Goal: Information Seeking & Learning: Learn about a topic

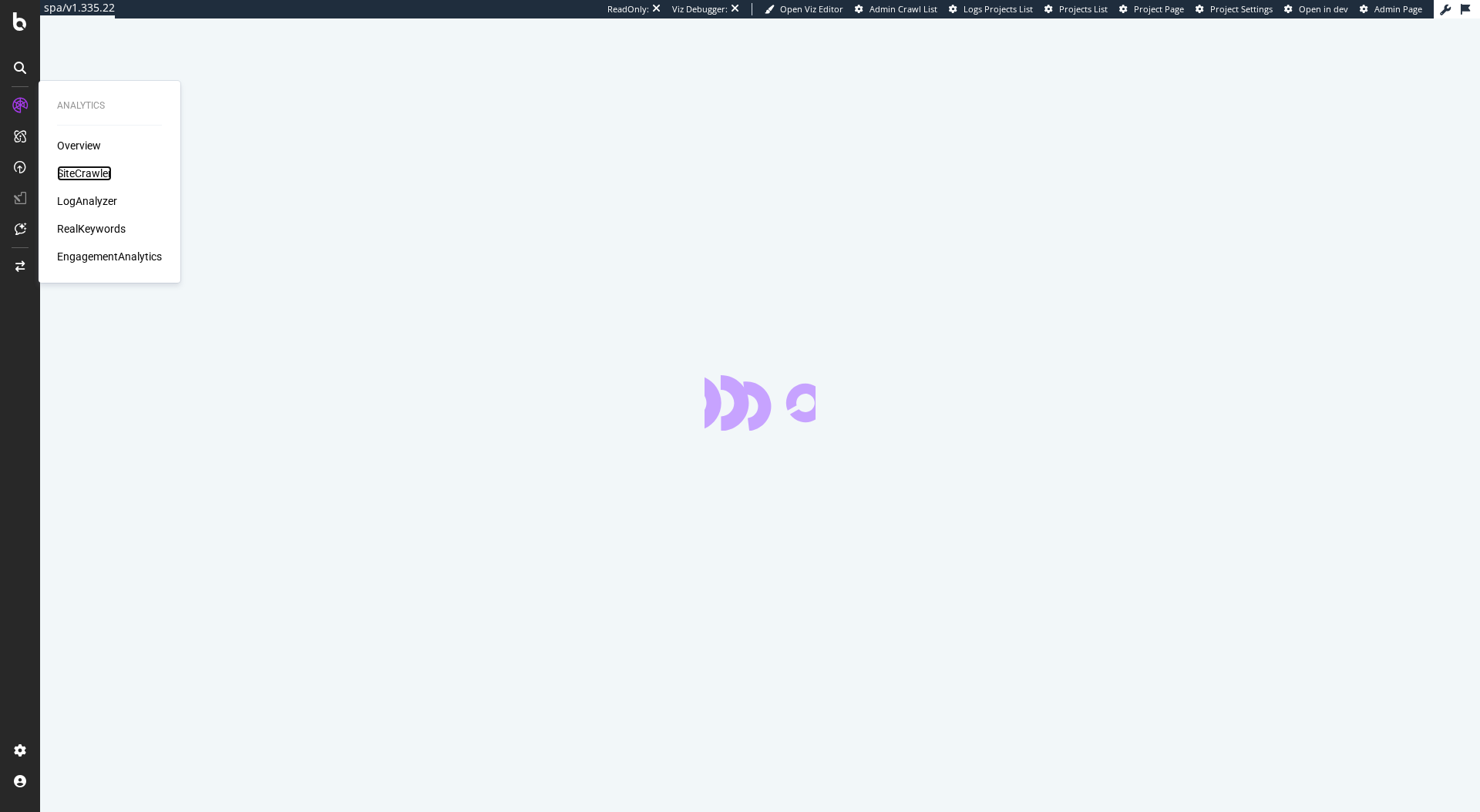
click at [100, 168] on div "SiteCrawler" at bounding box center [84, 173] width 55 height 16
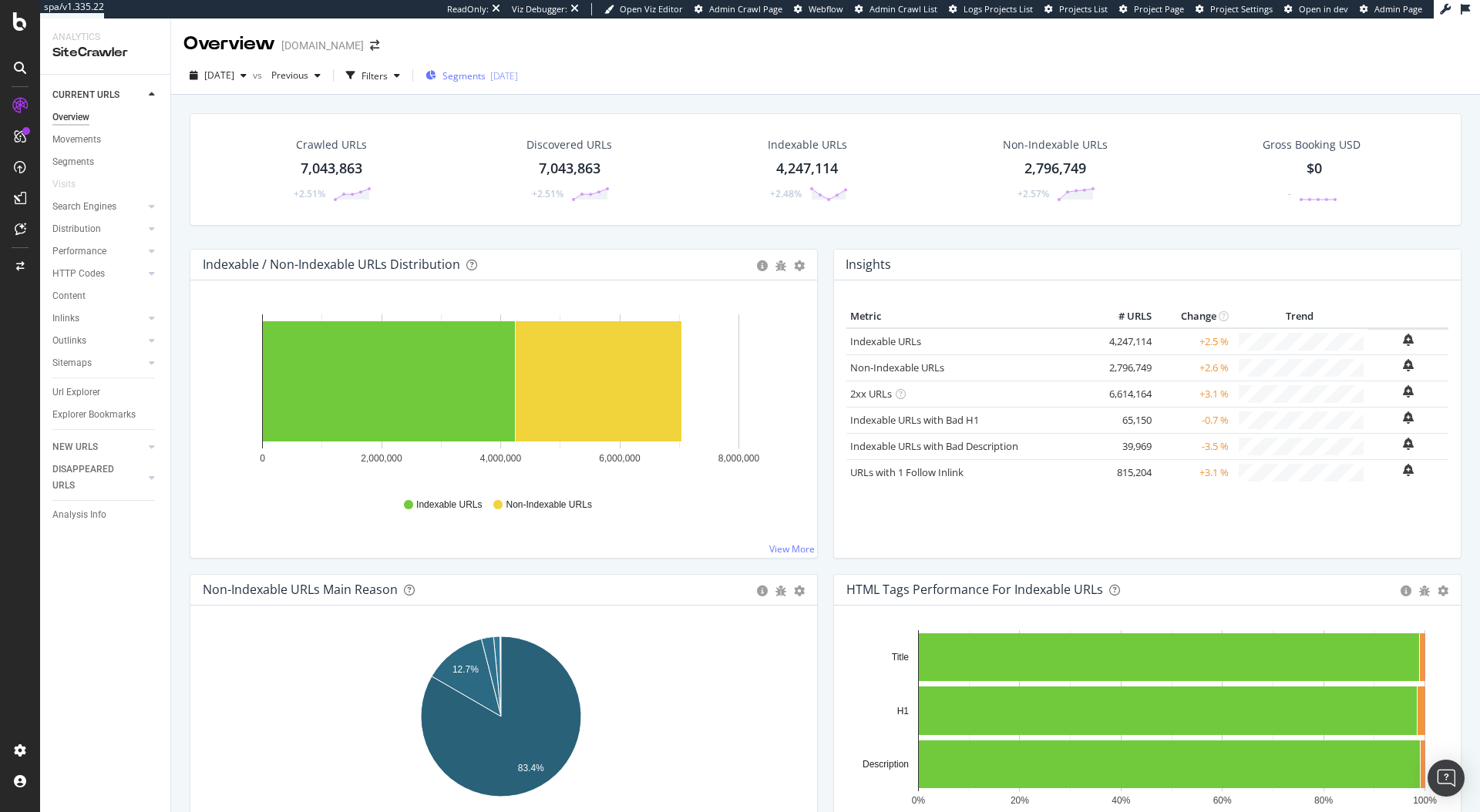
click at [483, 84] on div "Segments 2025-05-30" at bounding box center [472, 75] width 93 height 23
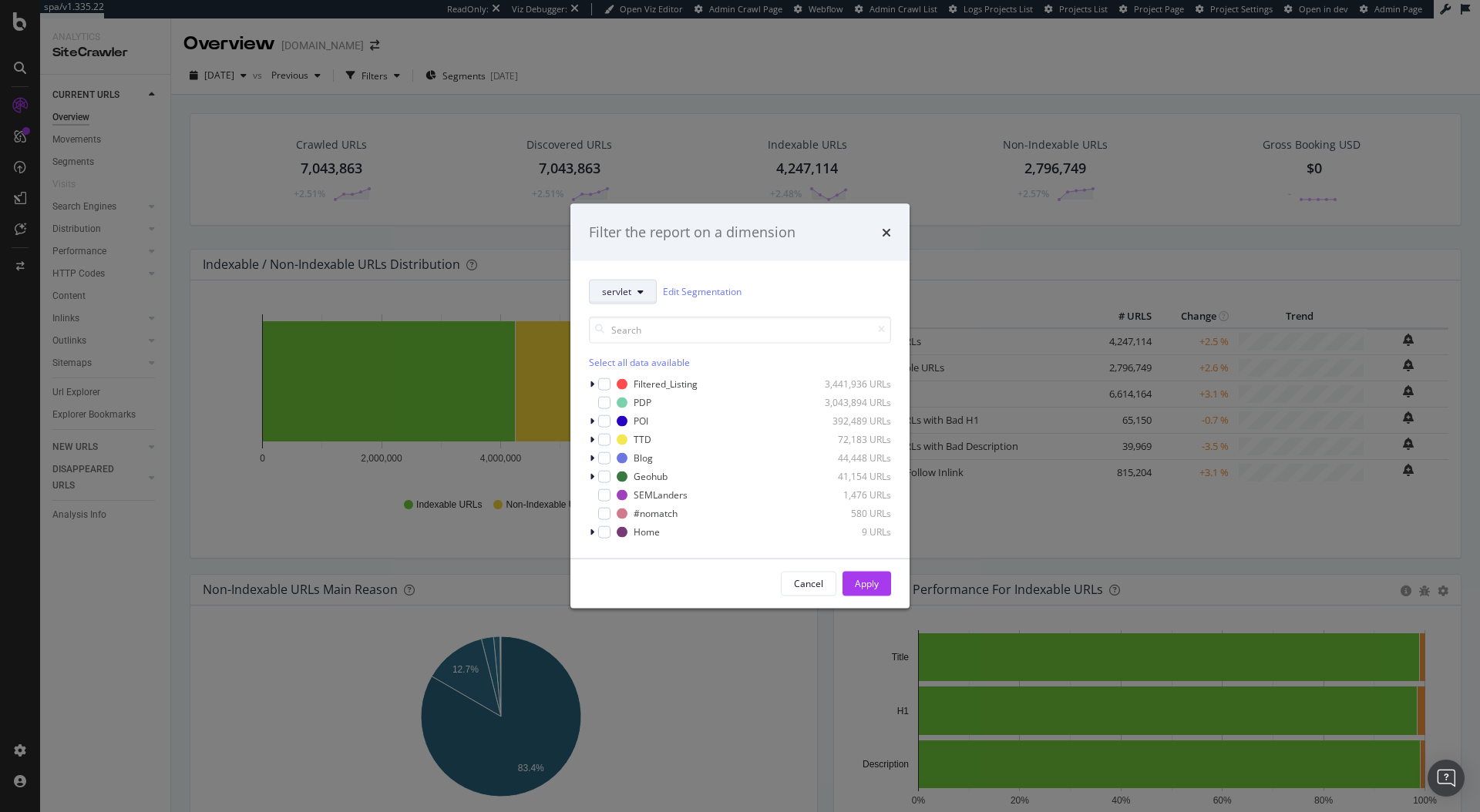
click at [647, 303] on button "servlet" at bounding box center [623, 291] width 68 height 25
click at [901, 55] on div "Filter the report on a dimension servlet Edit Segmentation Select all data avai…" at bounding box center [740, 406] width 1480 height 812
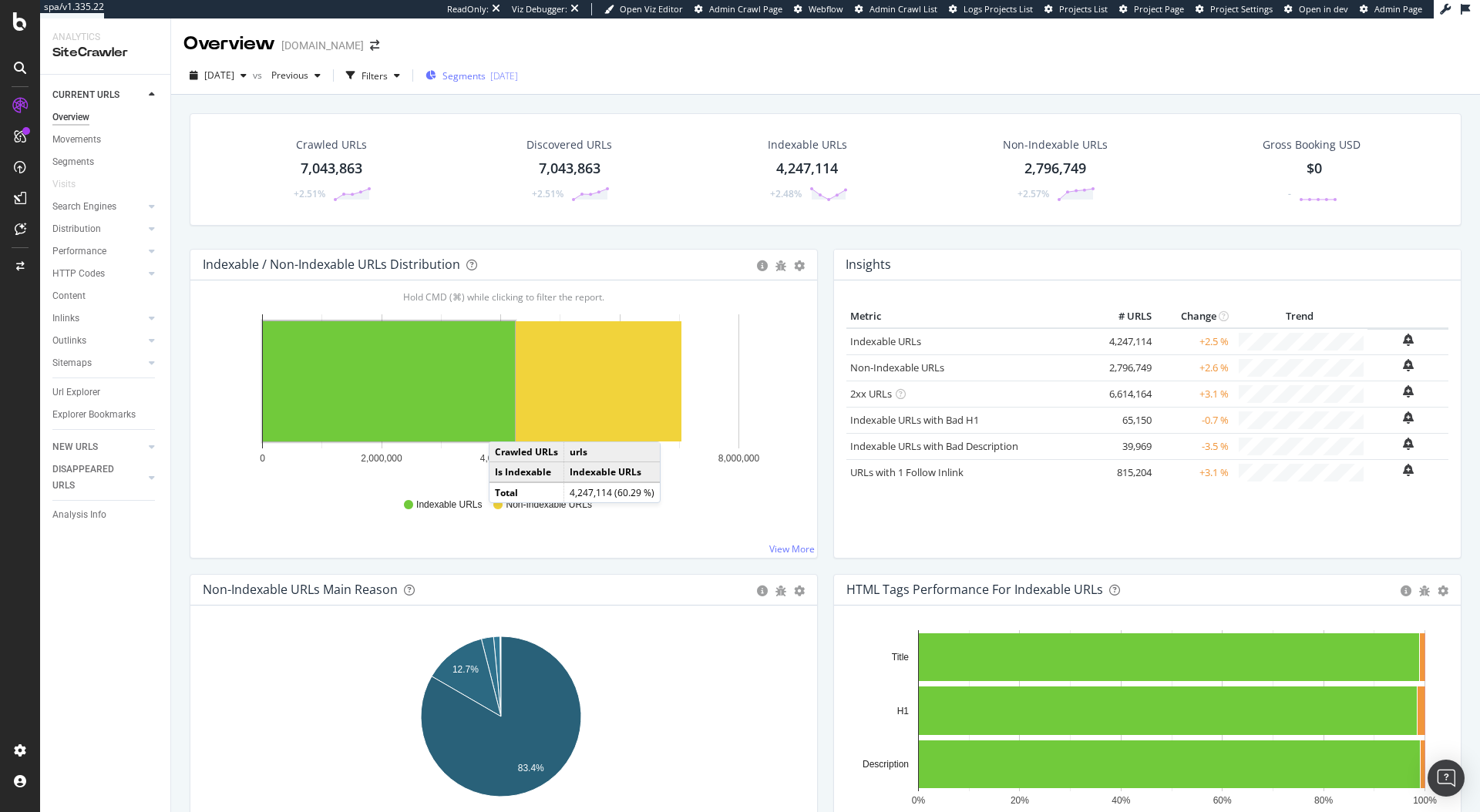
click at [486, 77] on span "Segments" at bounding box center [464, 76] width 43 height 13
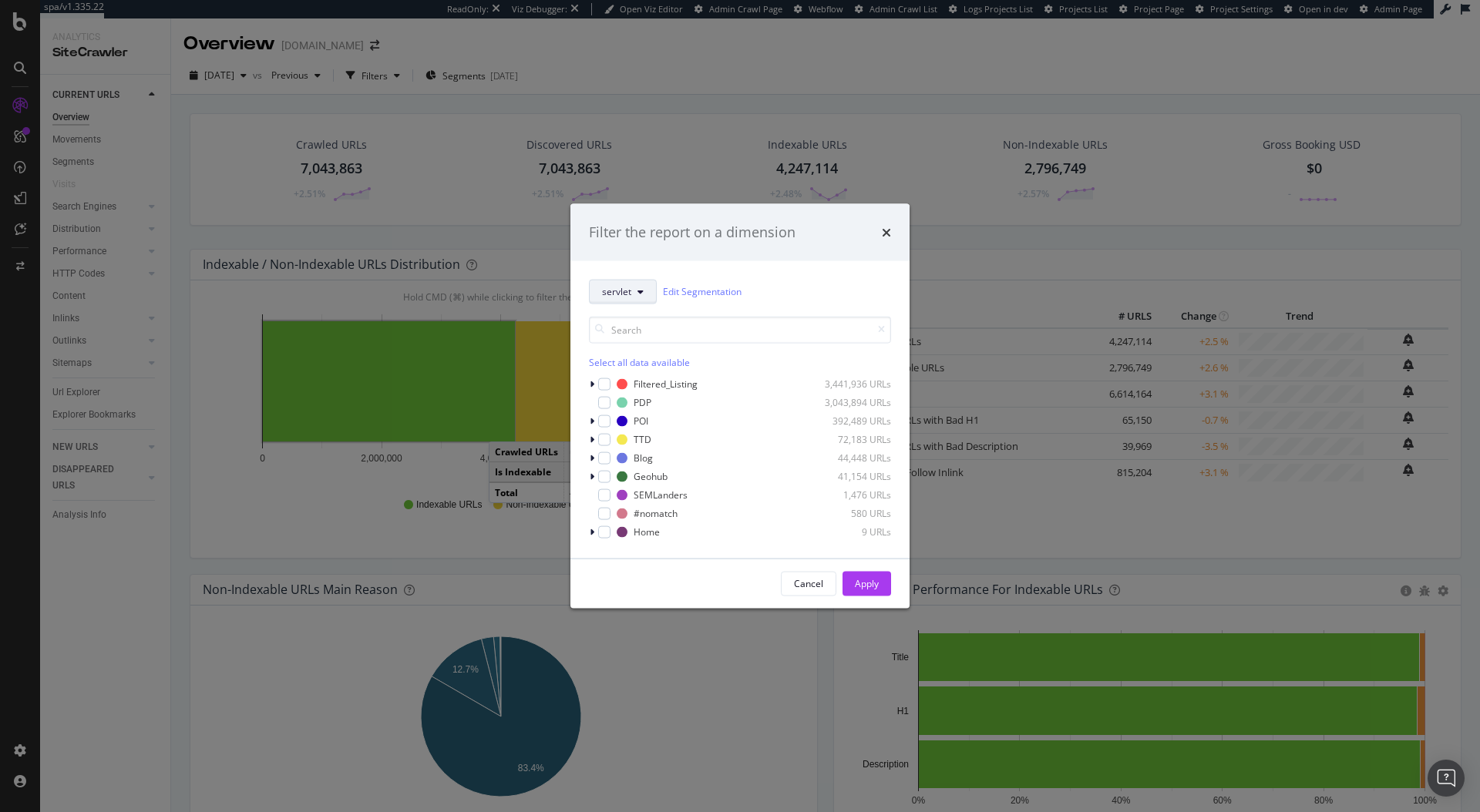
click at [615, 294] on span "servlet" at bounding box center [616, 292] width 29 height 13
click at [639, 376] on span "PoS" at bounding box center [706, 375] width 207 height 14
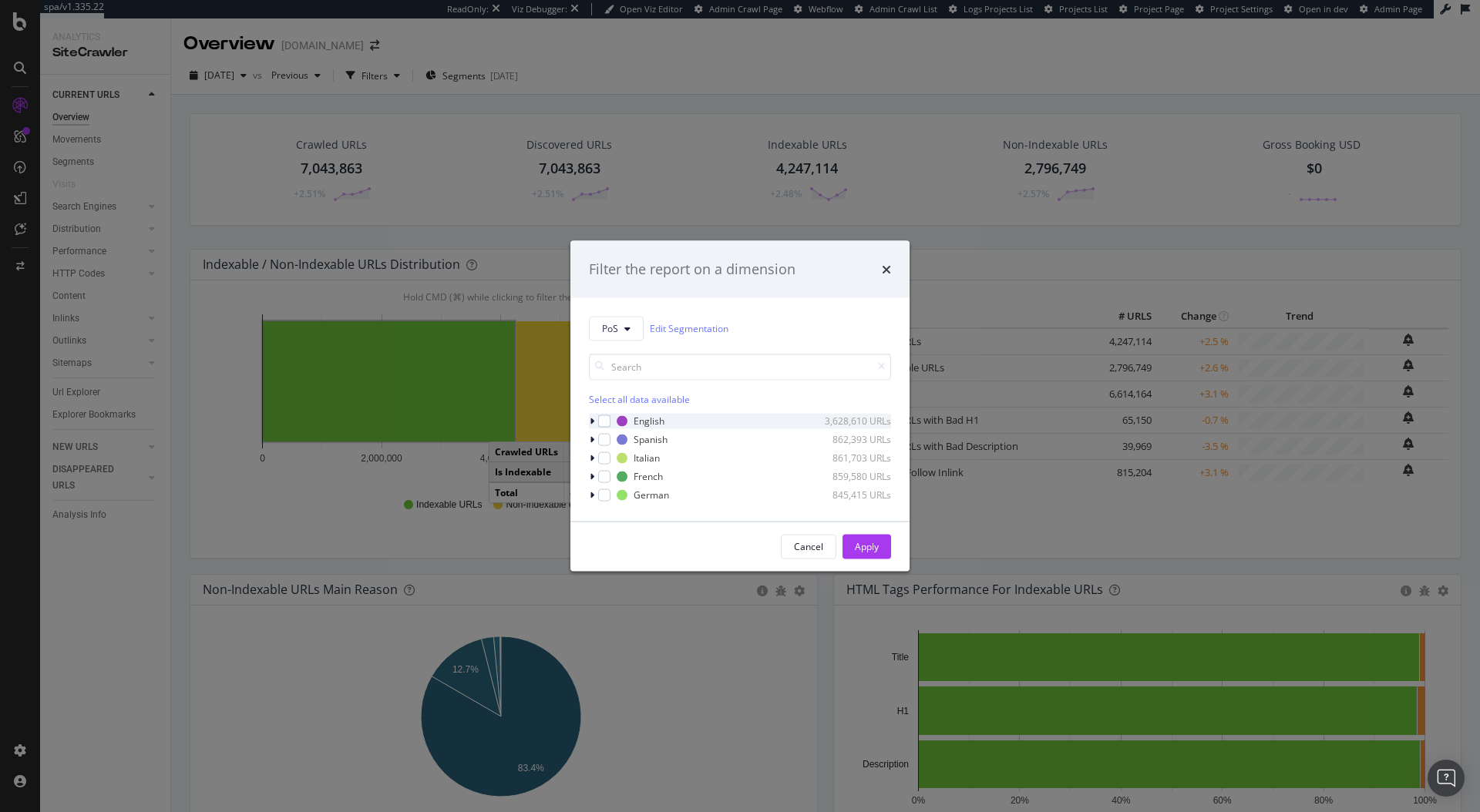
click at [592, 418] on icon "modal" at bounding box center [592, 420] width 5 height 9
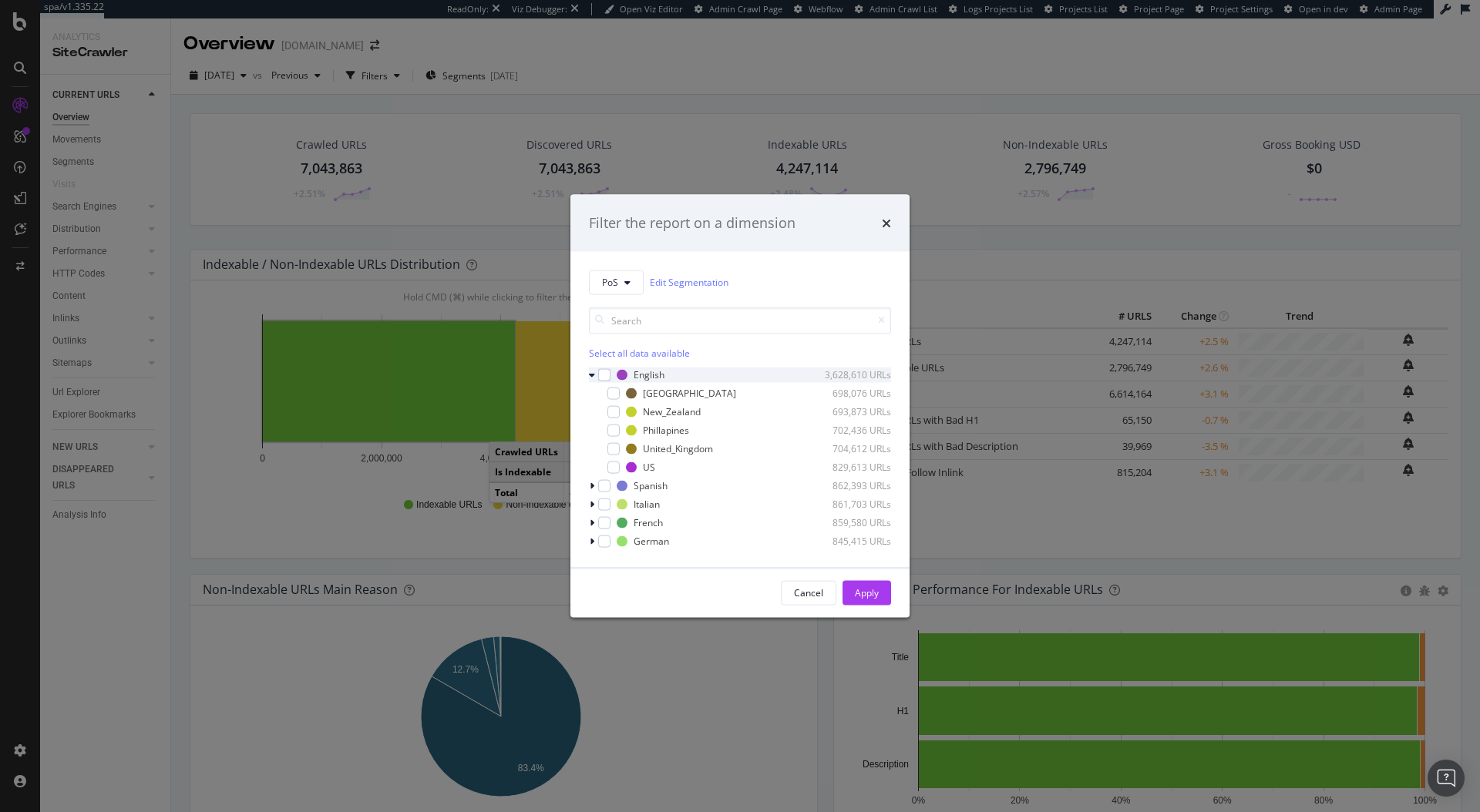
click at [590, 380] on div "modal" at bounding box center [593, 375] width 9 height 16
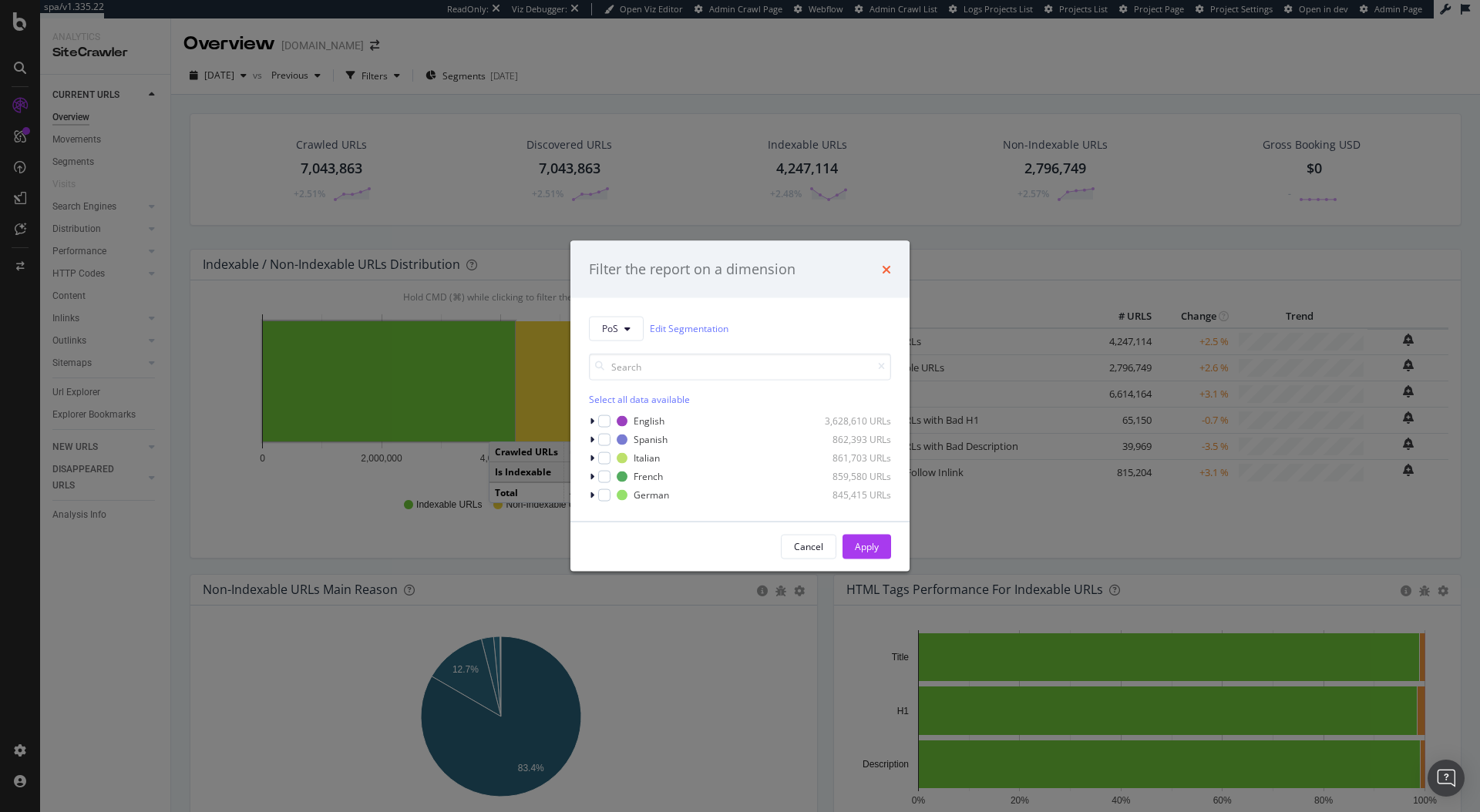
click at [888, 265] on icon "times" at bounding box center [886, 269] width 9 height 12
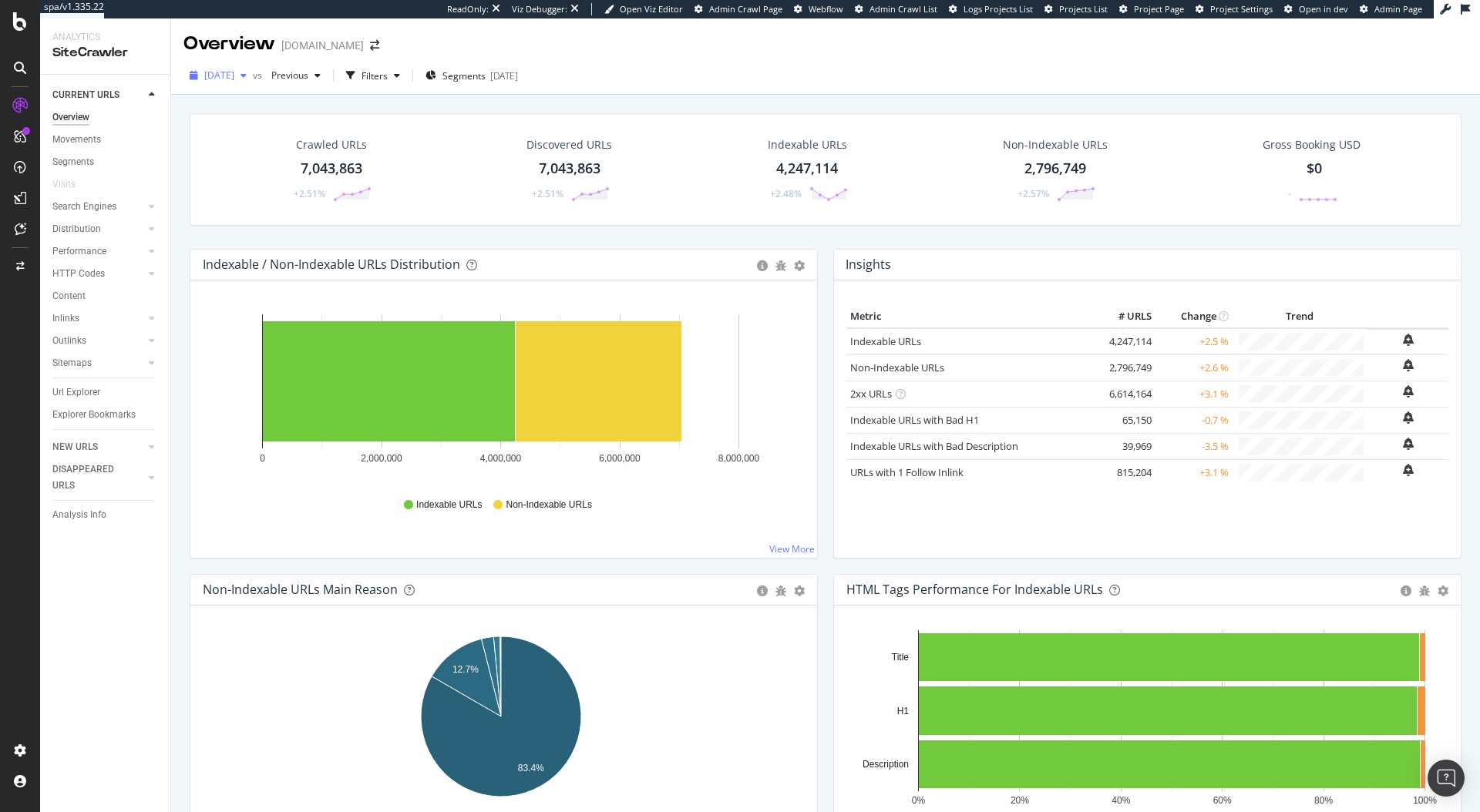
click at [234, 74] on span "[DATE]" at bounding box center [219, 75] width 30 height 13
click at [79, 230] on div "Distribution" at bounding box center [76, 229] width 49 height 17
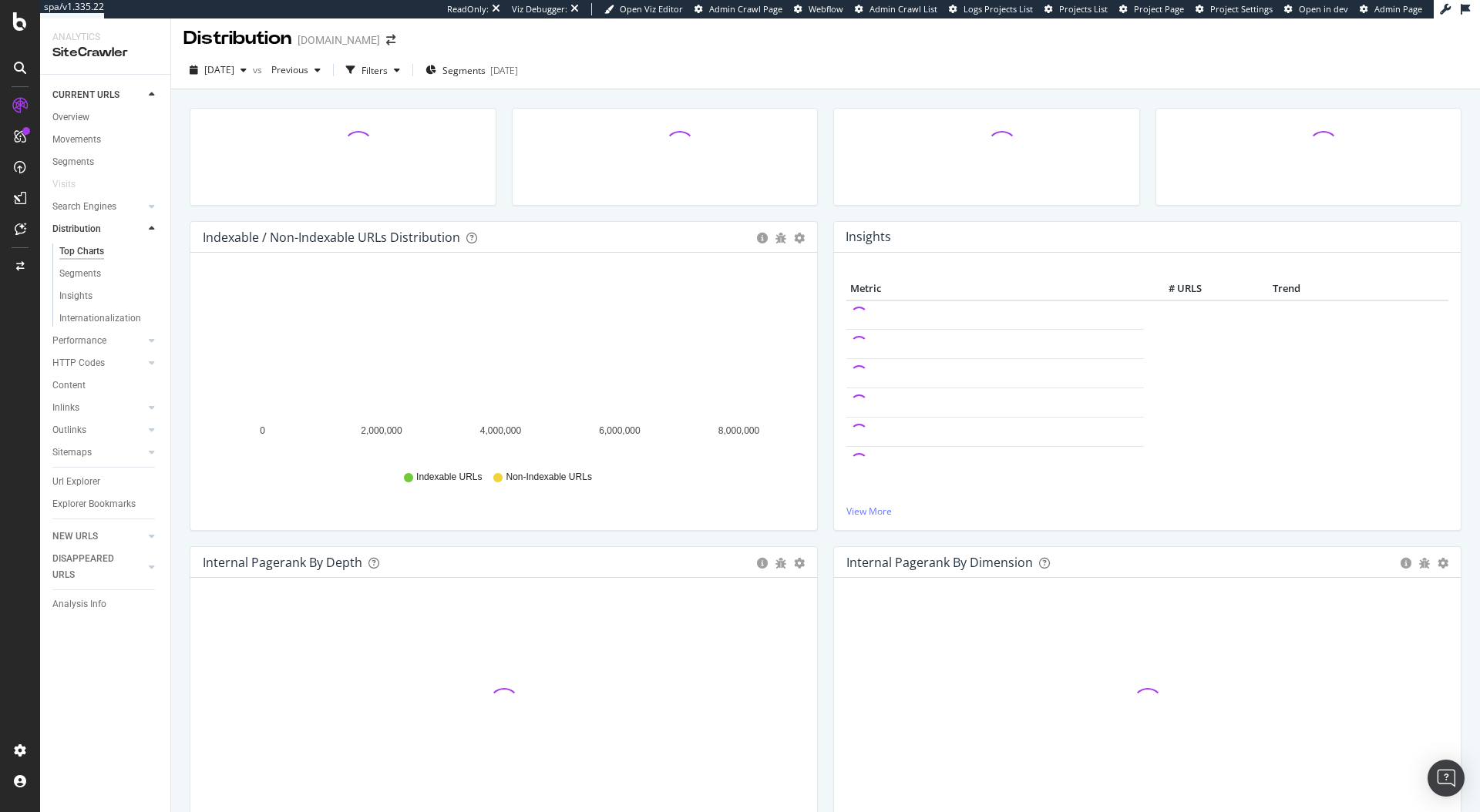
scroll to position [6, 0]
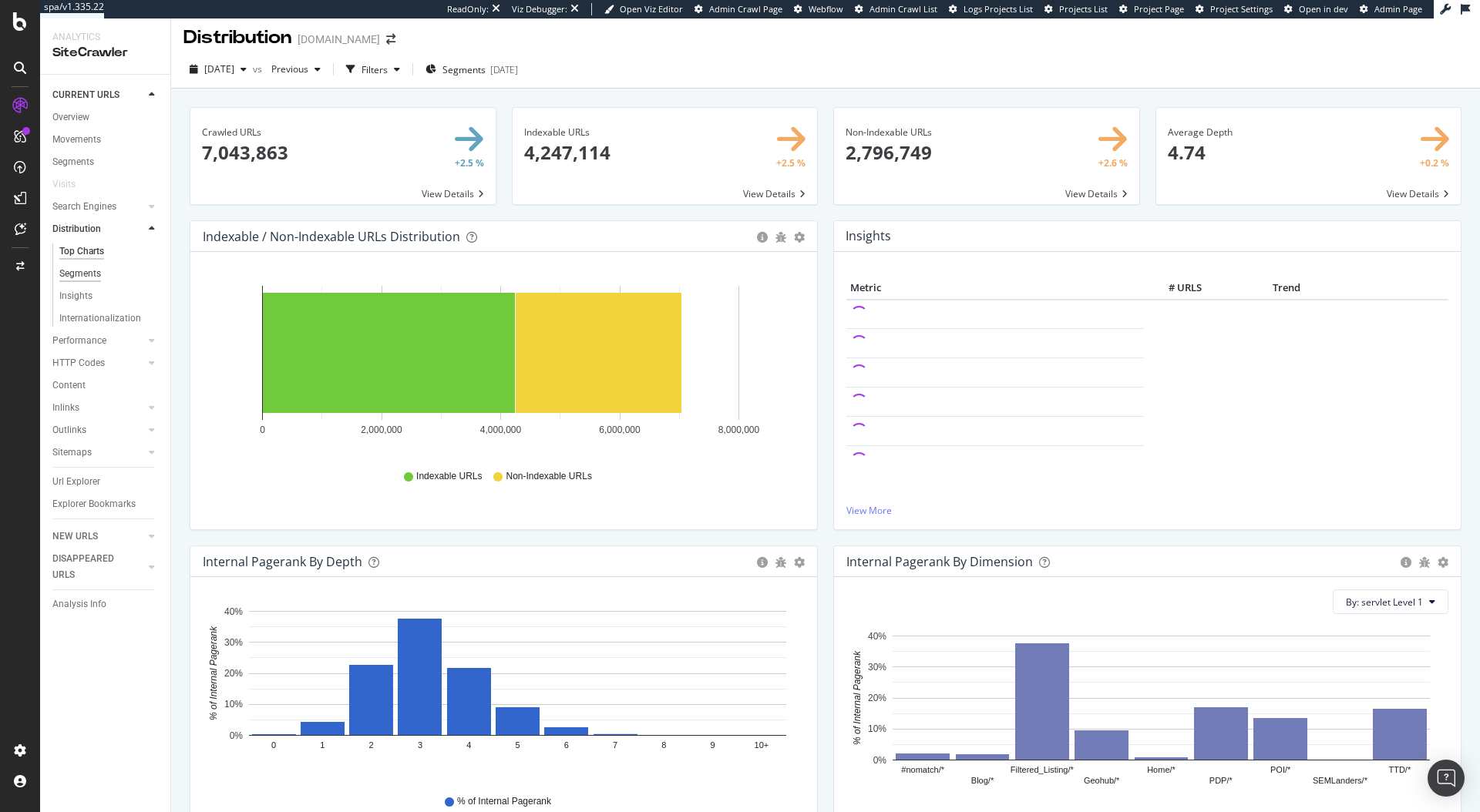
click at [82, 266] on div "Segments" at bounding box center [80, 275] width 41 height 17
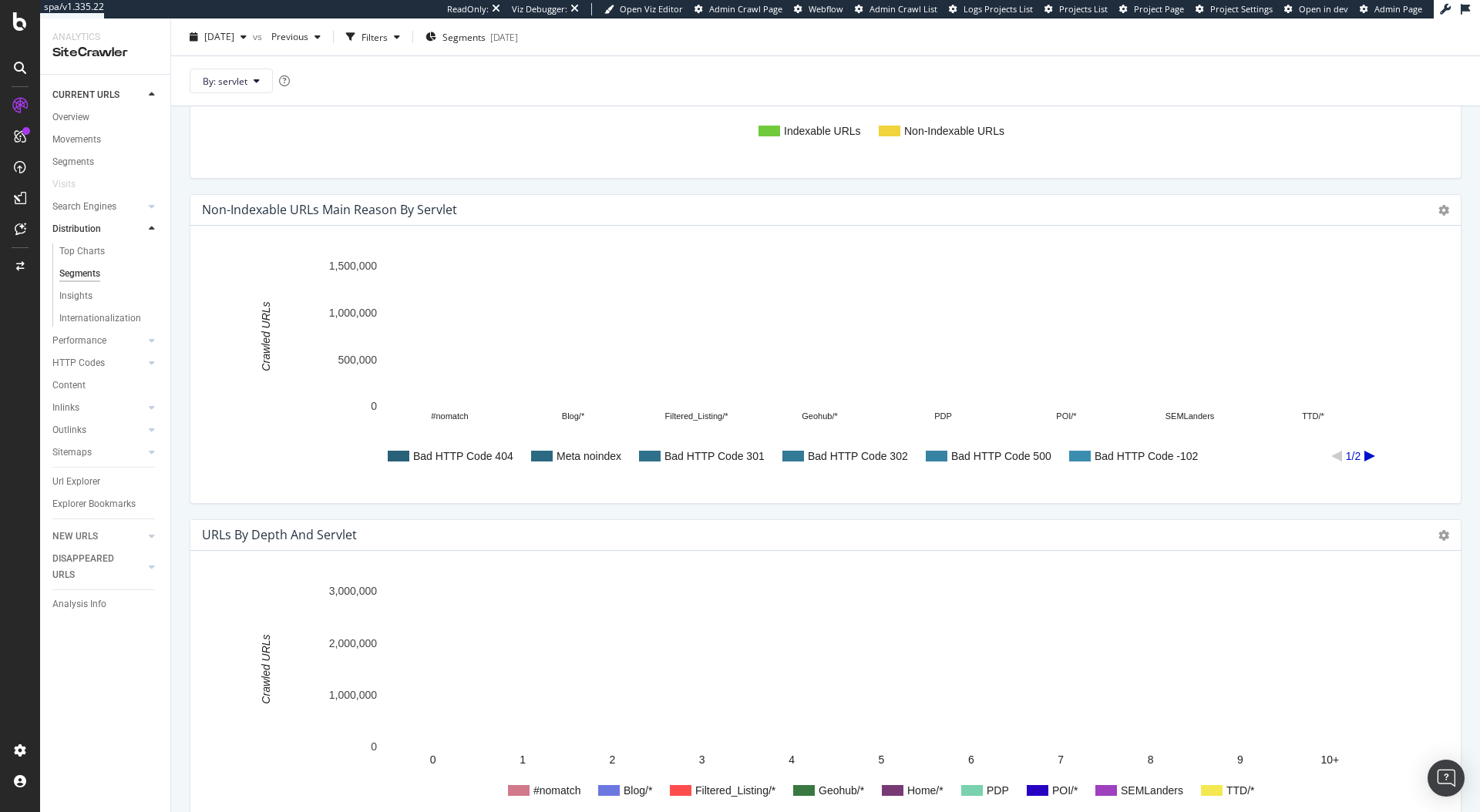
scroll to position [617, 0]
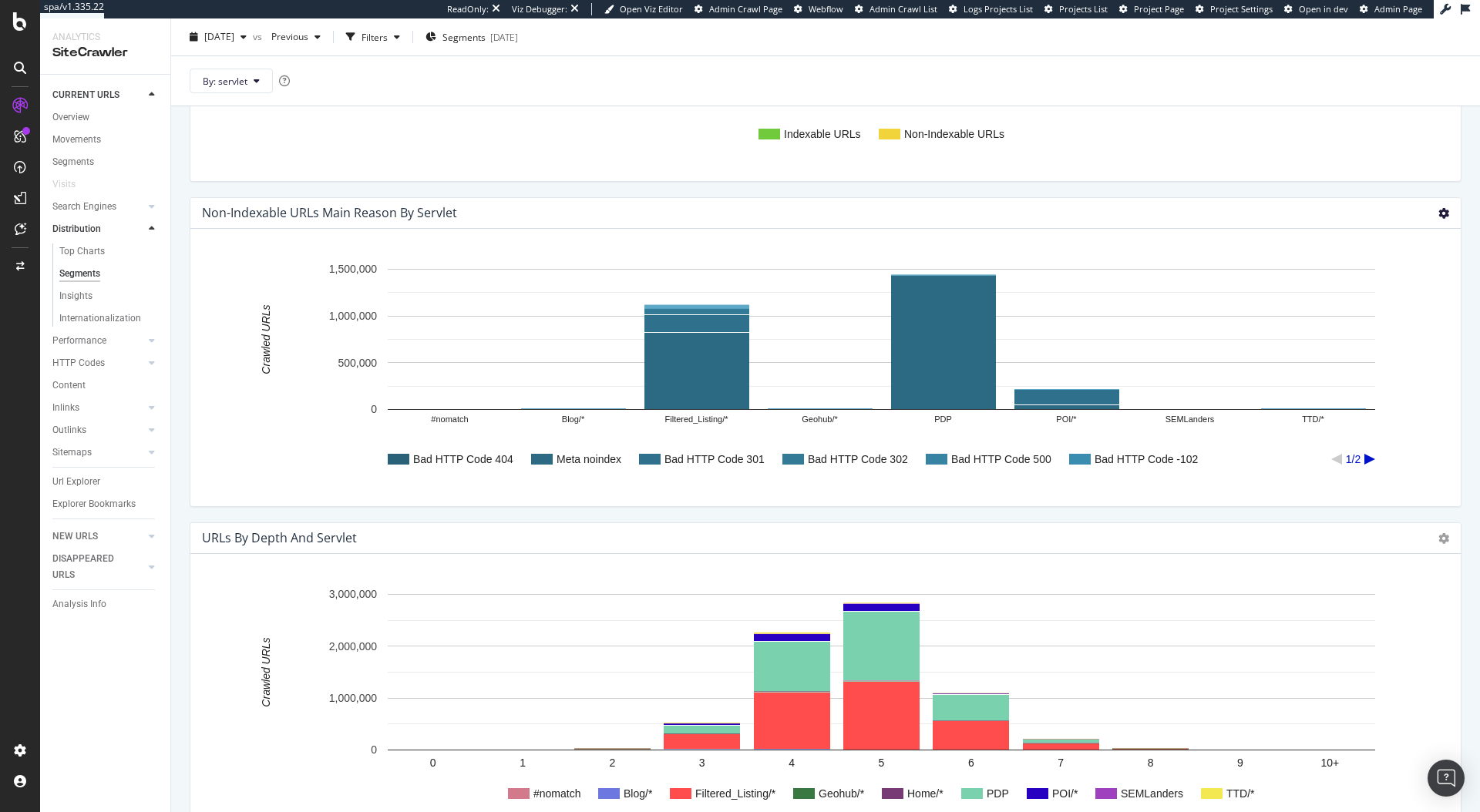
click at [1439, 209] on icon at bounding box center [1444, 213] width 11 height 11
click at [1122, 342] on rect "A chart." at bounding box center [882, 339] width 988 height 141
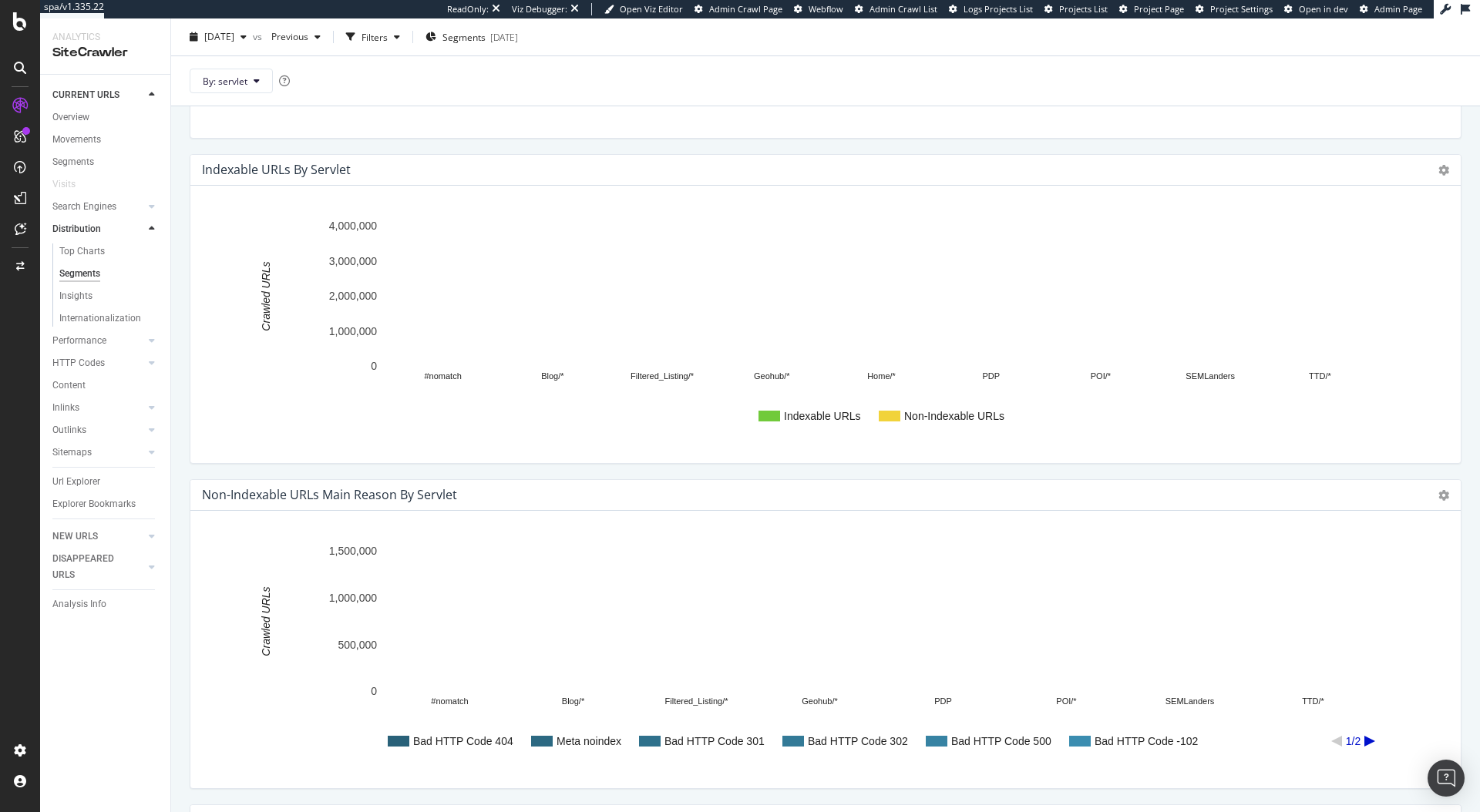
scroll to position [334, 0]
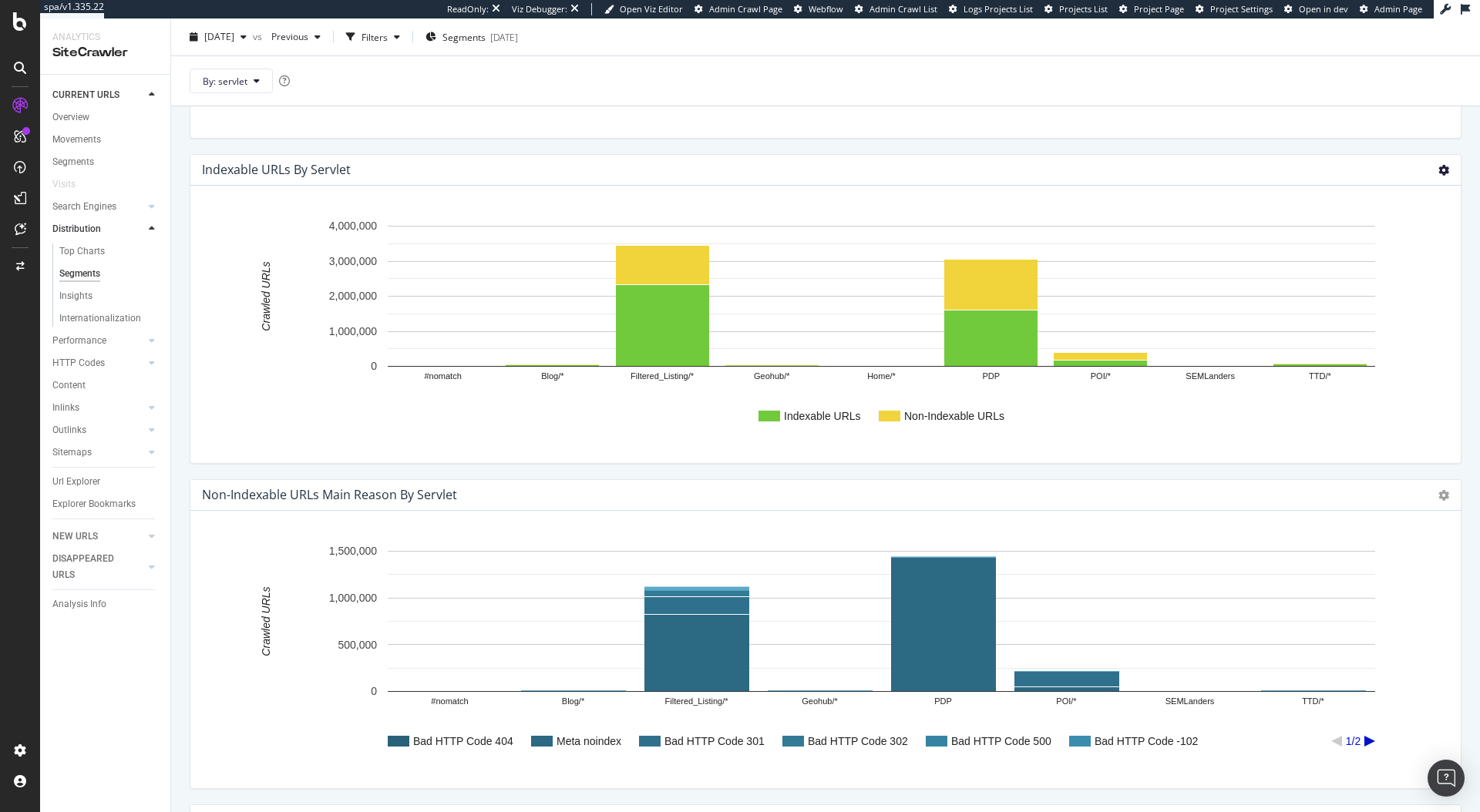
click at [1439, 172] on icon at bounding box center [1444, 170] width 11 height 11
click at [1381, 227] on span "Chart (by Percentage)" at bounding box center [1381, 225] width 160 height 21
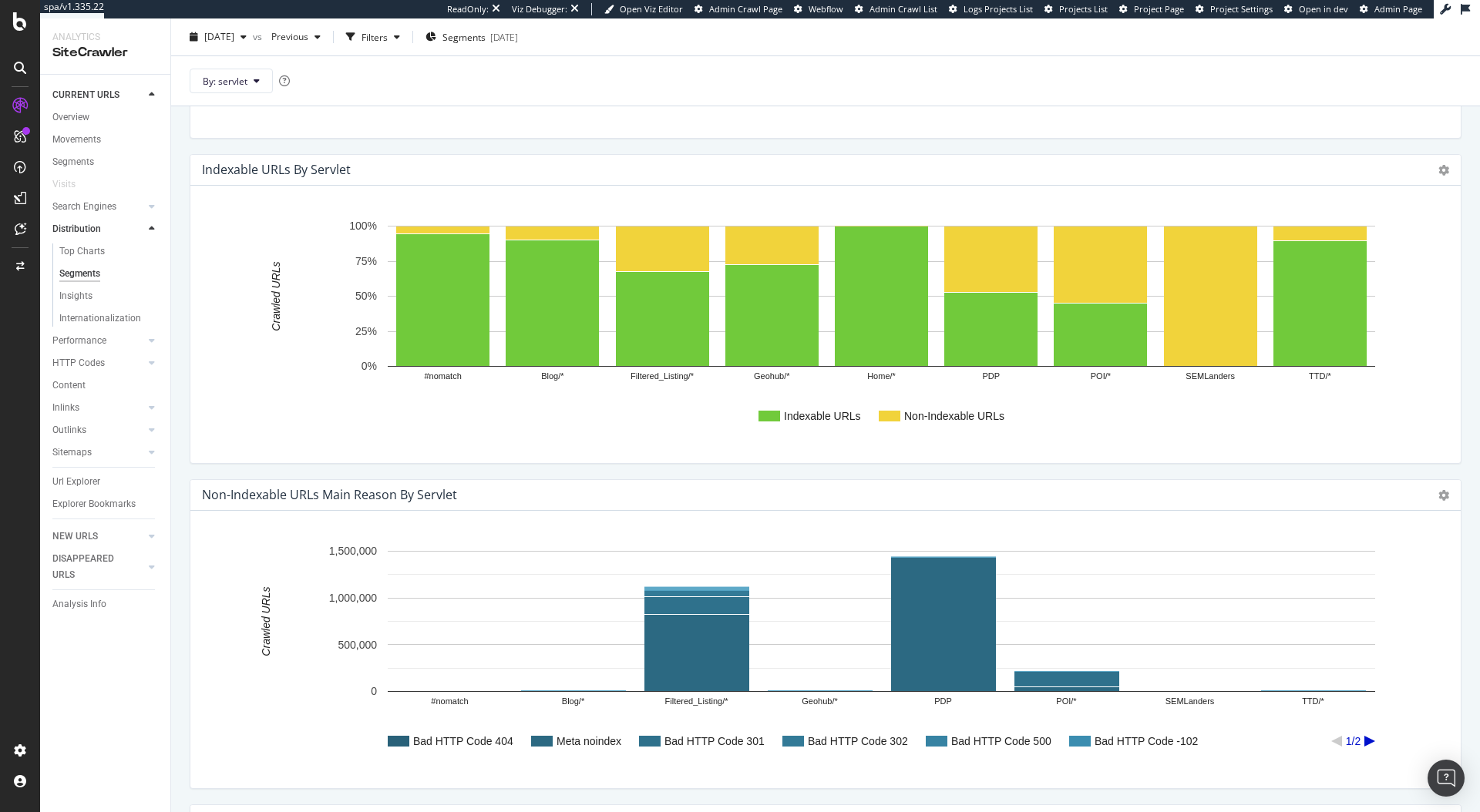
click at [475, 18] on div "2025 Aug. 1st vs Previous Filters Segments 2025-05-30 By: servlet" at bounding box center [826, 62] width 1309 height 88
click at [481, 27] on div "Segments 2025-05-30" at bounding box center [472, 37] width 93 height 23
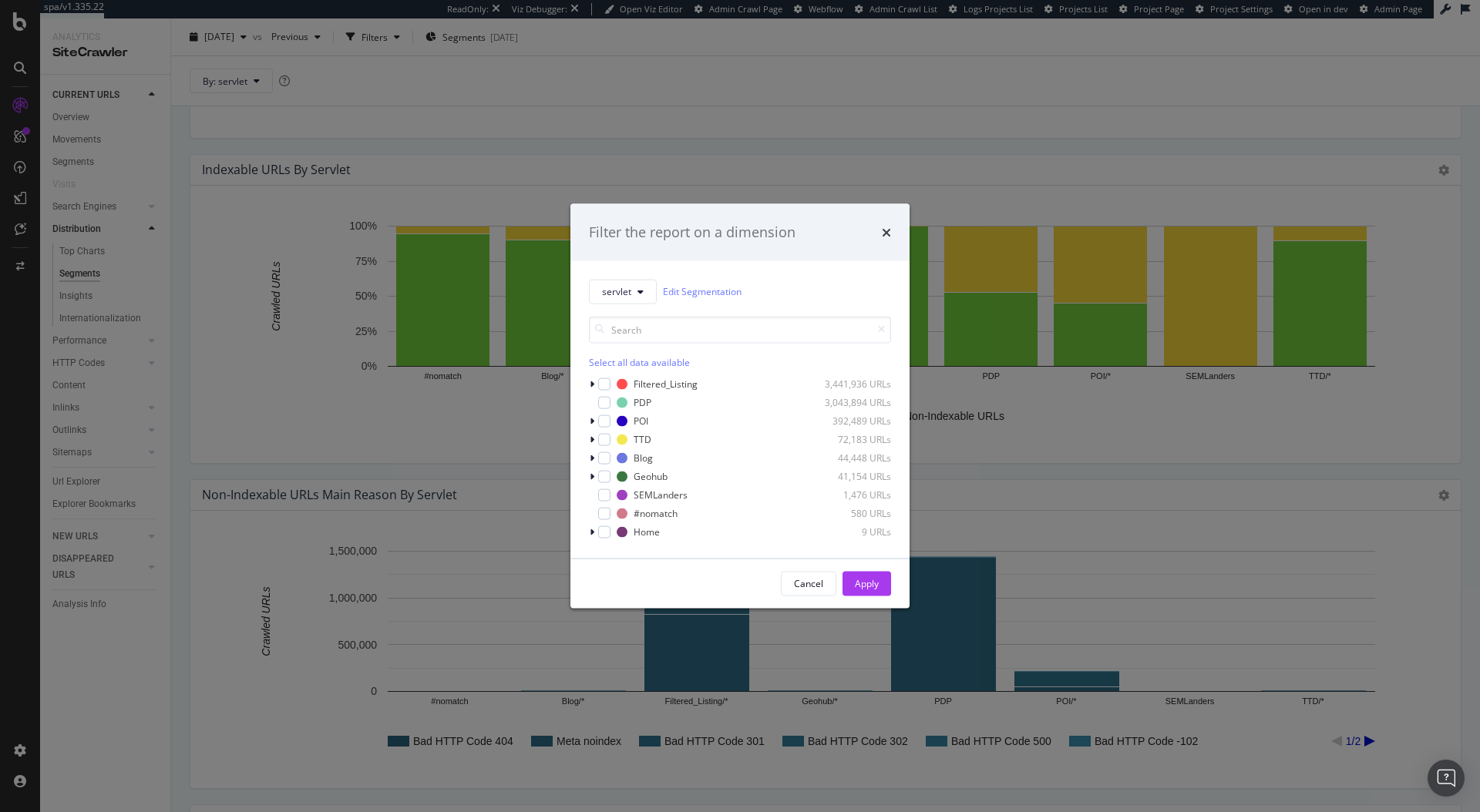
click at [585, 383] on div "servlet Edit Segmentation Select all data available Filtered_Listing 3,441,936 …" at bounding box center [740, 409] width 339 height 298
click at [587, 384] on div "servlet Edit Segmentation Select all data available Filtered_Listing 3,441,936 …" at bounding box center [740, 409] width 339 height 298
click at [592, 383] on icon "modal" at bounding box center [592, 384] width 5 height 9
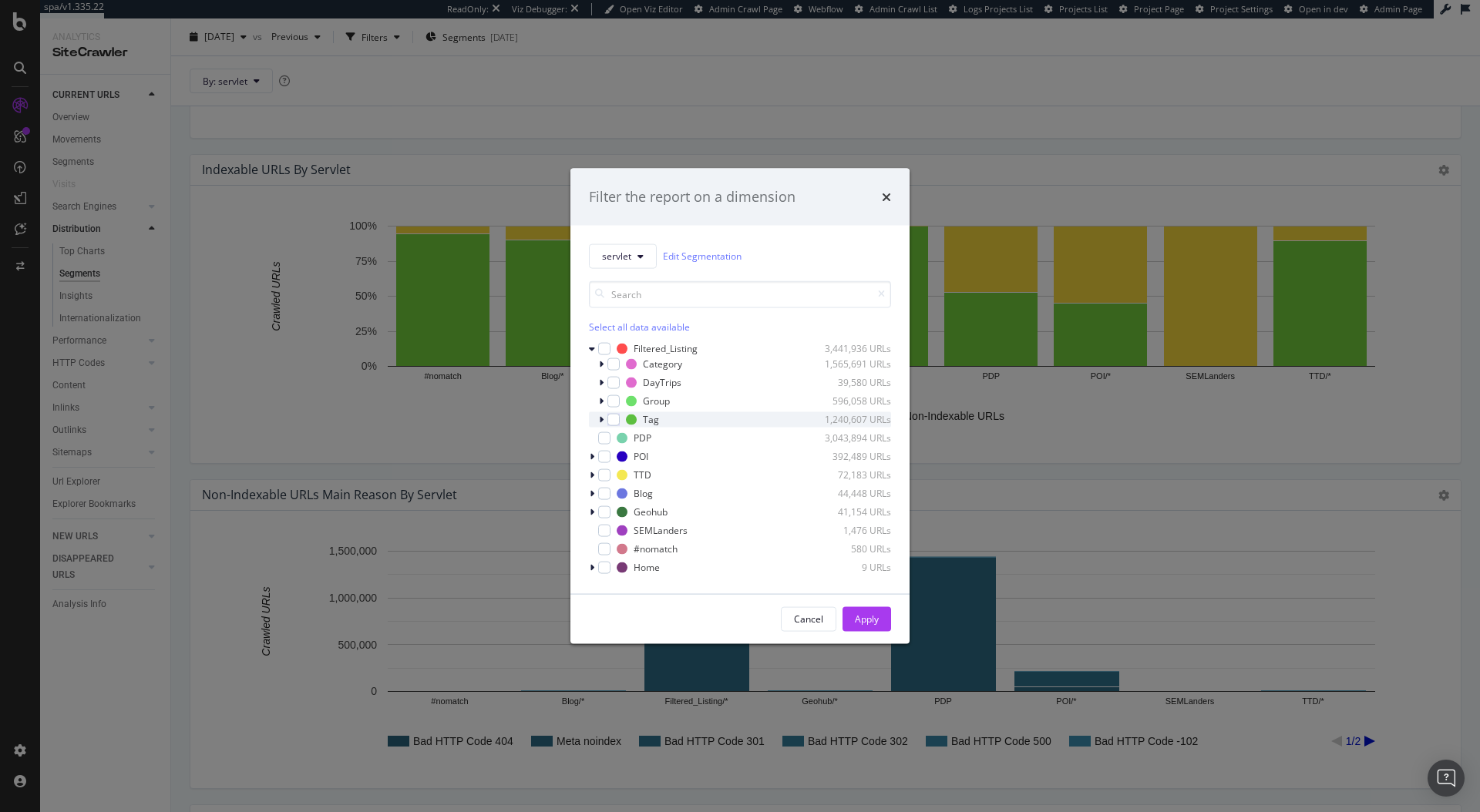
click at [595, 420] on div "Tag 1,240,607 URLs" at bounding box center [740, 419] width 302 height 16
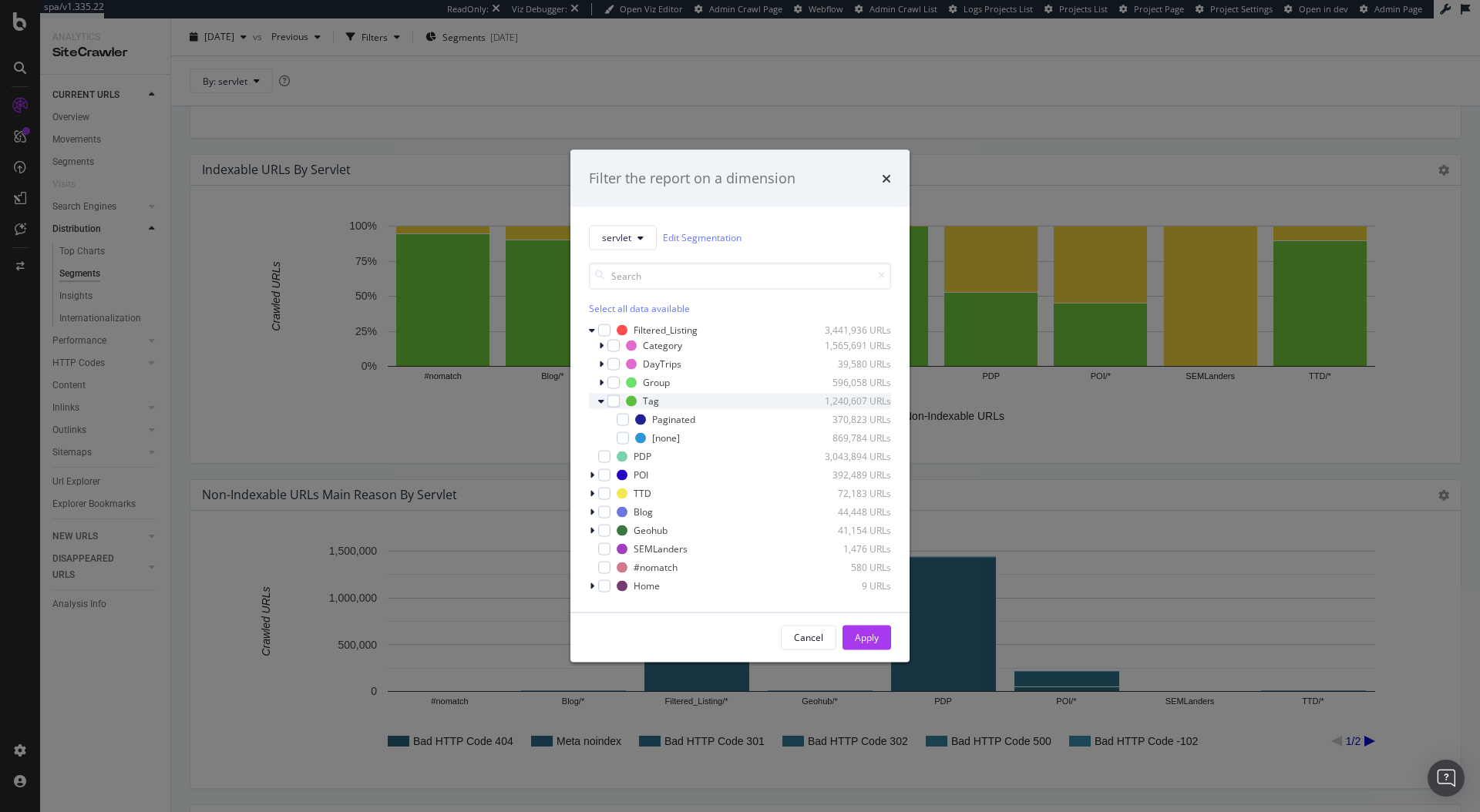
click at [600, 402] on icon "modal" at bounding box center [601, 400] width 6 height 9
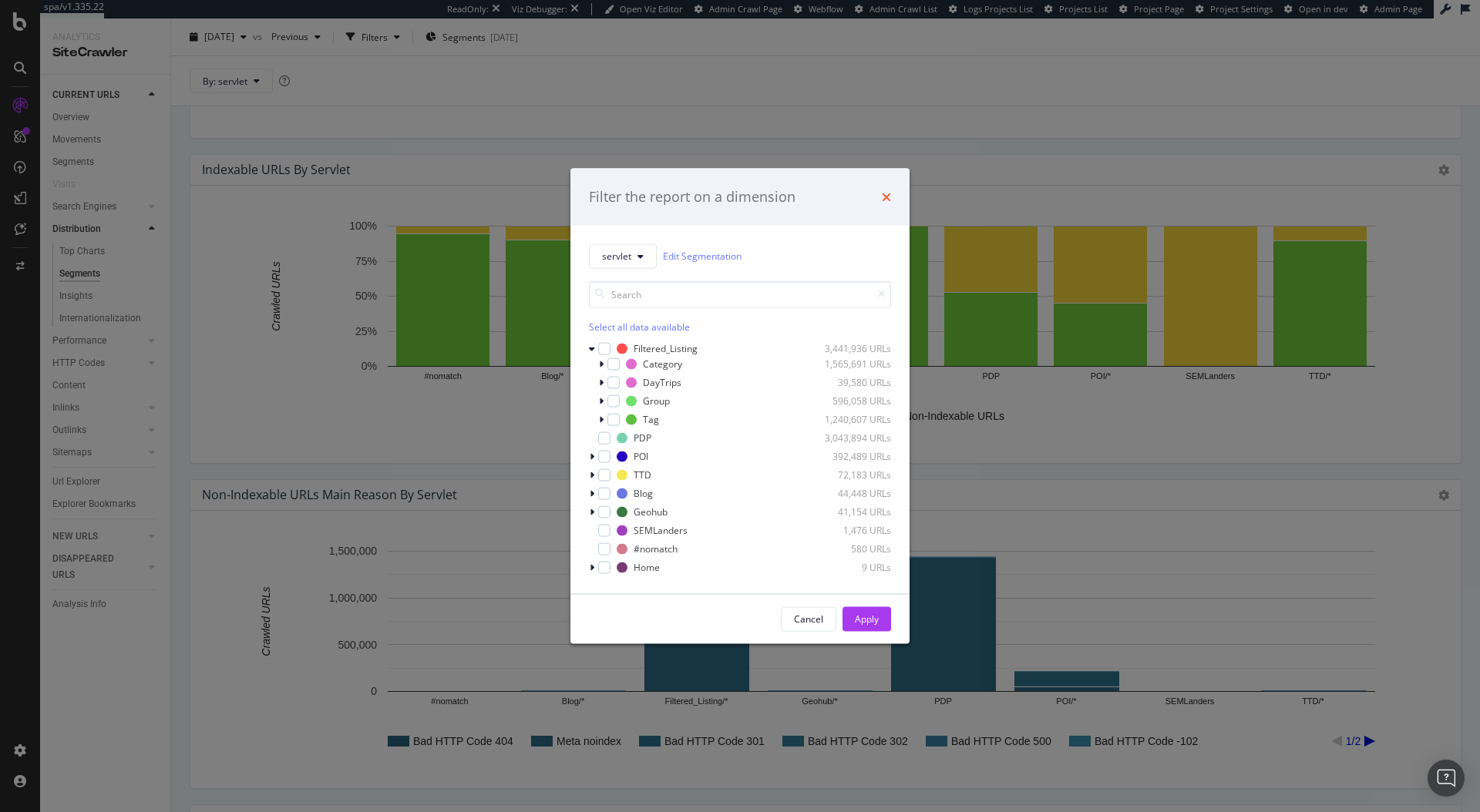
click at [886, 192] on icon "times" at bounding box center [886, 196] width 9 height 12
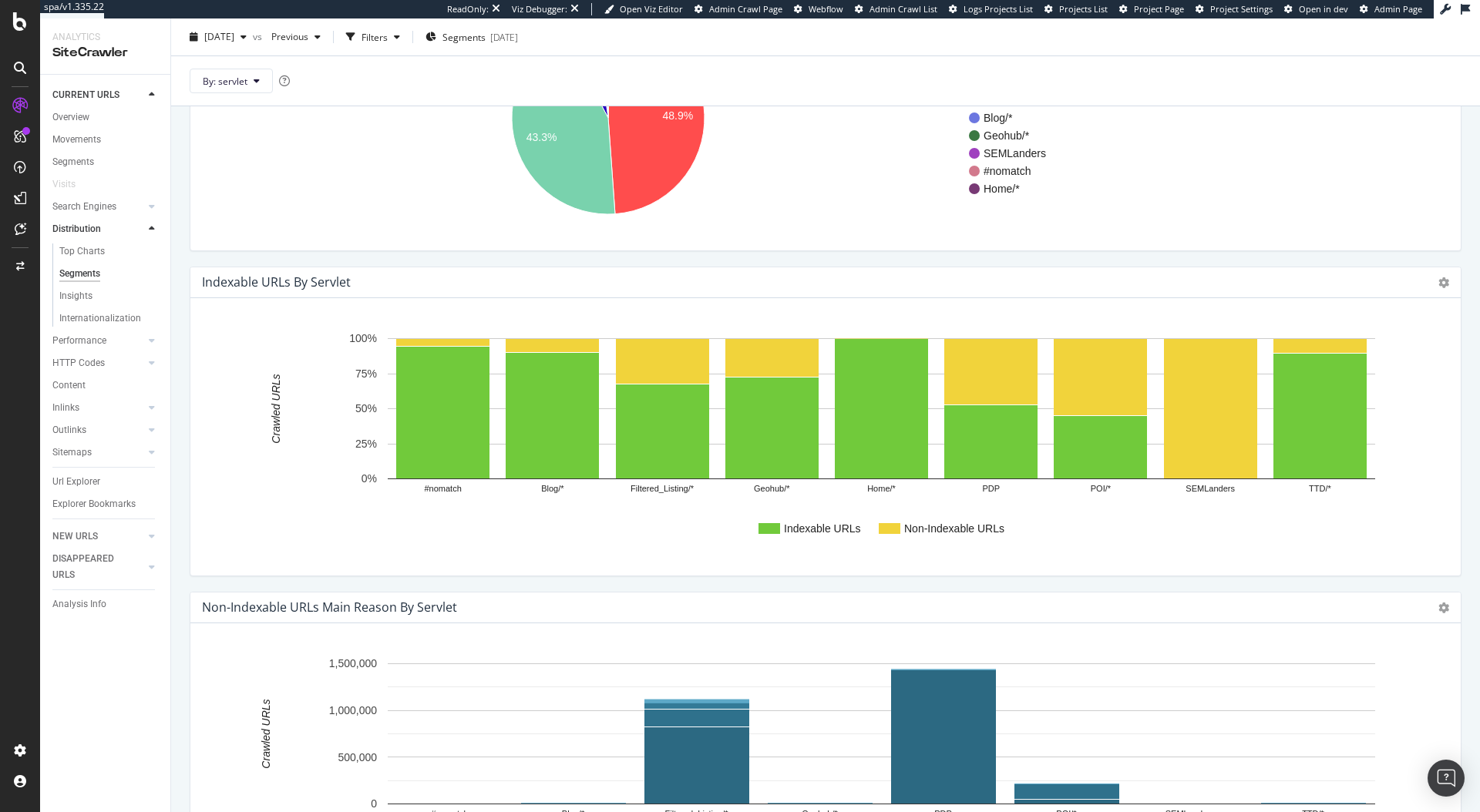
scroll to position [235, 0]
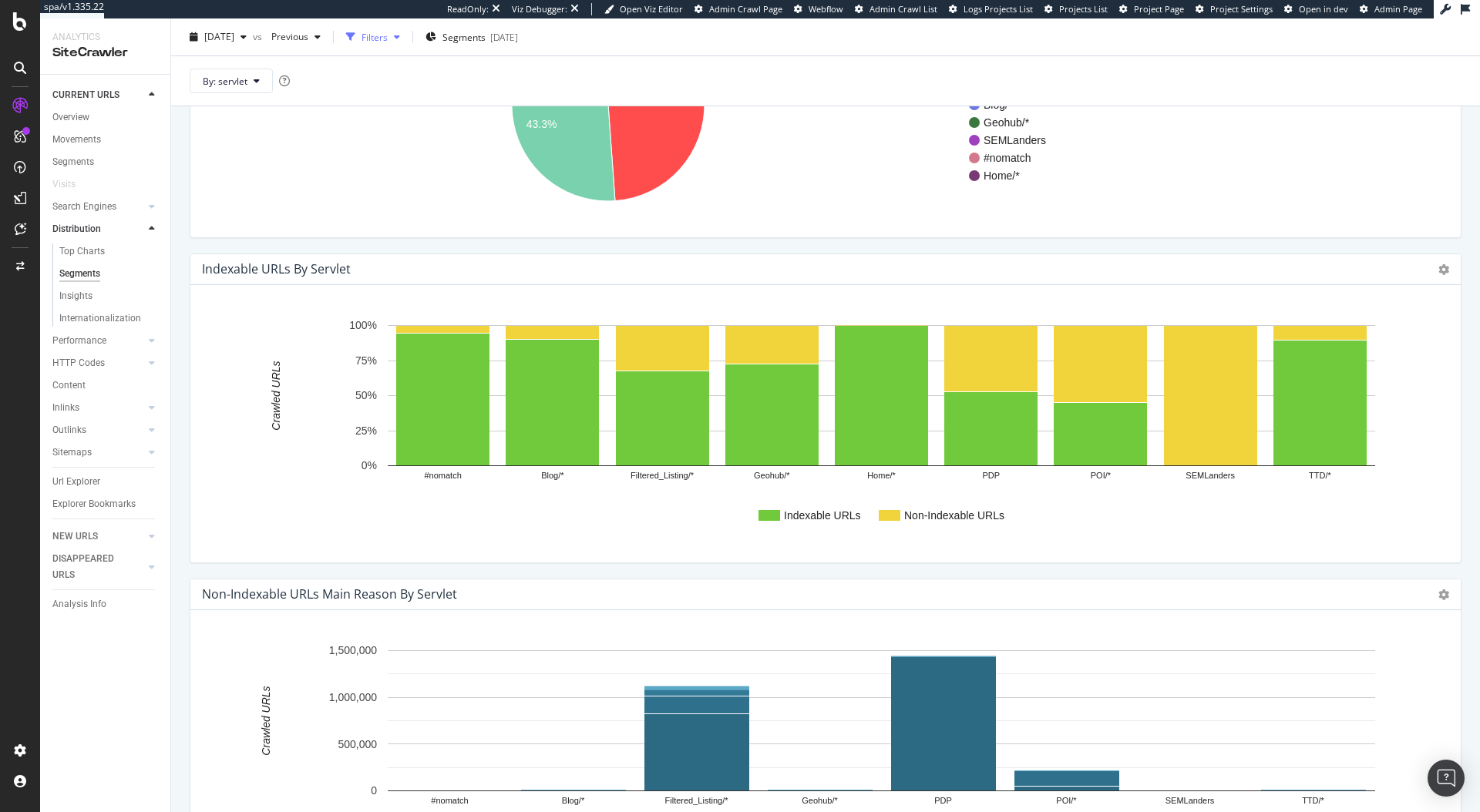
click at [400, 34] on icon "button" at bounding box center [396, 36] width 6 height 9
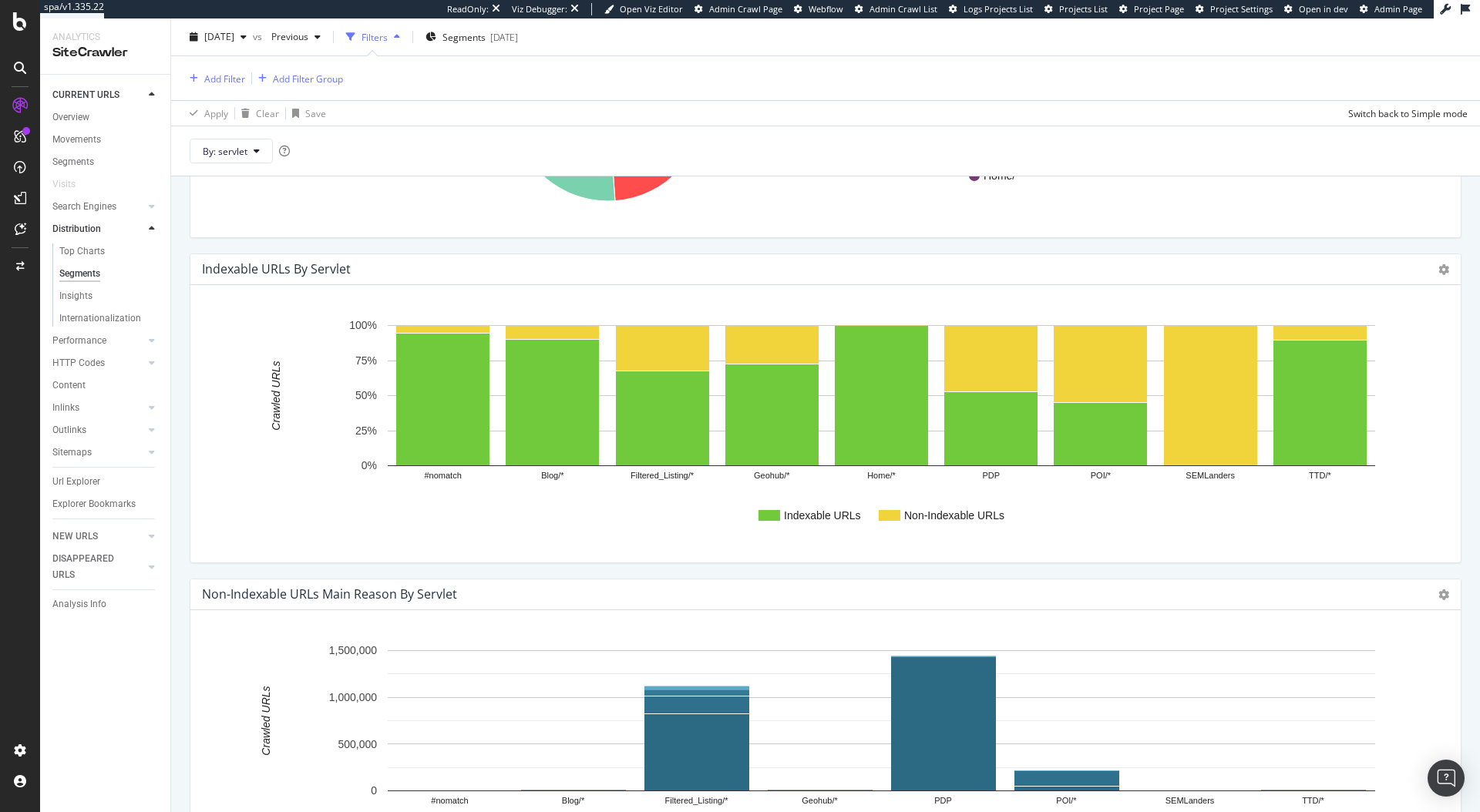
click at [400, 34] on icon "button" at bounding box center [396, 36] width 6 height 9
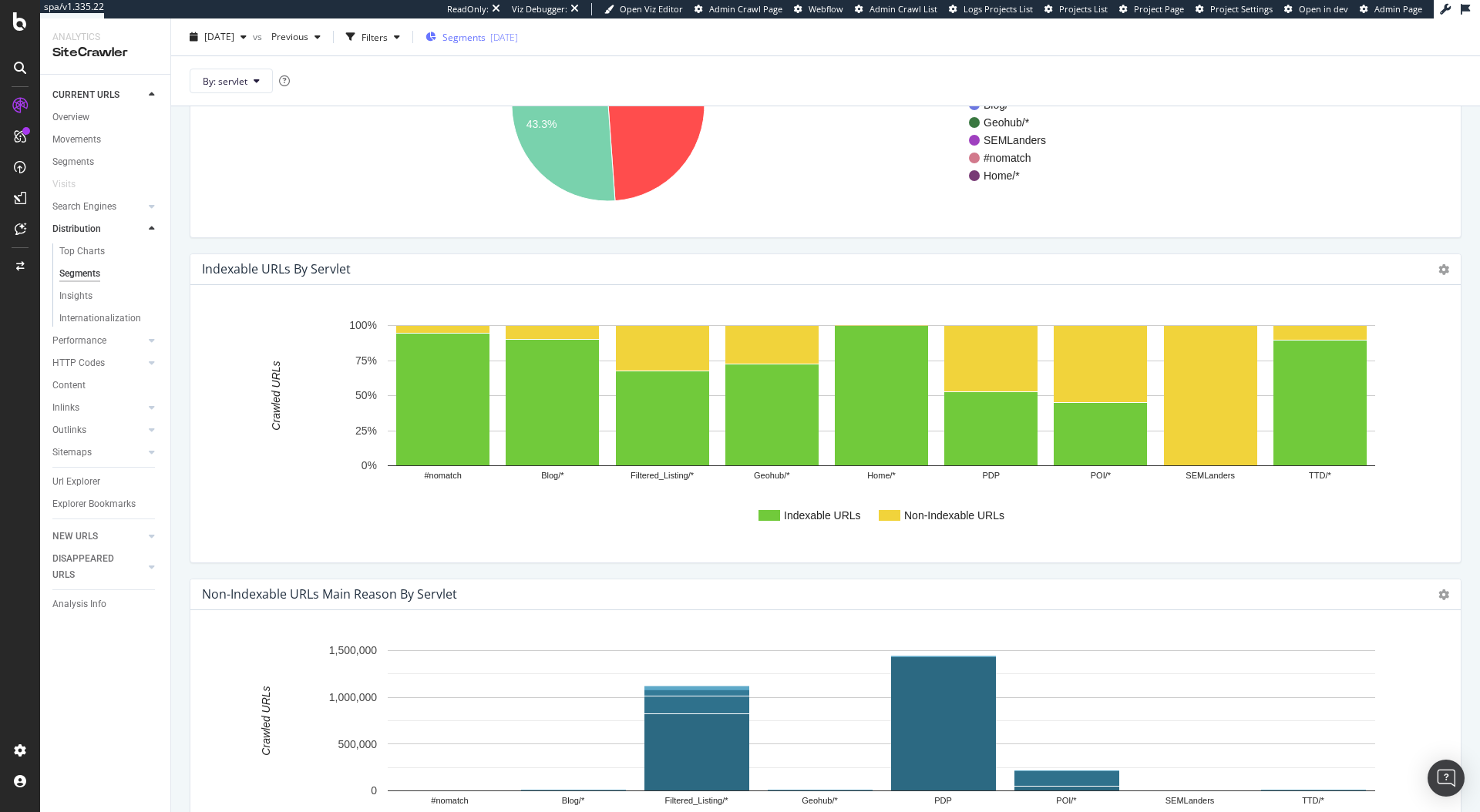
click at [477, 41] on span "Segments" at bounding box center [464, 36] width 43 height 13
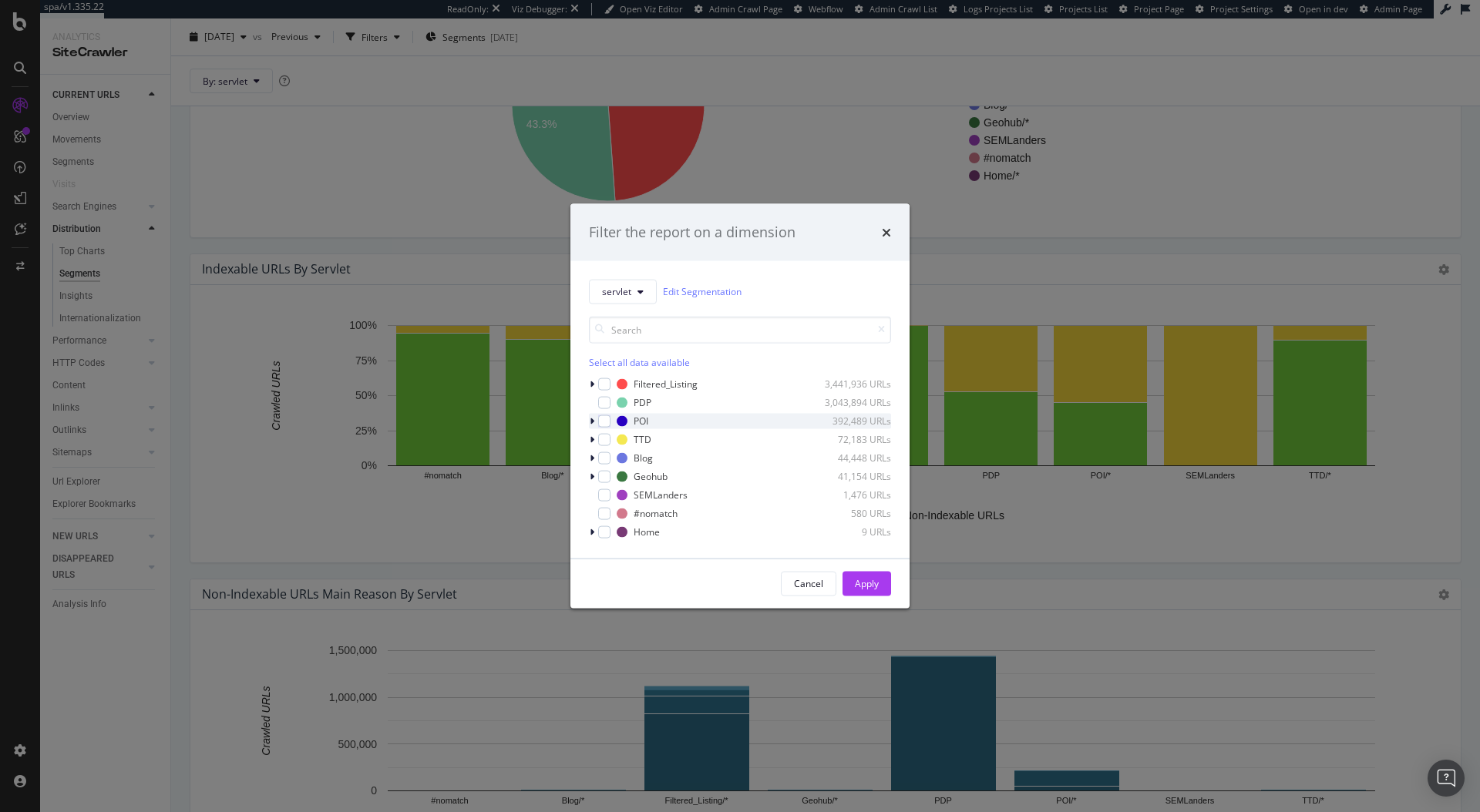
click at [592, 421] on icon "modal" at bounding box center [592, 420] width 5 height 9
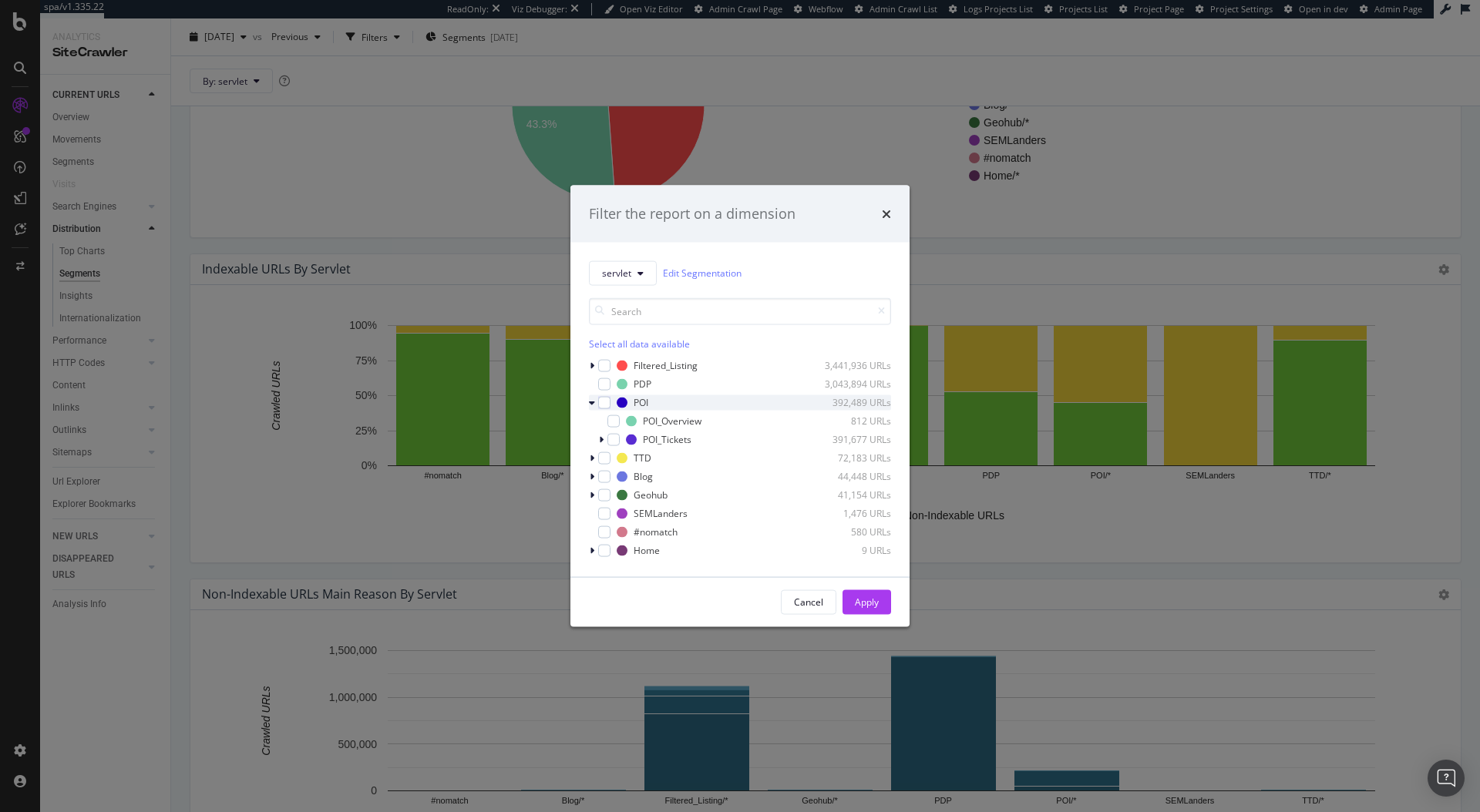
click at [595, 405] on div "modal" at bounding box center [593, 402] width 9 height 16
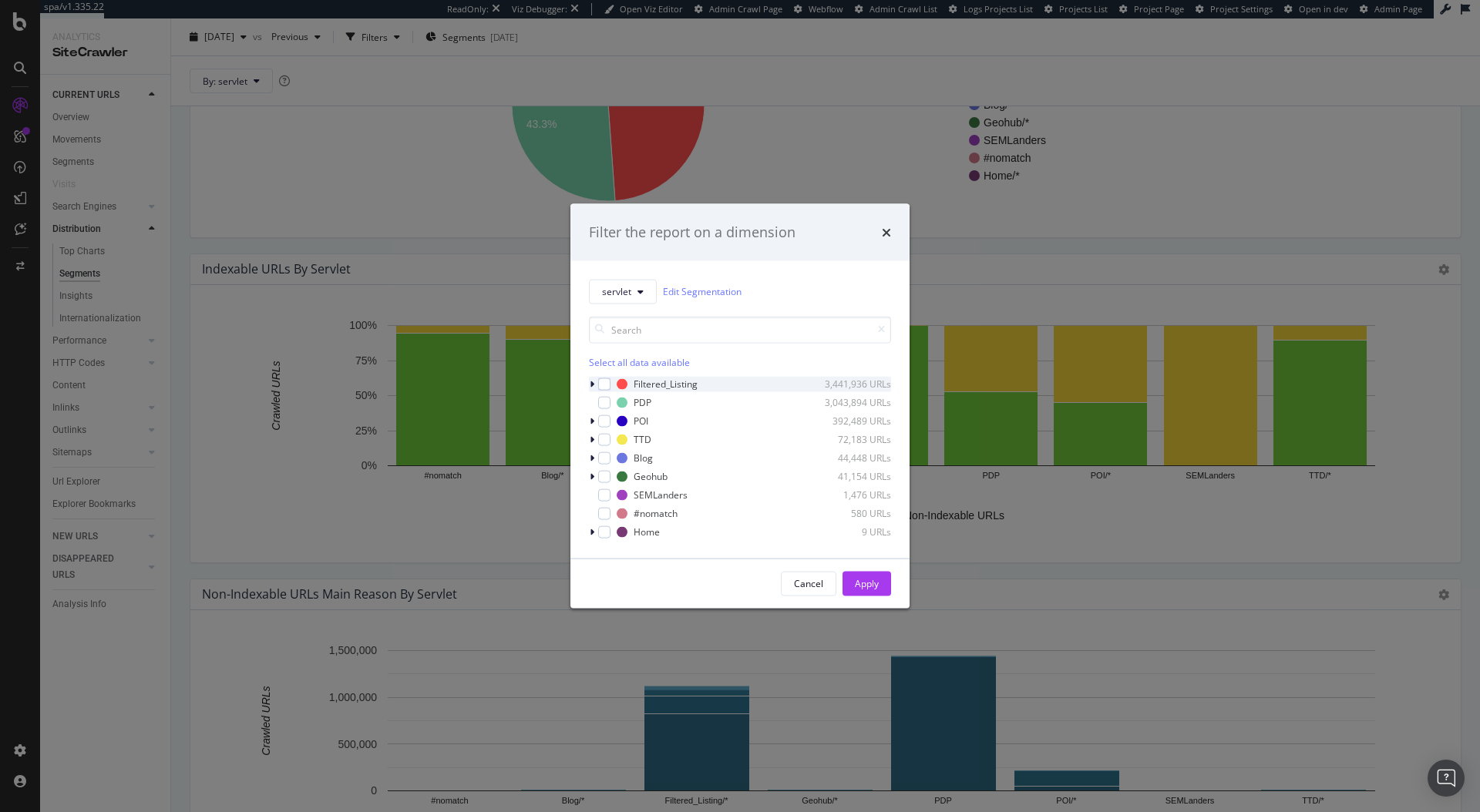
click at [593, 389] on div "modal" at bounding box center [593, 384] width 9 height 16
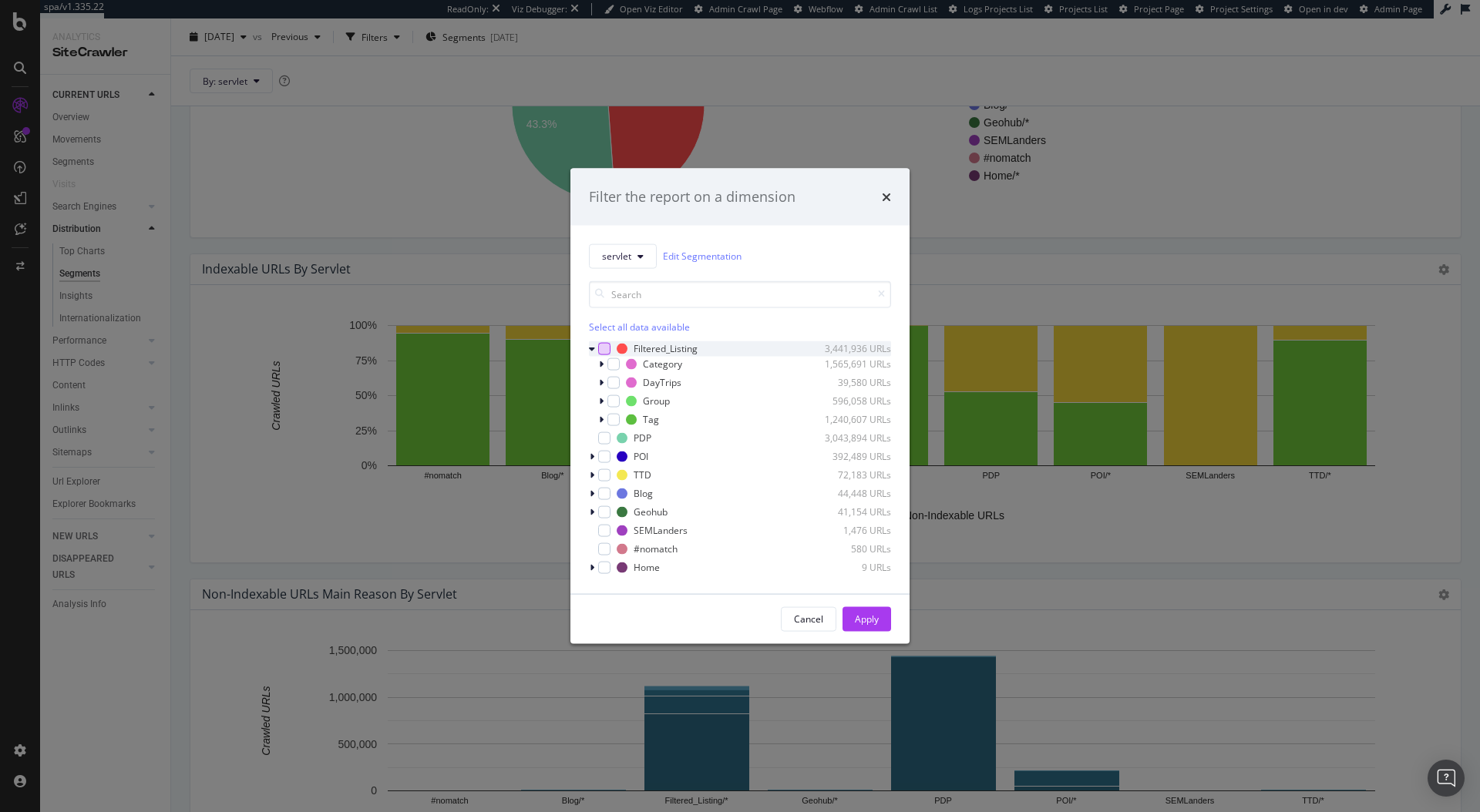
click at [602, 347] on div "modal" at bounding box center [604, 348] width 12 height 12
click at [855, 616] on div "Apply" at bounding box center [867, 619] width 24 height 13
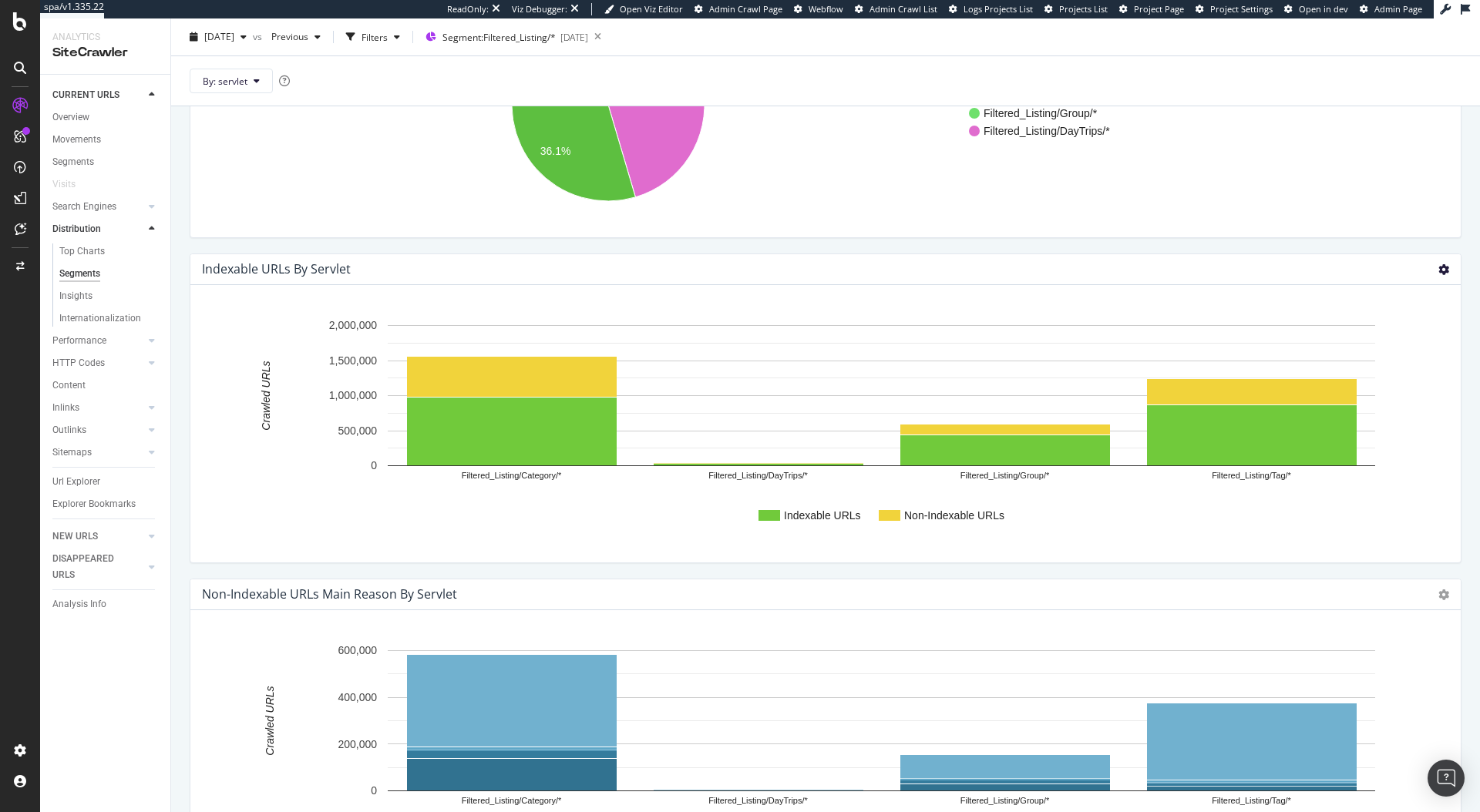
click at [1439, 272] on icon at bounding box center [1444, 270] width 11 height 11
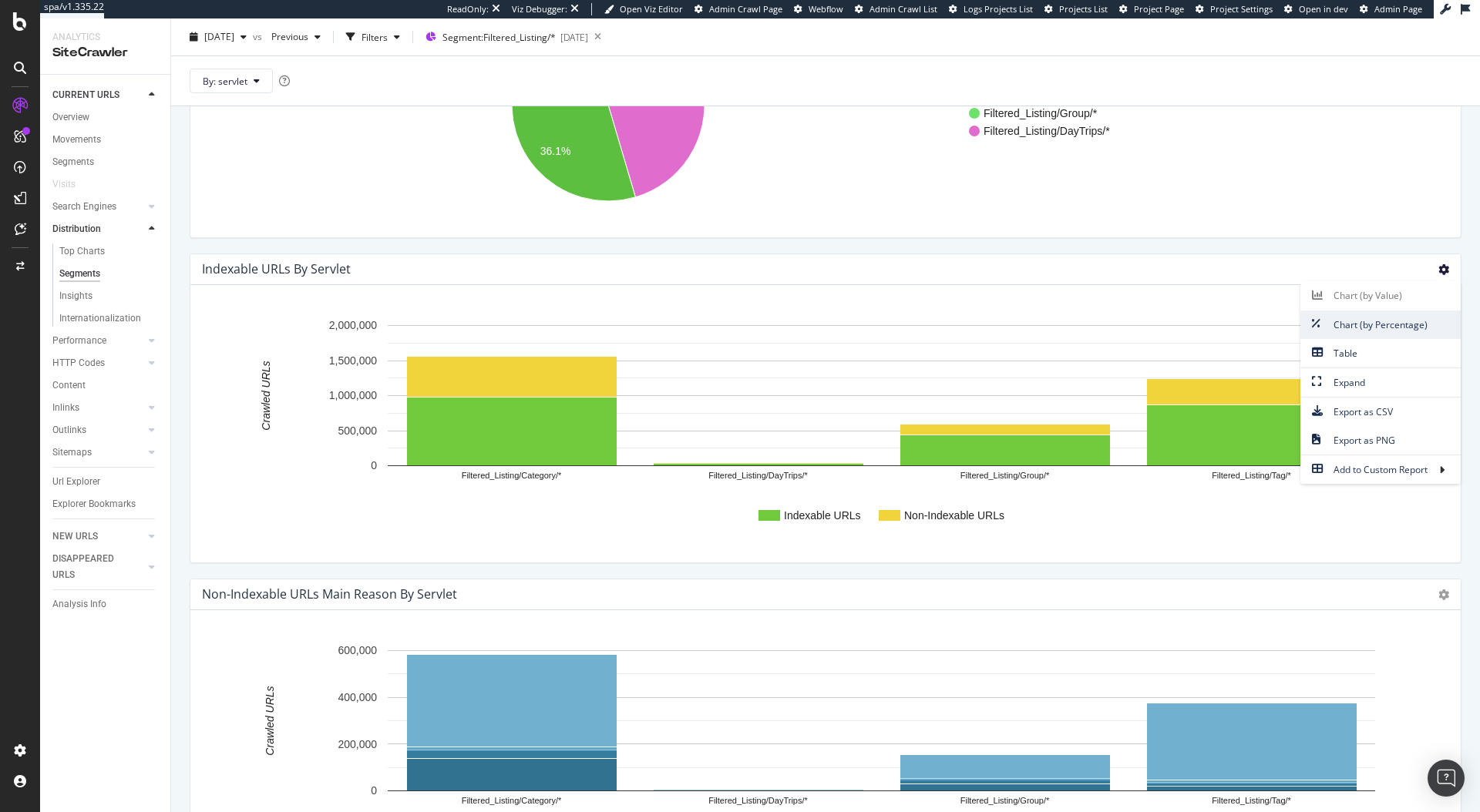
click at [1401, 316] on span "Chart (by Percentage)" at bounding box center [1381, 324] width 160 height 21
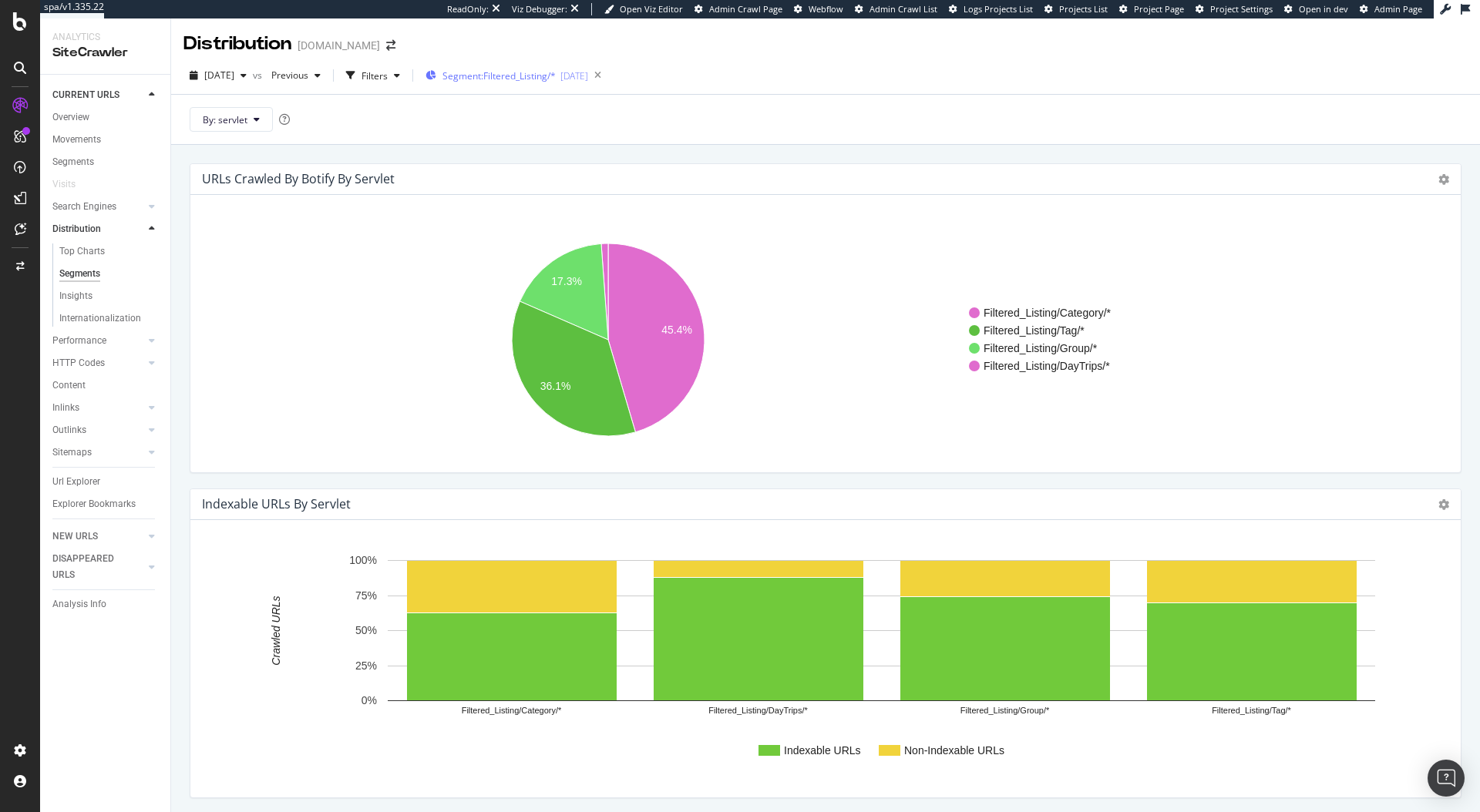
click at [556, 82] on span "Segment: Filtered_Listing/*" at bounding box center [499, 76] width 113 height 13
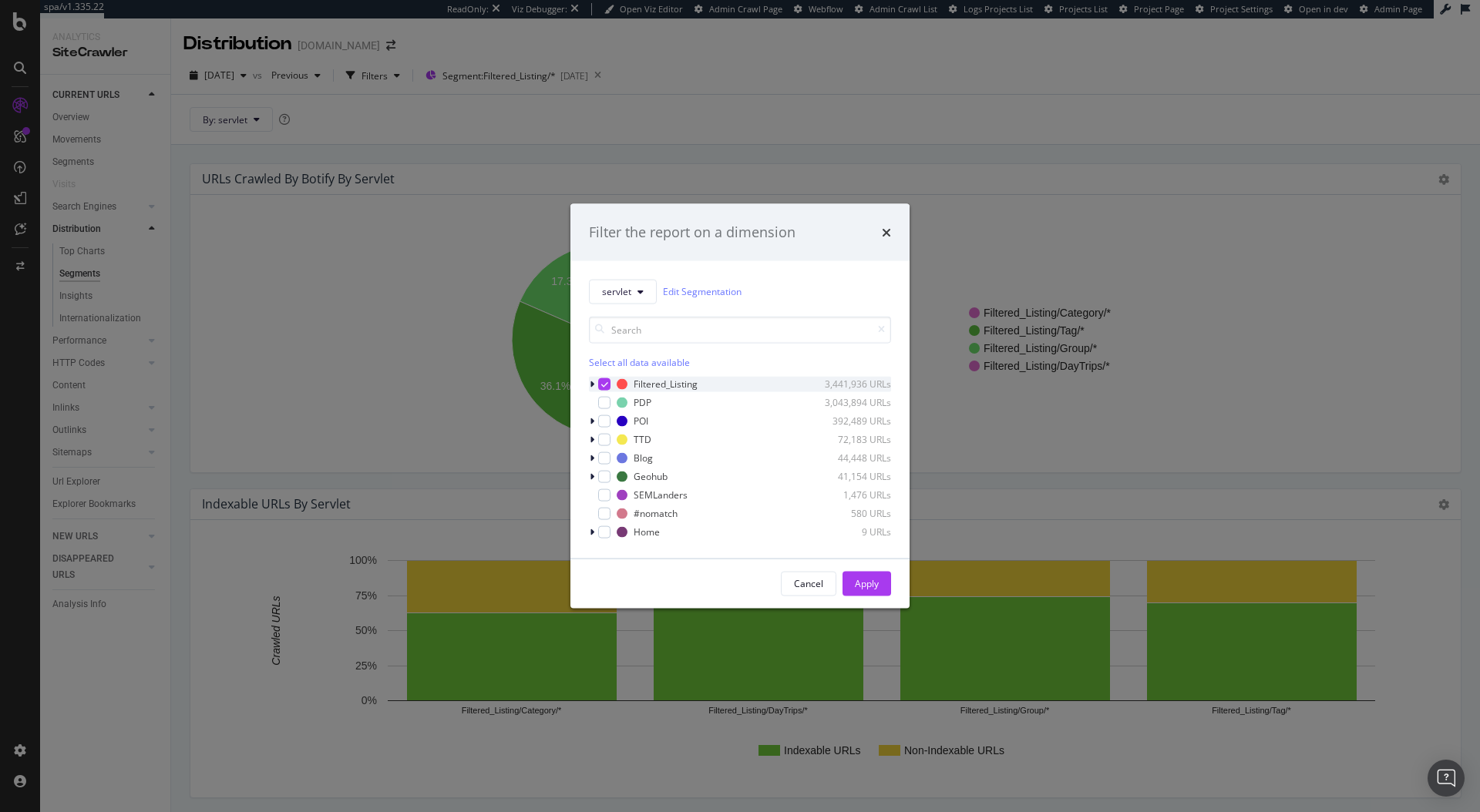
click at [594, 382] on icon "modal" at bounding box center [592, 384] width 5 height 9
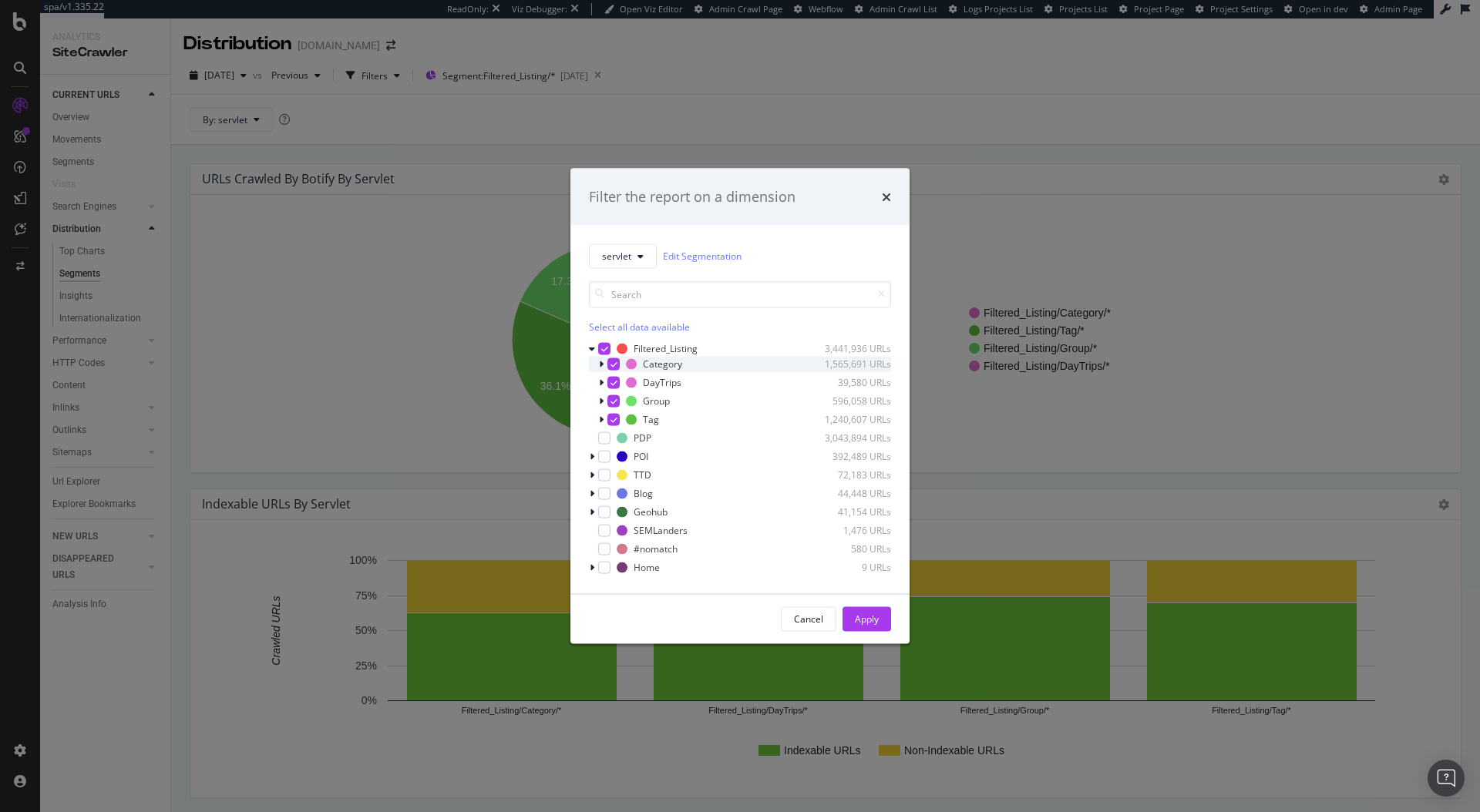
click at [600, 363] on icon "modal" at bounding box center [601, 363] width 5 height 9
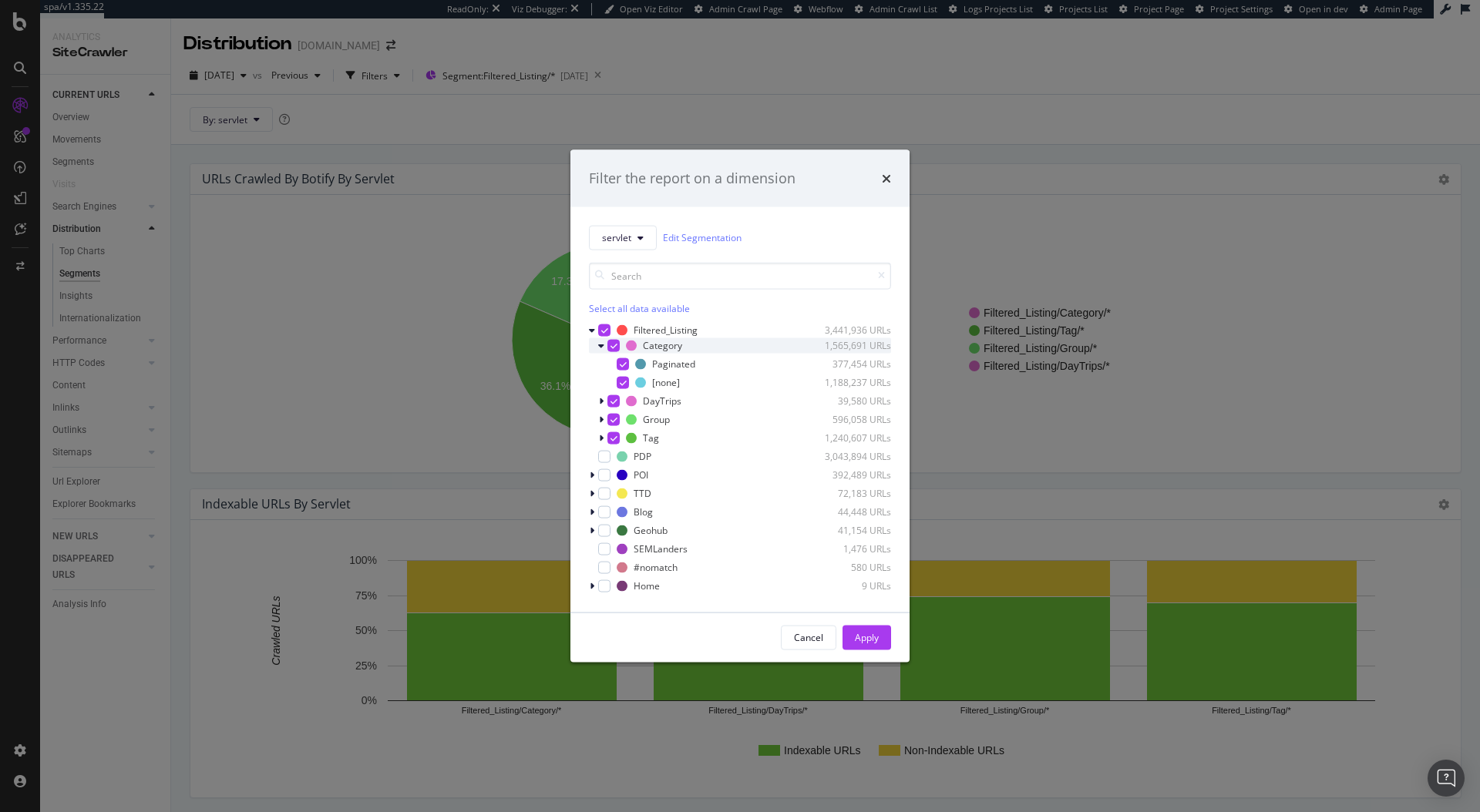
click at [608, 346] on div "modal" at bounding box center [613, 345] width 12 height 12
click at [871, 638] on div "Apply" at bounding box center [867, 638] width 24 height 13
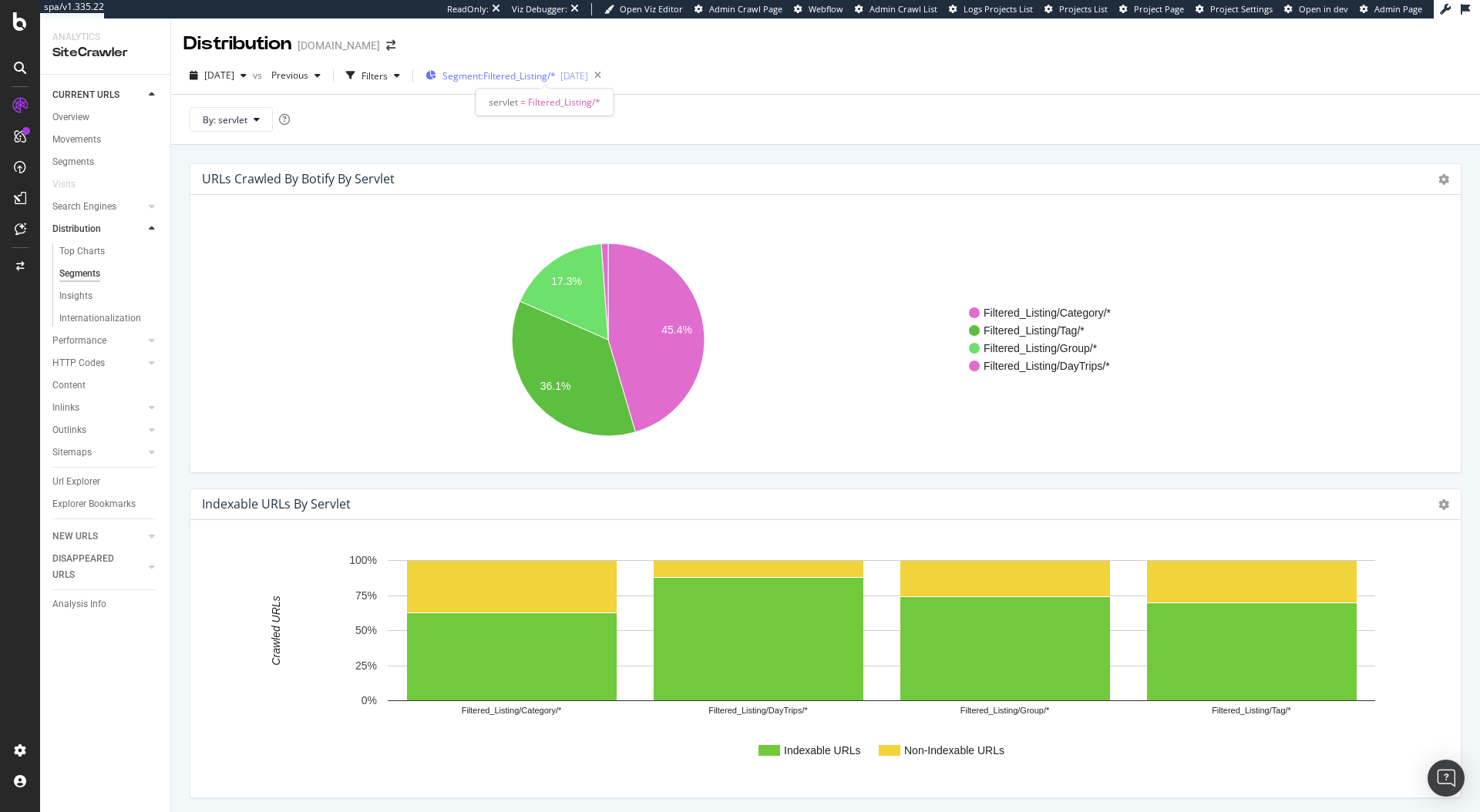
click at [489, 77] on span "Segment: Filtered_Listing/*" at bounding box center [499, 76] width 113 height 13
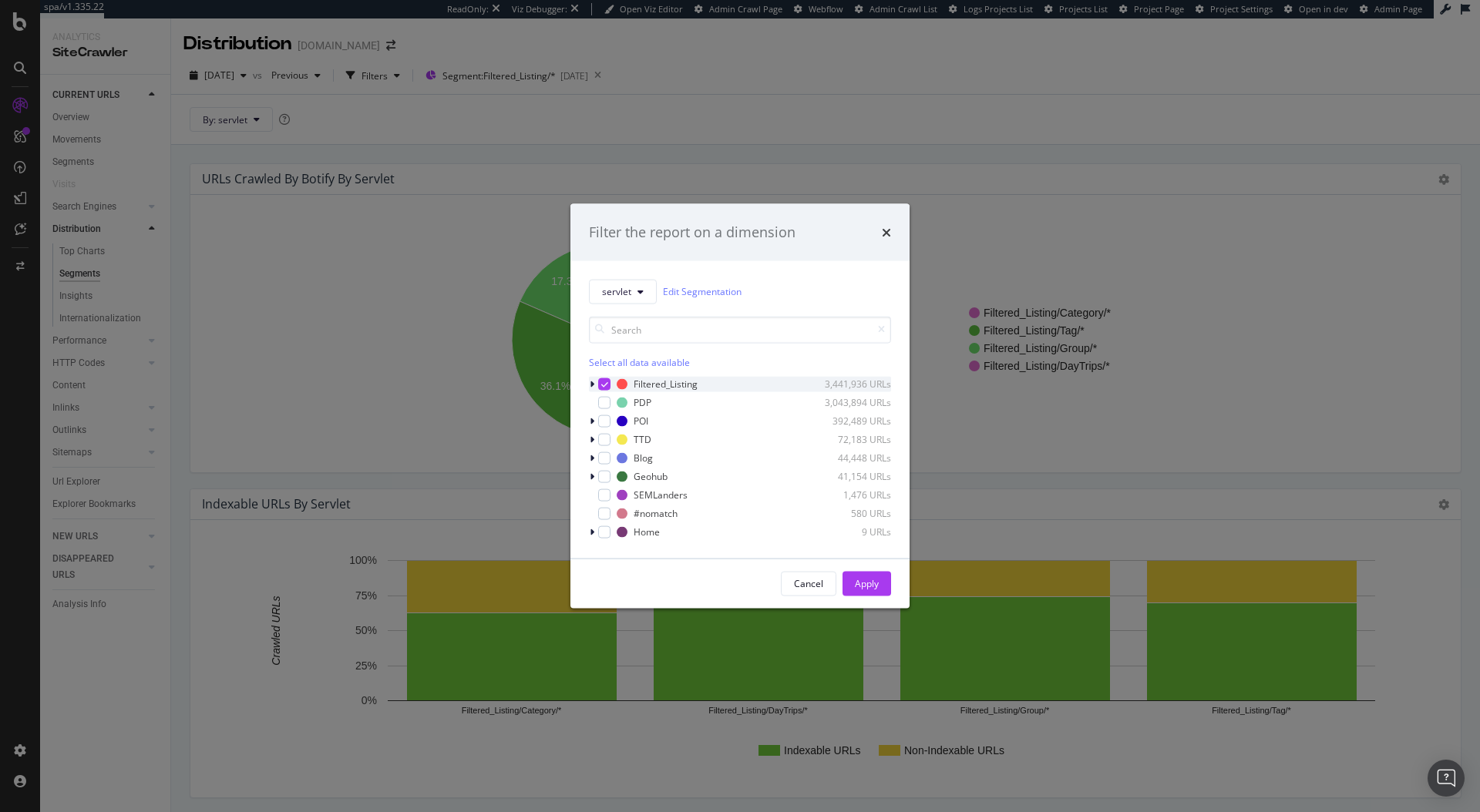
click at [593, 381] on icon "modal" at bounding box center [592, 384] width 5 height 9
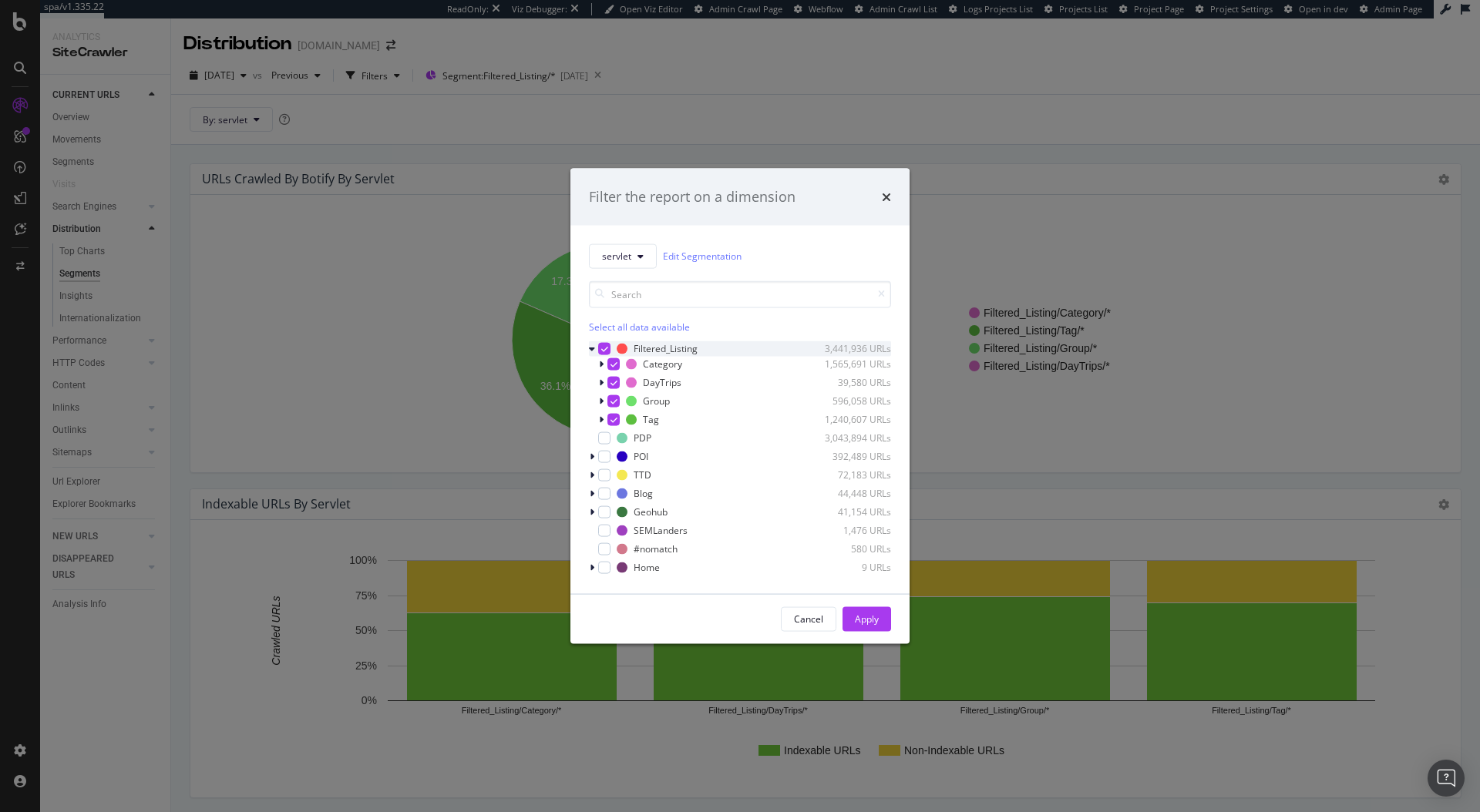
click at [605, 348] on icon "modal" at bounding box center [605, 348] width 7 height 7
click at [613, 361] on div "modal" at bounding box center [613, 363] width 12 height 12
click at [602, 365] on icon "modal" at bounding box center [601, 363] width 5 height 9
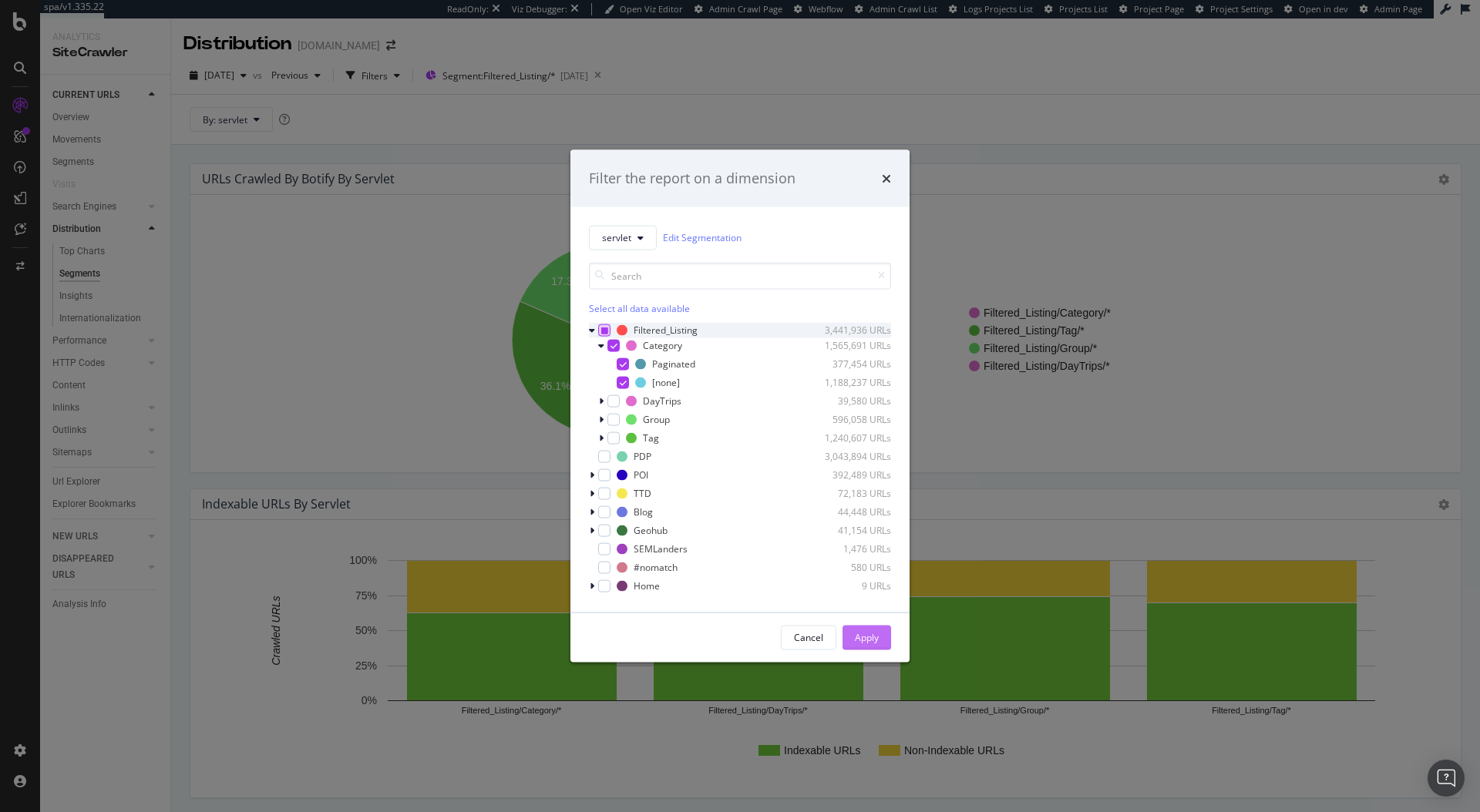
click at [883, 642] on button "Apply" at bounding box center [867, 638] width 49 height 25
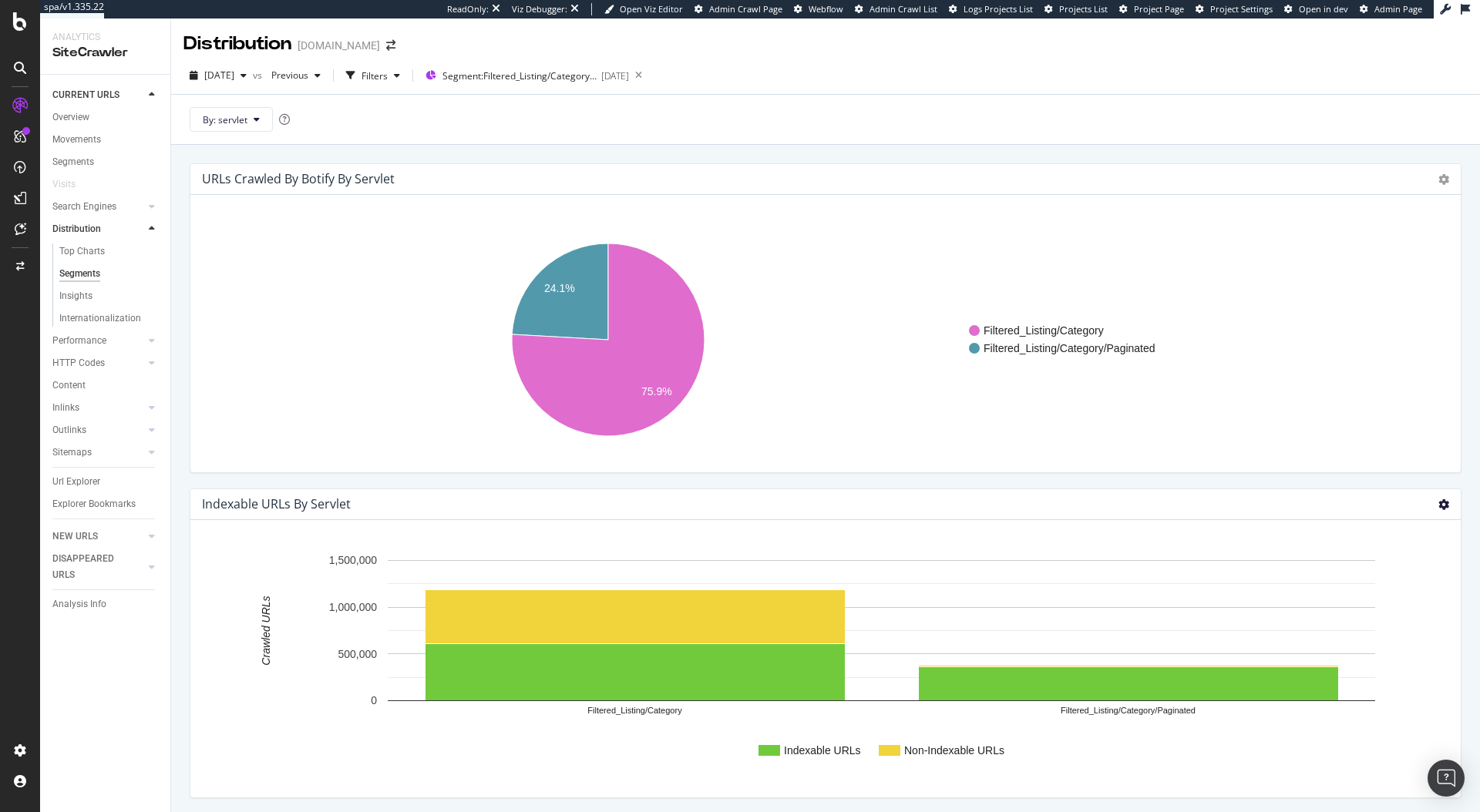
click at [1439, 498] on div "Chart (by Value) Chart (by Percentage) Table Expand Export as CSV Export as PNG…" at bounding box center [1444, 504] width 11 height 17
click at [1439, 500] on icon at bounding box center [1444, 504] width 11 height 11
click at [1377, 547] on link "Chart (by Percentage)" at bounding box center [1381, 560] width 160 height 28
click at [1439, 505] on icon at bounding box center [1444, 504] width 11 height 11
click at [1393, 559] on span "Chart (by Percentage)" at bounding box center [1381, 559] width 160 height 21
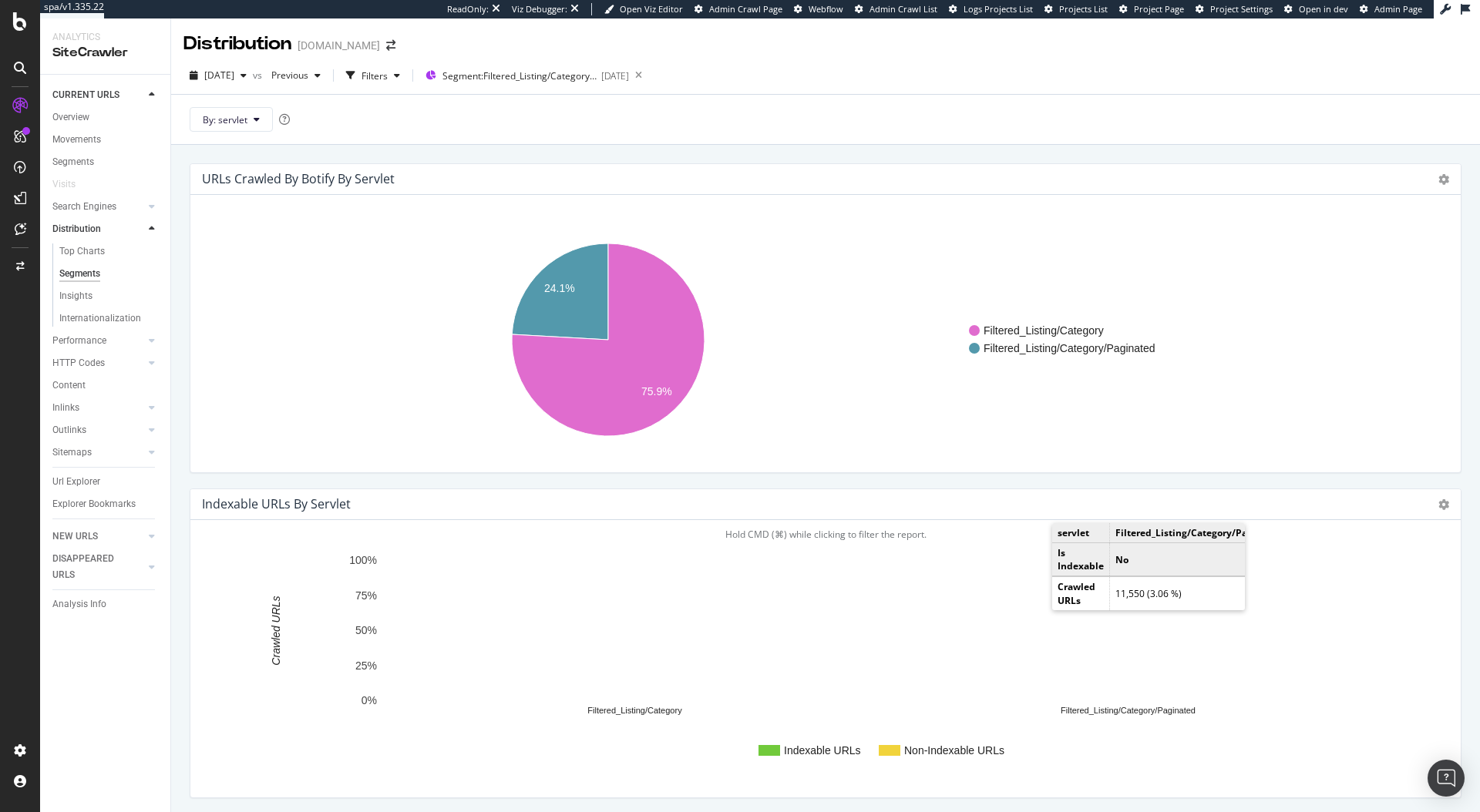
click at [1037, 562] on rect "A chart." at bounding box center [1128, 562] width 419 height 4
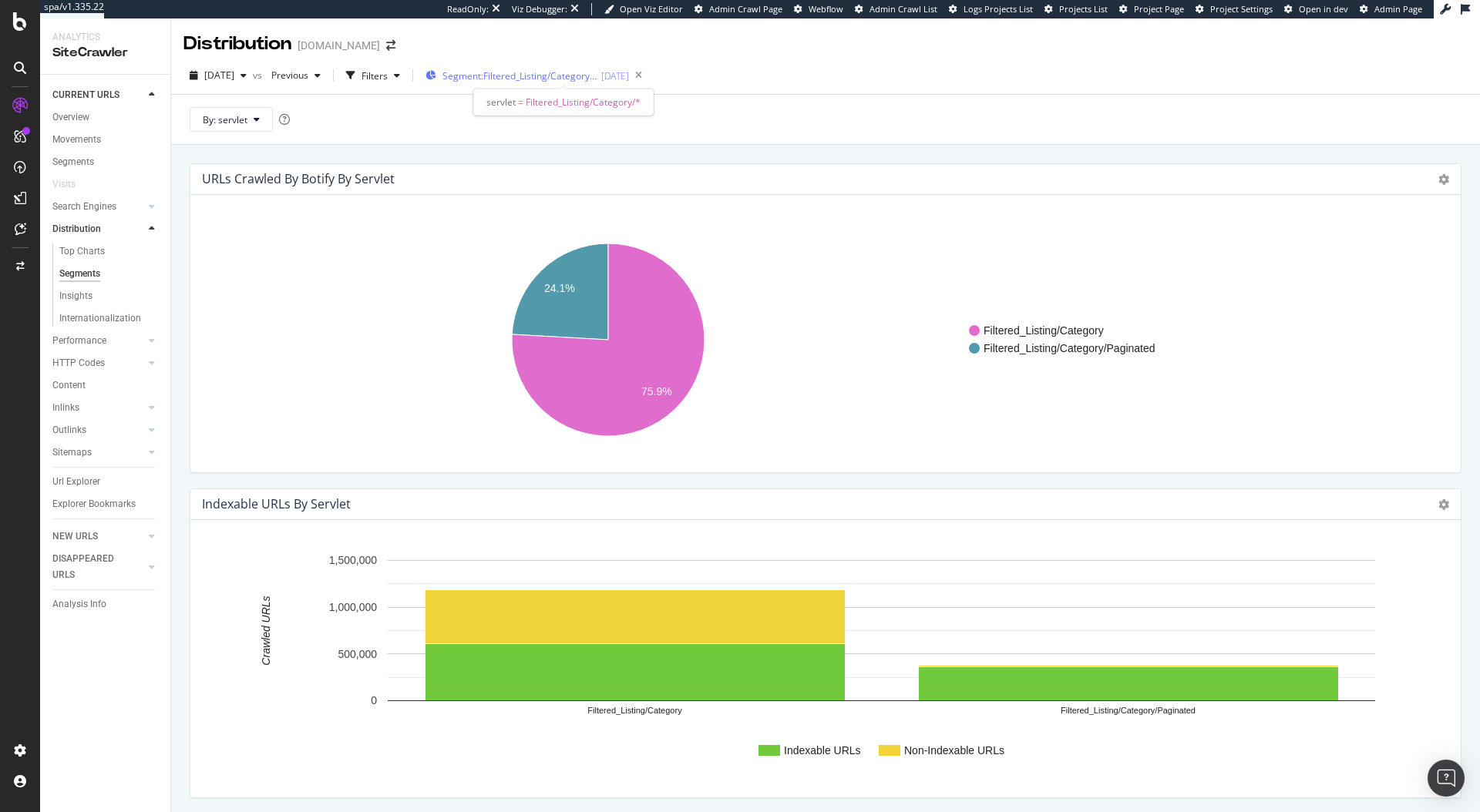
click at [496, 73] on span "Segment: Filtered_Listing/Category/*" at bounding box center [520, 76] width 154 height 13
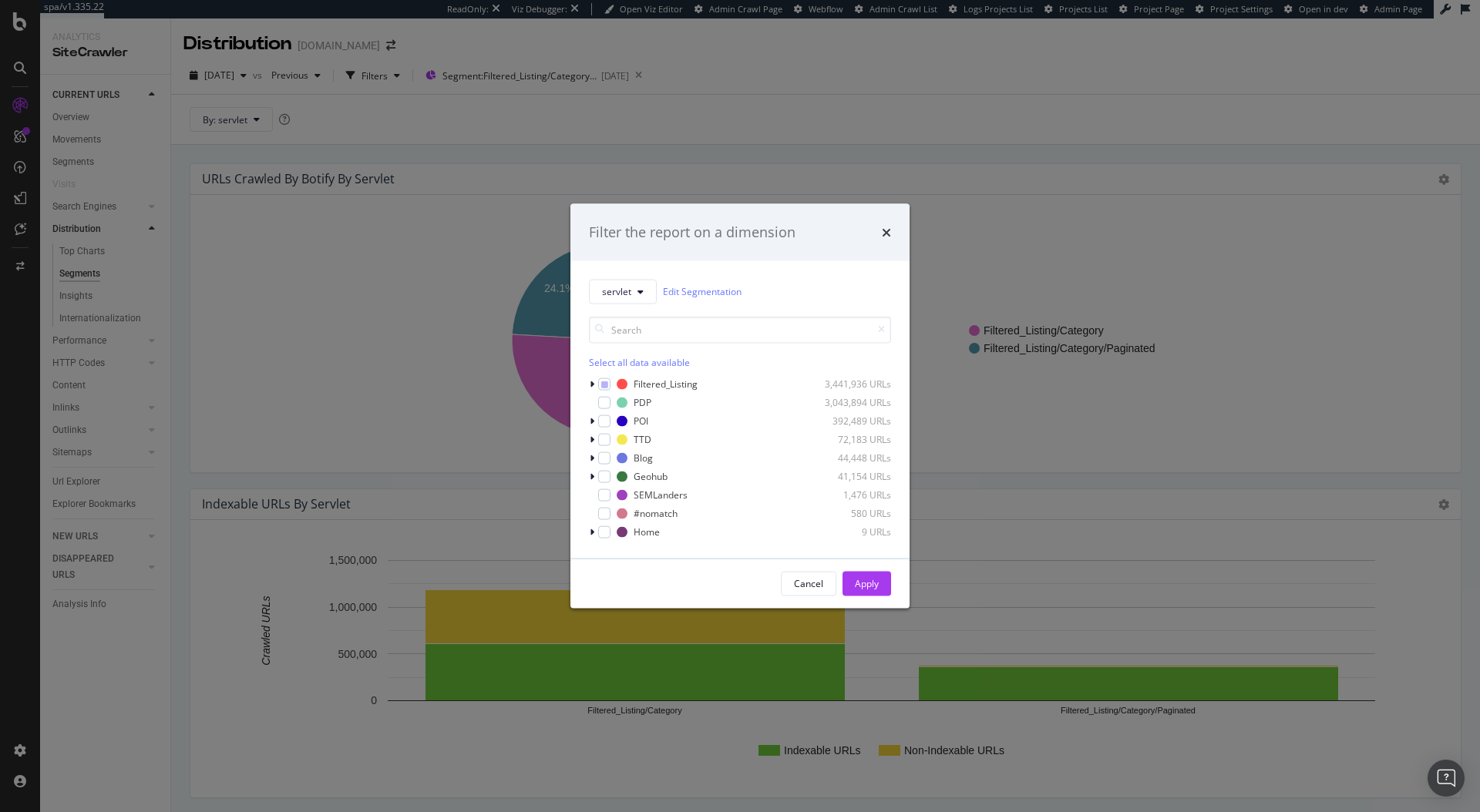
click at [511, 129] on div "Filter the report on a dimension servlet Edit Segmentation Select all data avai…" at bounding box center [740, 406] width 1480 height 812
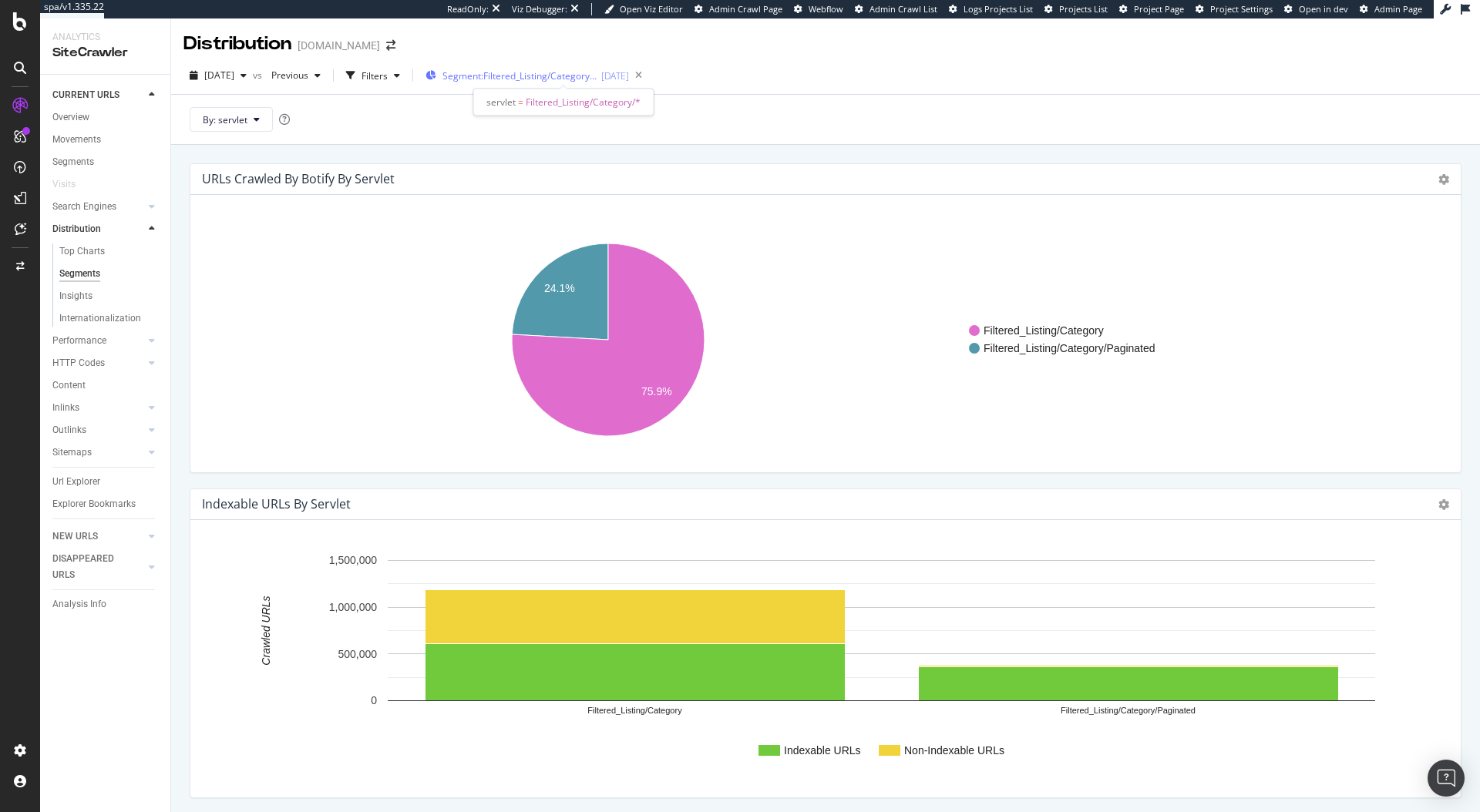
click at [548, 69] on span "Segment: Filtered_Listing/Category/*" at bounding box center [520, 76] width 154 height 13
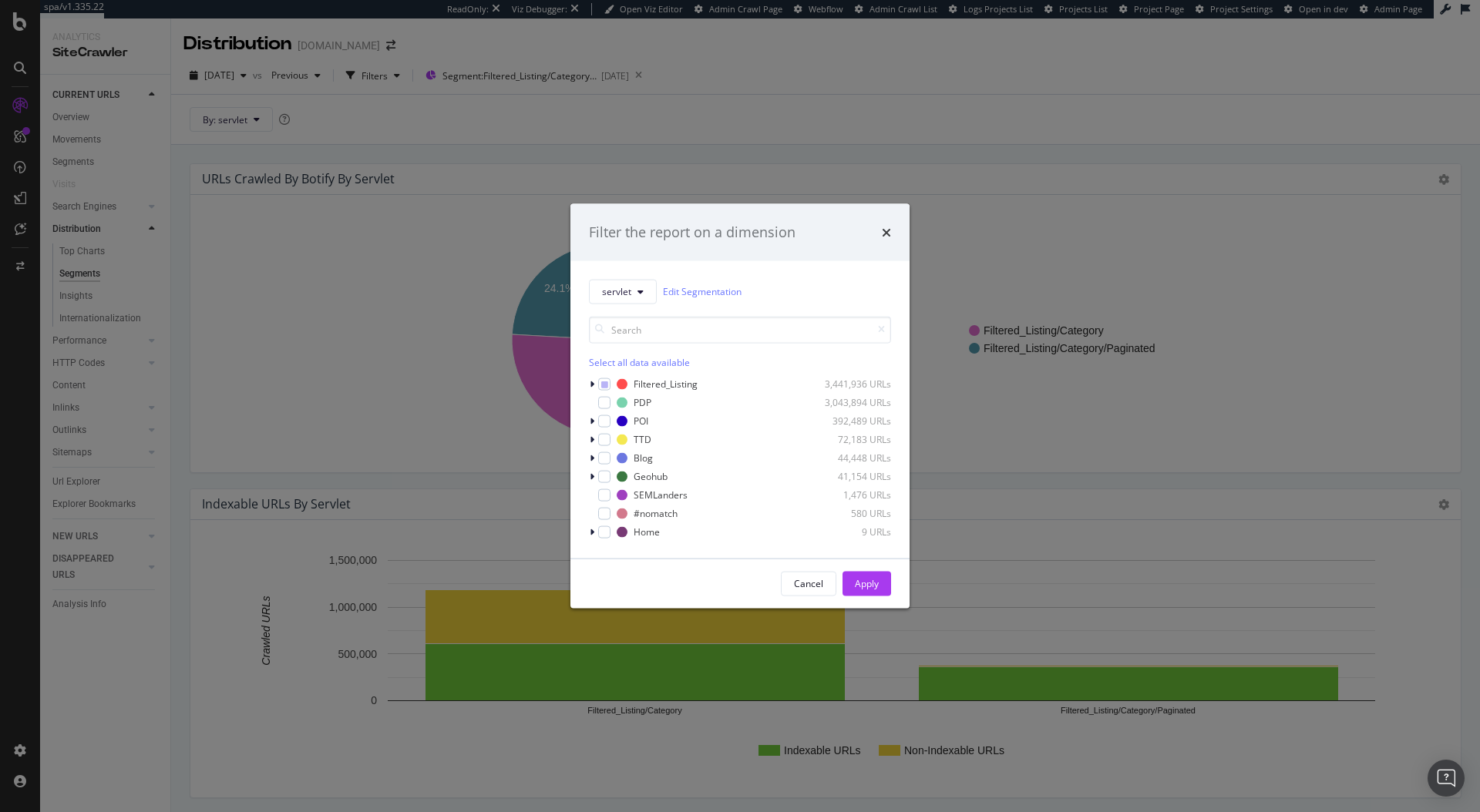
click at [355, 119] on div "Filter the report on a dimension servlet Edit Segmentation Select all data avai…" at bounding box center [740, 406] width 1480 height 812
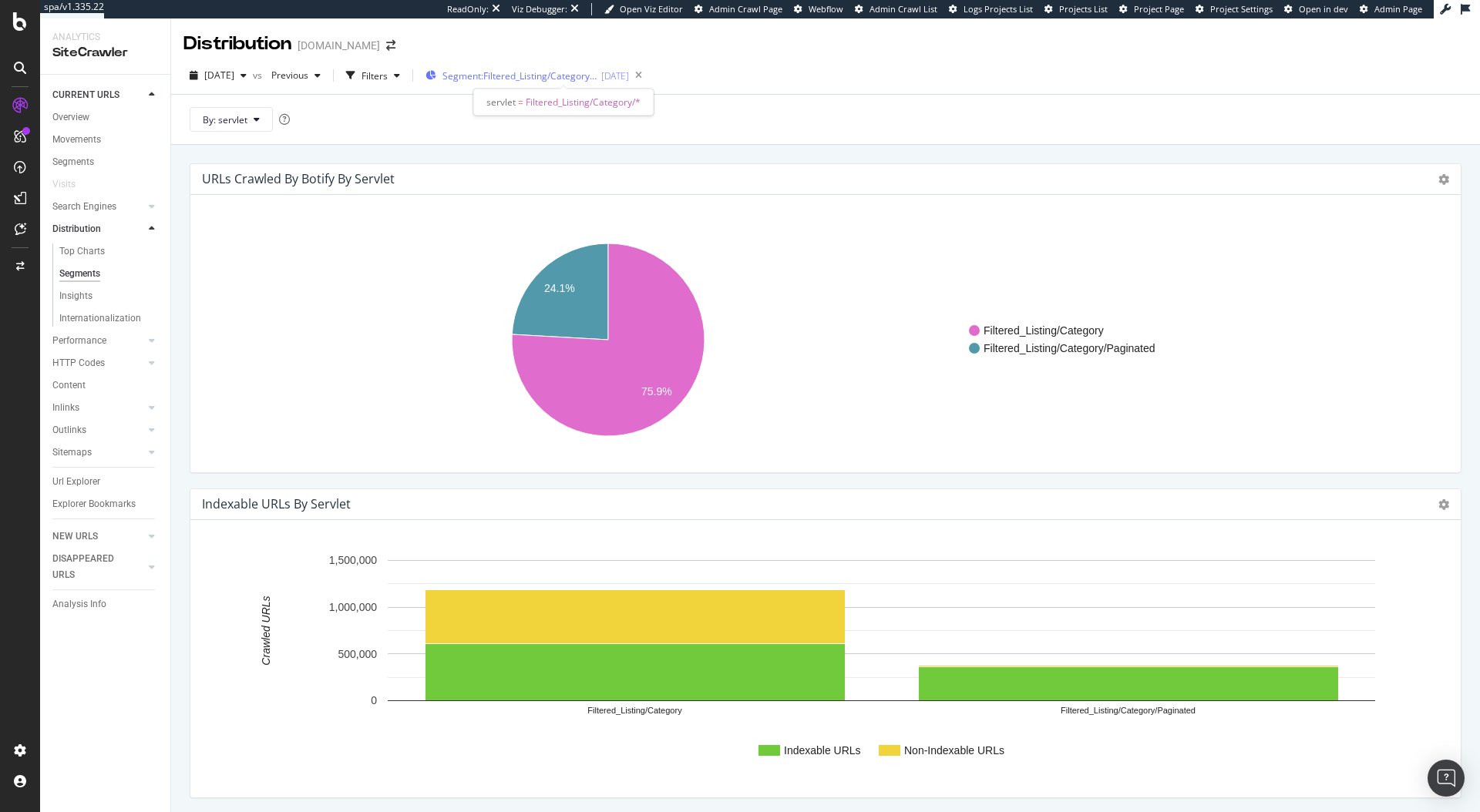
click at [560, 82] on span "Segment: Filtered_Listing/Category/*" at bounding box center [520, 76] width 154 height 13
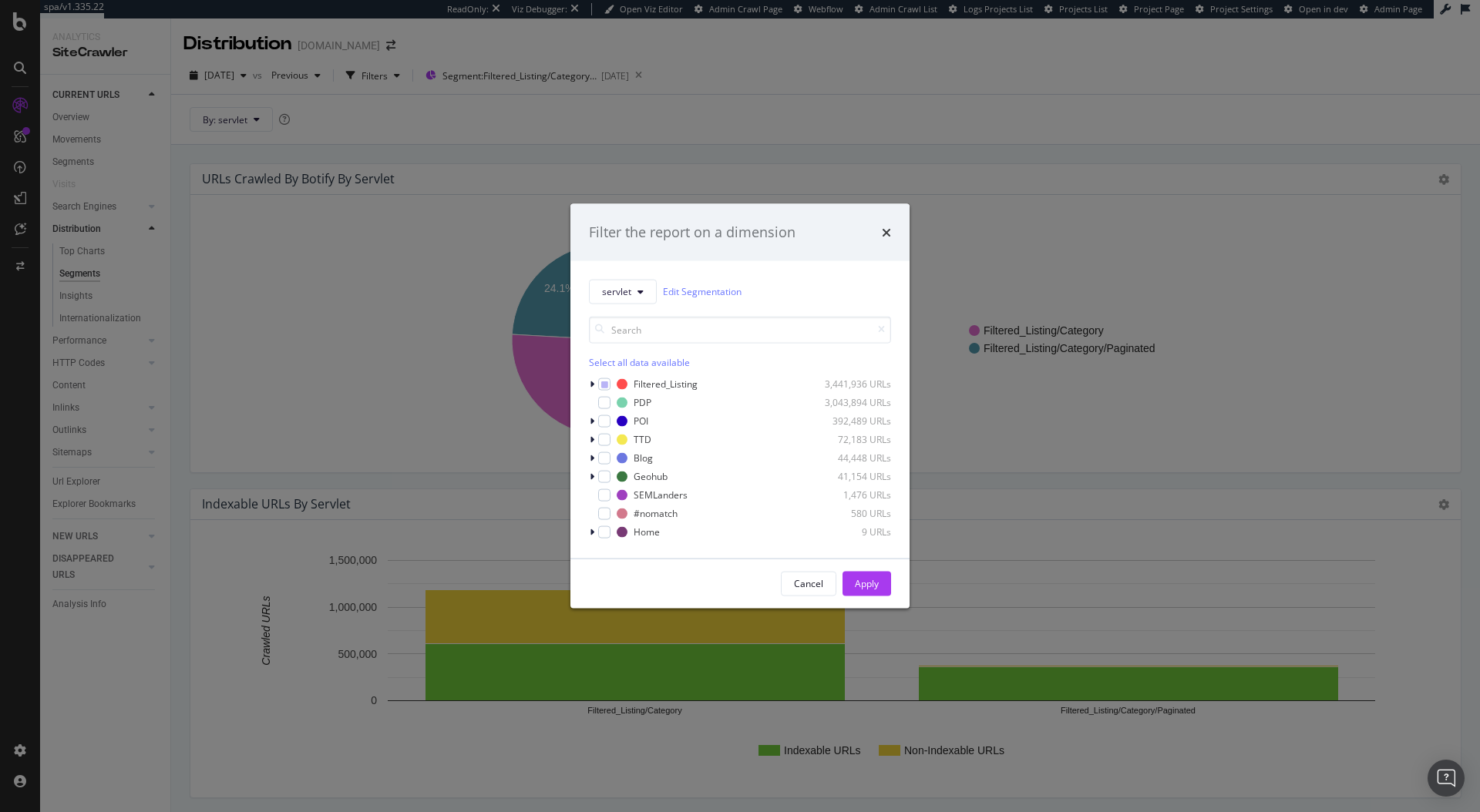
click at [407, 75] on div "Filter the report on a dimension servlet Edit Segmentation Select all data avai…" at bounding box center [740, 406] width 1480 height 812
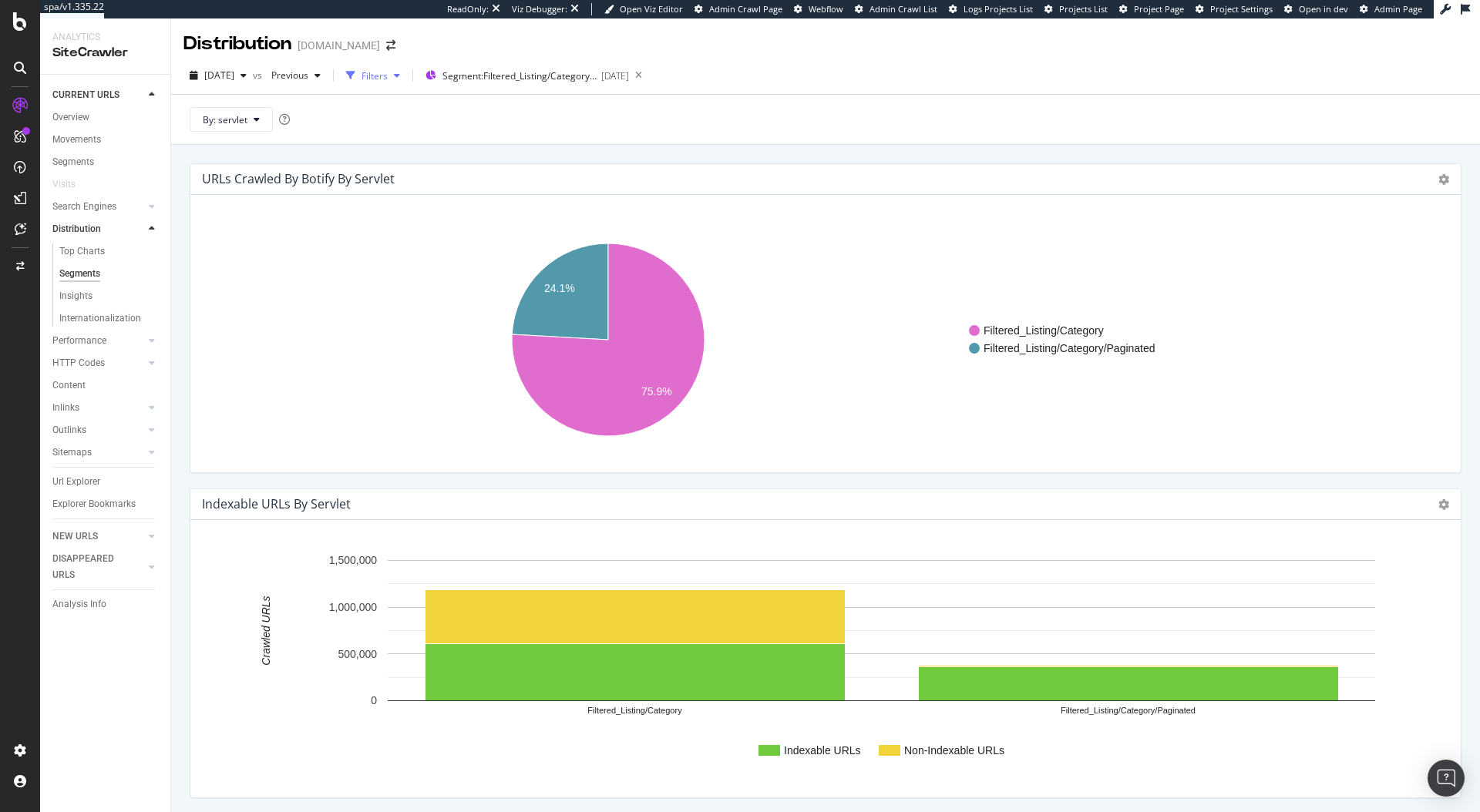
click at [388, 78] on div "Filters" at bounding box center [375, 76] width 26 height 13
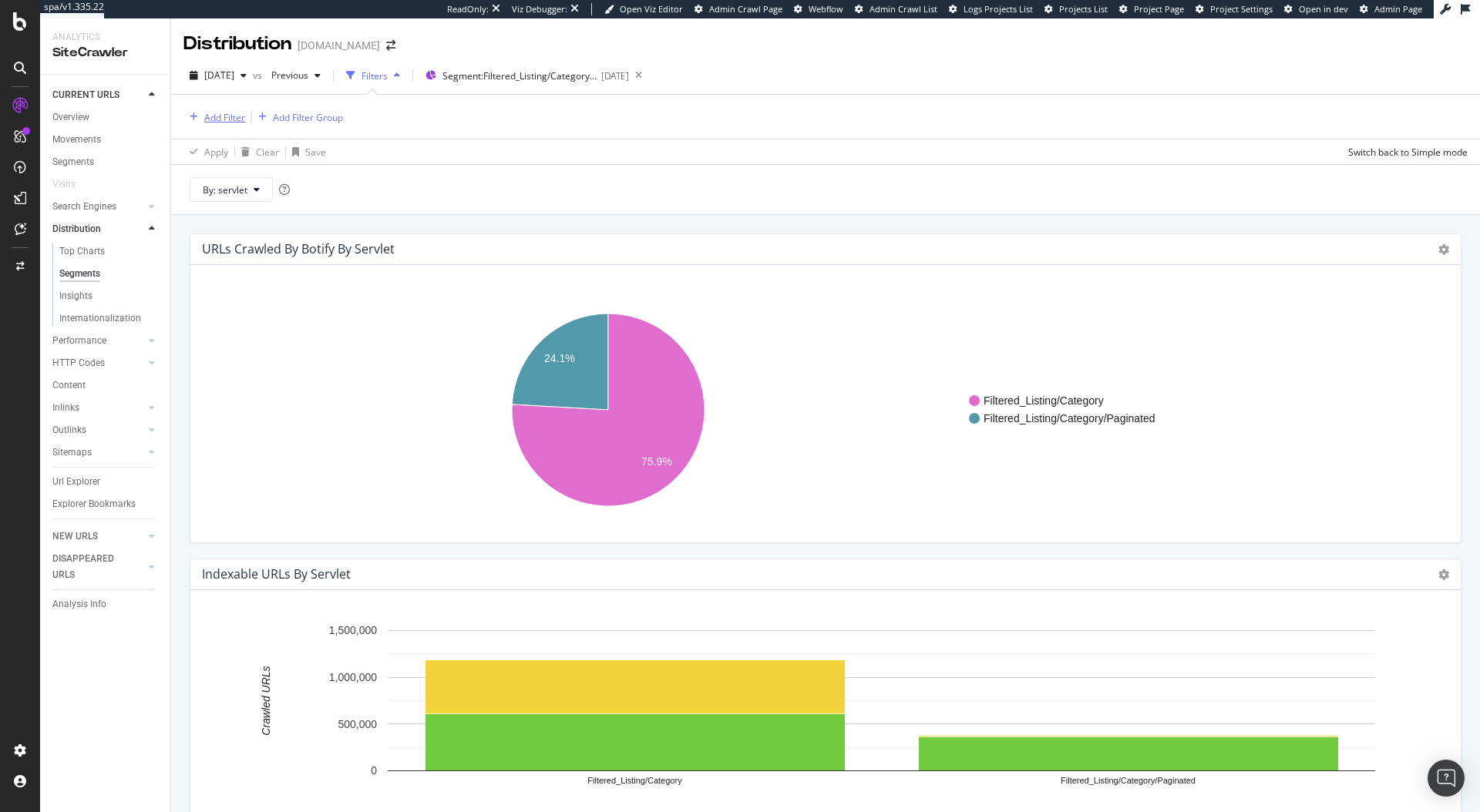
click at [223, 116] on div "Add Filter" at bounding box center [224, 117] width 41 height 13
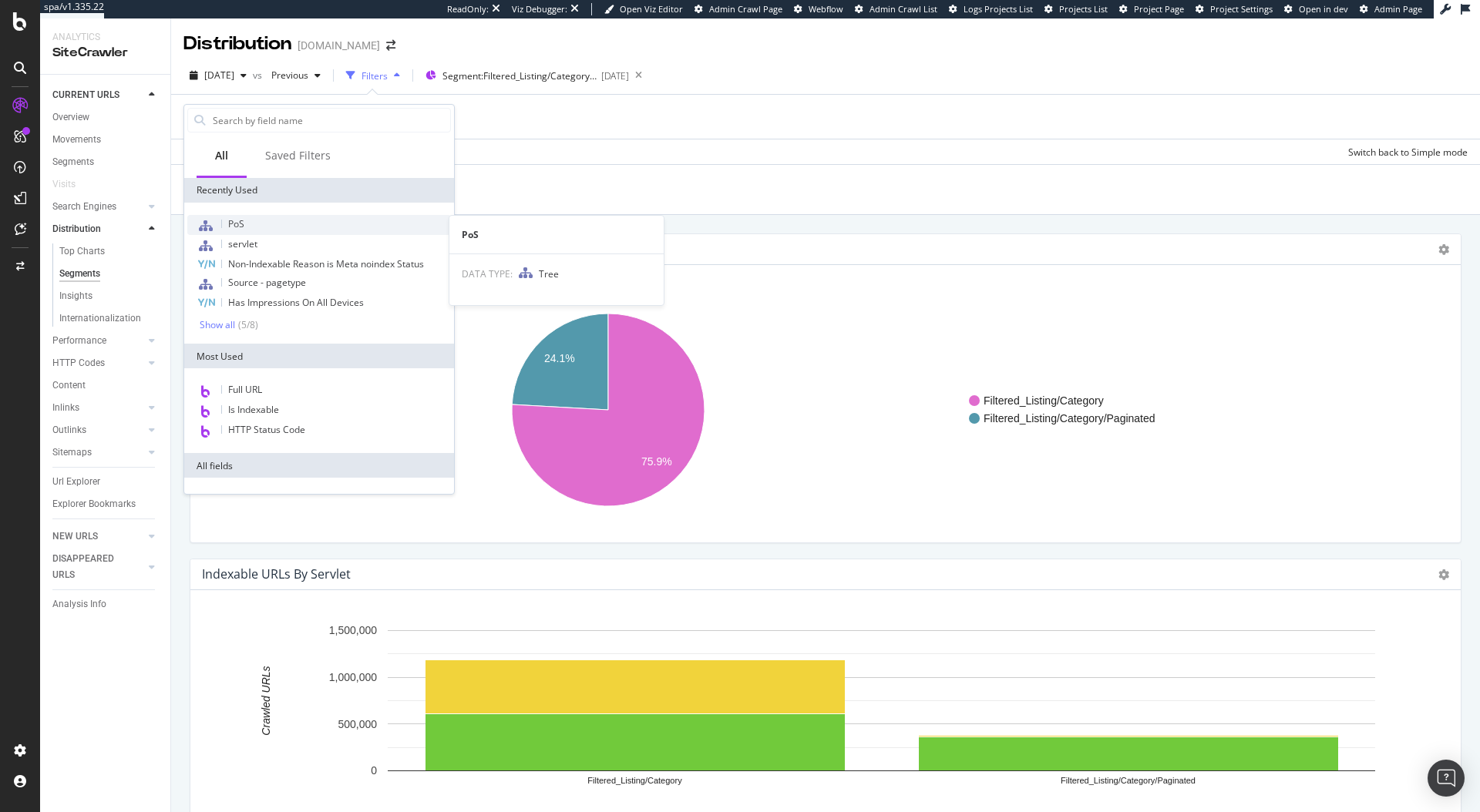
click at [275, 222] on div "PoS" at bounding box center [319, 225] width 264 height 20
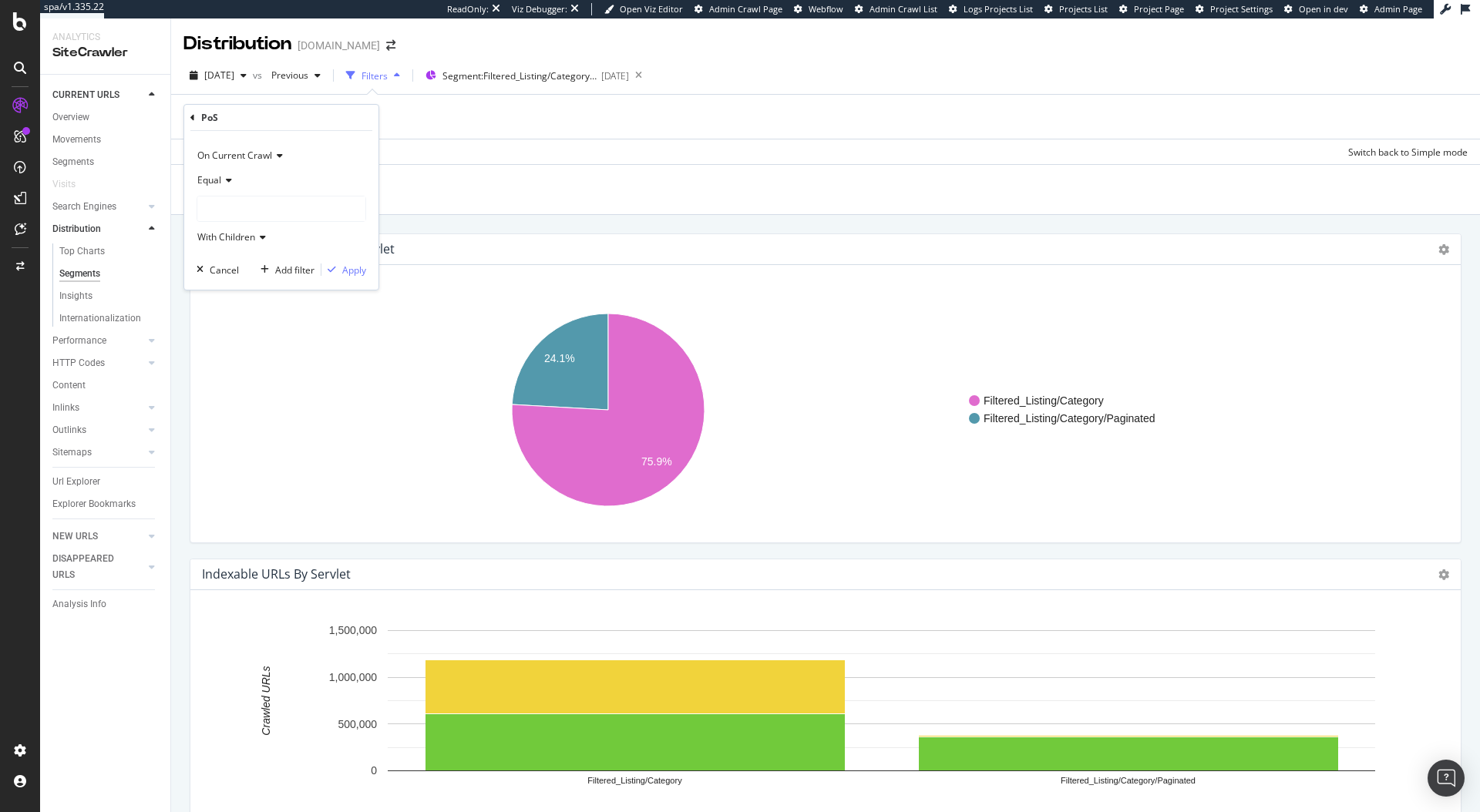
click at [248, 202] on div at bounding box center [281, 209] width 168 height 25
click at [208, 237] on icon at bounding box center [208, 238] width 6 height 9
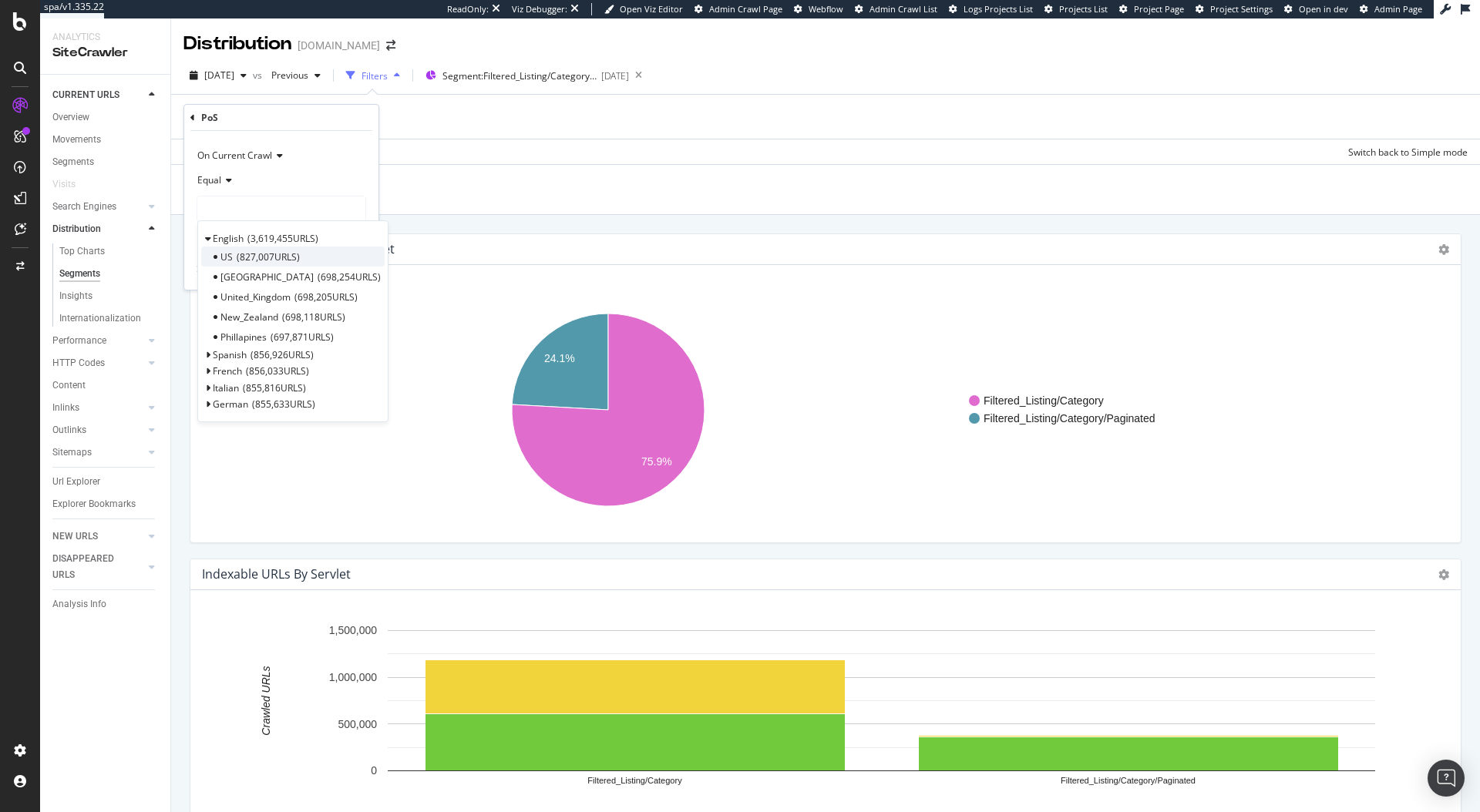
click at [237, 260] on span "827,007 URLS" at bounding box center [268, 257] width 63 height 13
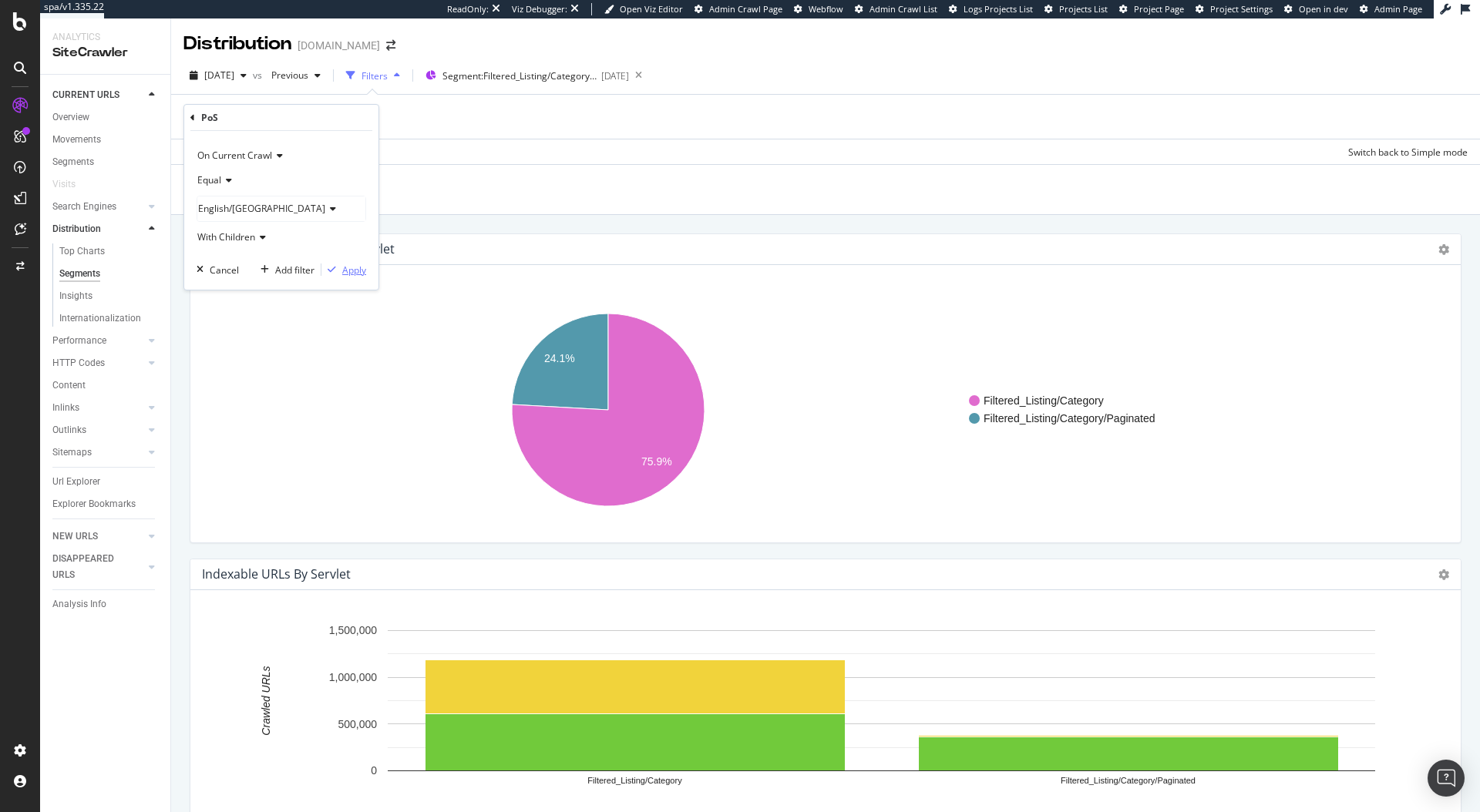
click at [357, 273] on div "Apply" at bounding box center [354, 270] width 24 height 13
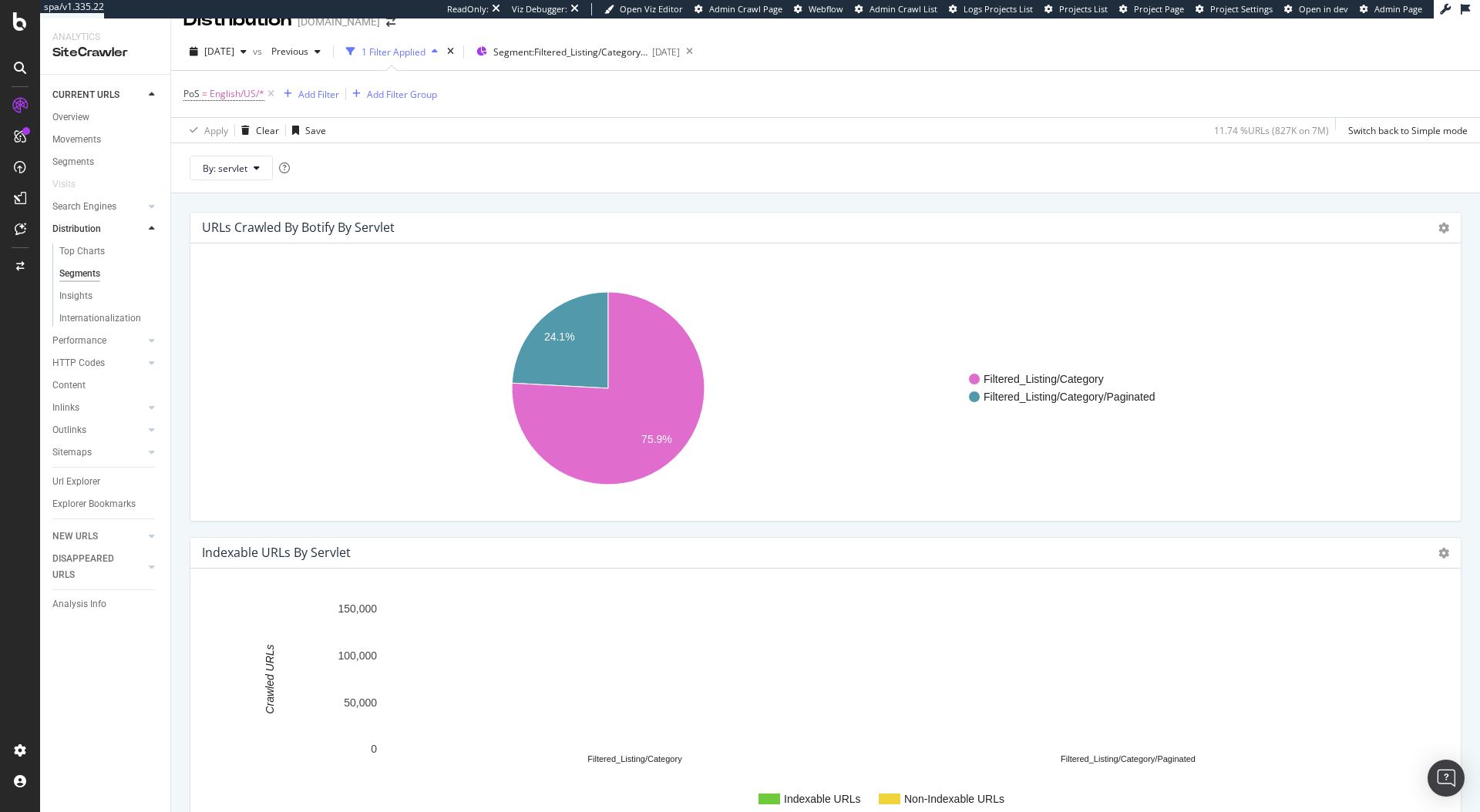
scroll to position [25, 0]
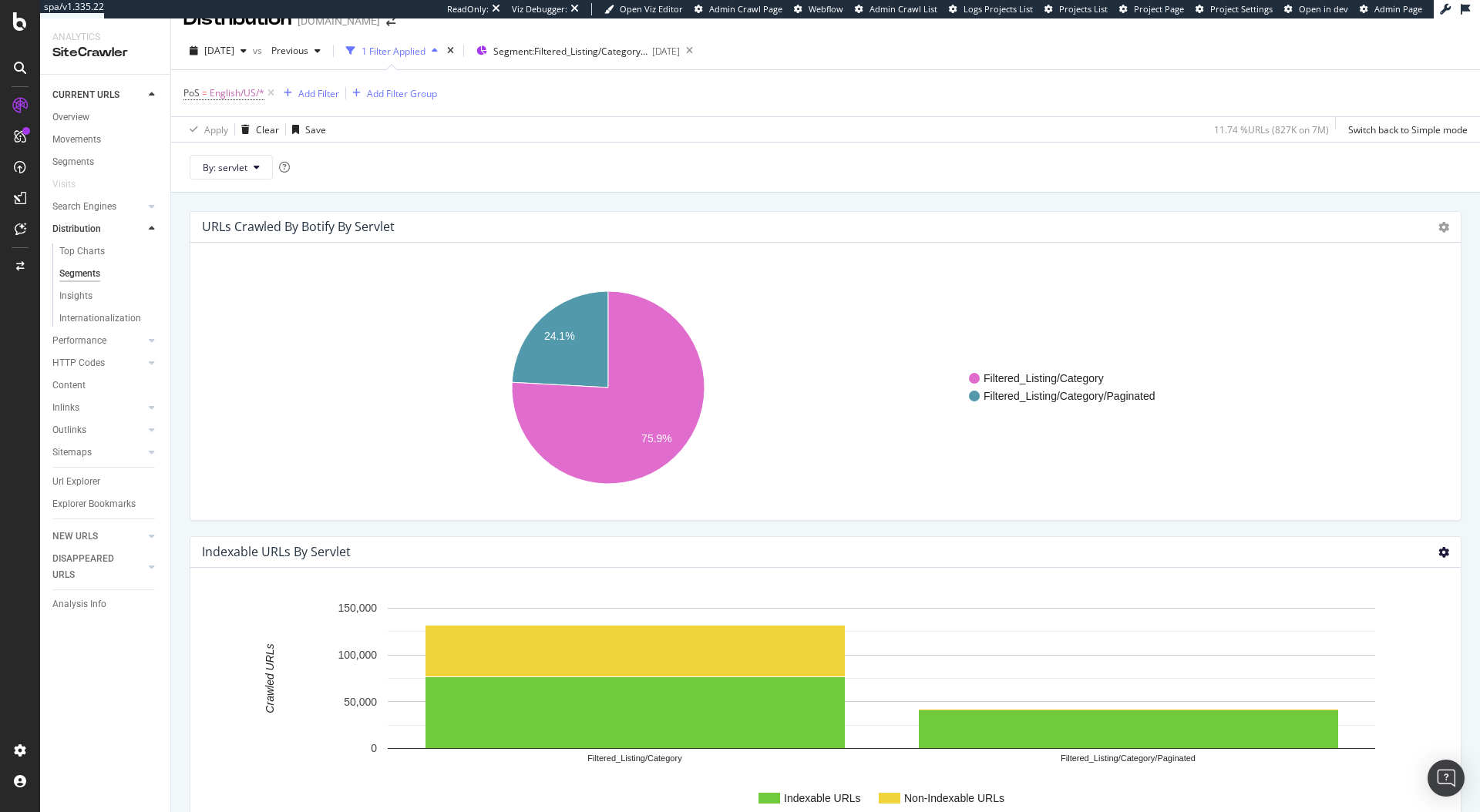
click at [1439, 552] on icon at bounding box center [1444, 552] width 11 height 11
click at [1383, 595] on link "Chart (by Percentage)" at bounding box center [1381, 608] width 160 height 28
click at [1425, 549] on div "Indexable URLs by servlet Chart (by Value) Chart (by Percentage) Table Expand E…" at bounding box center [826, 552] width 1271 height 31
click at [1439, 556] on icon at bounding box center [1444, 552] width 11 height 11
click at [1411, 604] on span "Chart (by Percentage)" at bounding box center [1381, 607] width 160 height 21
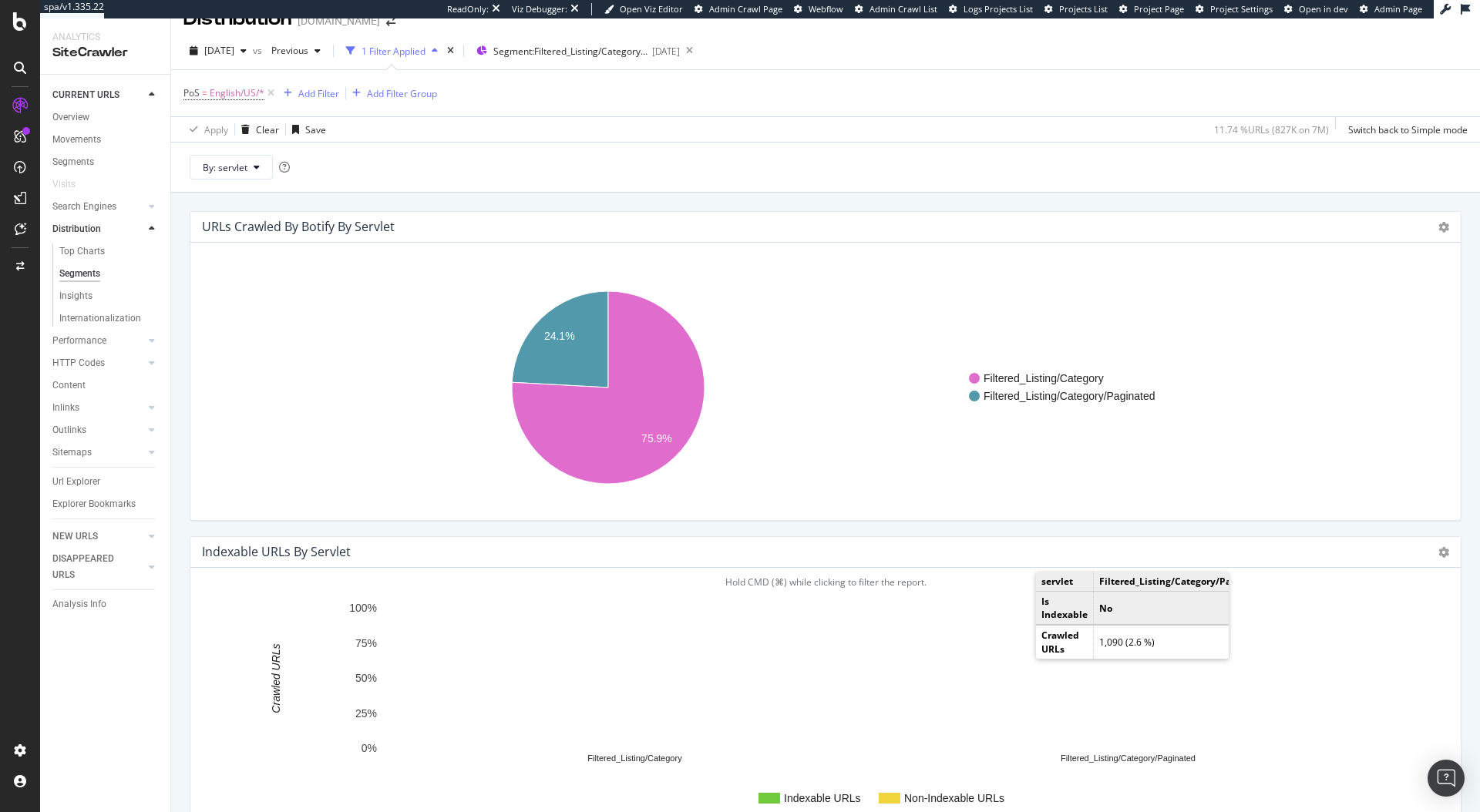
click at [1023, 609] on rect "A chart." at bounding box center [1128, 610] width 419 height 3
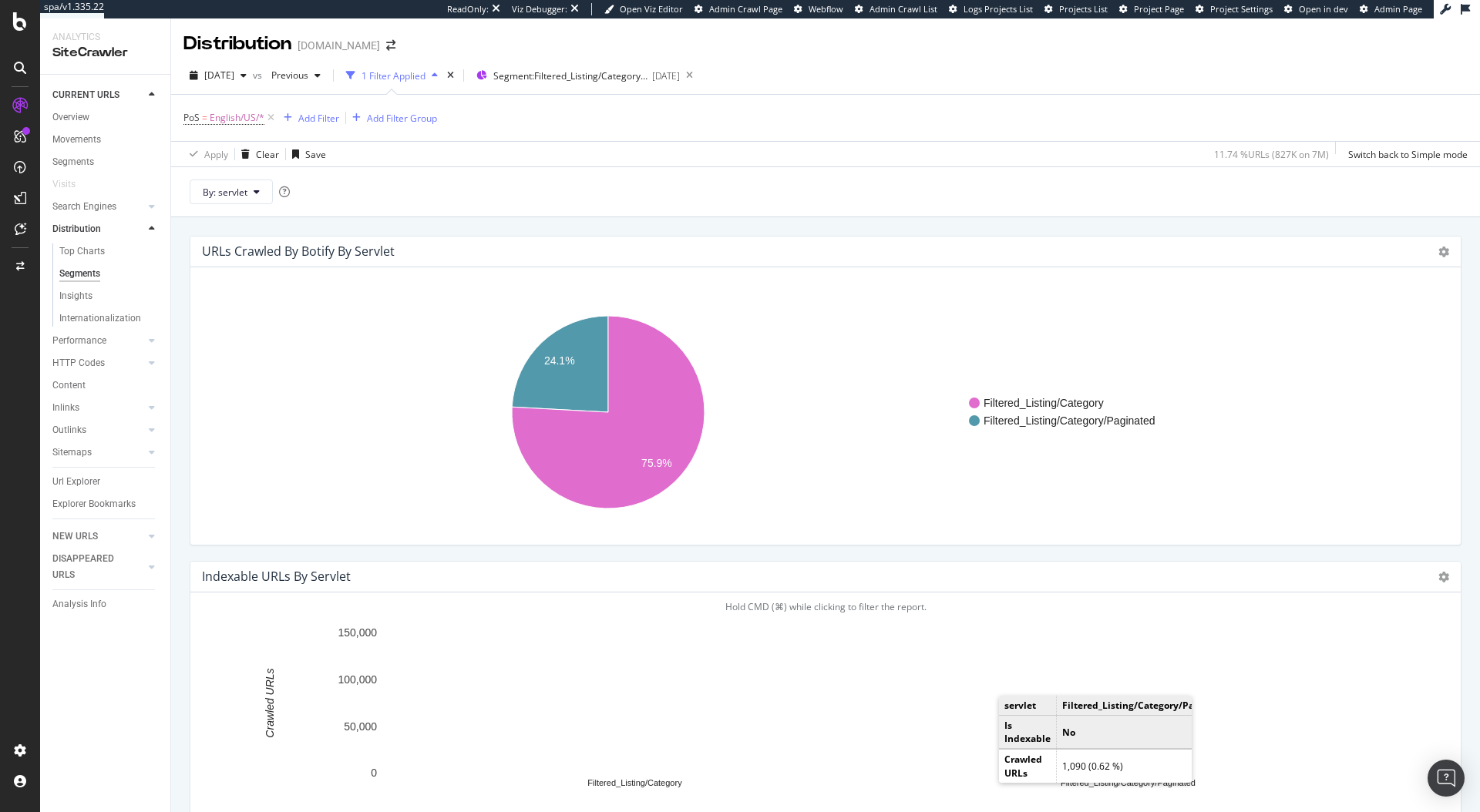
click at [984, 734] on rect "A chart." at bounding box center [1129, 735] width 420 height 2
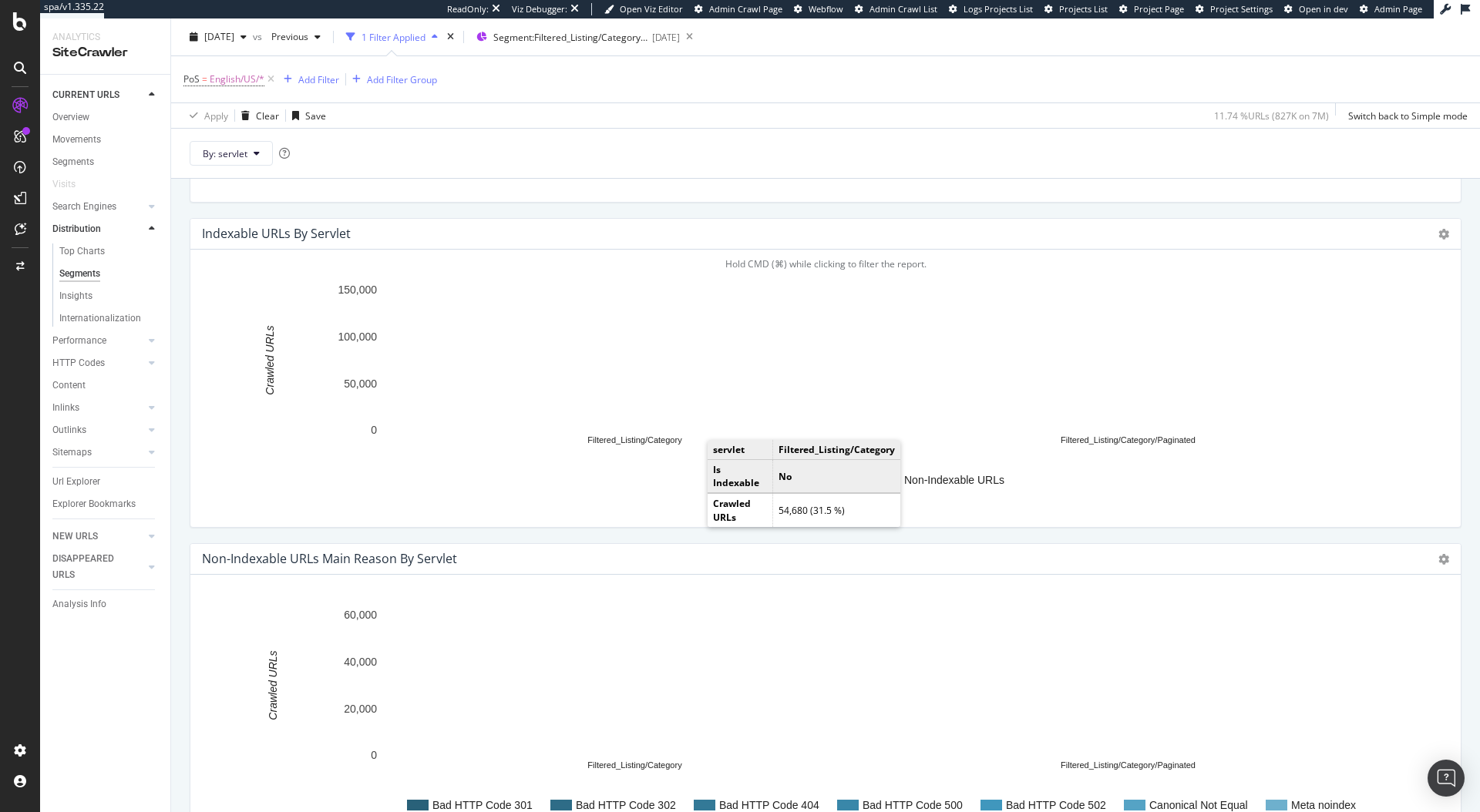
scroll to position [346, 0]
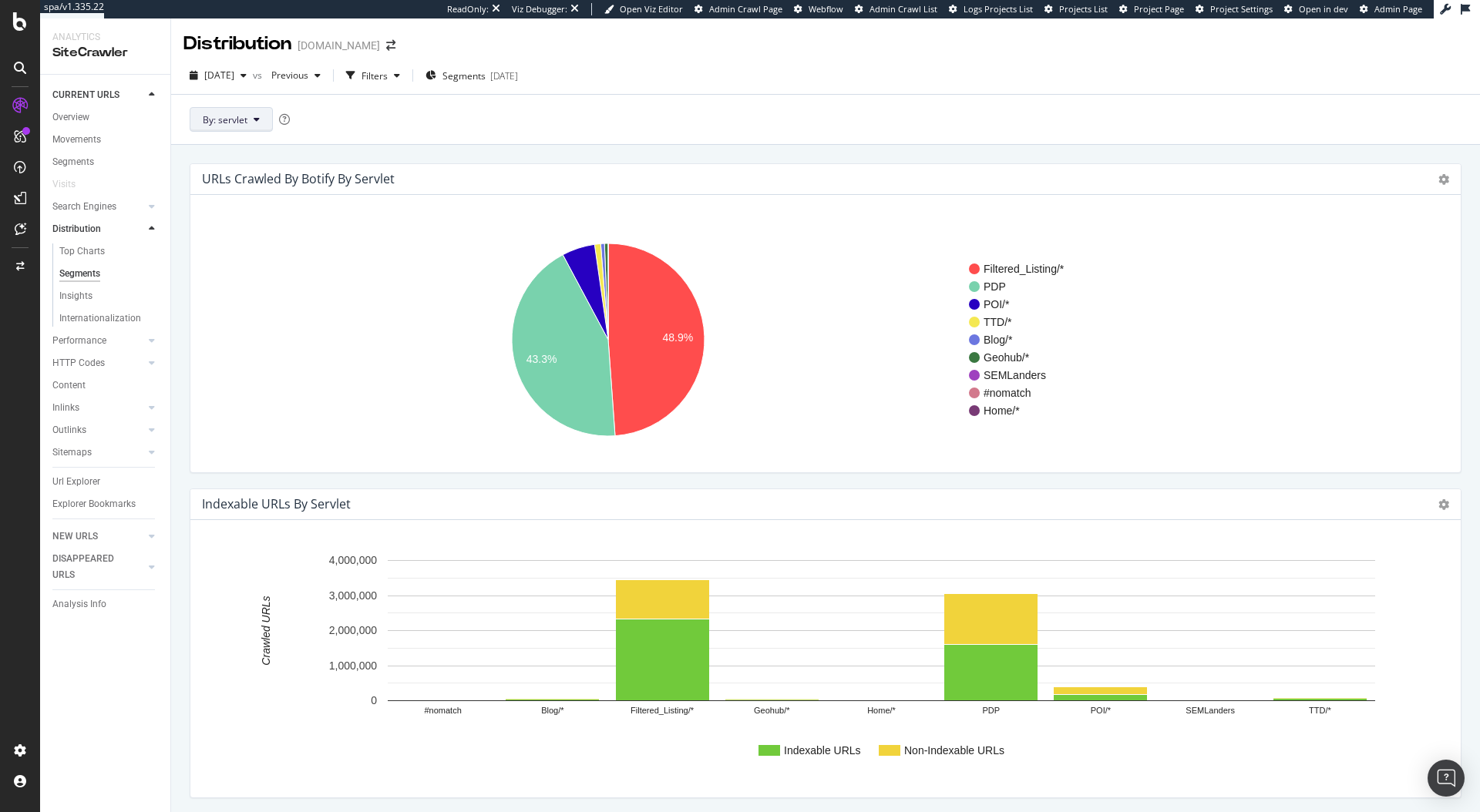
click at [218, 130] on button "By: servlet" at bounding box center [231, 120] width 84 height 25
click at [246, 203] on span "pos" at bounding box center [285, 203] width 166 height 14
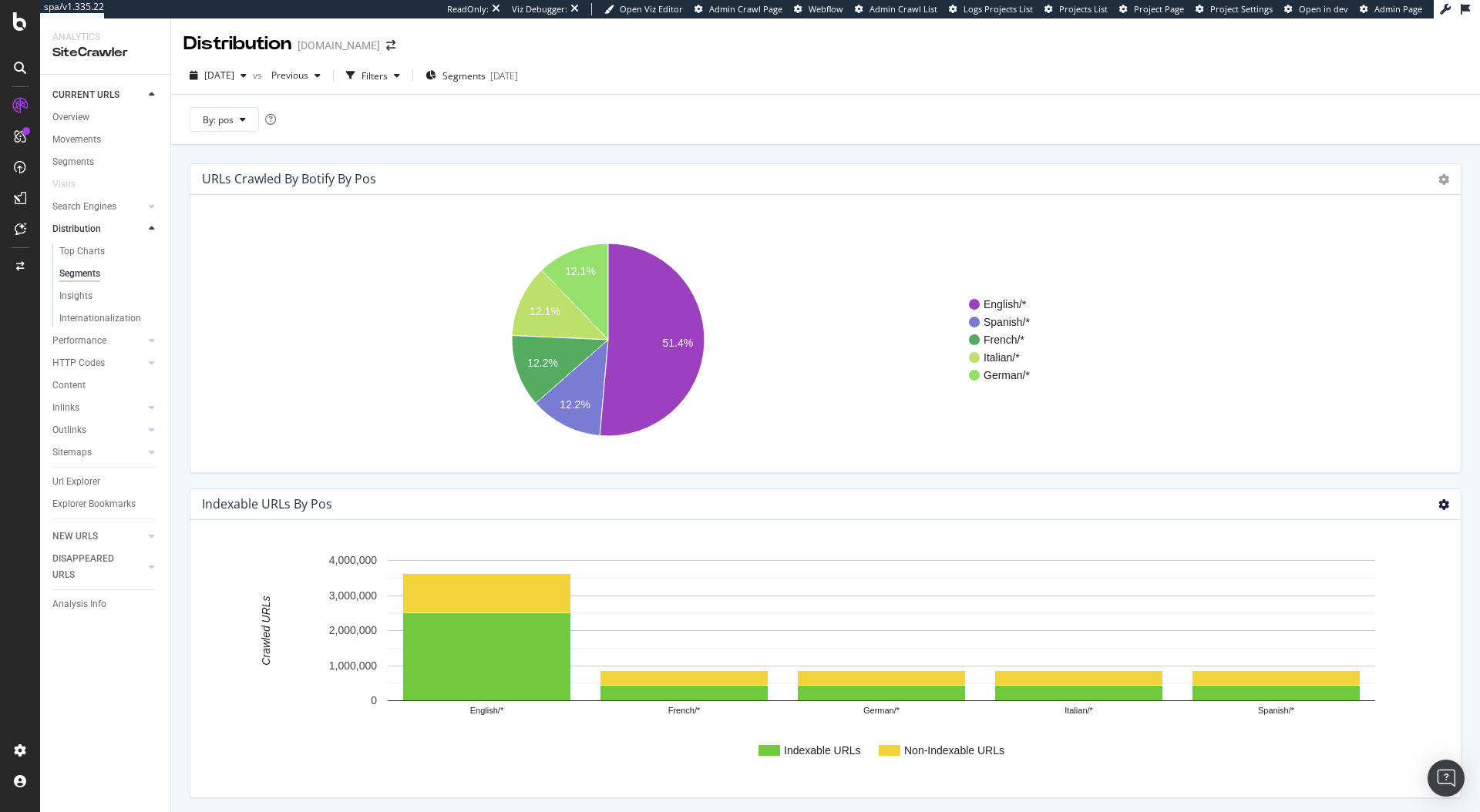
click at [1439, 506] on icon at bounding box center [1444, 504] width 11 height 11
click at [496, 84] on div "Segments 2025-05-30" at bounding box center [472, 75] width 93 height 23
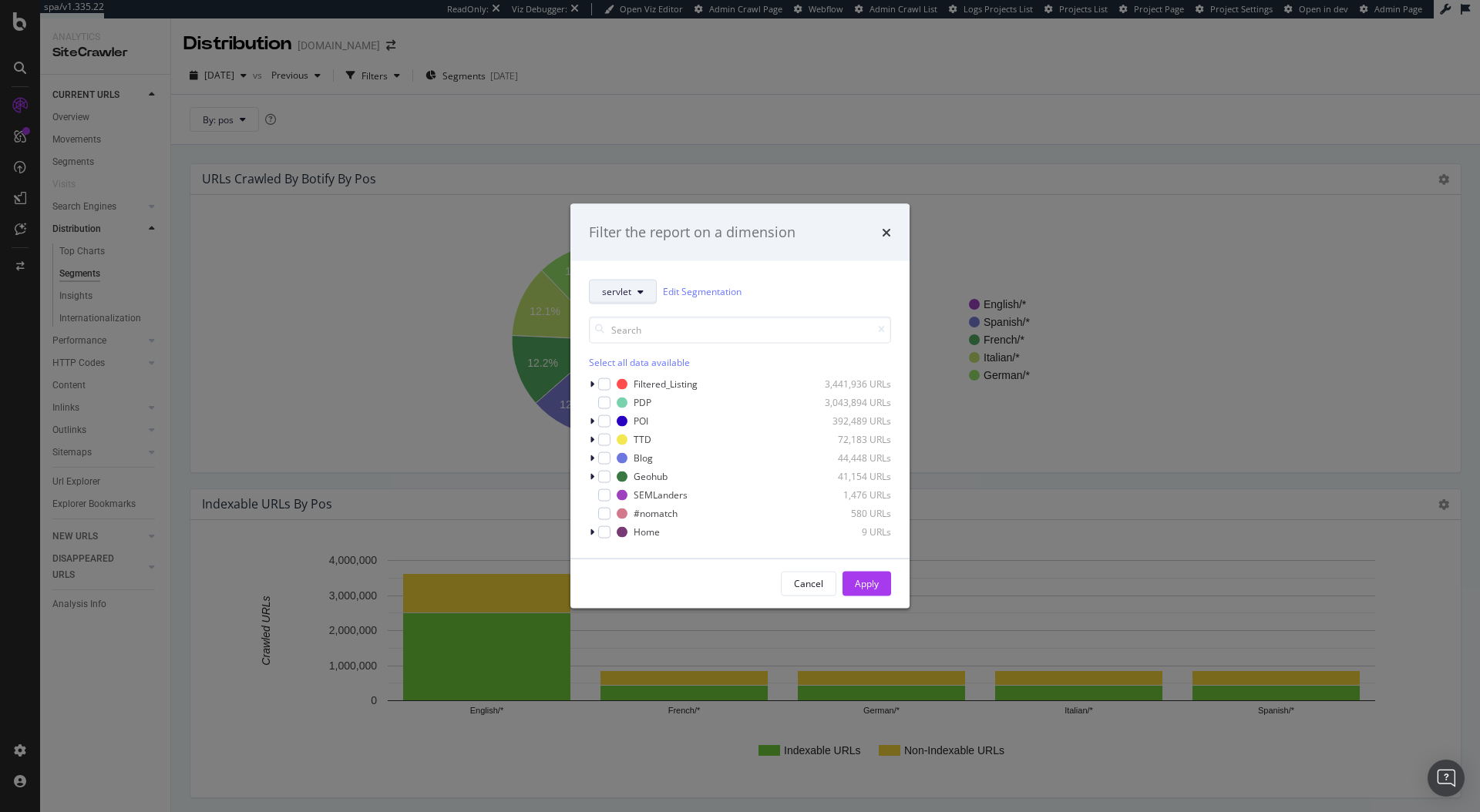
click at [618, 290] on span "servlet" at bounding box center [616, 292] width 29 height 13
click at [632, 380] on span "PoS" at bounding box center [706, 375] width 207 height 14
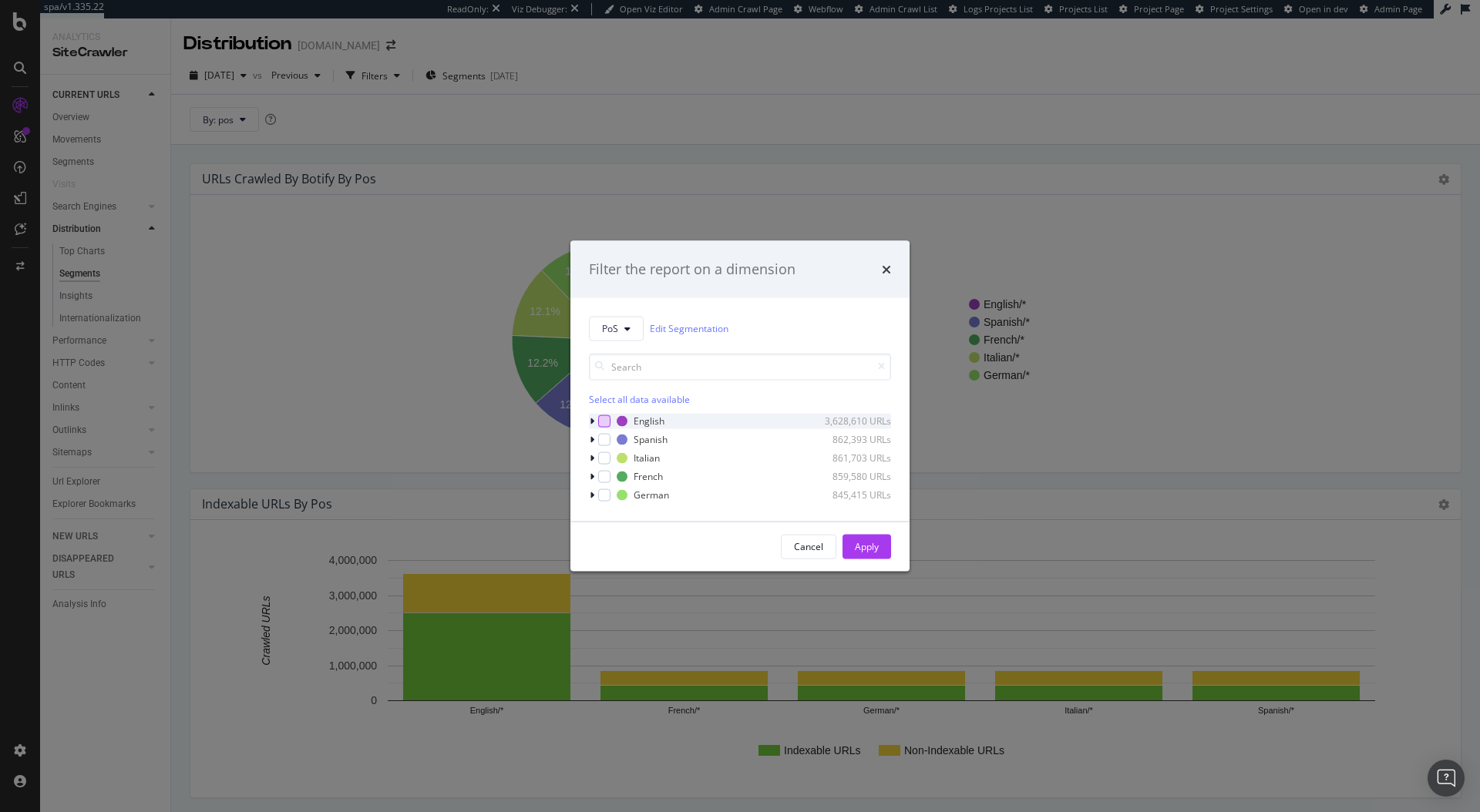
click at [601, 421] on div "modal" at bounding box center [604, 420] width 12 height 12
click at [867, 540] on div "Apply" at bounding box center [867, 547] width 24 height 13
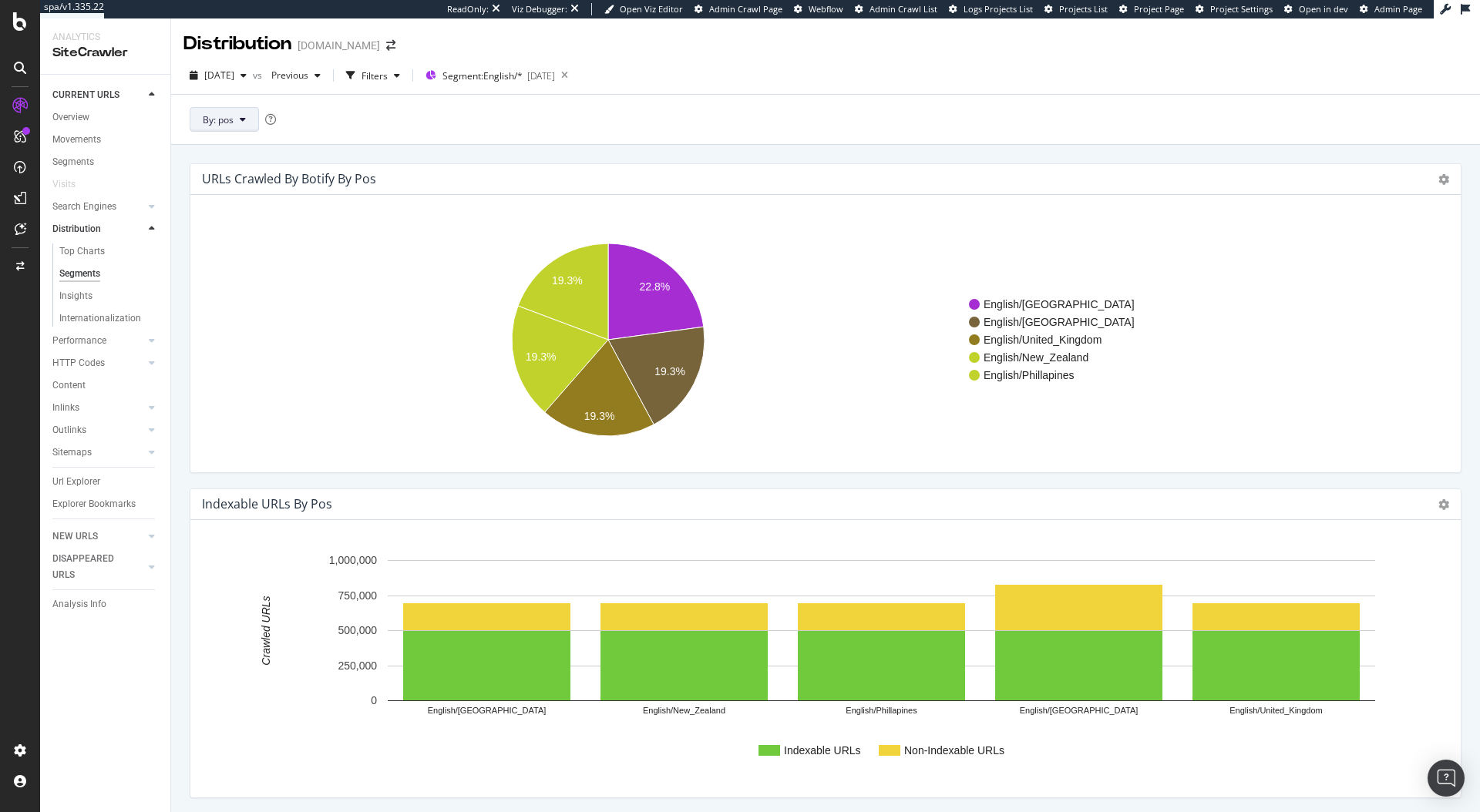
click at [220, 121] on span "By: pos" at bounding box center [218, 120] width 31 height 13
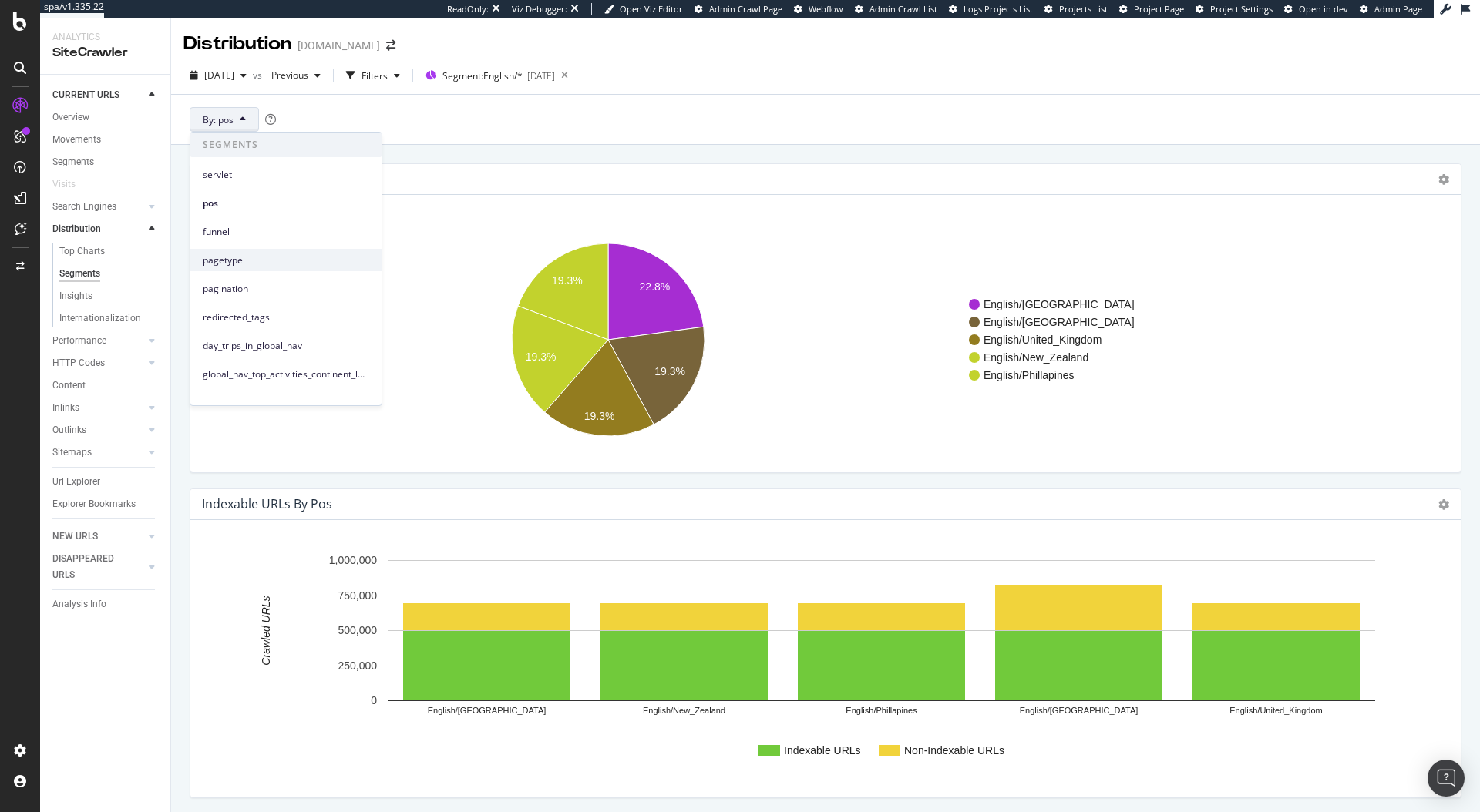
click at [259, 268] on div "pagetype" at bounding box center [285, 260] width 191 height 22
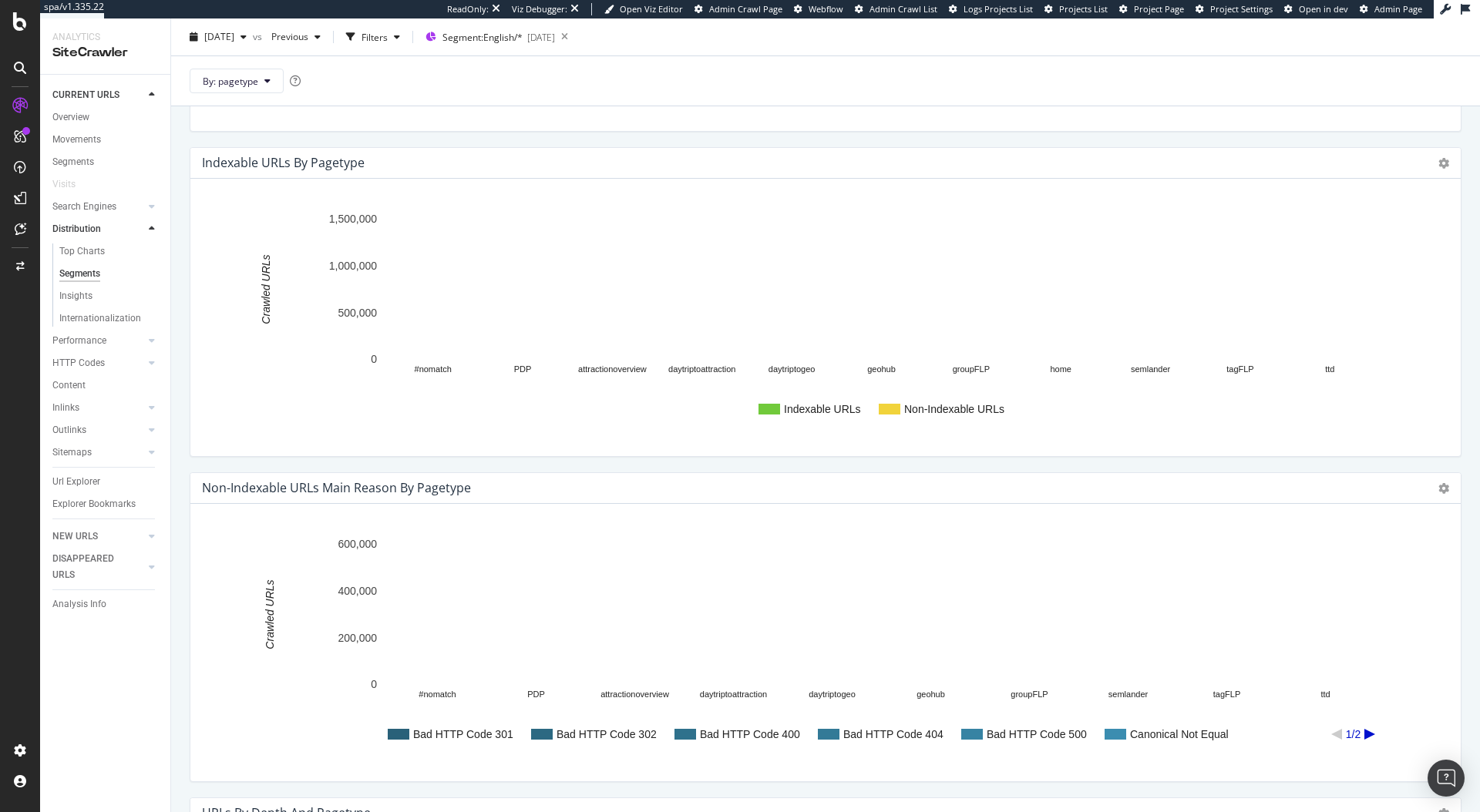
scroll to position [338, 0]
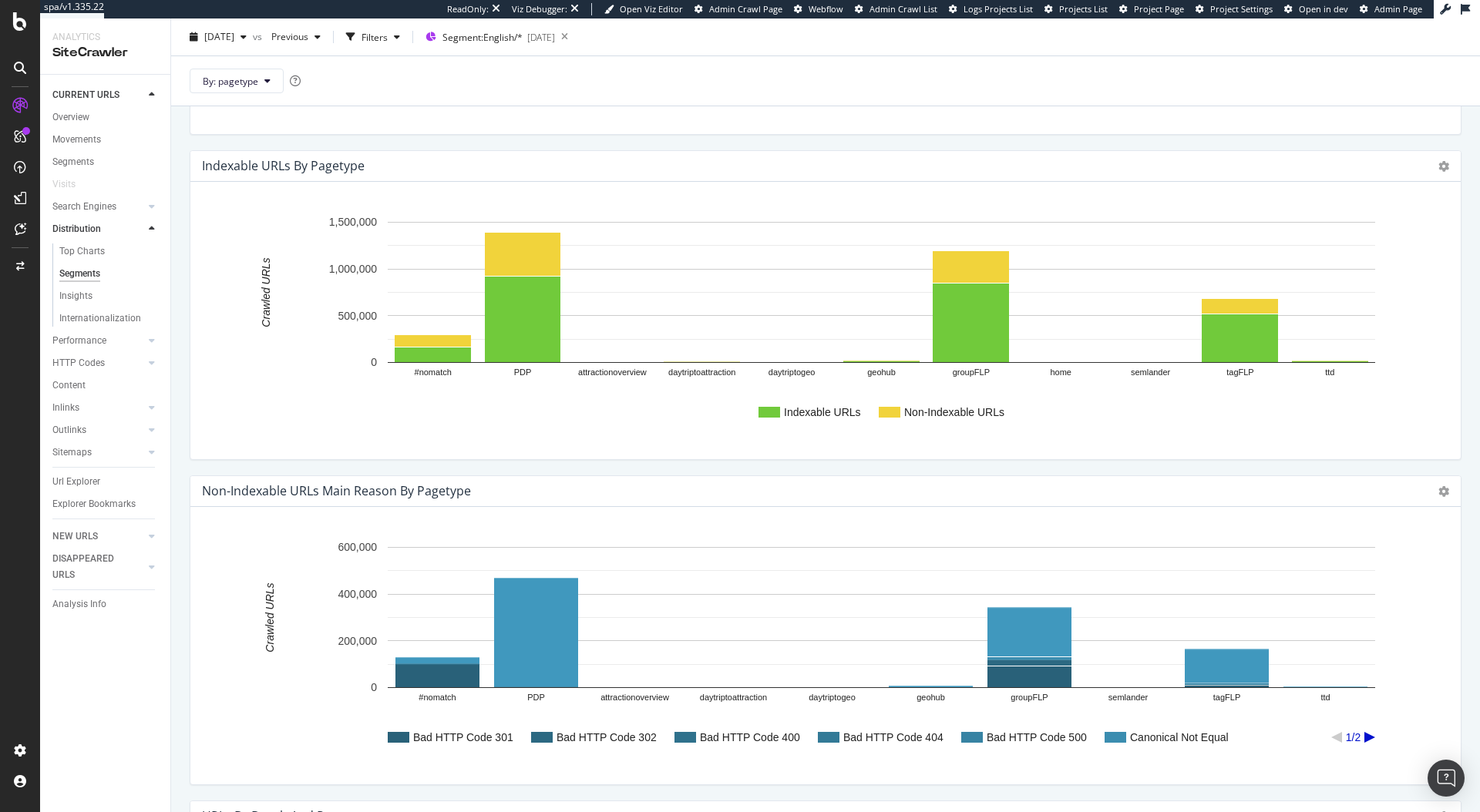
click at [1439, 158] on div "Chart (by Value) Chart (by Percentage) Table Expand Export as CSV Export as PNG…" at bounding box center [1444, 165] width 11 height 17
click at [1439, 167] on icon at bounding box center [1444, 166] width 11 height 11
click at [1375, 217] on span "Chart (by Percentage)" at bounding box center [1381, 221] width 160 height 21
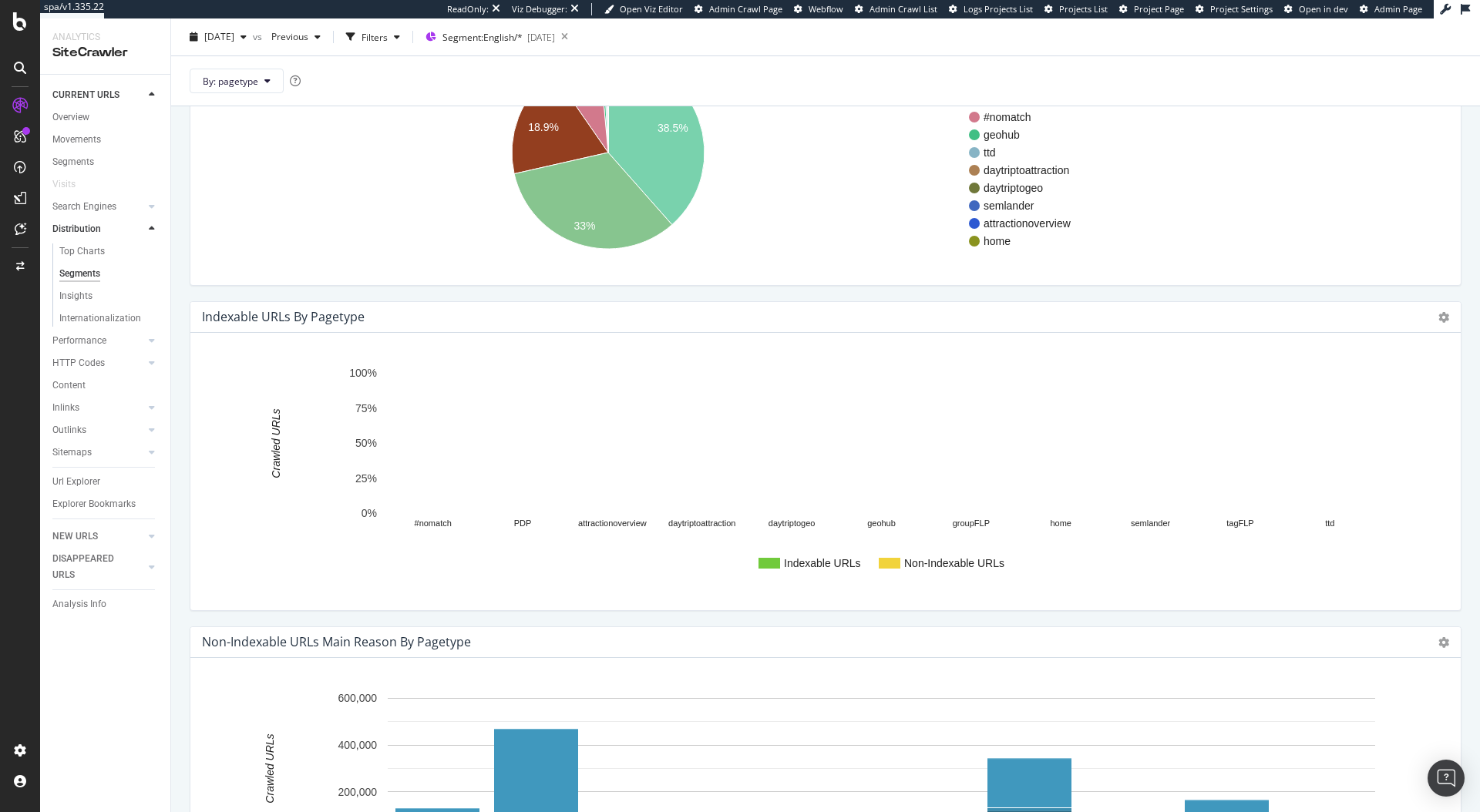
scroll to position [180, 0]
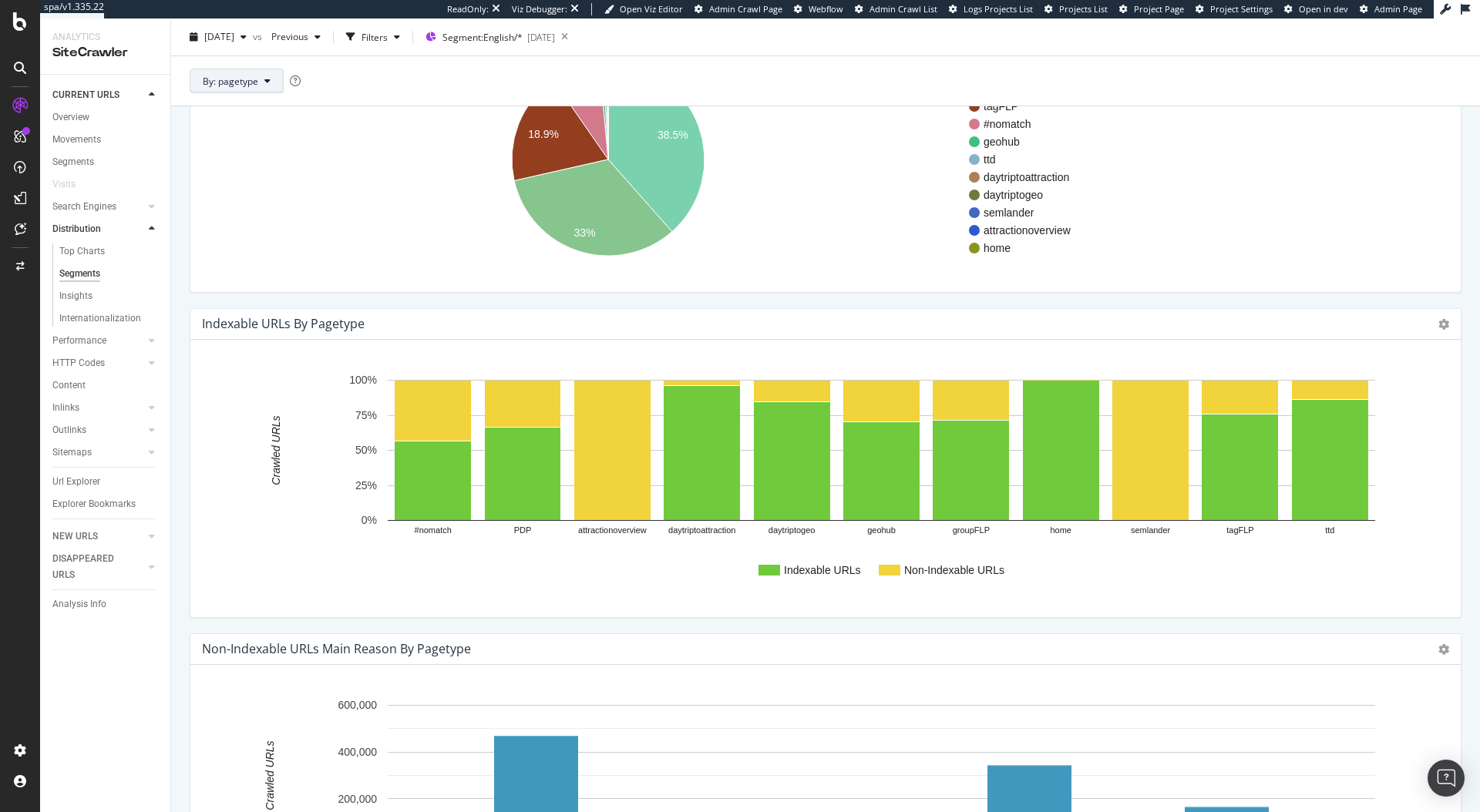
click at [223, 75] on span "By: pagetype" at bounding box center [230, 80] width 55 height 13
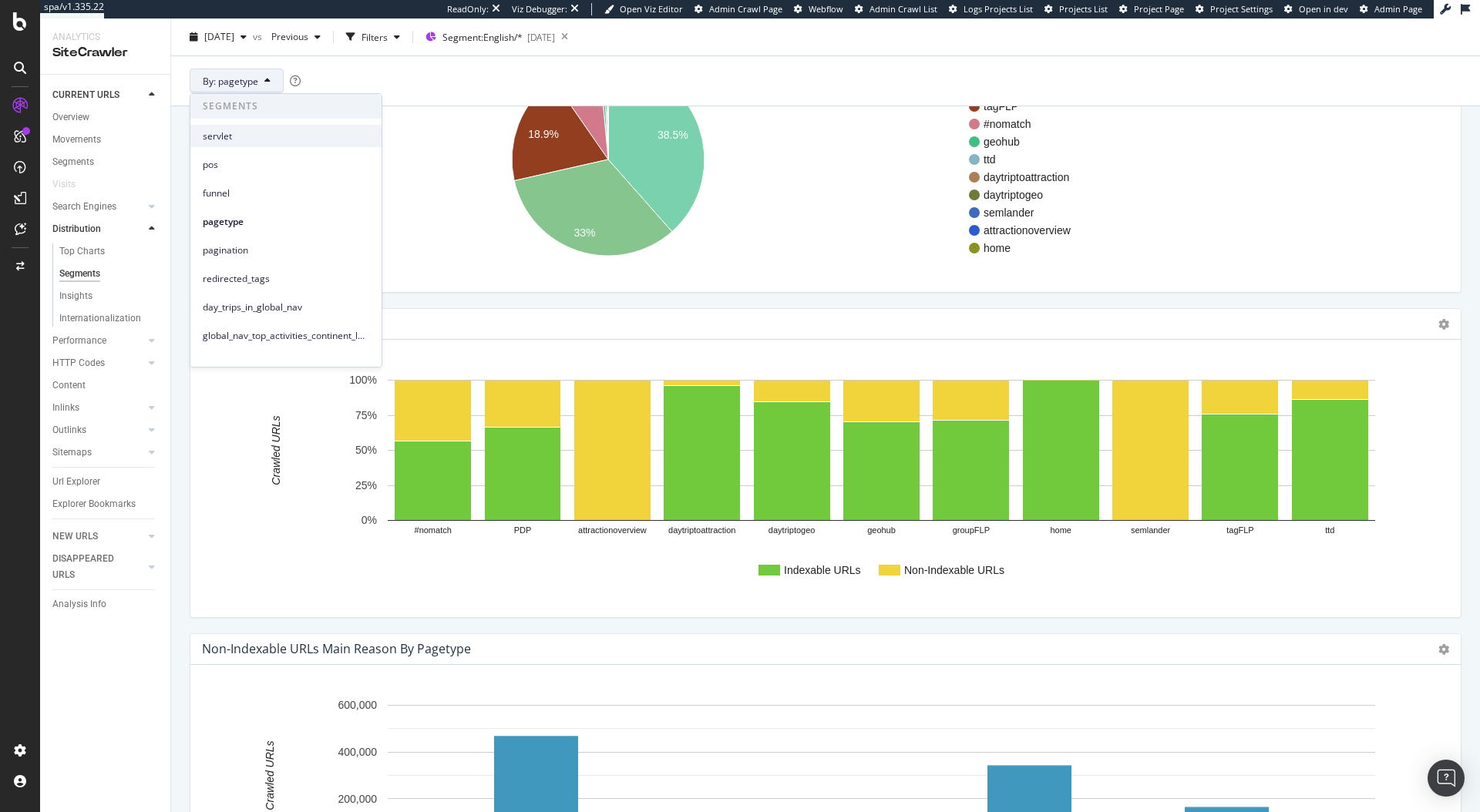
click at [279, 144] on div "servlet" at bounding box center [285, 136] width 191 height 22
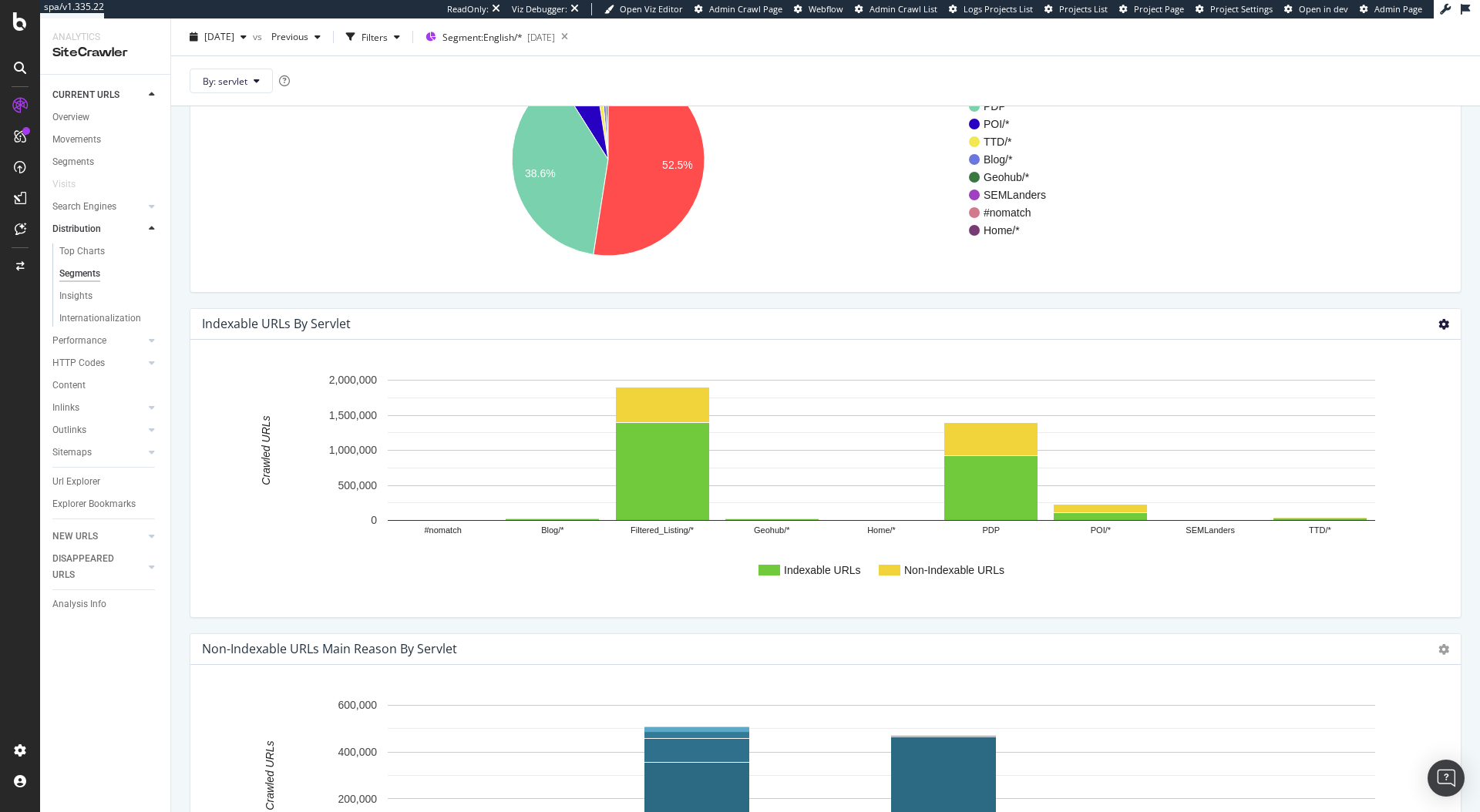
click at [1439, 326] on icon at bounding box center [1444, 324] width 11 height 11
click at [1350, 380] on span "Chart (by Percentage)" at bounding box center [1381, 379] width 160 height 21
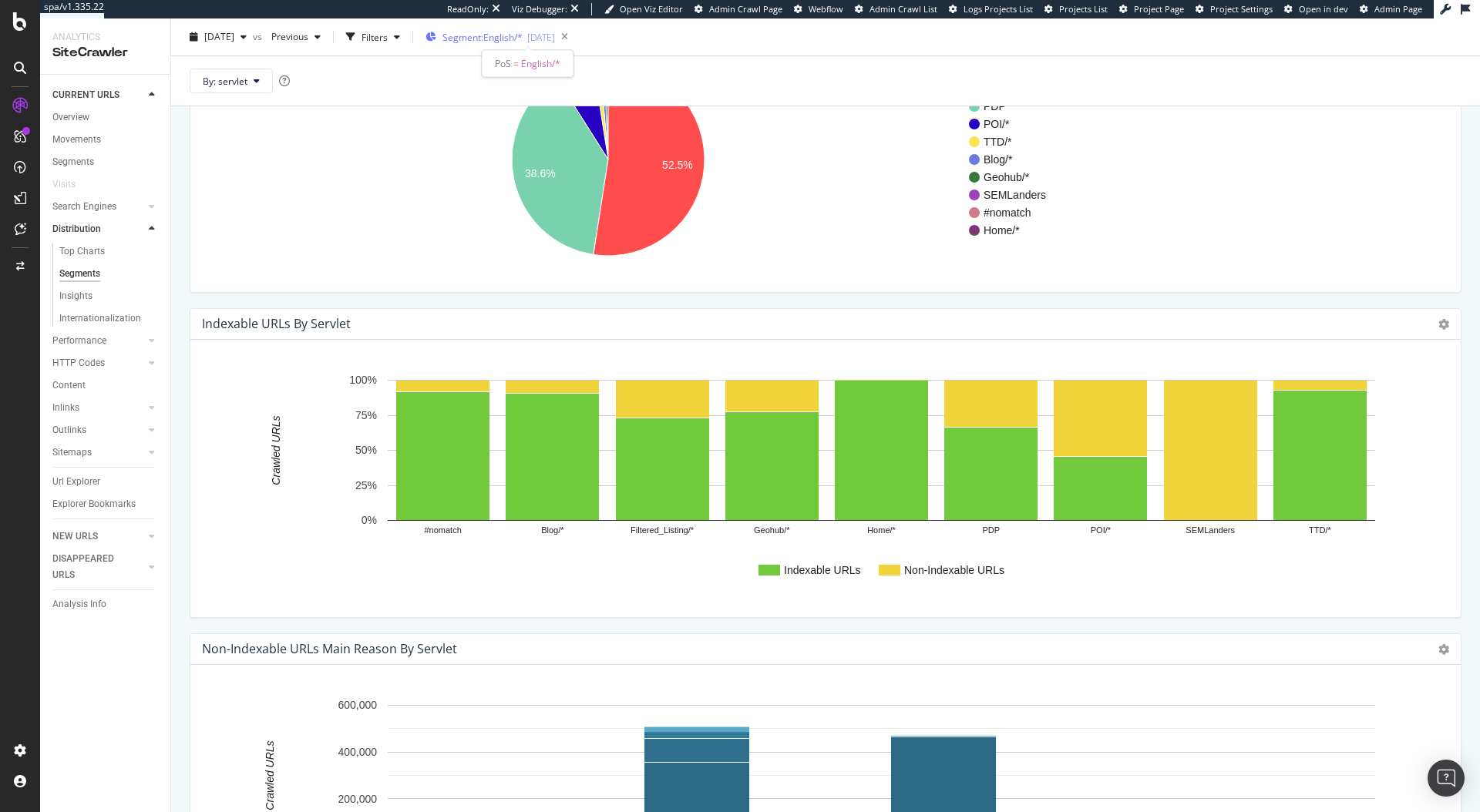
click at [523, 35] on span "Segment: English/*" at bounding box center [482, 37] width 80 height 13
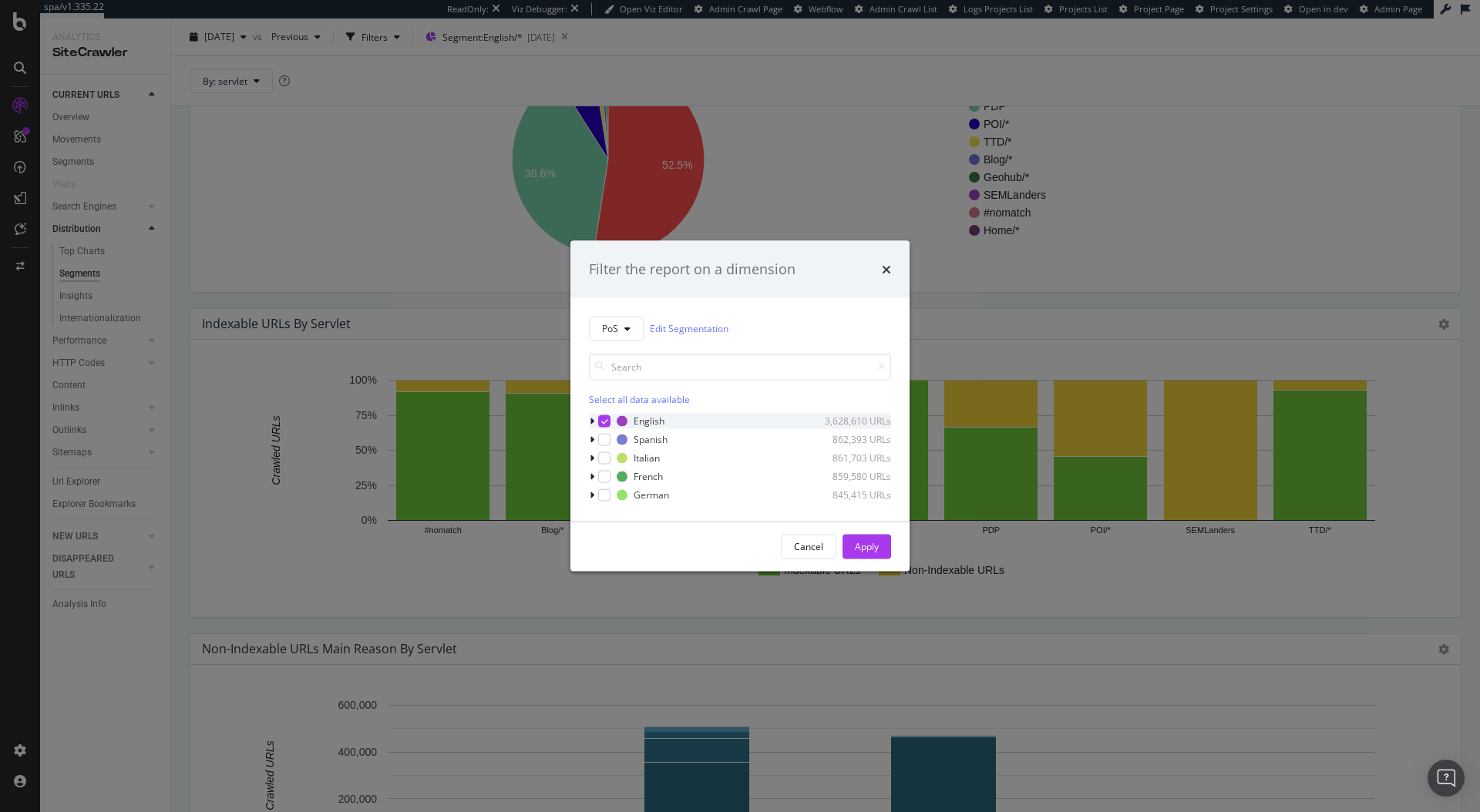
click at [590, 423] on icon "modal" at bounding box center [592, 420] width 5 height 9
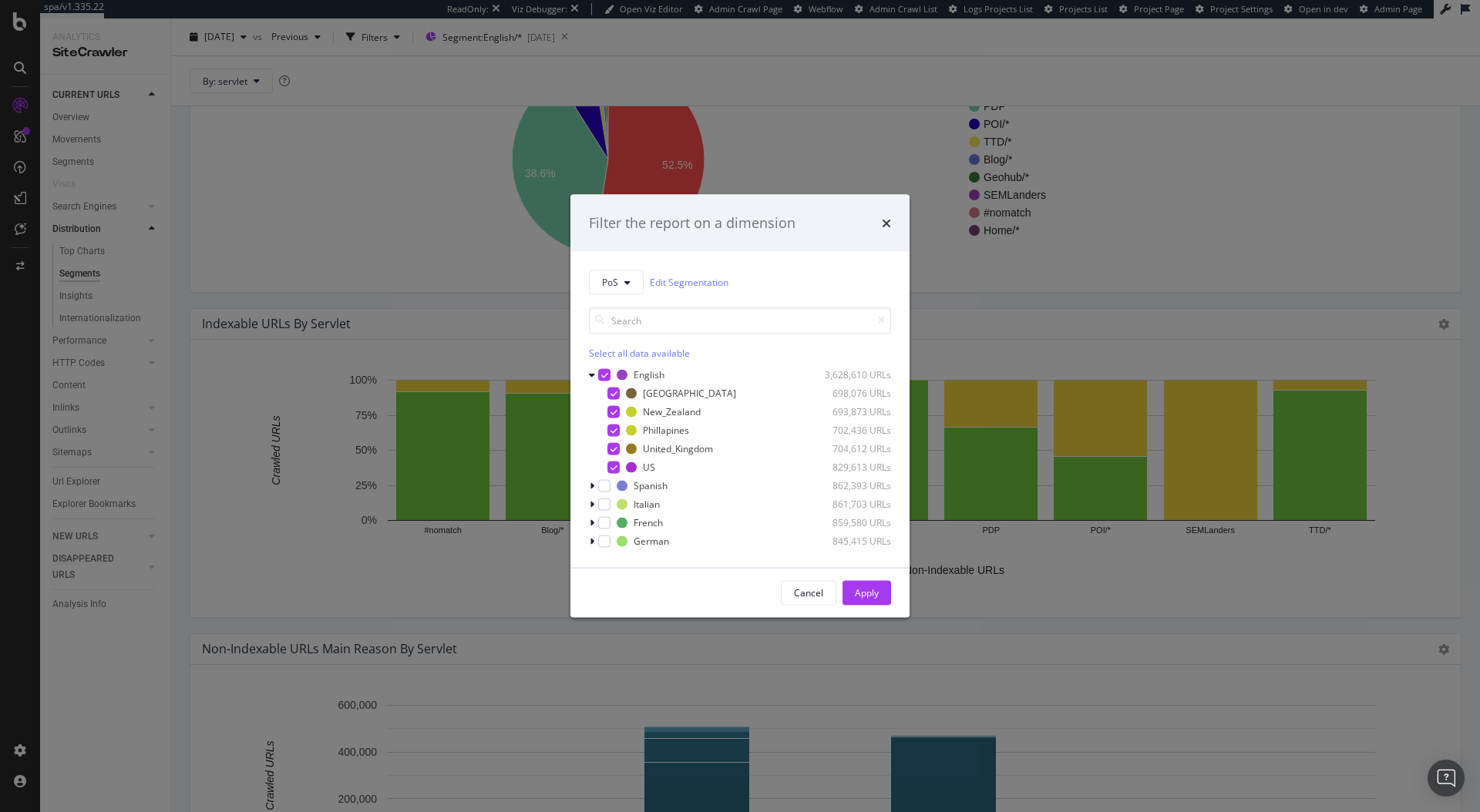
click at [617, 402] on div "Australia 698,076 URLs New_Zealand 693,873 URLs Phillapines 702,436 URLs United…" at bounding box center [740, 430] width 302 height 89
click at [616, 398] on div "modal" at bounding box center [613, 393] width 12 height 12
click at [611, 415] on icon "modal" at bounding box center [614, 411] width 7 height 7
click at [614, 436] on div "modal" at bounding box center [613, 430] width 12 height 12
click at [617, 451] on icon "modal" at bounding box center [614, 448] width 7 height 7
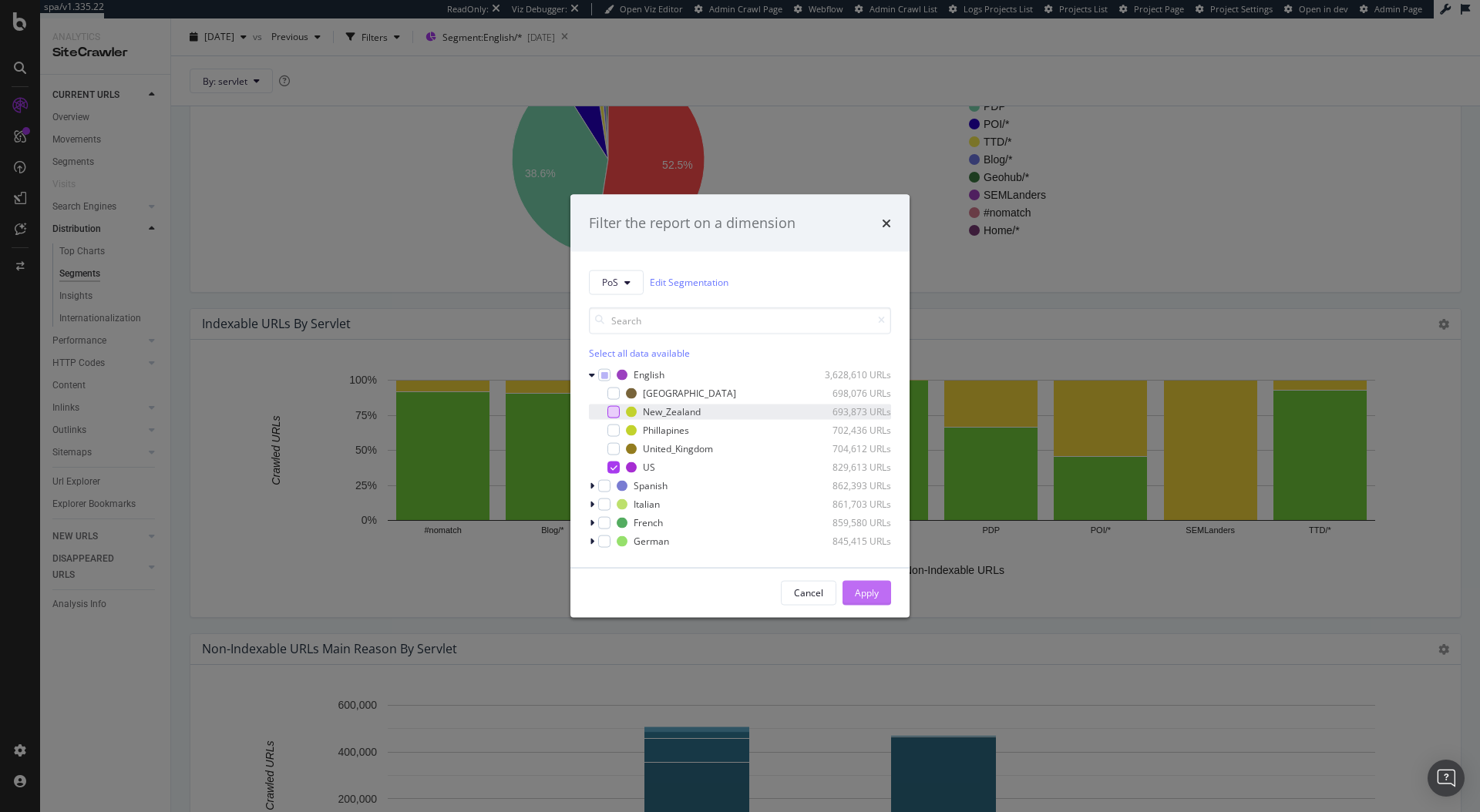
click at [866, 587] on div "Apply" at bounding box center [867, 593] width 24 height 13
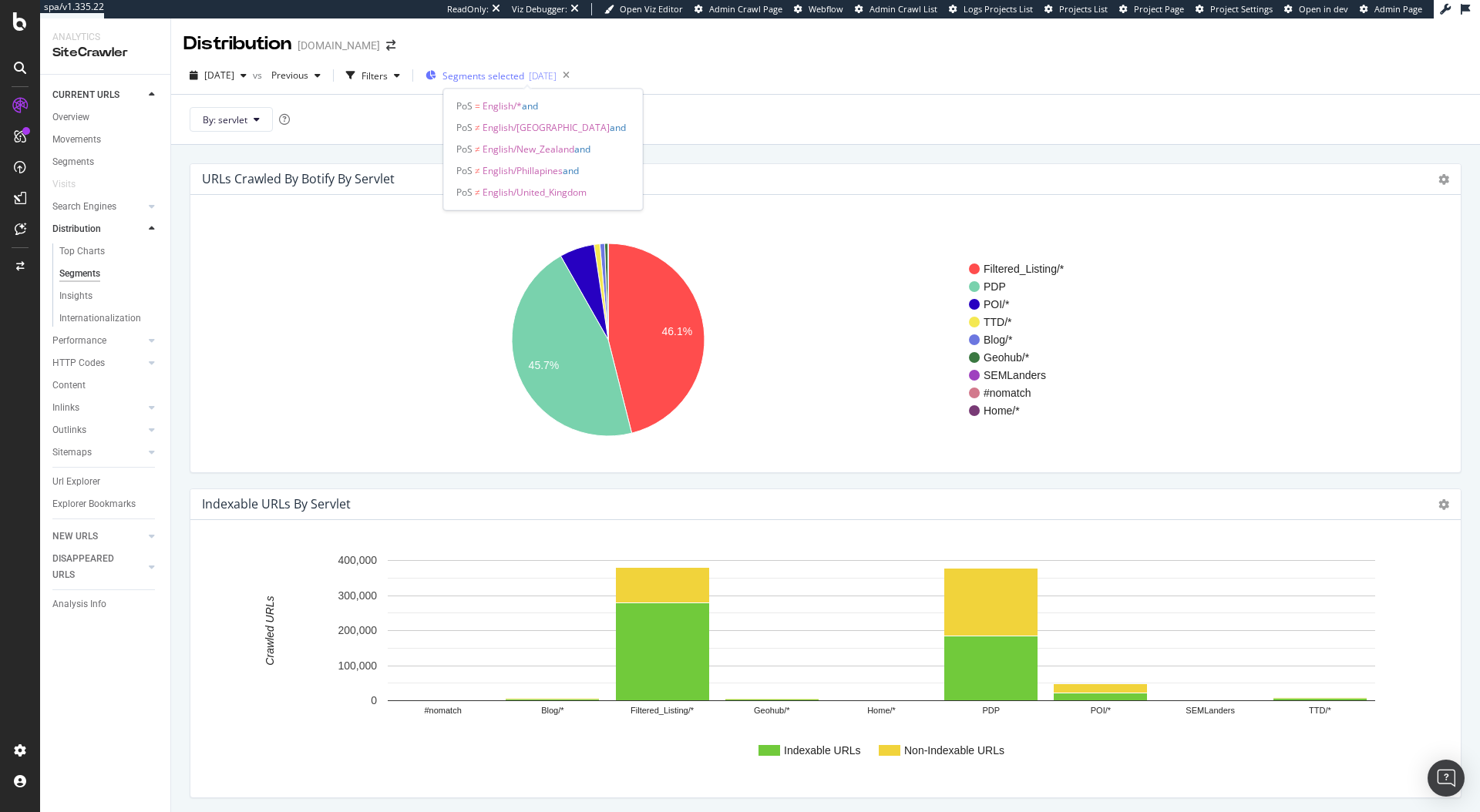
click at [524, 79] on span "Segments selected" at bounding box center [483, 76] width 82 height 13
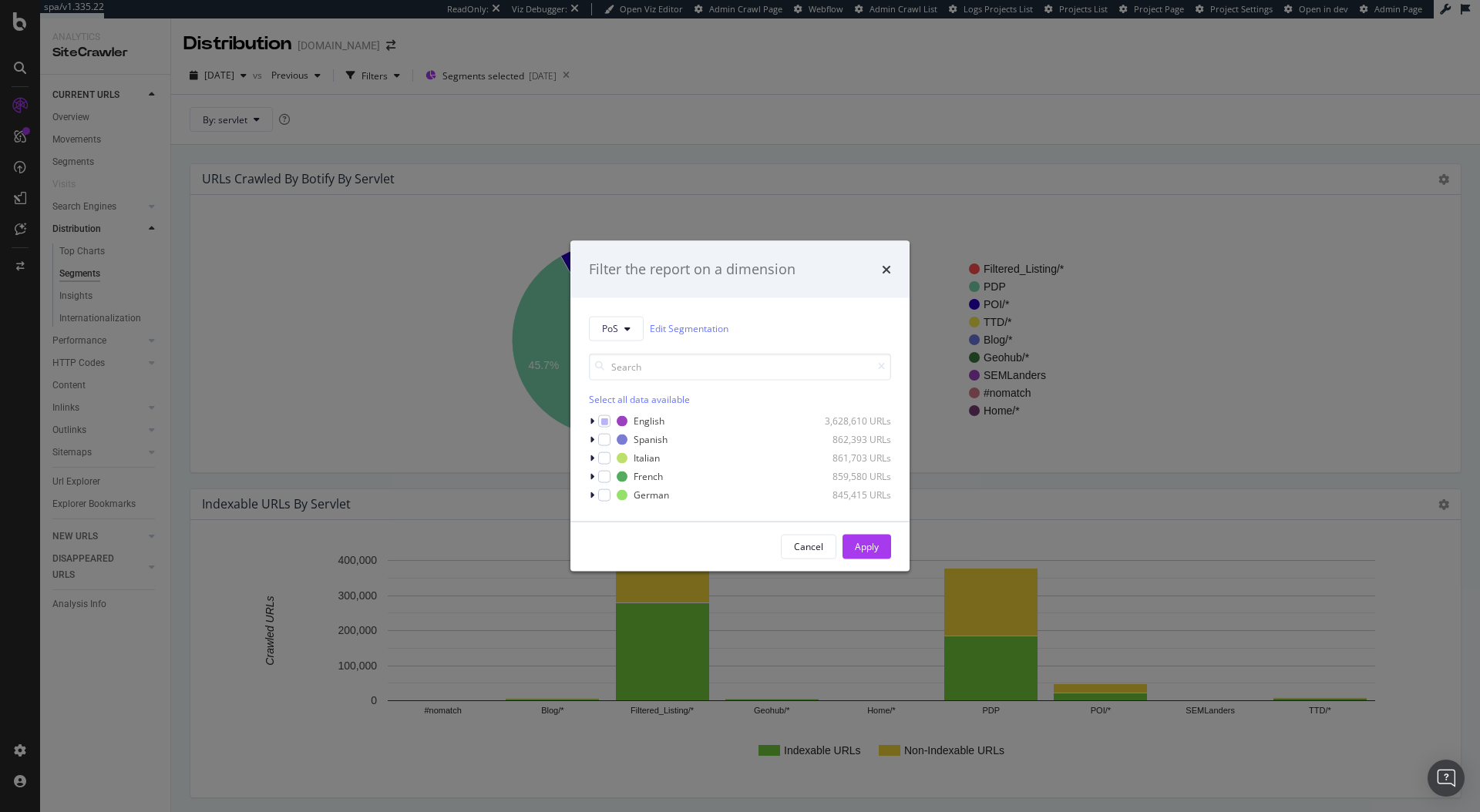
click at [472, 196] on div "Filter the report on a dimension PoS Edit Segmentation Select all data availabl…" at bounding box center [740, 406] width 1480 height 812
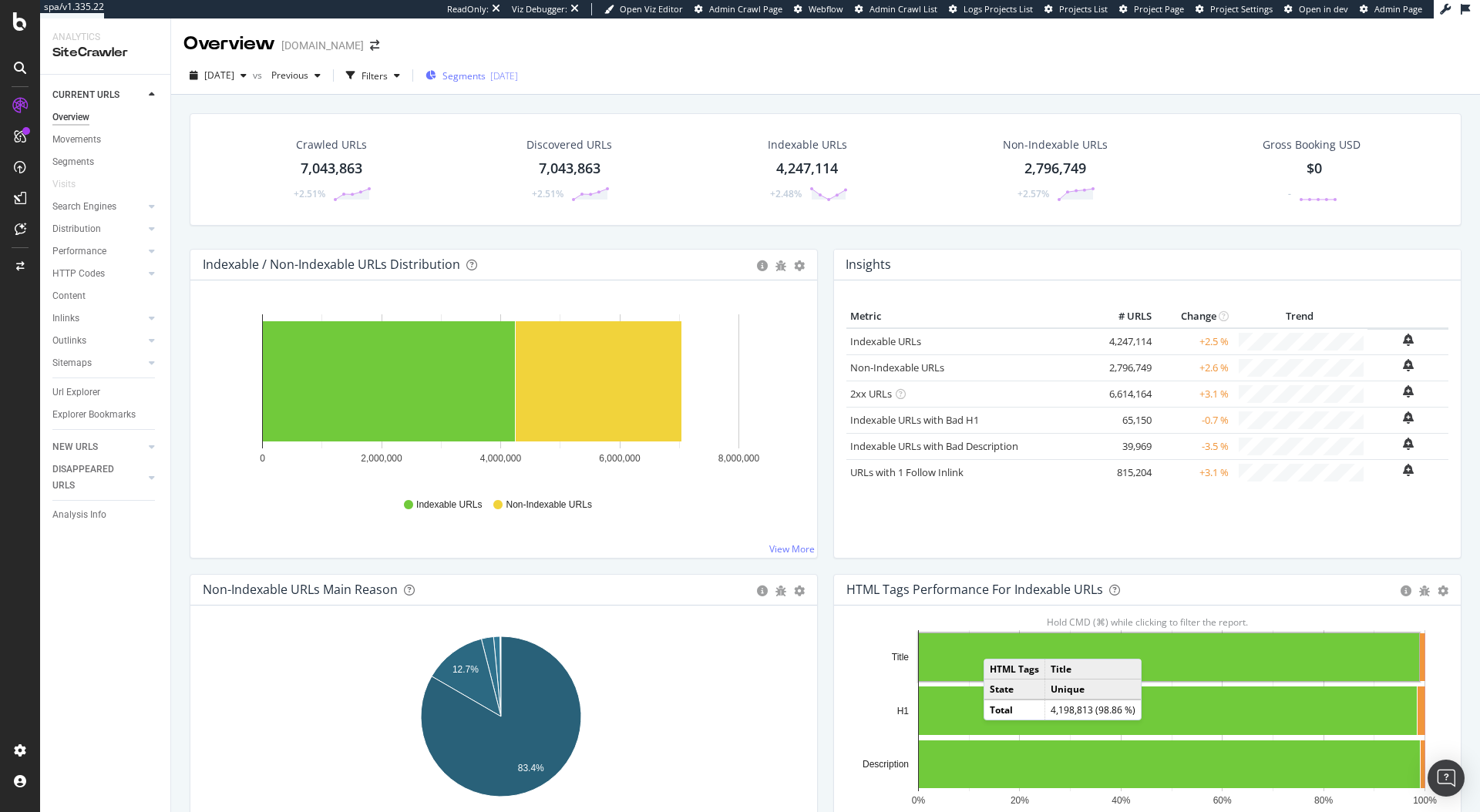
click at [486, 69] on span "Segments" at bounding box center [464, 76] width 43 height 13
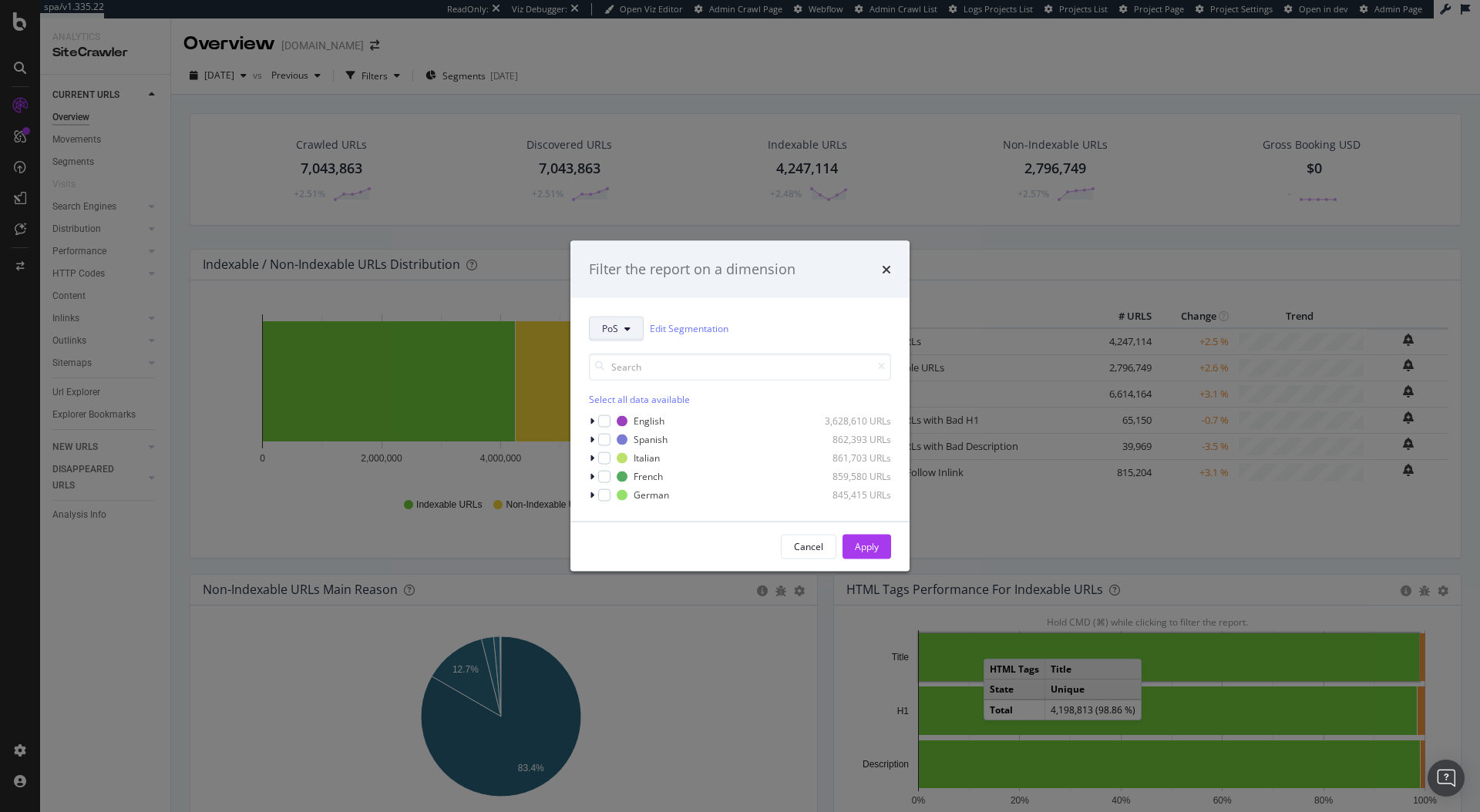
click at [606, 322] on span "PoS" at bounding box center [611, 329] width 17 height 13
click at [752, 287] on div "Filter the report on a dimension" at bounding box center [740, 270] width 339 height 57
click at [609, 328] on span "PoS" at bounding box center [611, 329] width 17 height 13
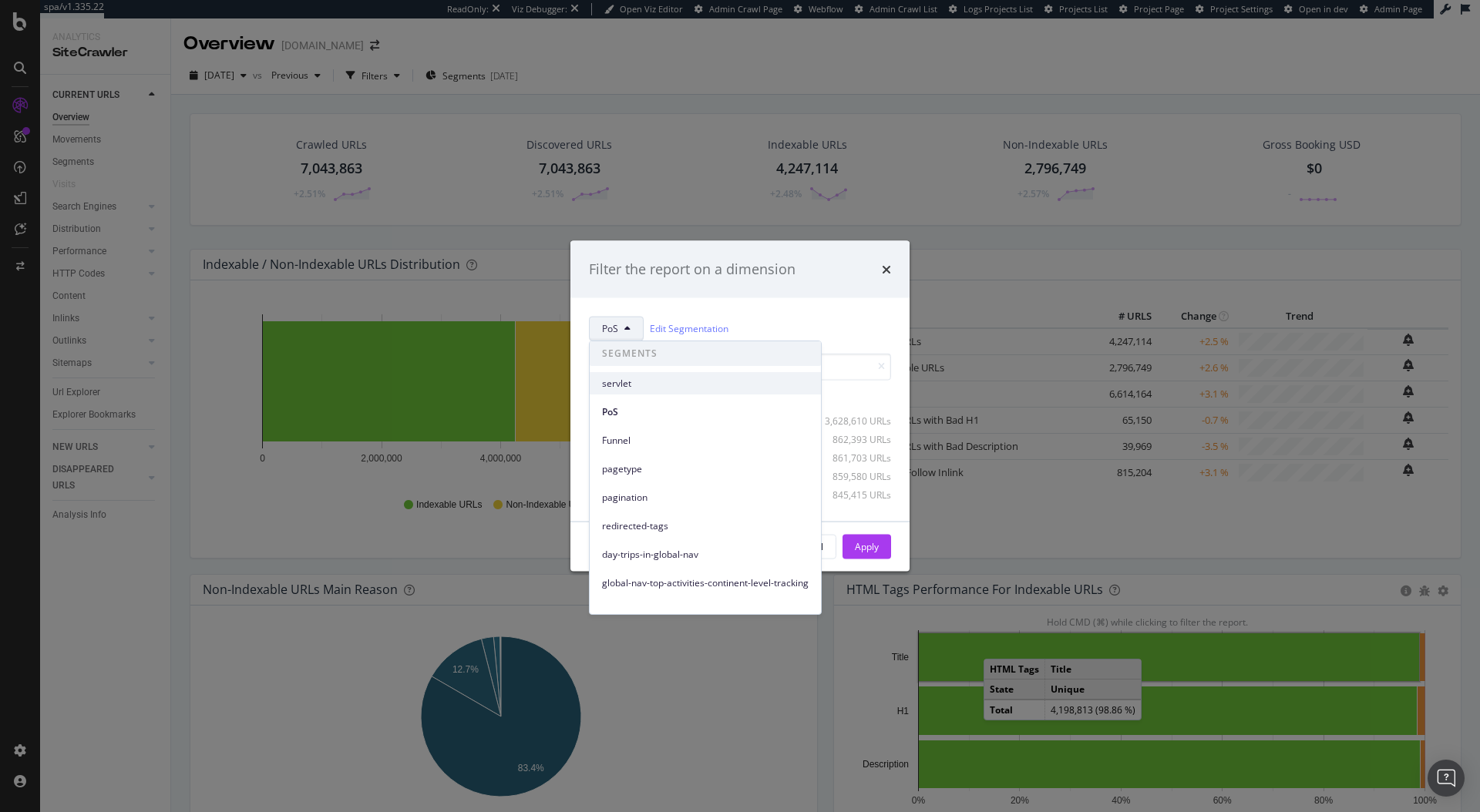
click at [624, 389] on span "servlet" at bounding box center [706, 384] width 207 height 14
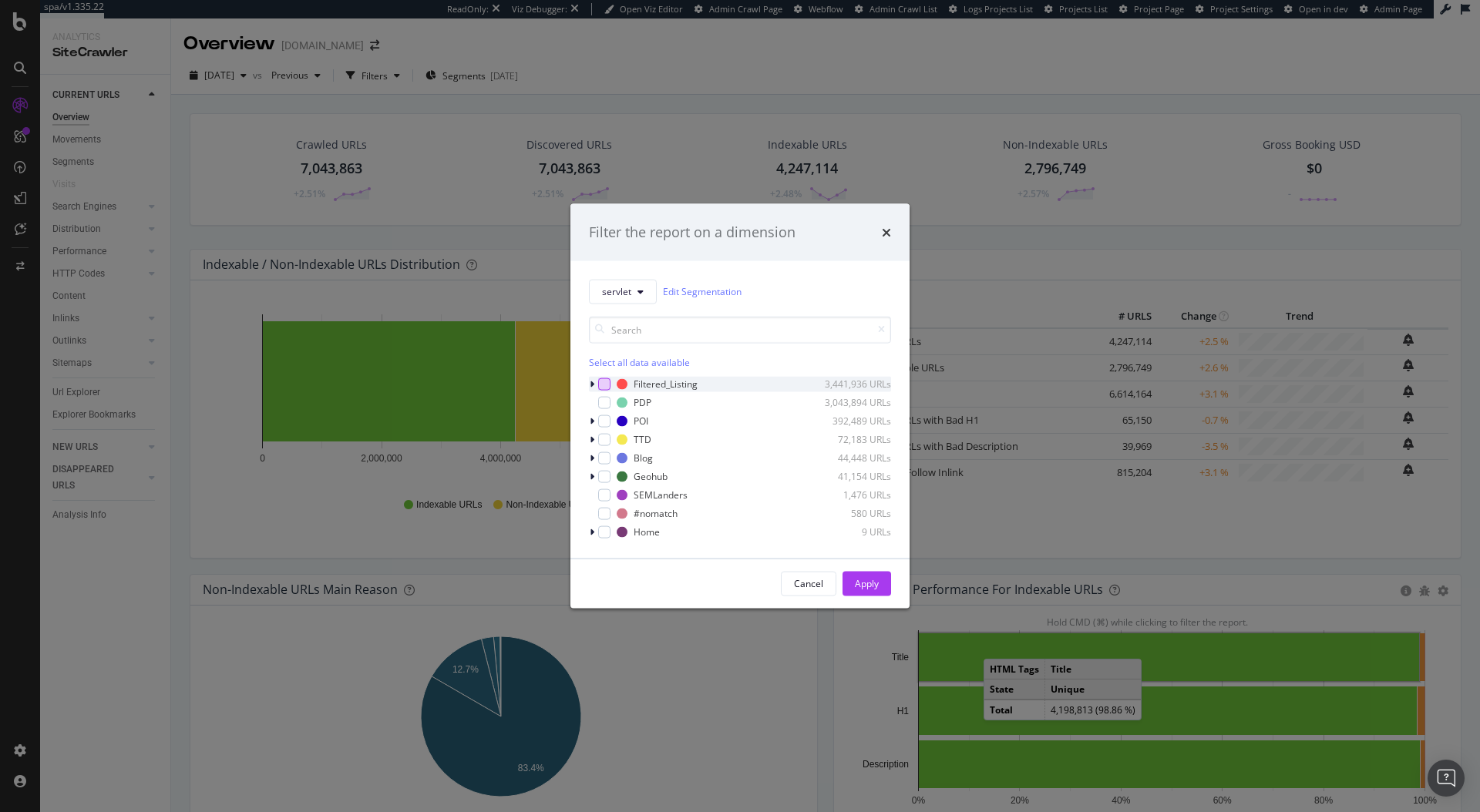
click at [602, 384] on div "modal" at bounding box center [604, 384] width 12 height 12
click at [874, 570] on div "Cancel Apply" at bounding box center [740, 584] width 339 height 50
drag, startPoint x: 870, startPoint y: 577, endPoint x: 835, endPoint y: 561, distance: 38.5
click at [870, 577] on div "Apply" at bounding box center [867, 584] width 24 height 13
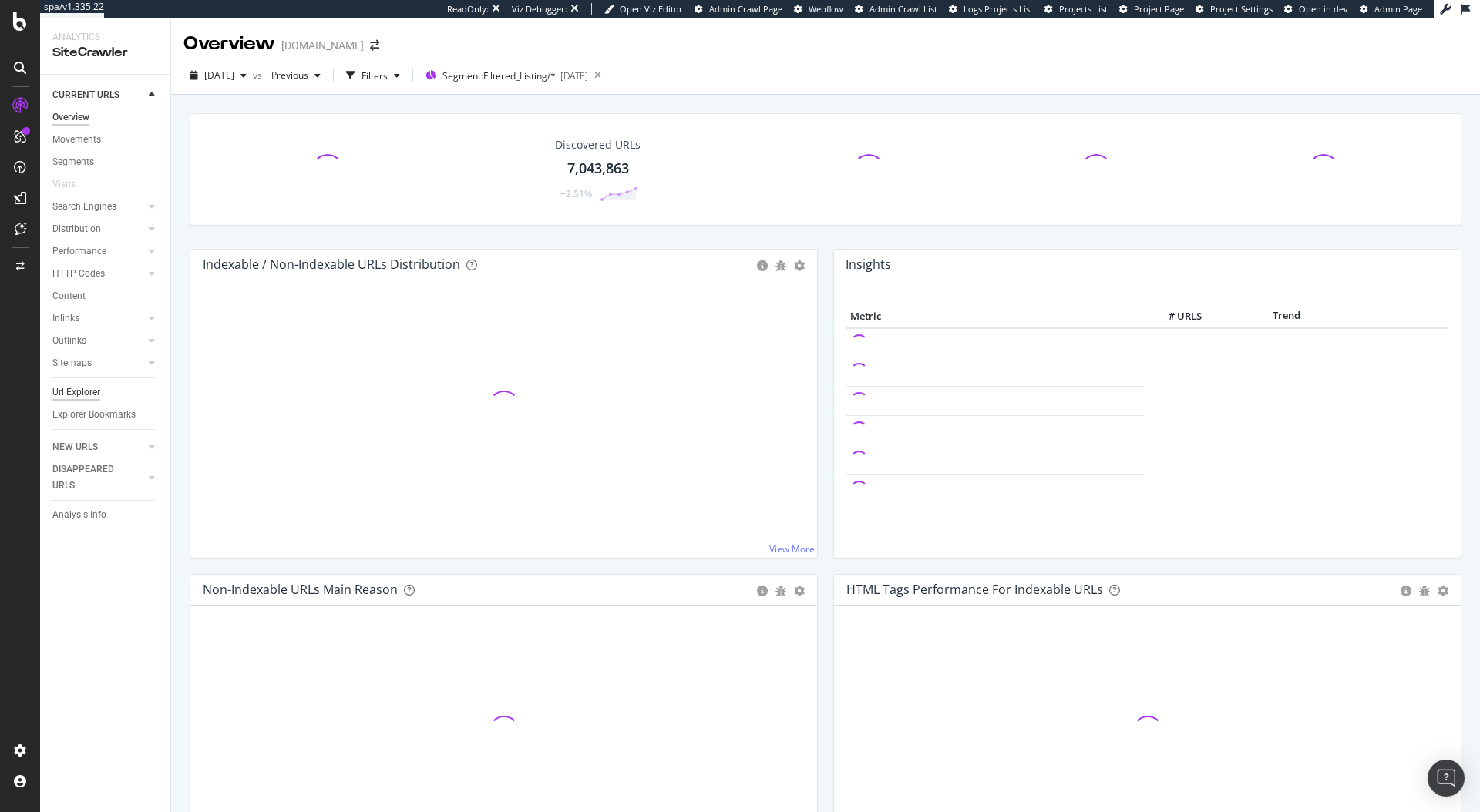
click at [74, 395] on div "Url Explorer" at bounding box center [76, 393] width 48 height 17
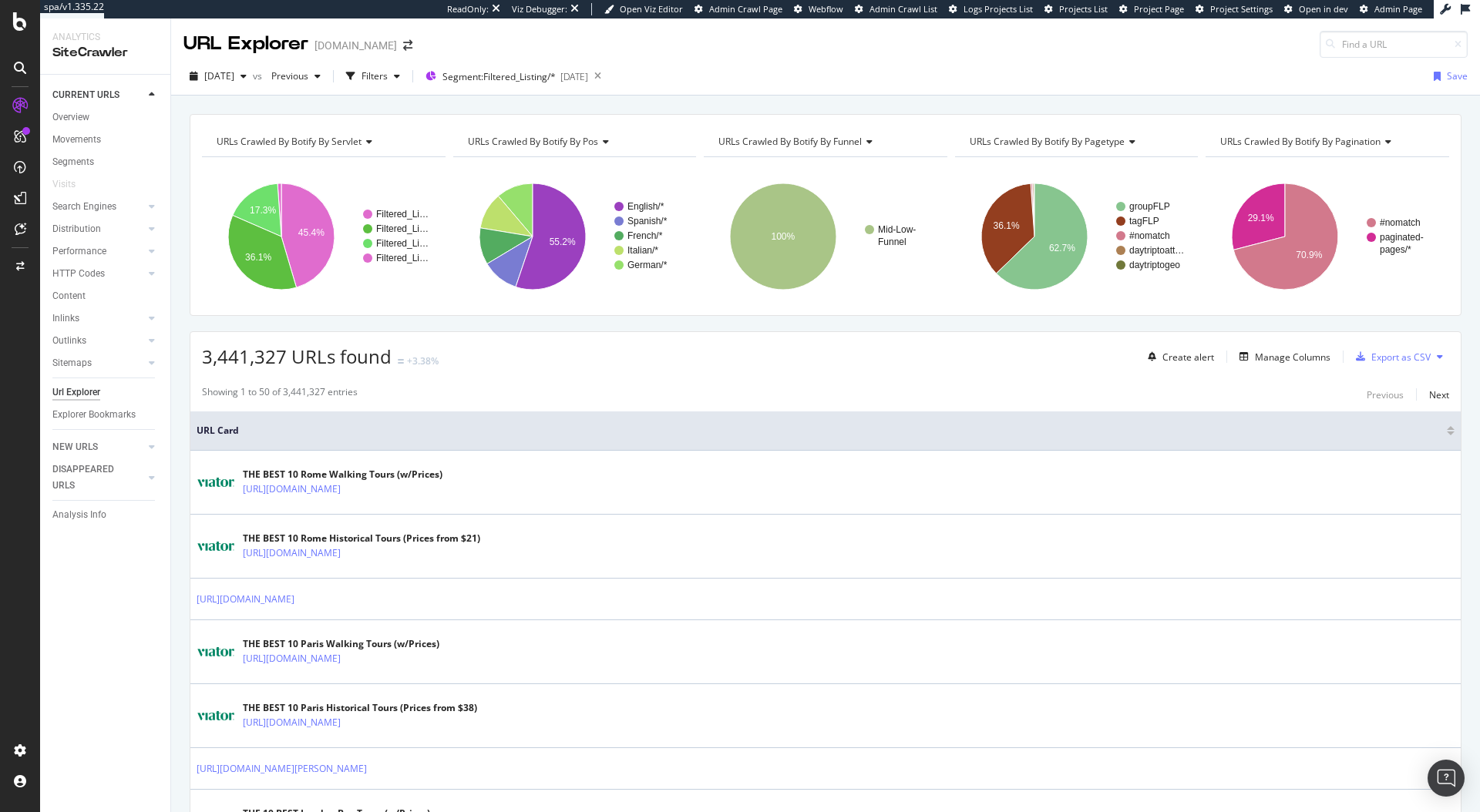
click at [435, 66] on div "2025 Aug. 1st vs Previous Filters Segment: Filtered_Listing/* 2025-05-30" at bounding box center [395, 76] width 424 height 25
click at [388, 78] on div "Filters" at bounding box center [375, 76] width 26 height 13
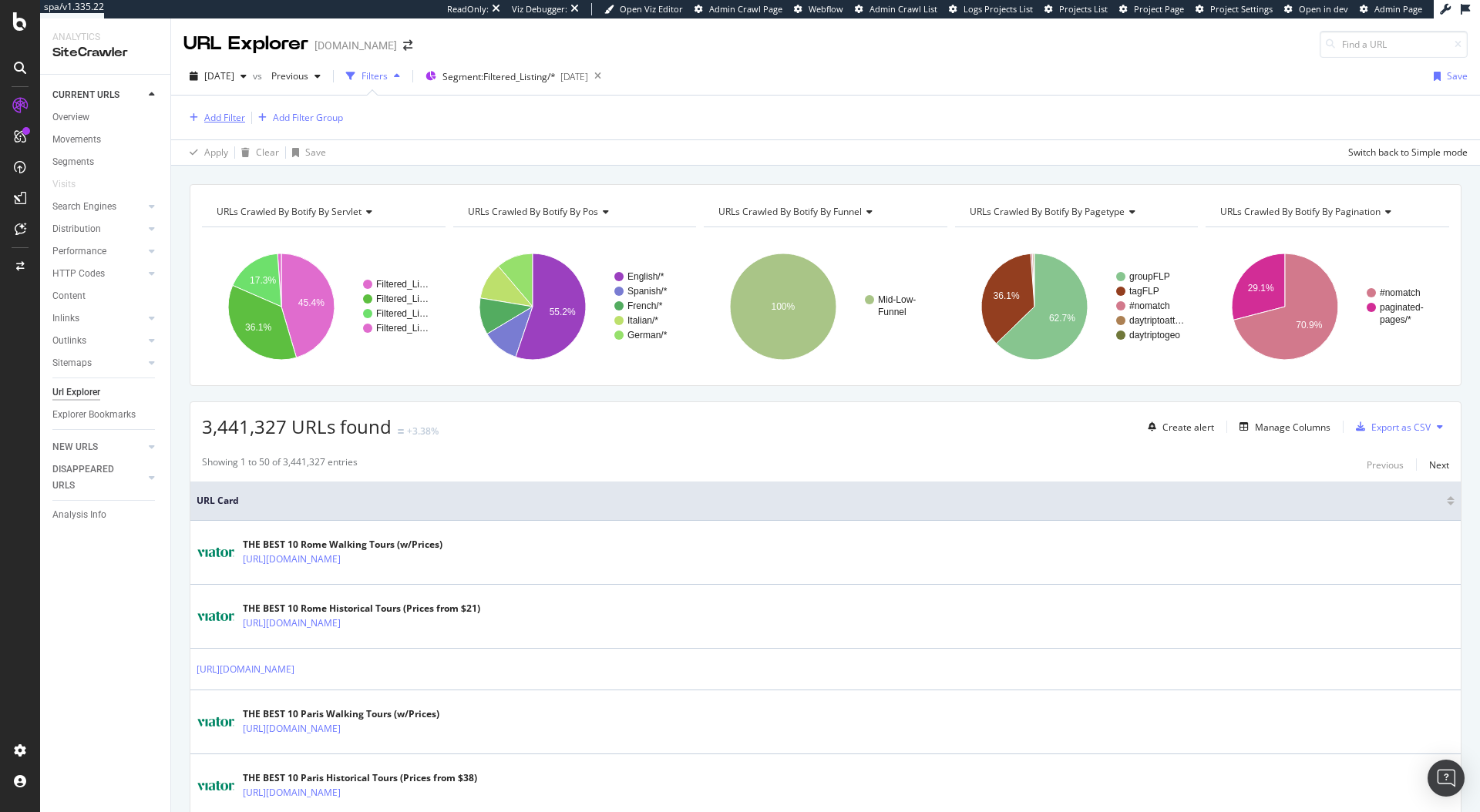
click at [221, 117] on div "Add Filter" at bounding box center [224, 117] width 41 height 13
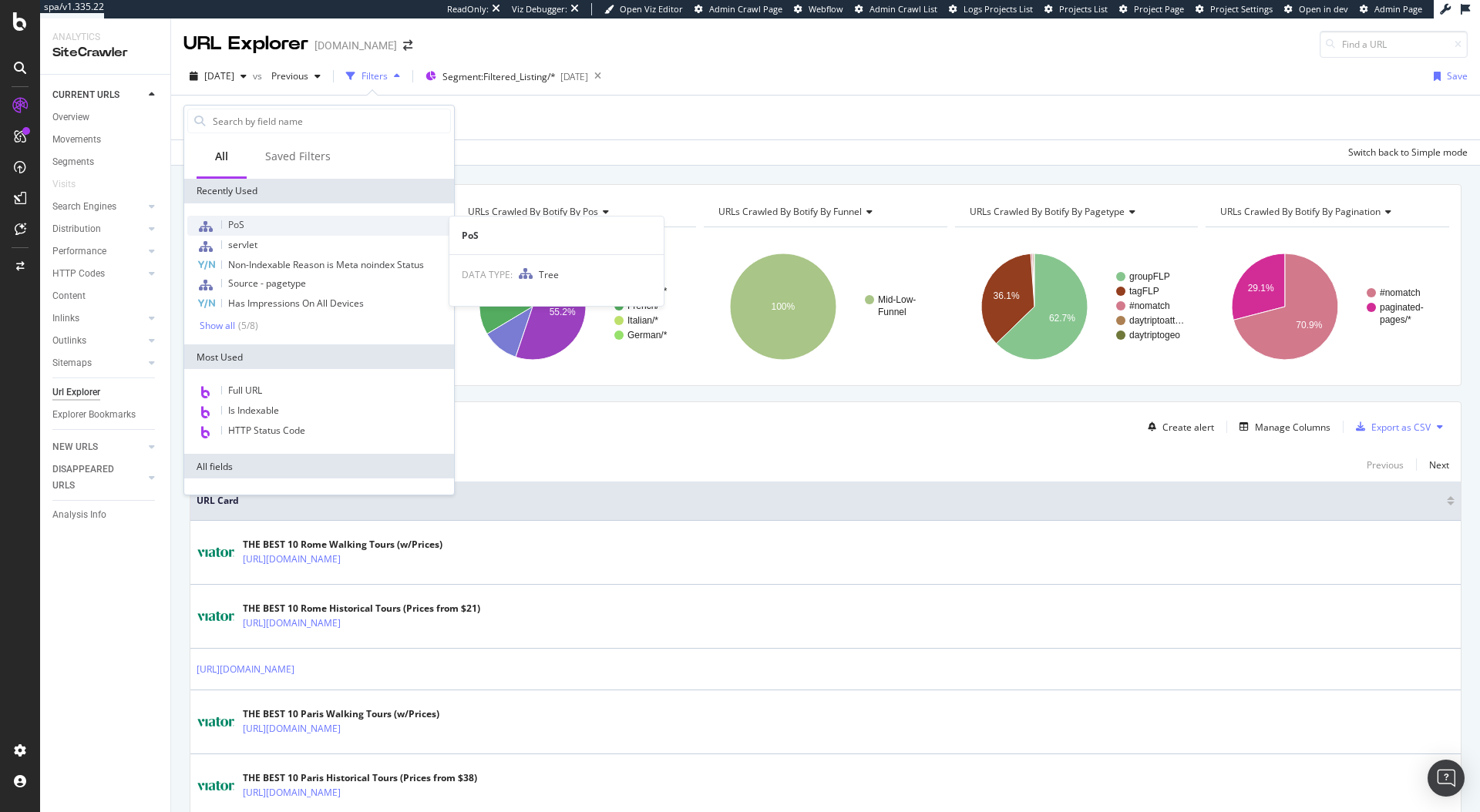
click at [279, 220] on div "PoS" at bounding box center [319, 226] width 264 height 20
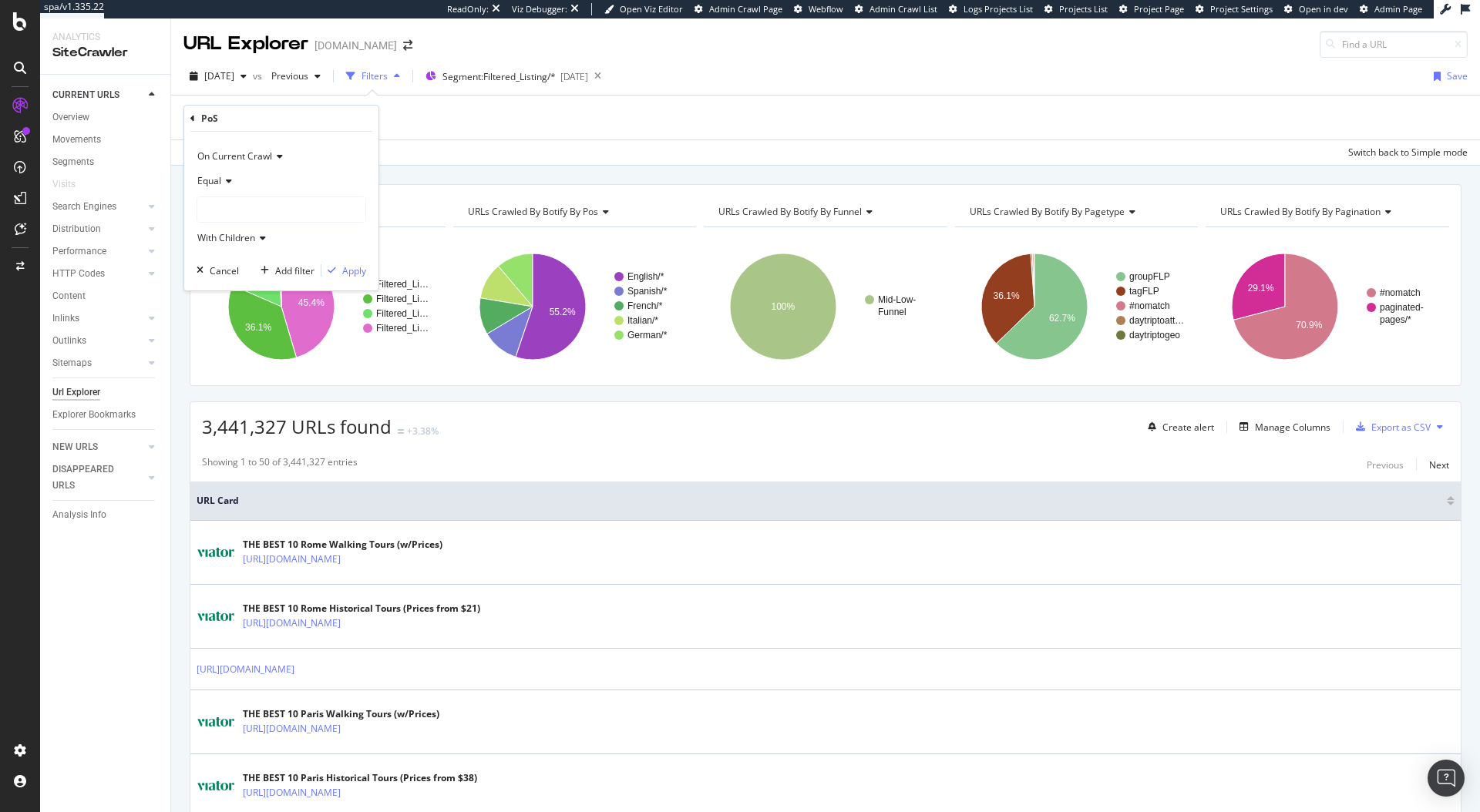
click at [228, 189] on div "Equal" at bounding box center [281, 181] width 170 height 25
click at [291, 172] on div "Equal" at bounding box center [281, 181] width 170 height 25
click at [267, 206] on div at bounding box center [281, 210] width 168 height 25
click at [209, 241] on icon at bounding box center [208, 239] width 6 height 9
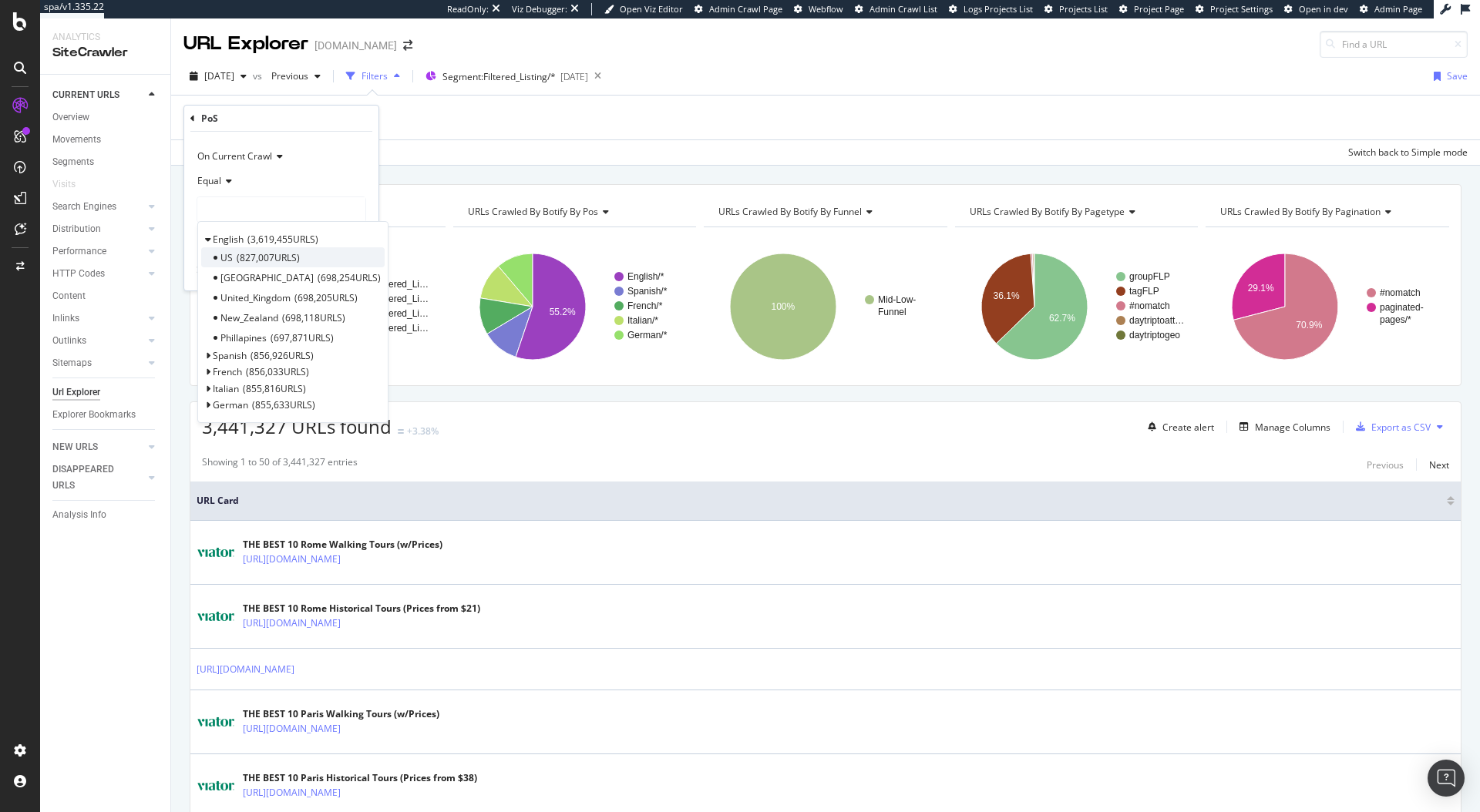
click at [250, 255] on span "827,007 URLS" at bounding box center [268, 258] width 63 height 13
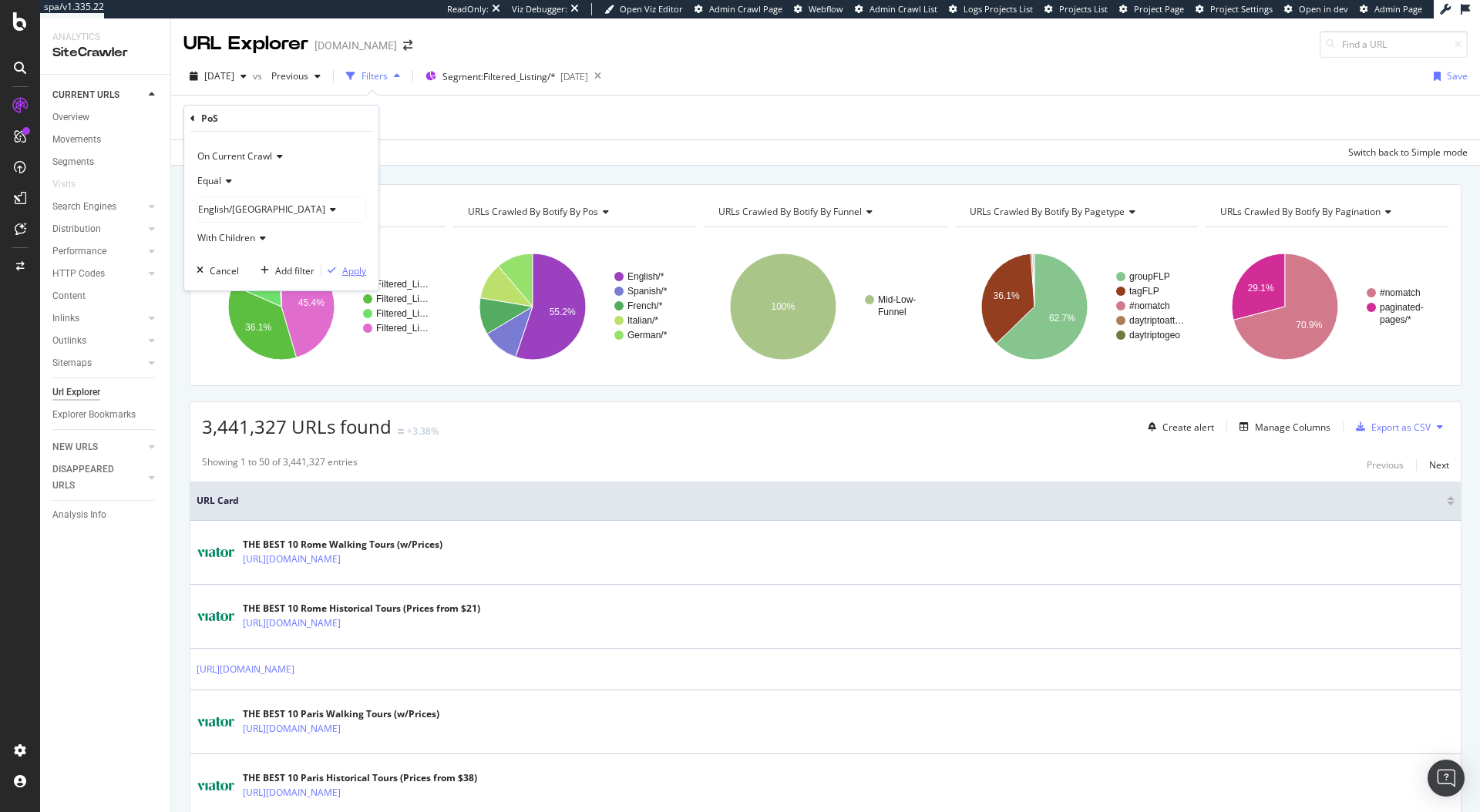
click at [361, 267] on div "Apply" at bounding box center [354, 271] width 24 height 13
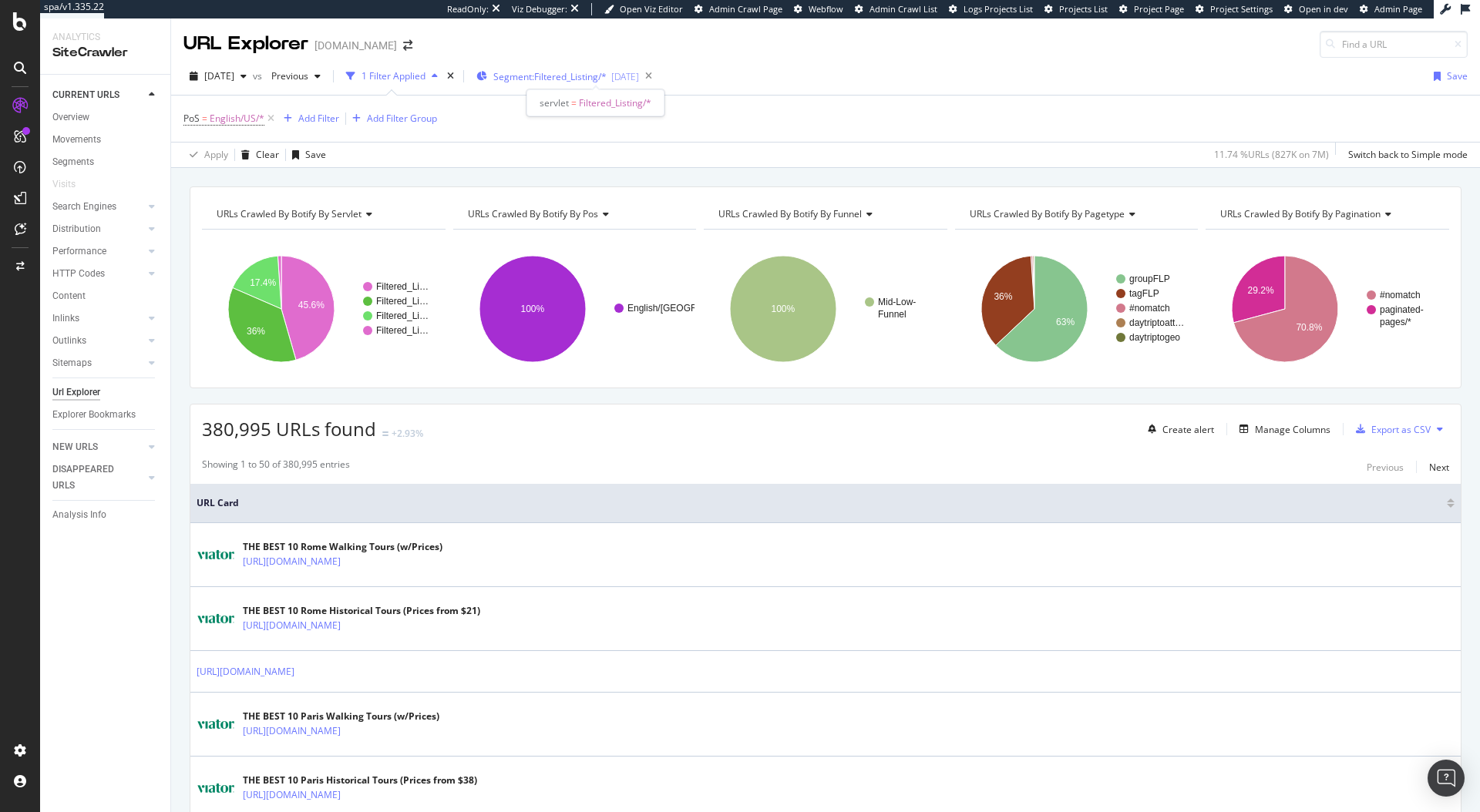
click at [583, 85] on div "Segment: Filtered_Listing/* [DATE]" at bounding box center [558, 76] width 163 height 23
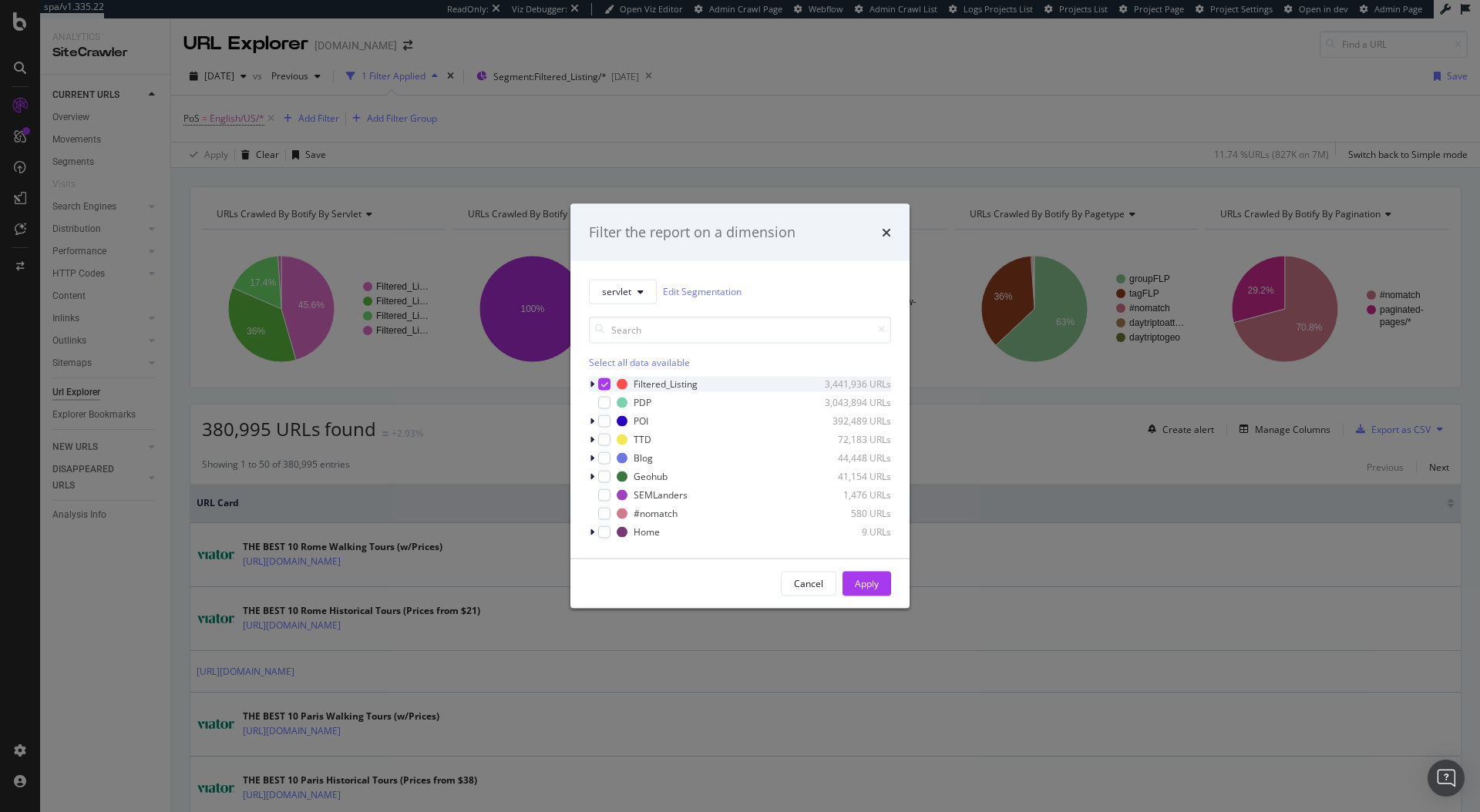
click at [601, 381] on icon "modal" at bounding box center [605, 383] width 7 height 7
click at [595, 396] on div "modal" at bounding box center [593, 402] width 9 height 16
click at [881, 587] on button "Apply" at bounding box center [867, 584] width 49 height 25
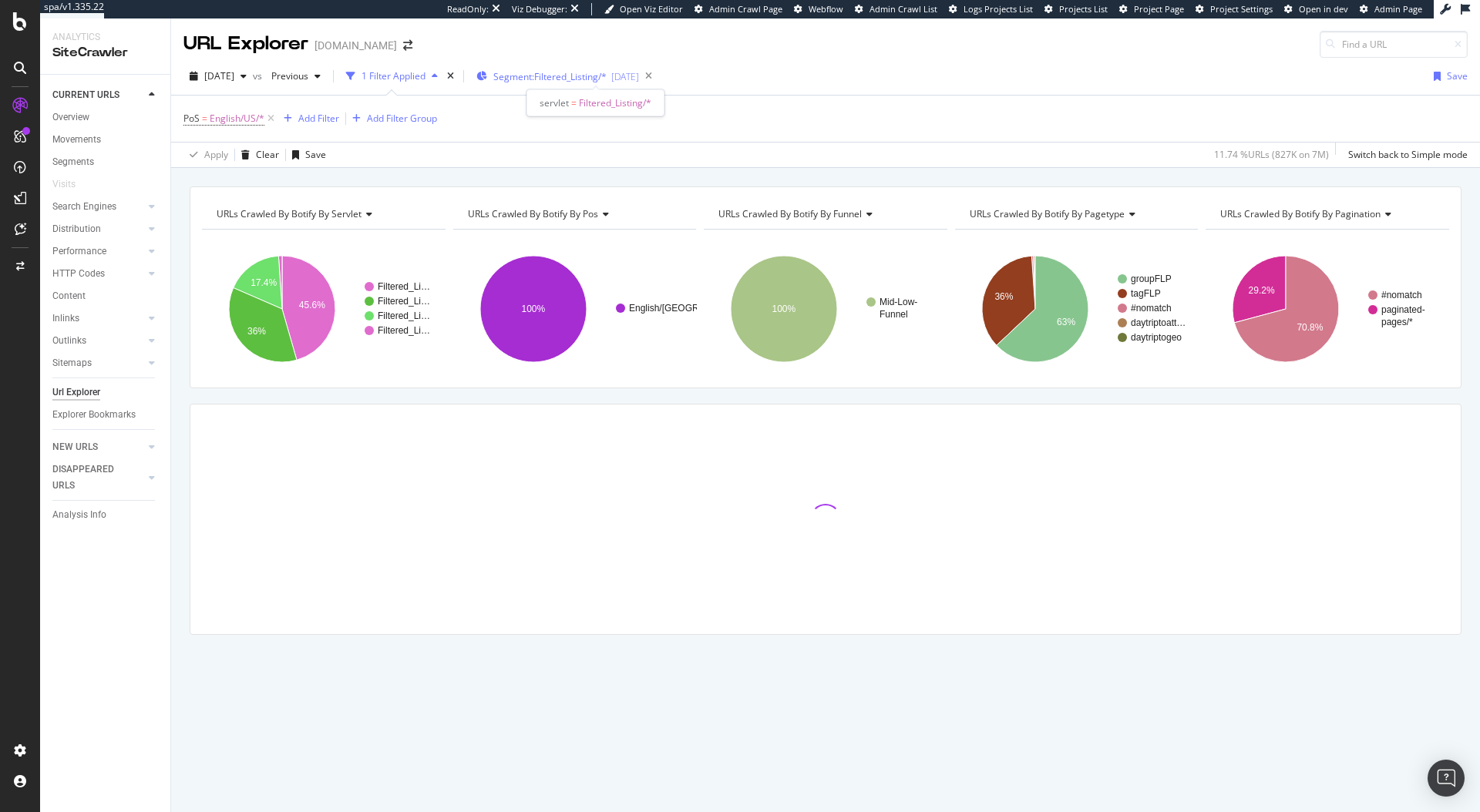
click at [599, 74] on span "Segment: Filtered_Listing/*" at bounding box center [549, 77] width 113 height 13
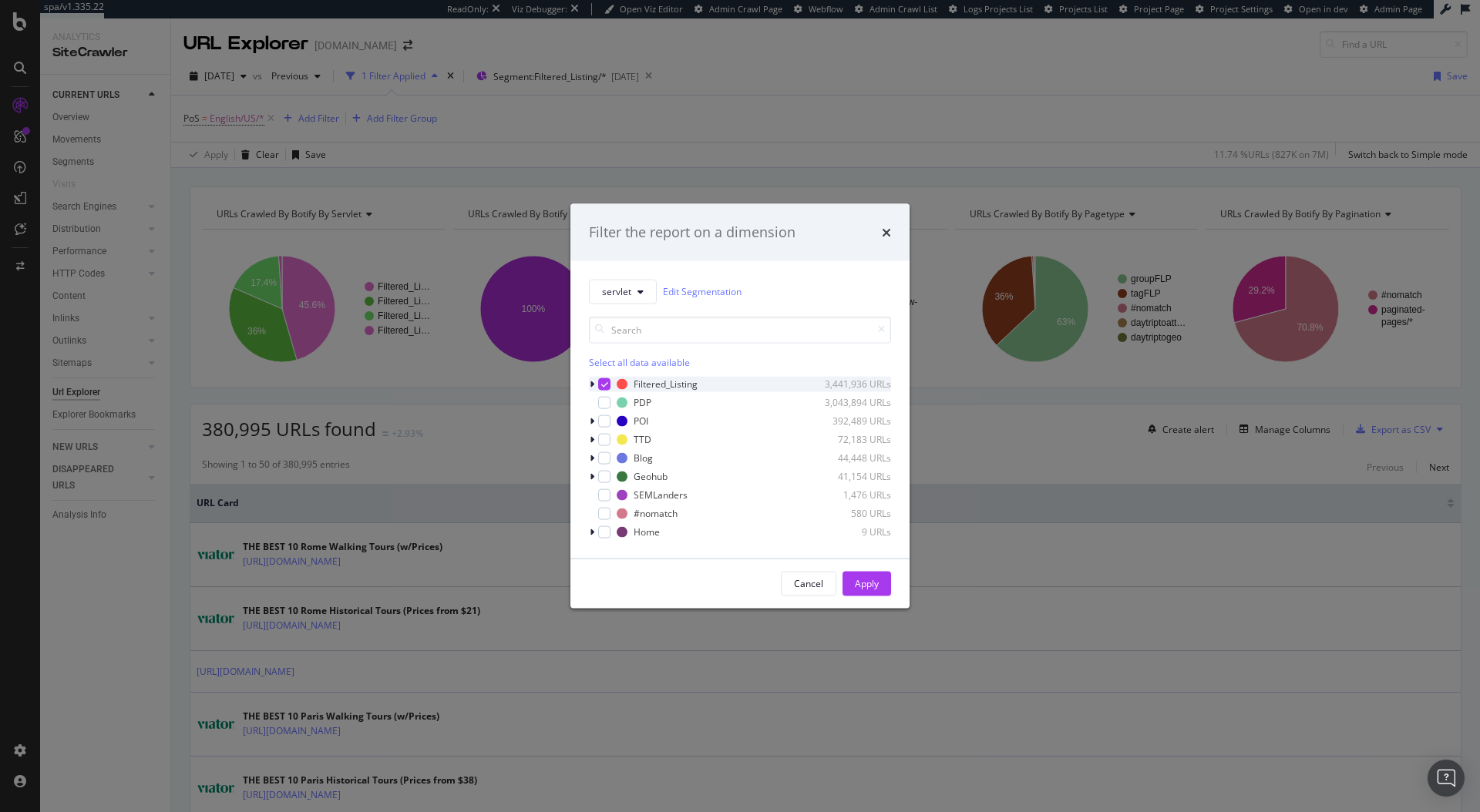
click at [592, 376] on div "modal" at bounding box center [593, 384] width 9 height 16
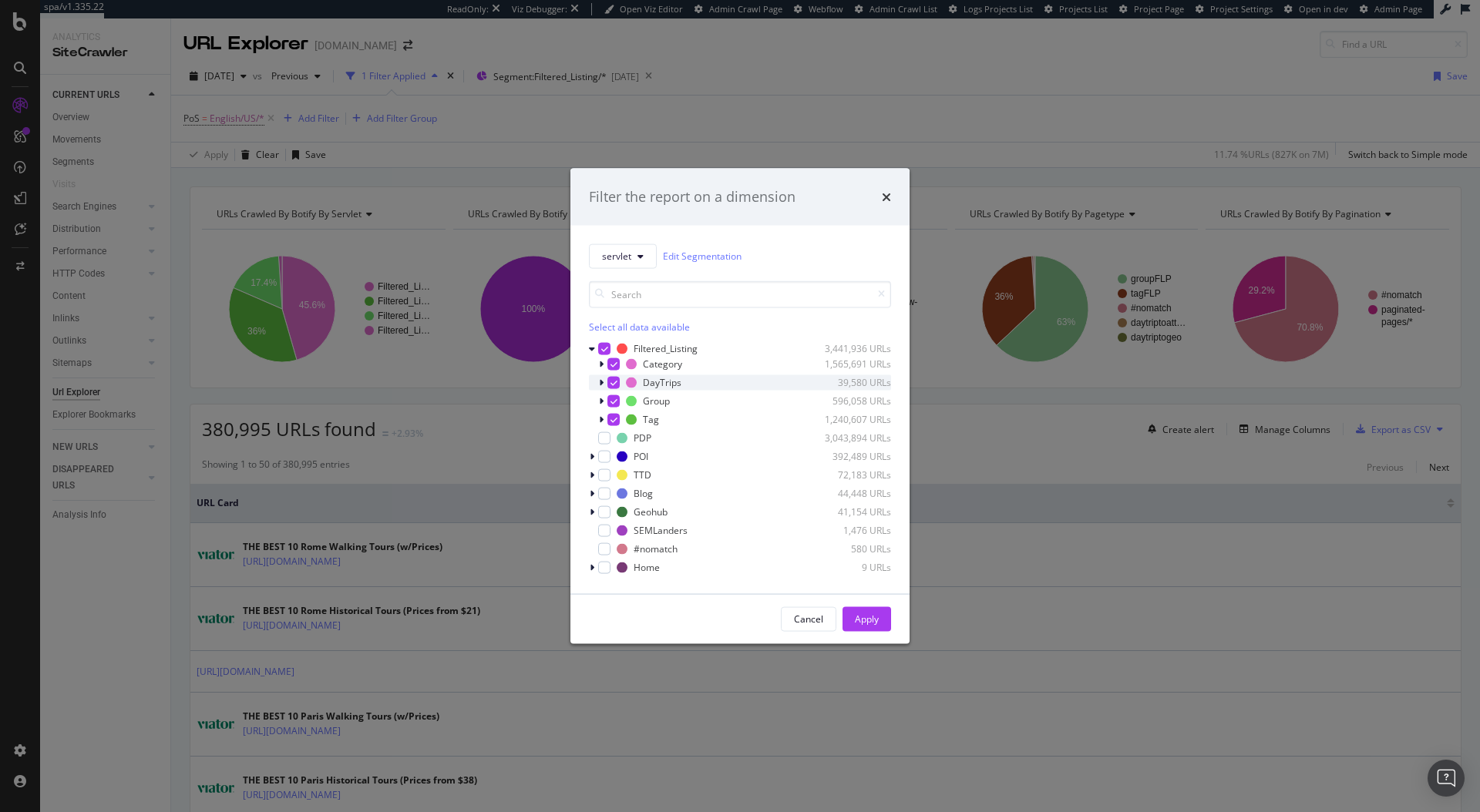
click at [612, 376] on div "modal" at bounding box center [613, 382] width 12 height 12
click at [612, 402] on icon "modal" at bounding box center [614, 400] width 7 height 7
click at [612, 413] on div "modal" at bounding box center [613, 419] width 12 height 12
click at [603, 369] on div "modal" at bounding box center [602, 364] width 9 height 16
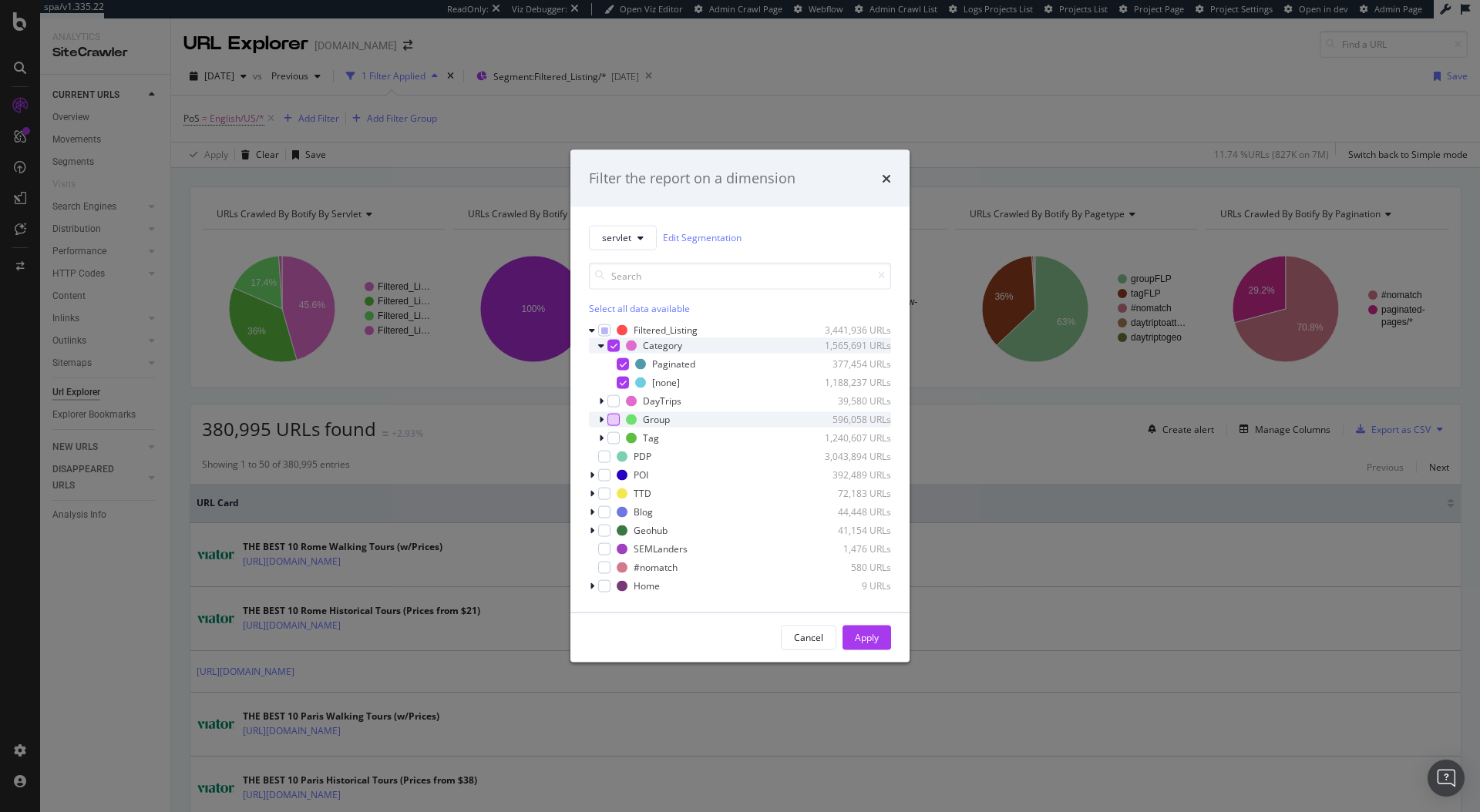
click at [602, 346] on icon "modal" at bounding box center [601, 345] width 6 height 9
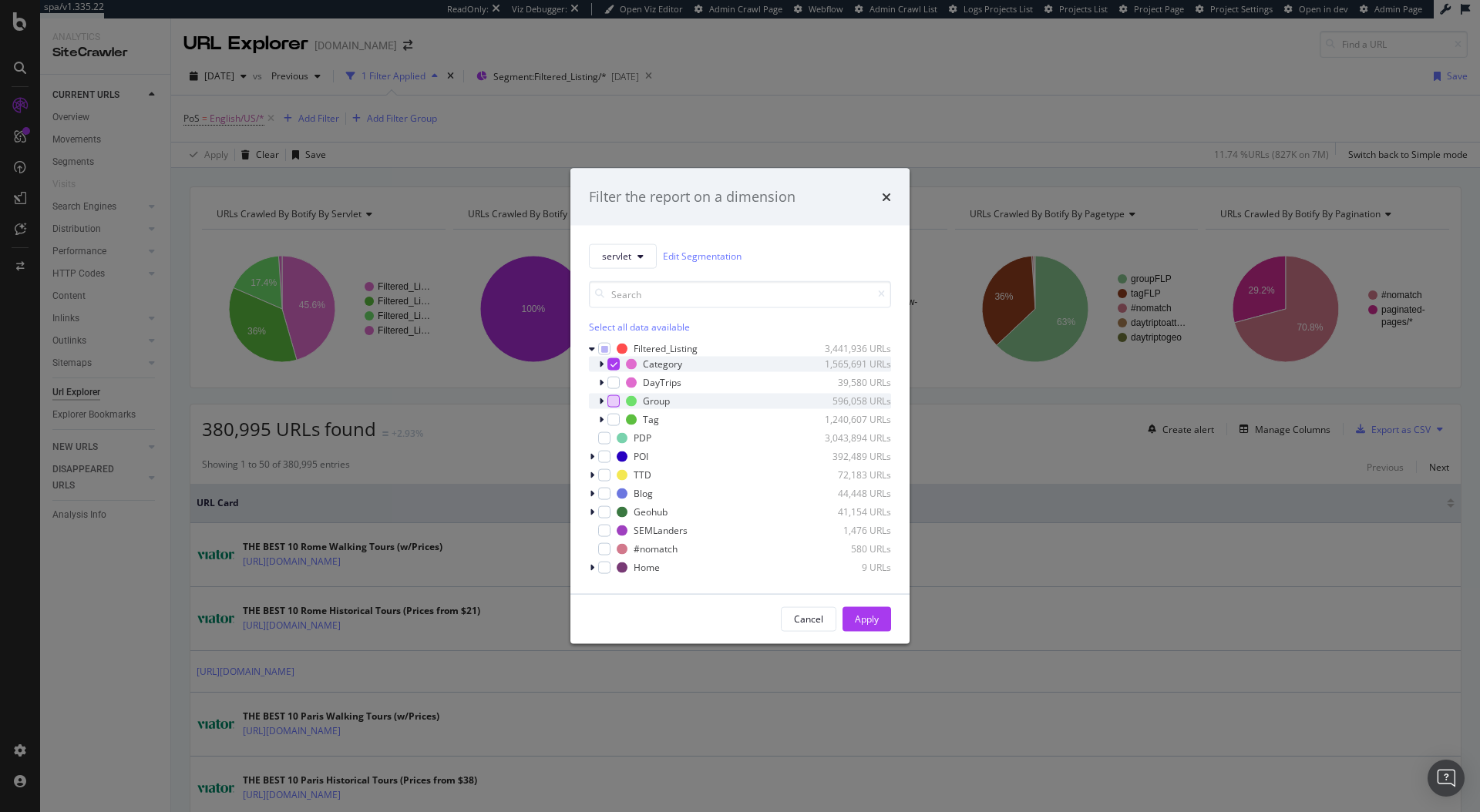
click at [601, 365] on icon "modal" at bounding box center [601, 363] width 5 height 9
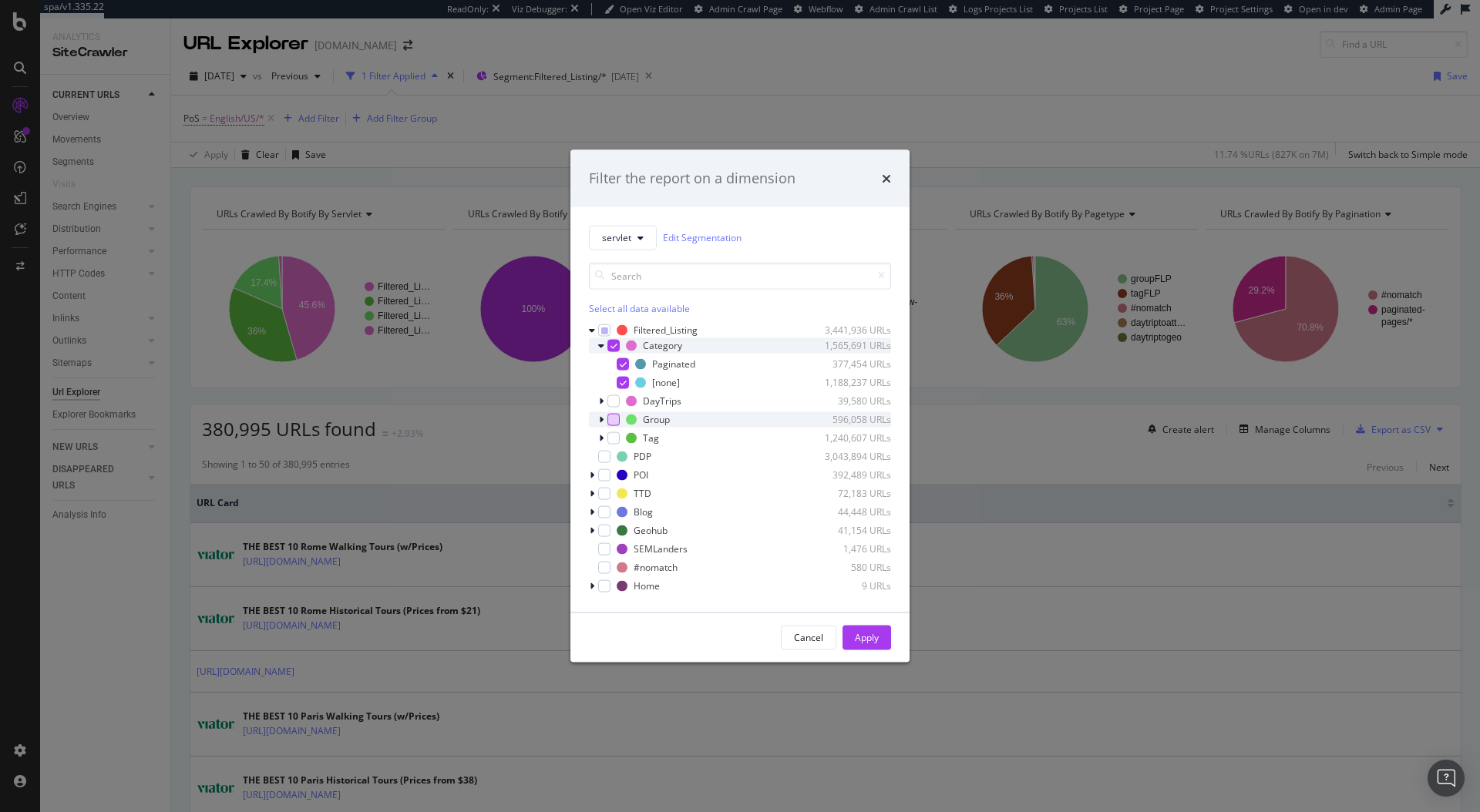
click at [605, 346] on div "modal" at bounding box center [602, 345] width 9 height 16
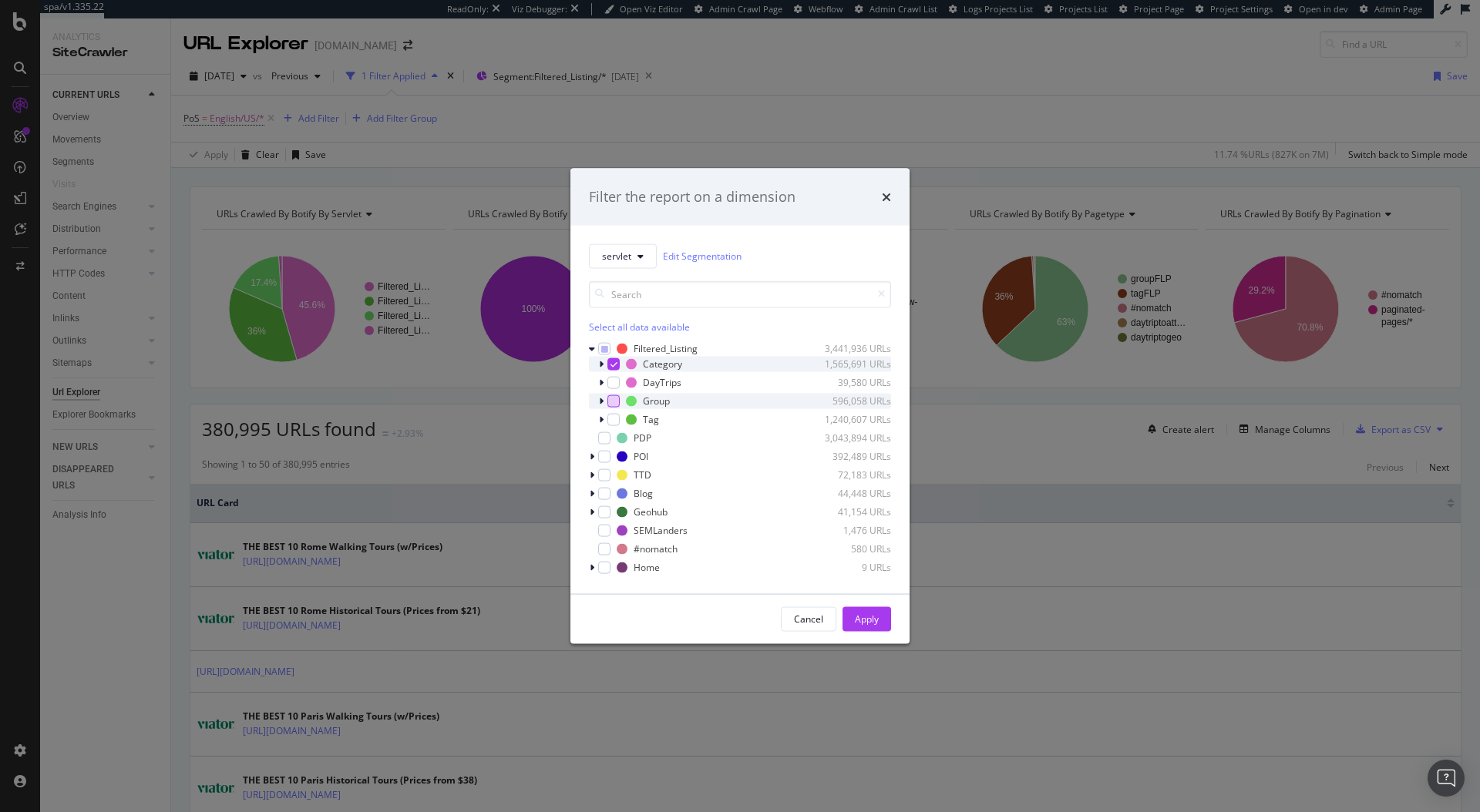
click at [604, 363] on div "modal" at bounding box center [602, 364] width 9 height 16
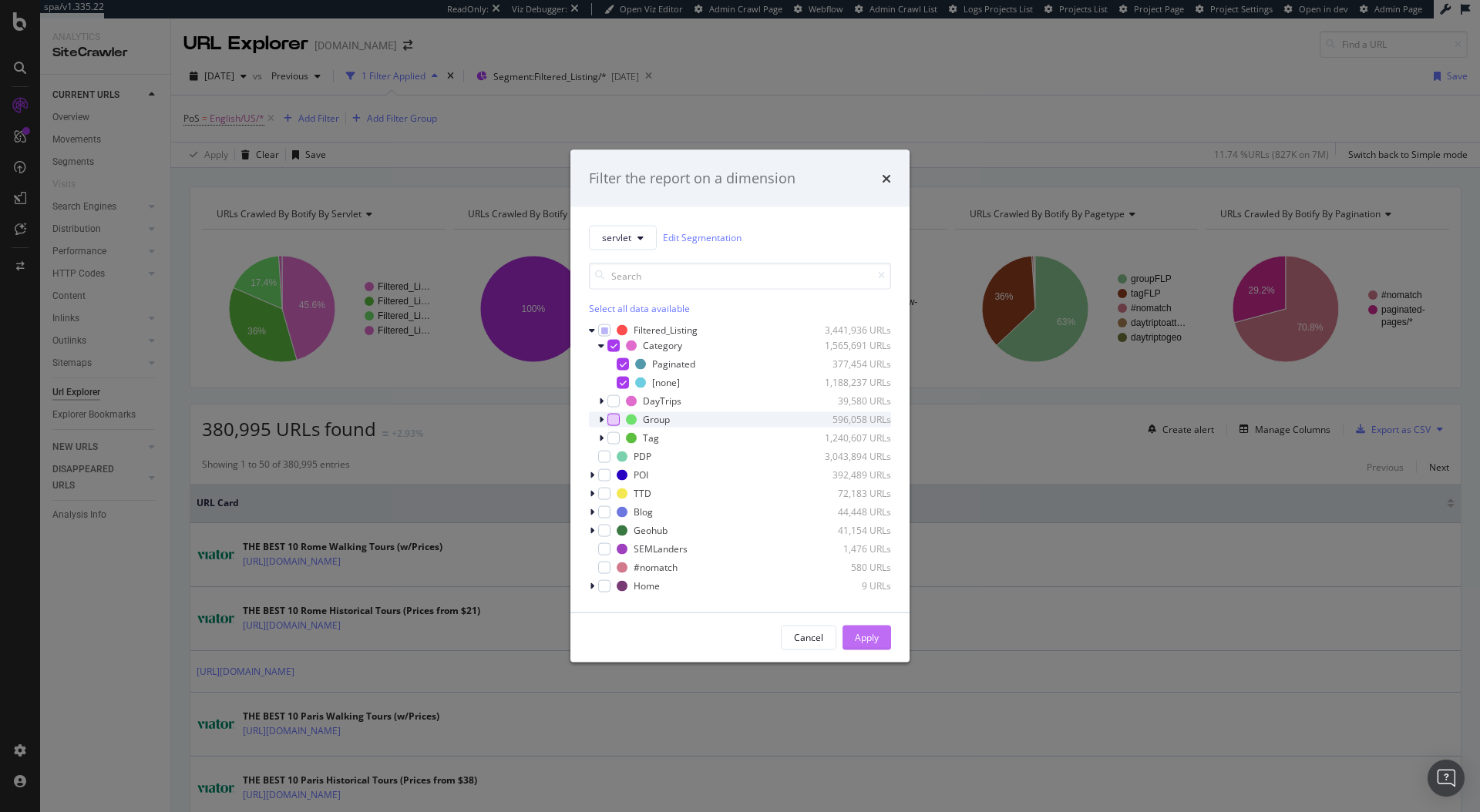
click at [862, 631] on div "Apply" at bounding box center [867, 638] width 24 height 13
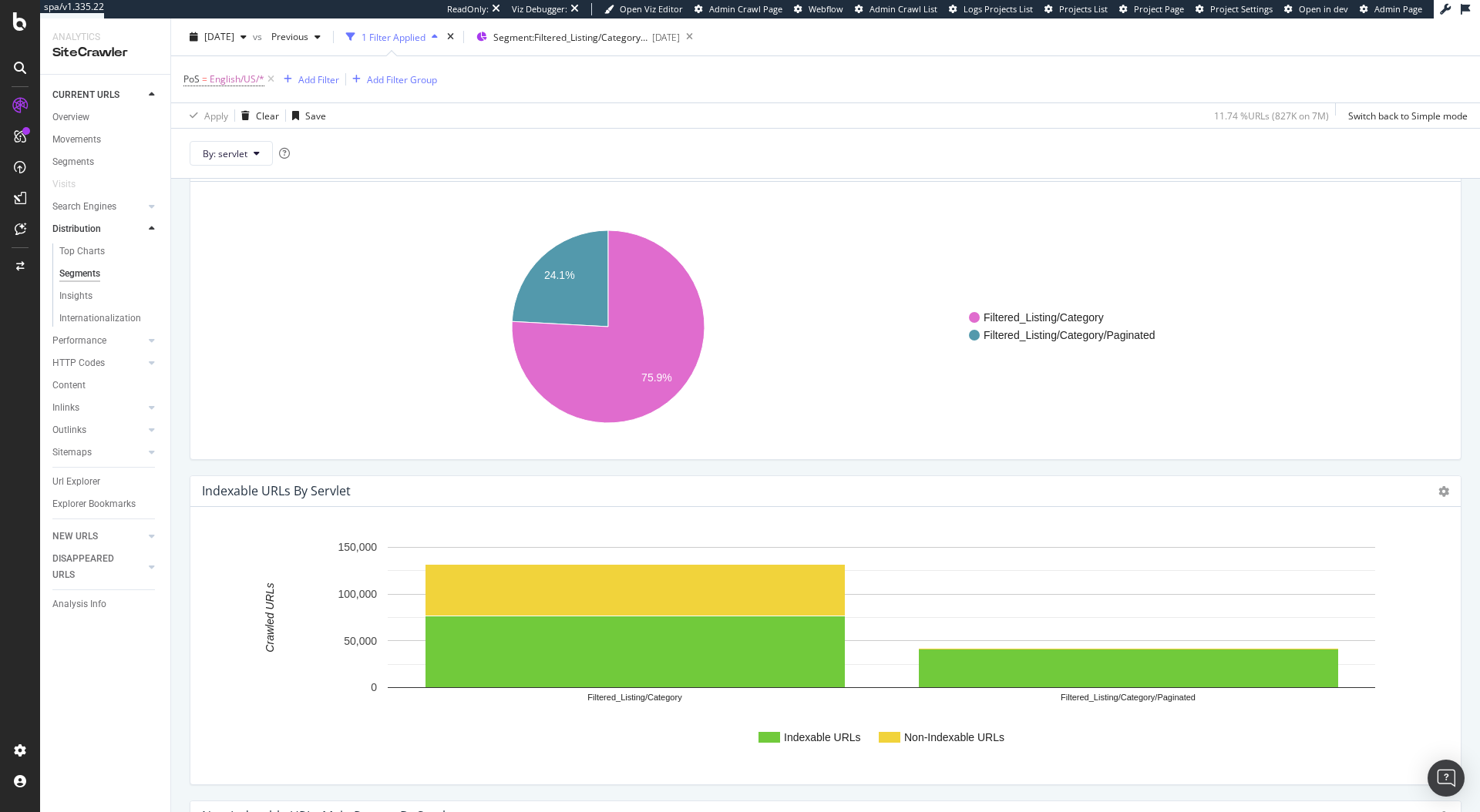
scroll to position [116, 0]
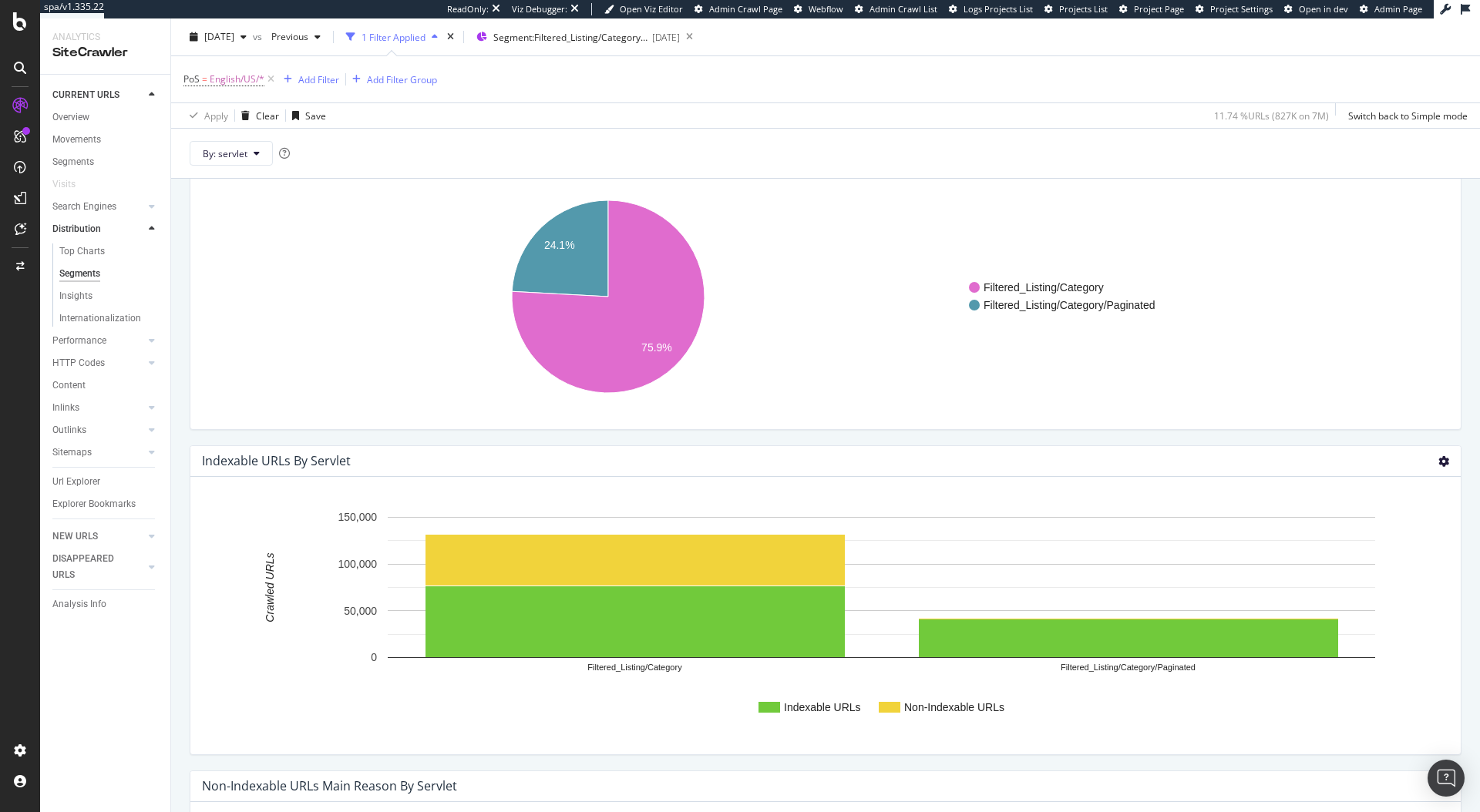
click at [1439, 462] on icon at bounding box center [1444, 461] width 11 height 11
click at [1387, 524] on span "Chart (by Percentage)" at bounding box center [1381, 516] width 160 height 21
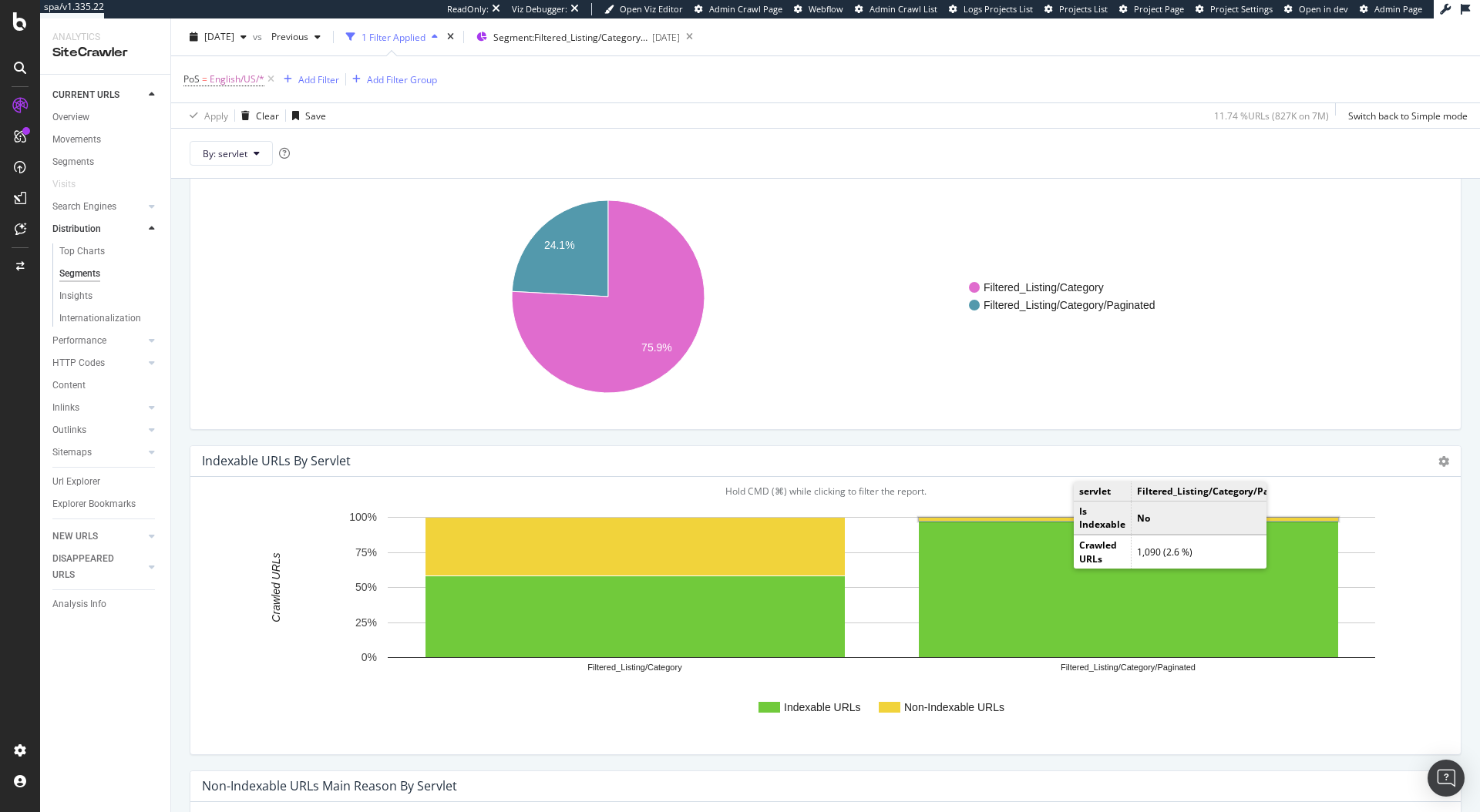
click at [1058, 518] on rect "A chart." at bounding box center [1128, 519] width 419 height 3
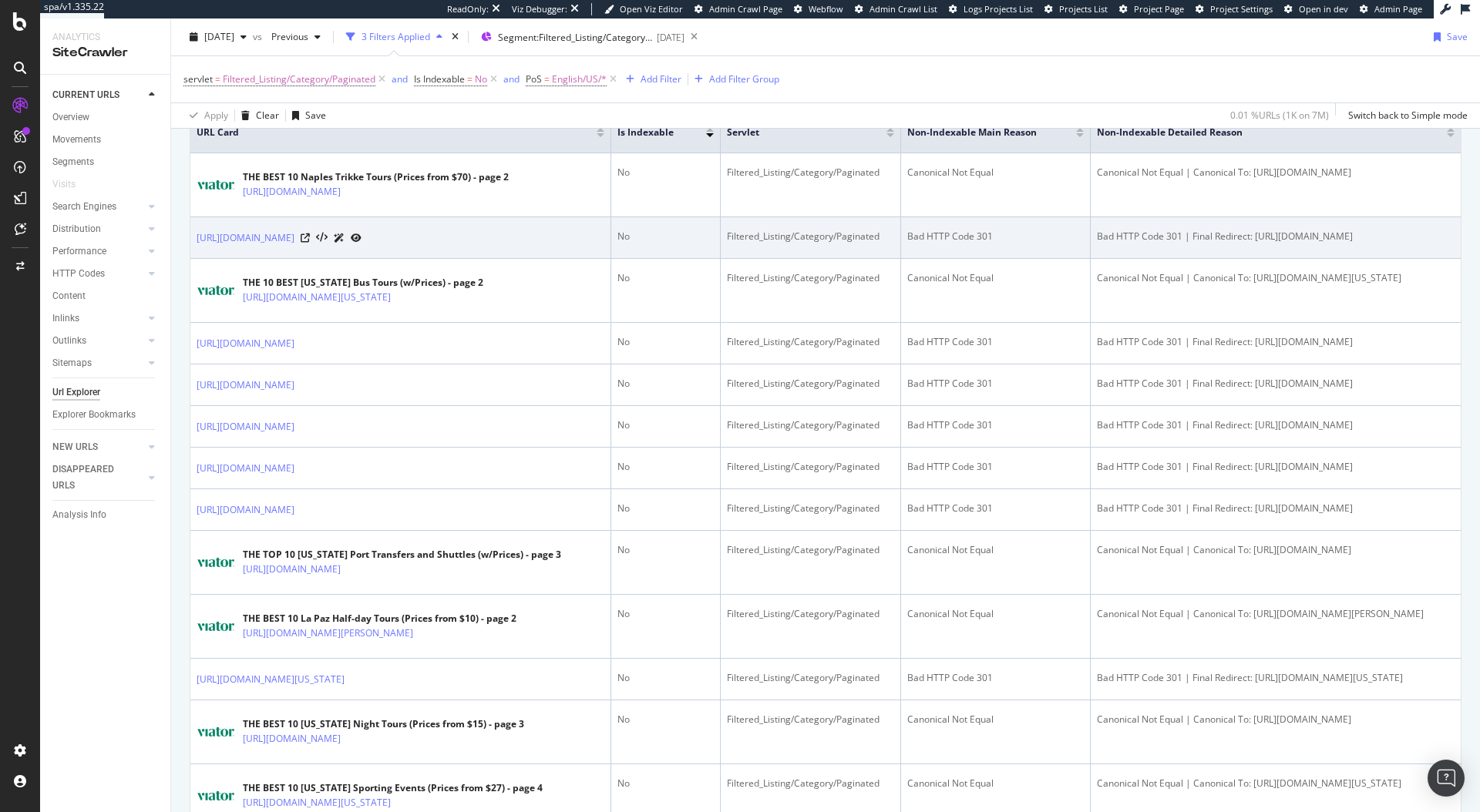
scroll to position [377, 0]
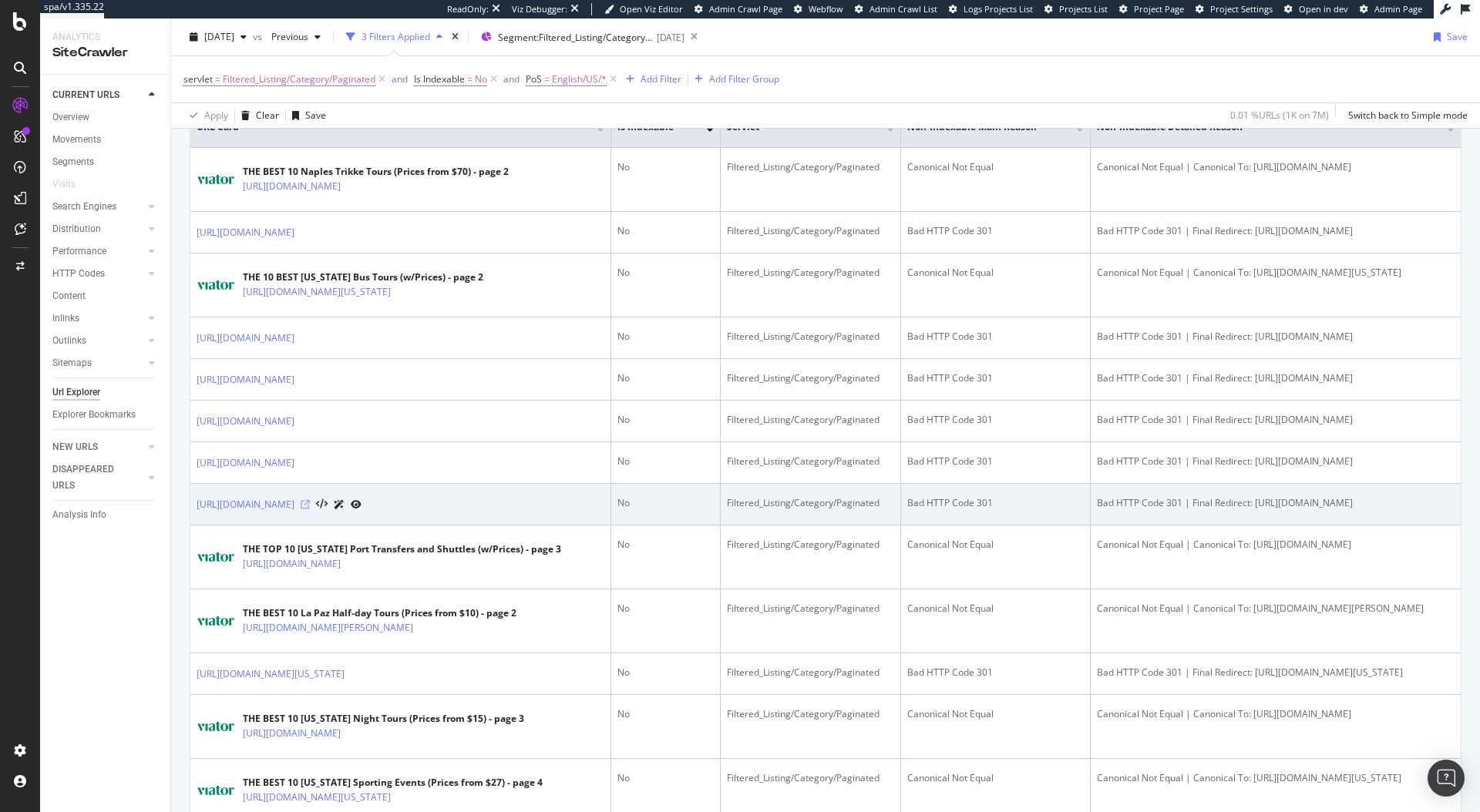
click at [310, 509] on icon at bounding box center [304, 504] width 9 height 9
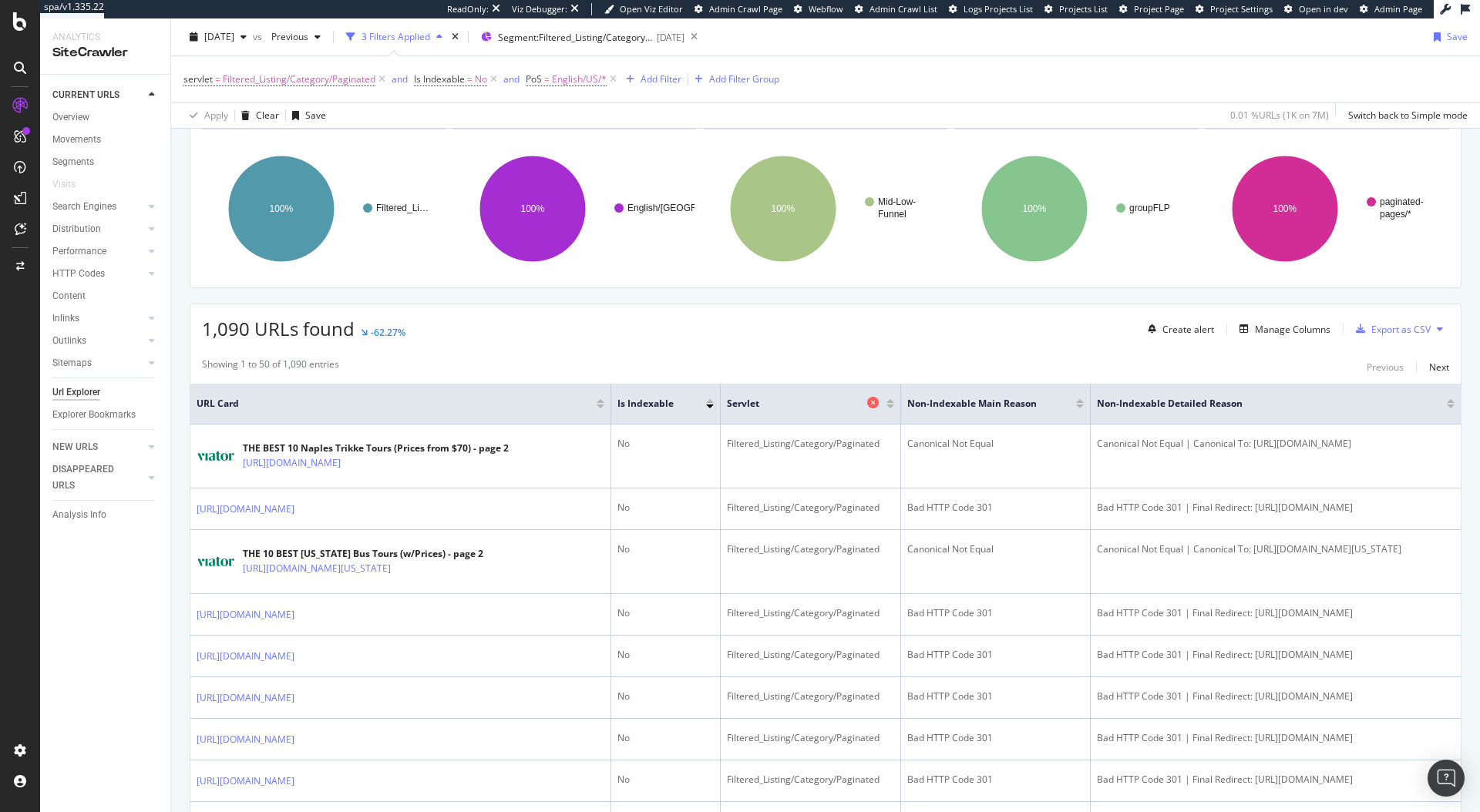
scroll to position [98, 0]
click at [1261, 334] on div "Manage Columns" at bounding box center [1292, 331] width 75 height 13
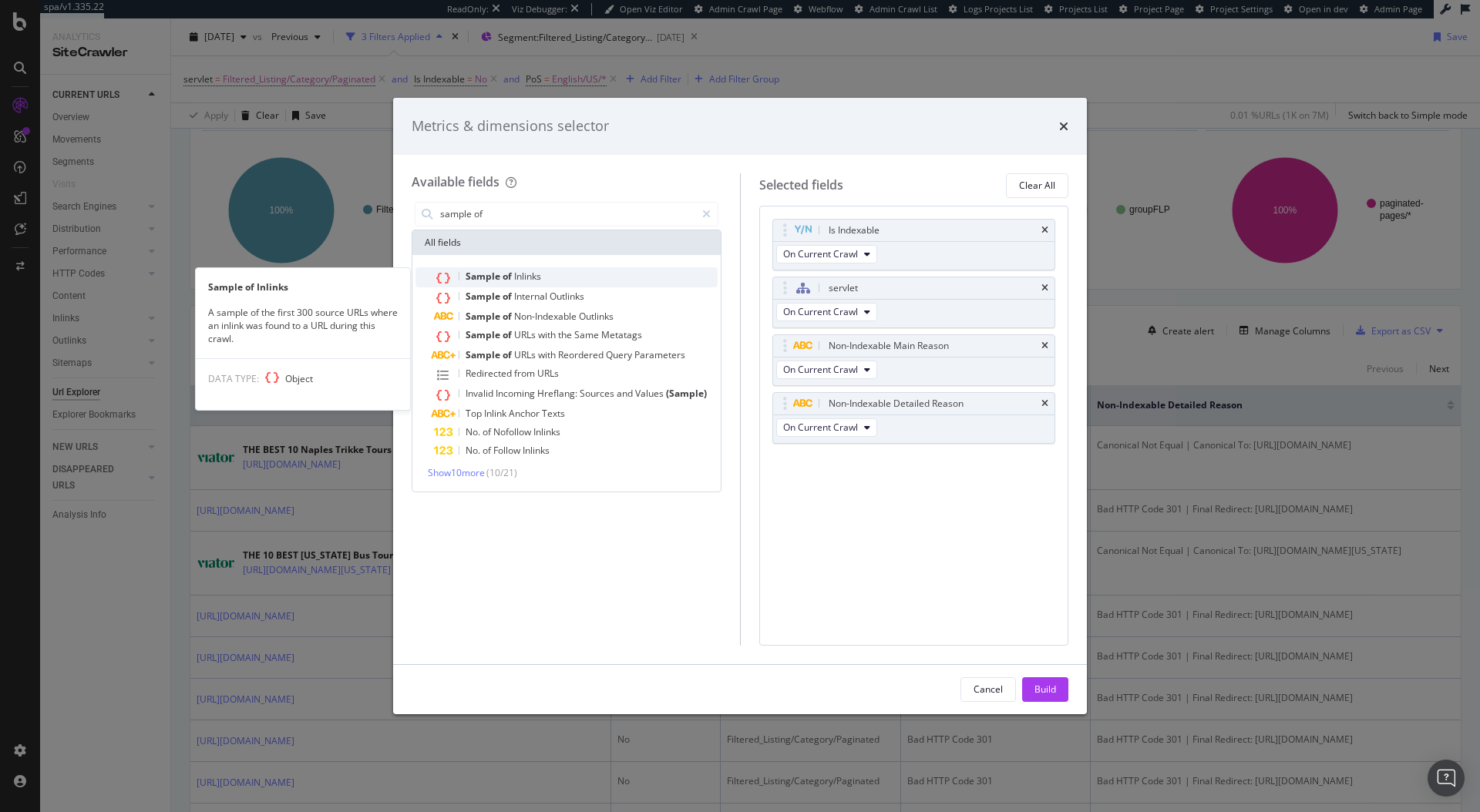
type input "sample of"
click at [544, 277] on div "Sample of Inlinks" at bounding box center [576, 277] width 284 height 20
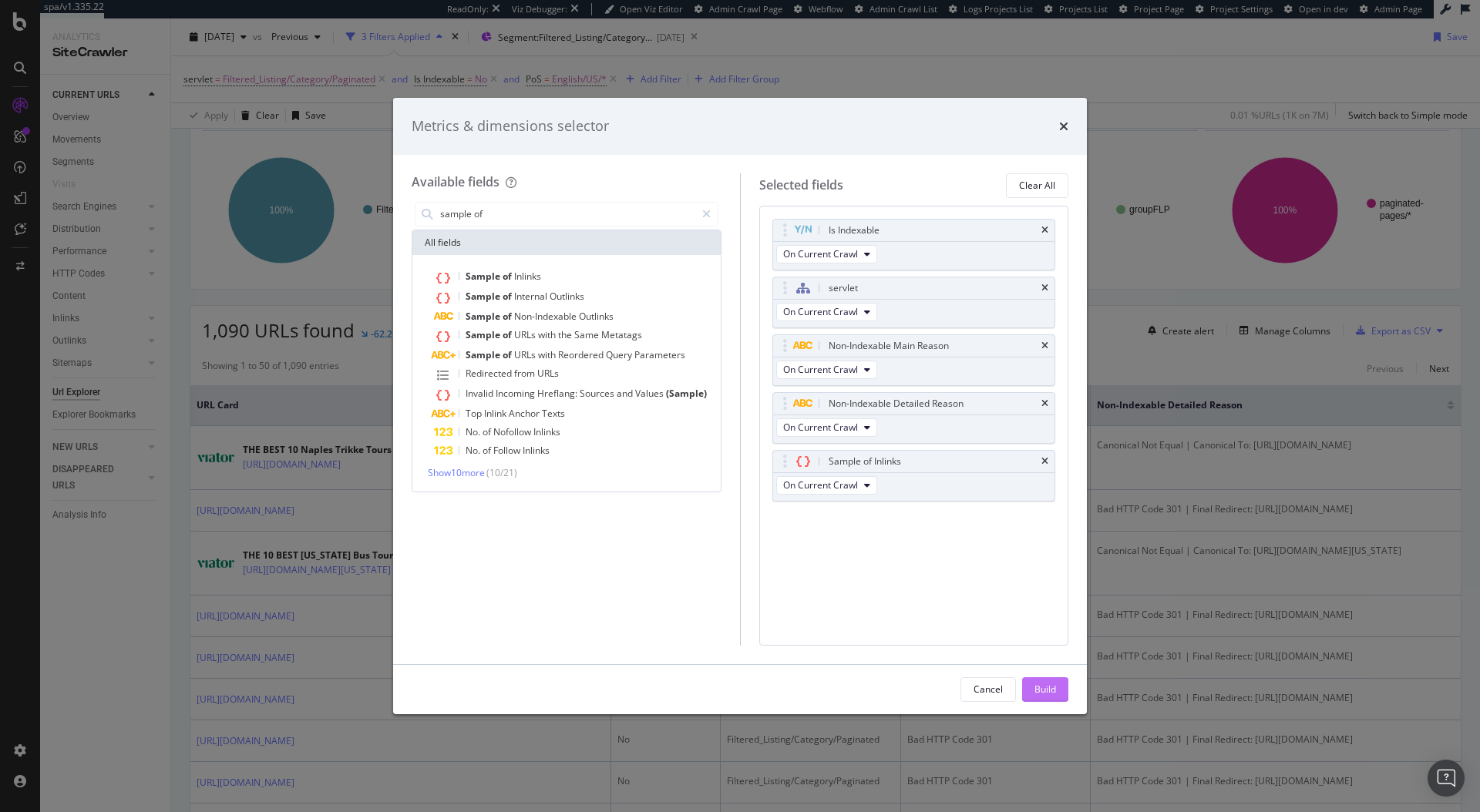
click at [1056, 690] on button "Build" at bounding box center [1046, 690] width 46 height 25
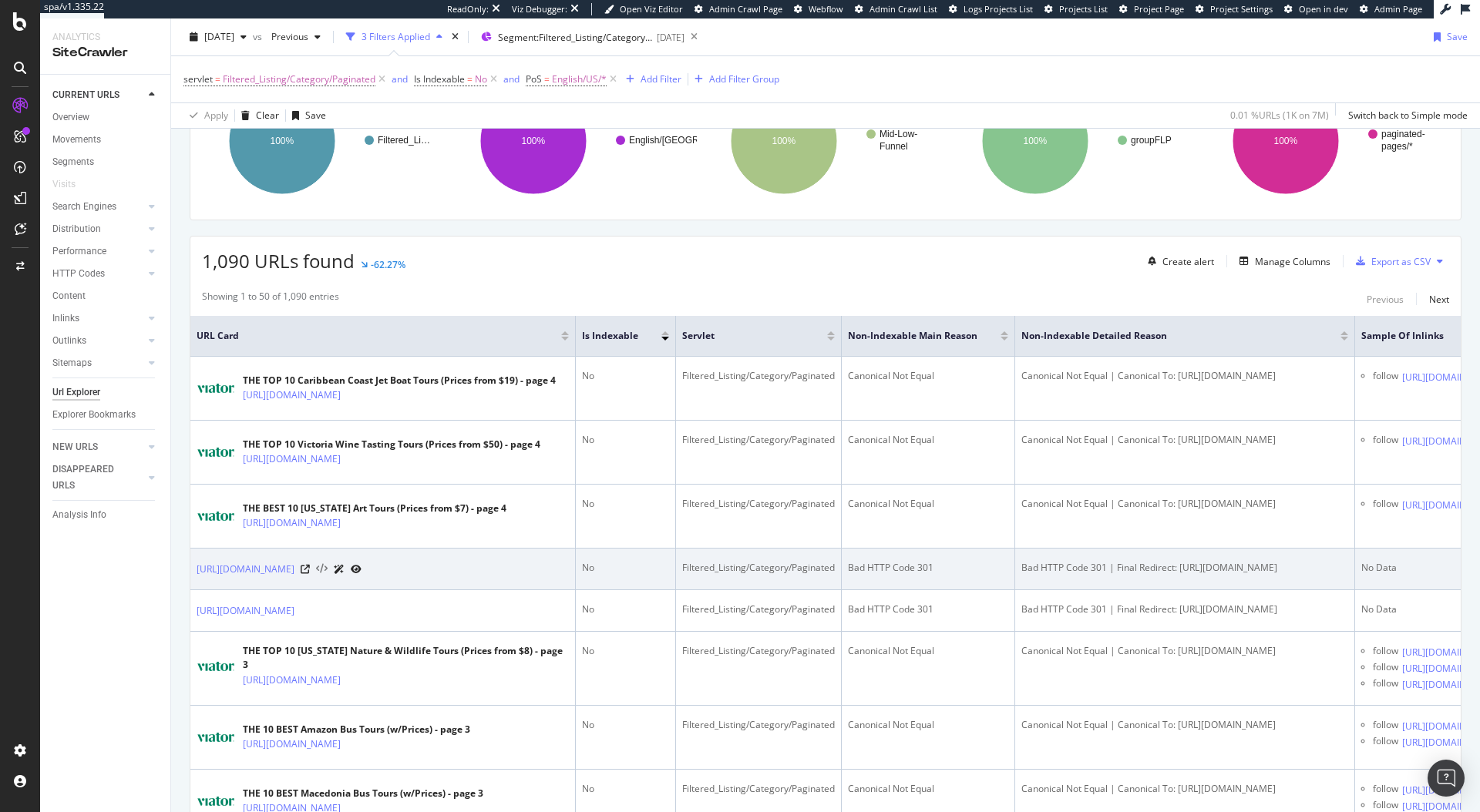
click at [328, 575] on icon at bounding box center [322, 569] width 12 height 11
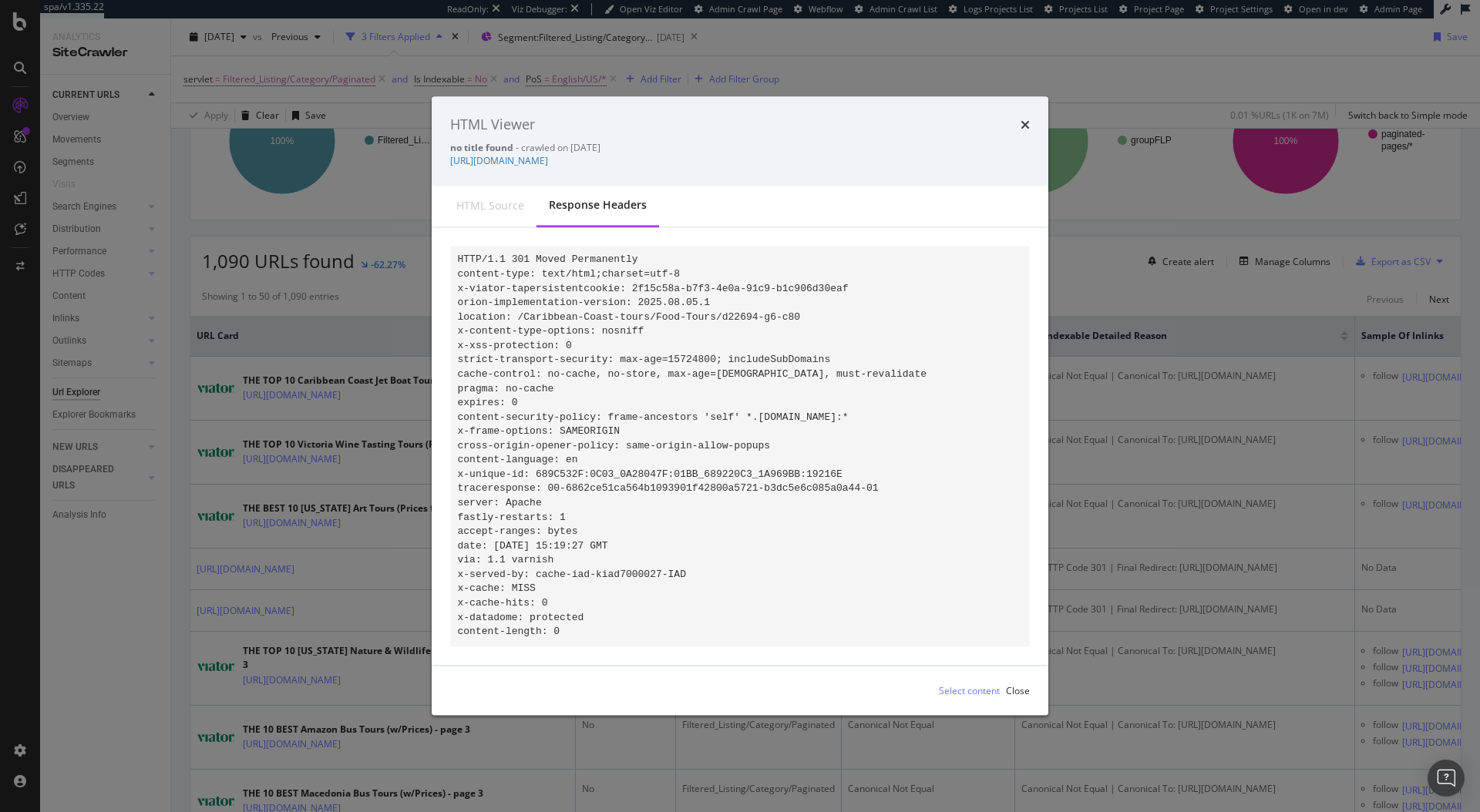
click at [1022, 124] on div "times" at bounding box center [1025, 125] width 9 height 20
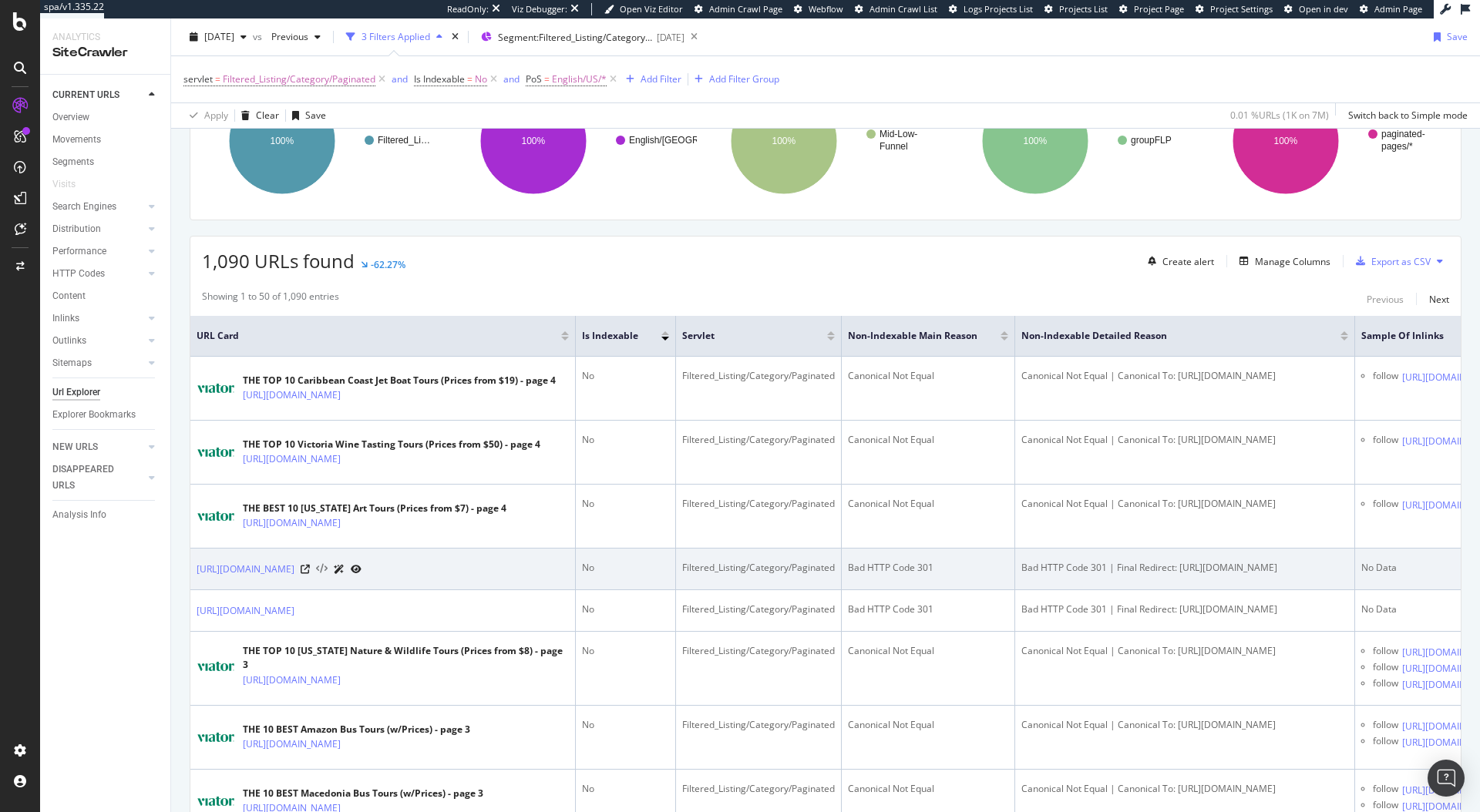
click at [328, 575] on icon at bounding box center [322, 569] width 12 height 11
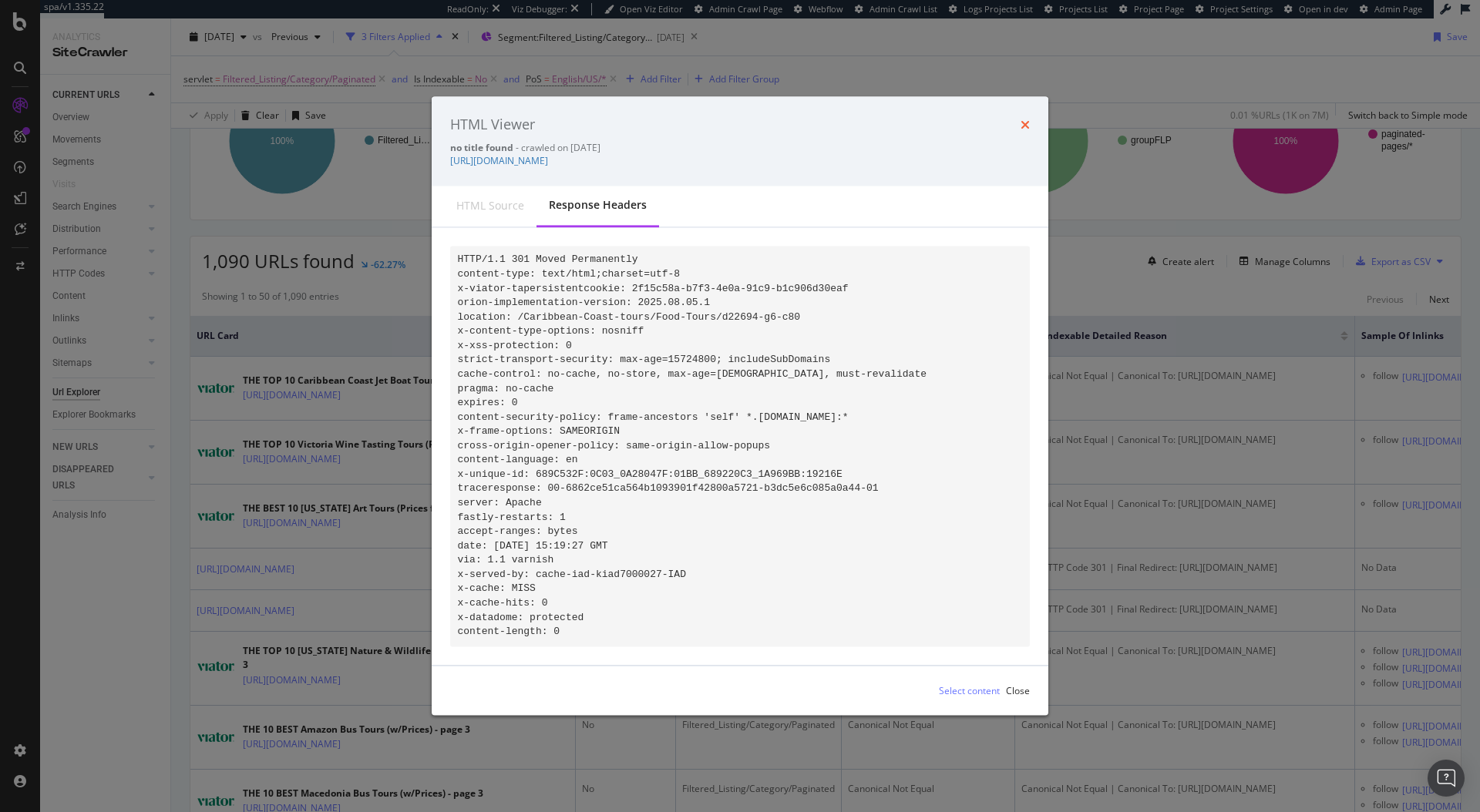
click at [1023, 119] on icon "times" at bounding box center [1025, 125] width 9 height 12
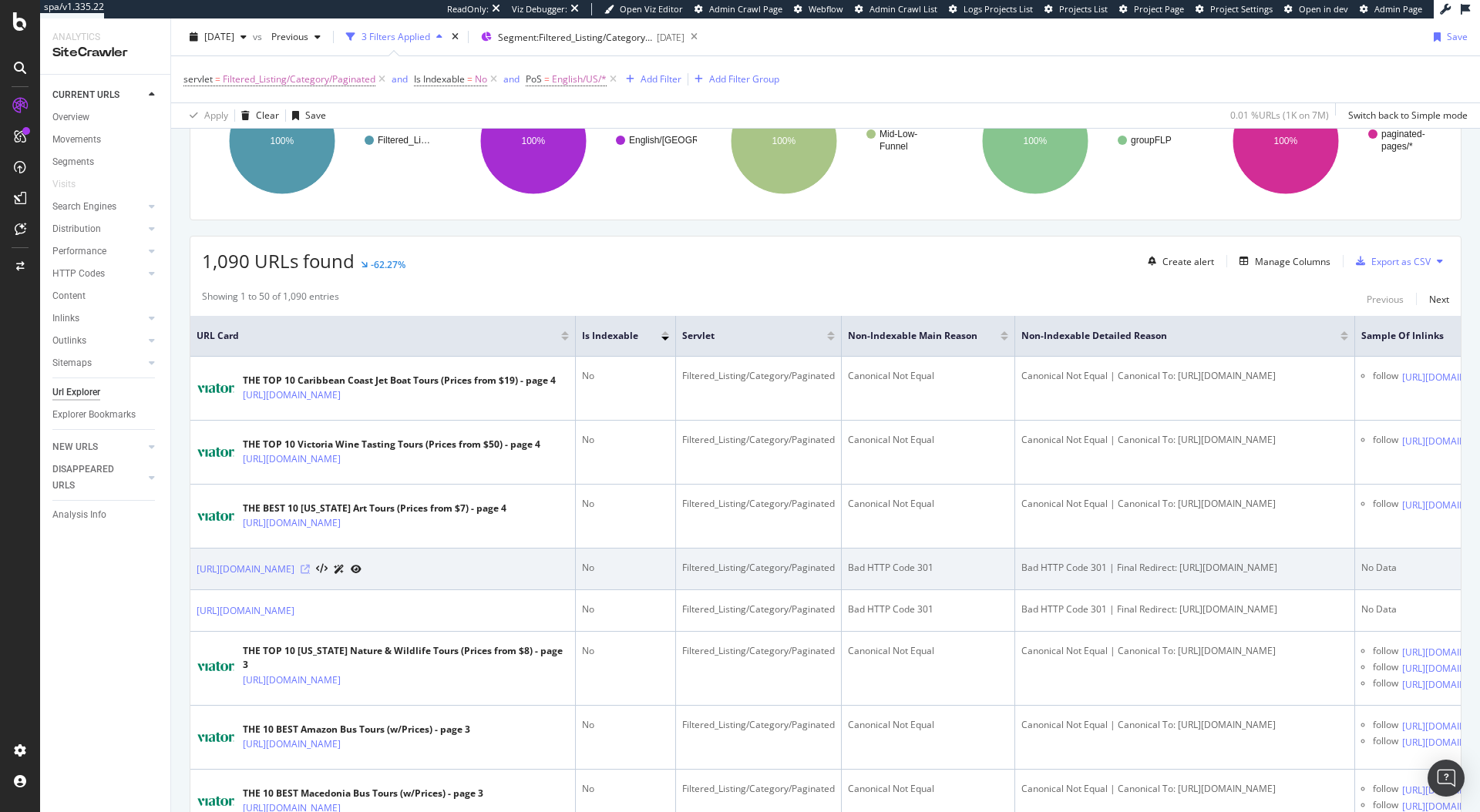
click at [310, 574] on icon at bounding box center [304, 569] width 9 height 9
click at [295, 577] on link "https://www.viator.com/Caribbean-Coast-tours/Food-Tours/d22694-g6-c80/2" at bounding box center [246, 569] width 98 height 16
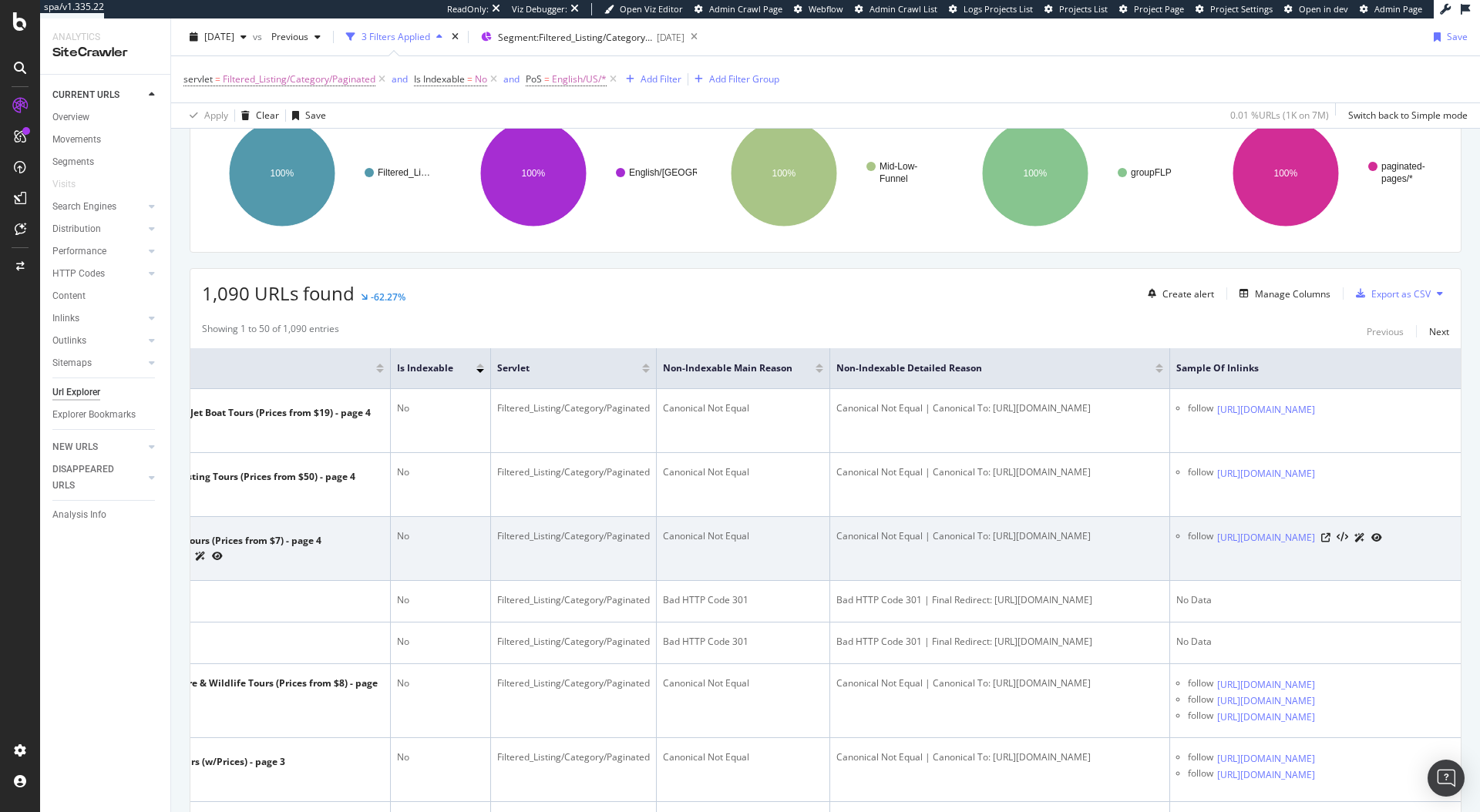
scroll to position [0, 336]
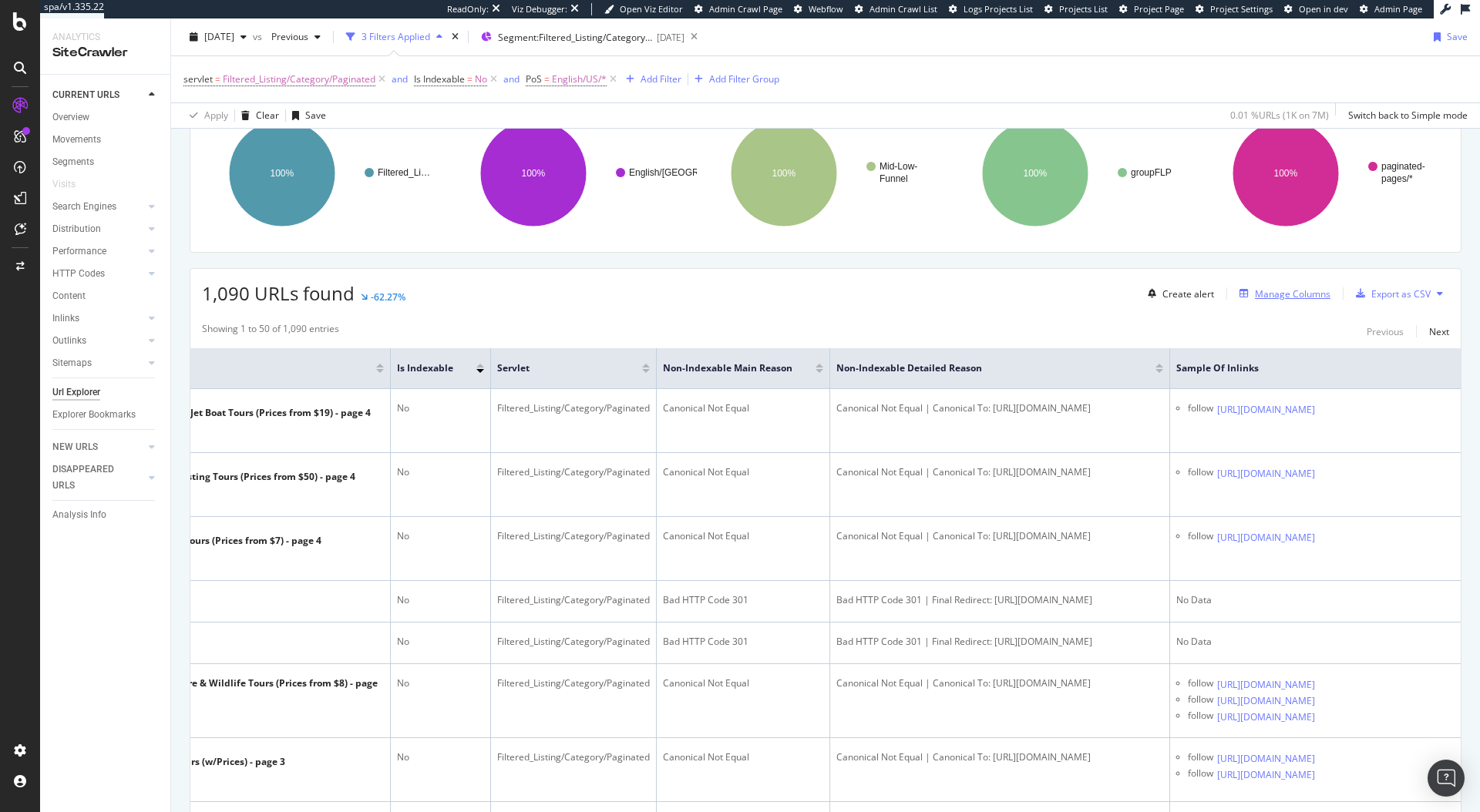
click at [1286, 302] on button "Manage Columns" at bounding box center [1281, 294] width 97 height 18
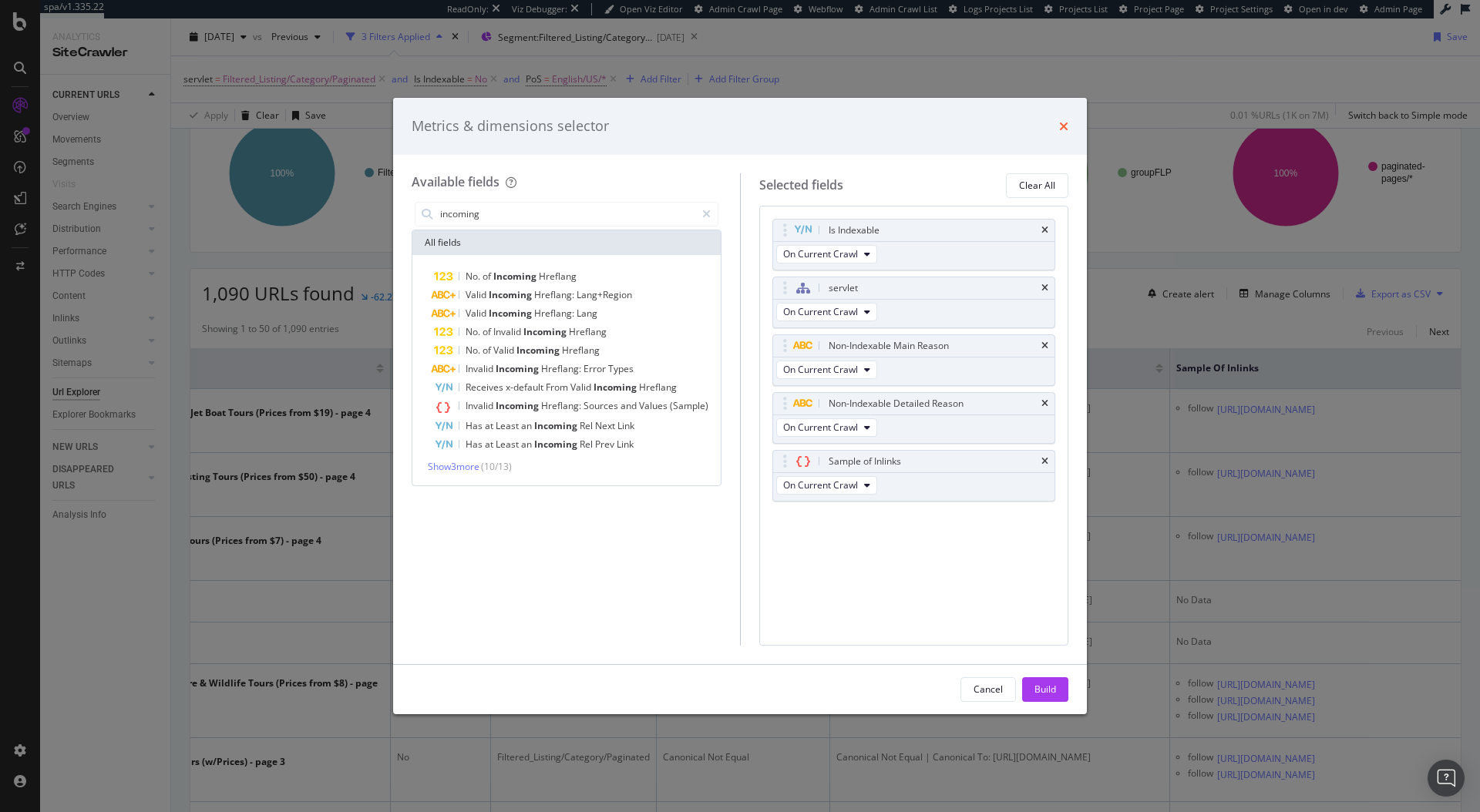
type input "incoming"
click at [1063, 129] on icon "times" at bounding box center [1063, 126] width 9 height 12
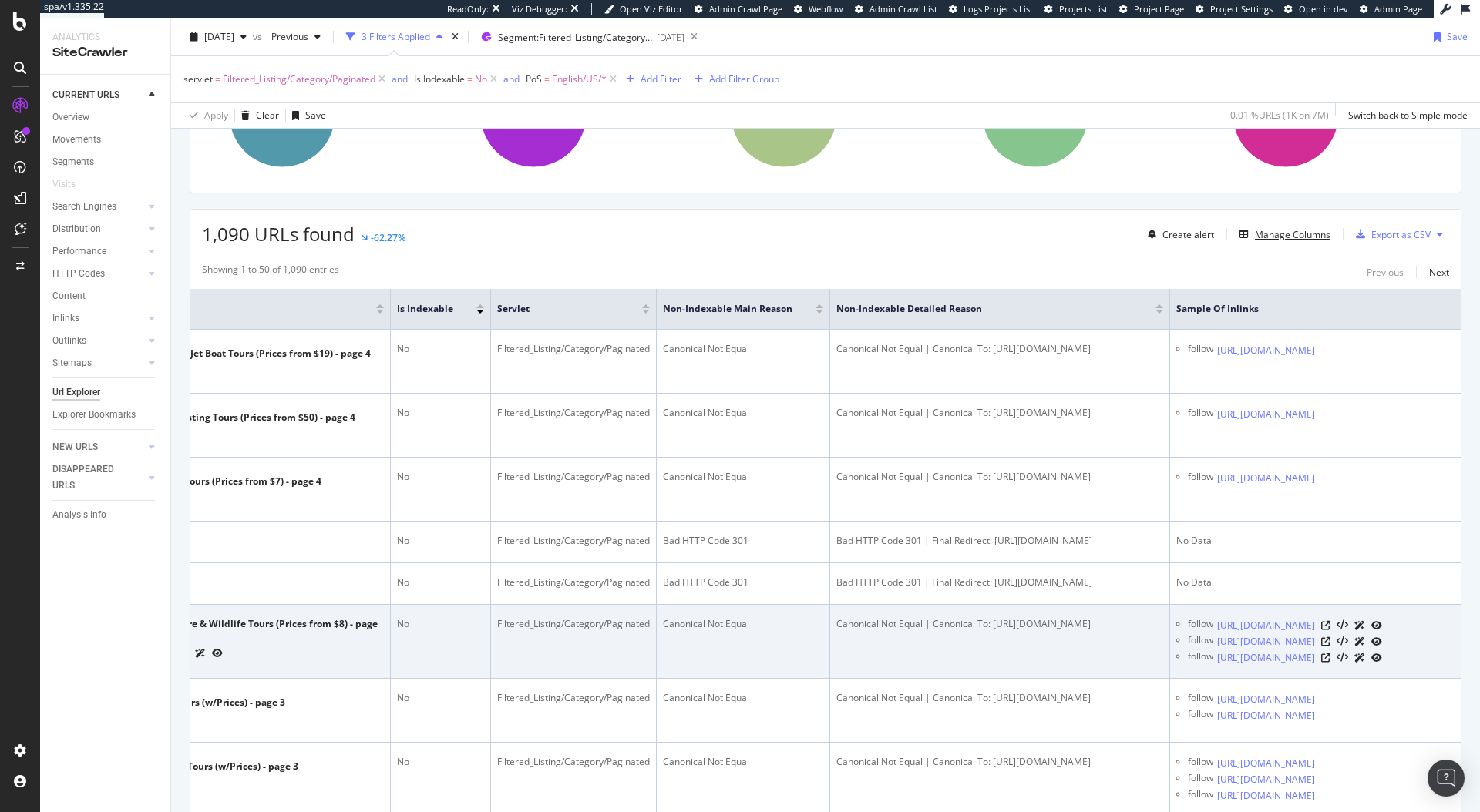
scroll to position [0, 0]
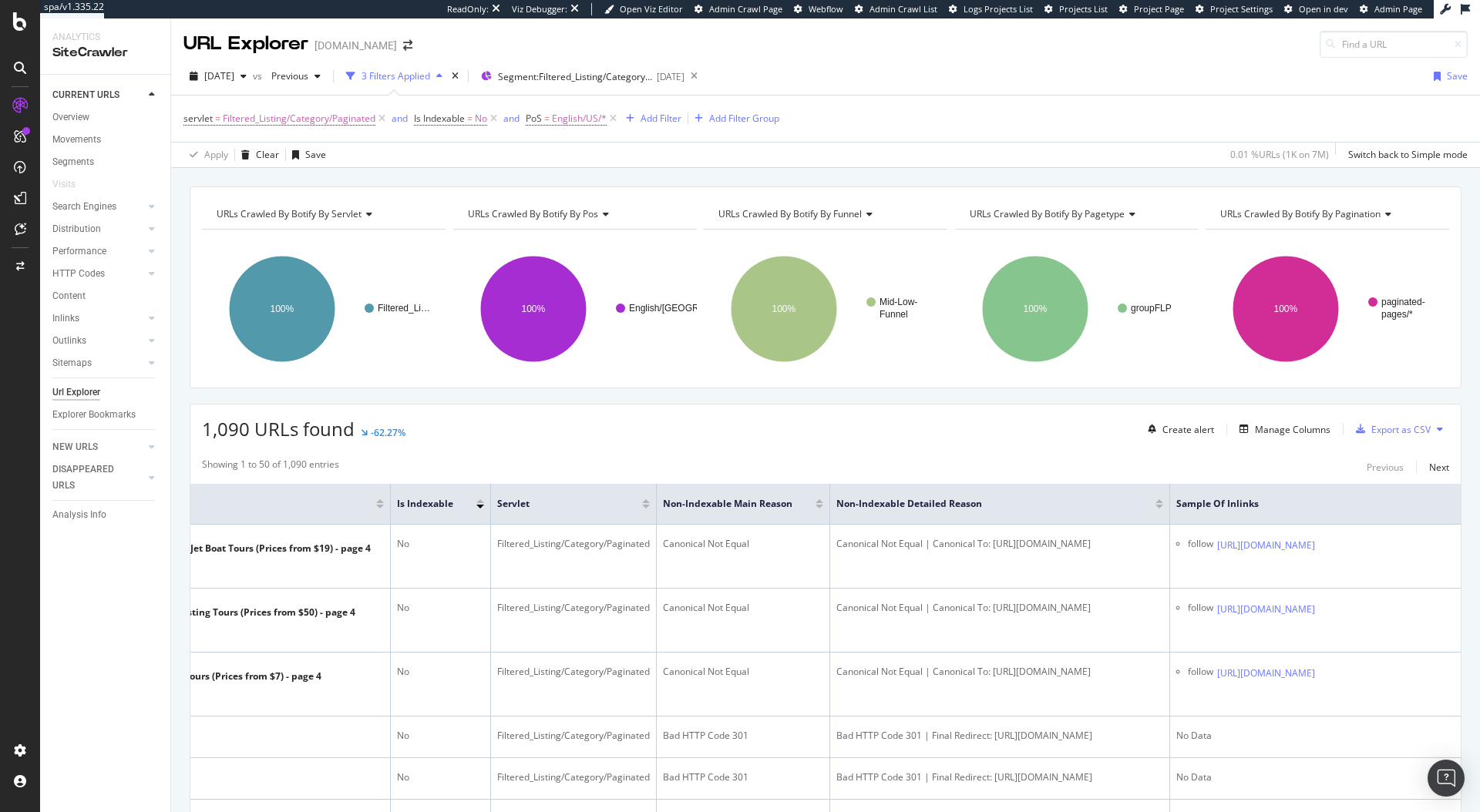
click at [772, 190] on div "URLs Crawled By Botify By servlet Chart (by Value) Table Expand Export as CSV E…" at bounding box center [826, 288] width 1272 height 202
click at [767, 210] on span "URLs Crawled By Botify By funnel" at bounding box center [790, 214] width 143 height 13
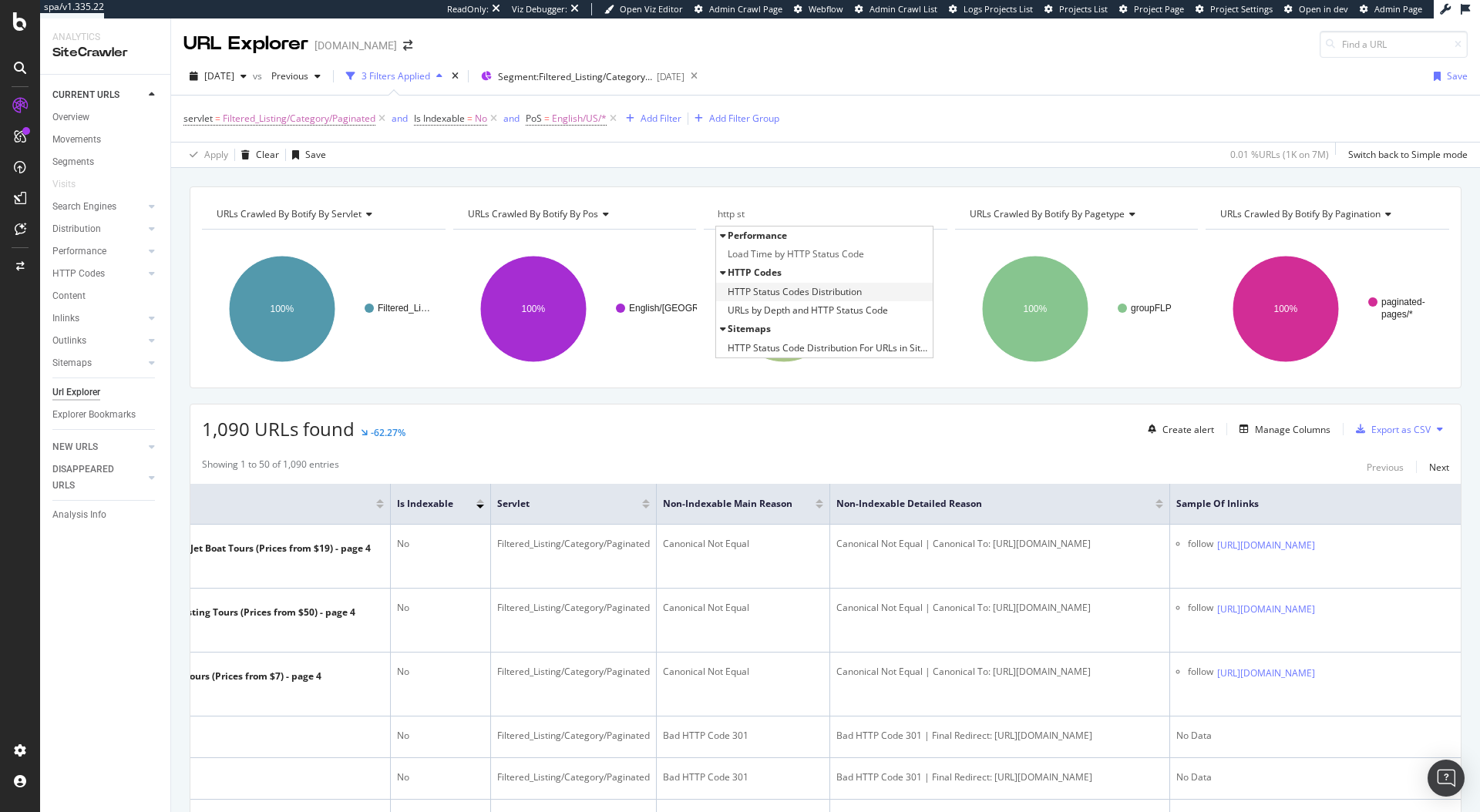
type input "http st"
click at [757, 300] on div "HTTP Status Codes Distribution" at bounding box center [825, 292] width 217 height 18
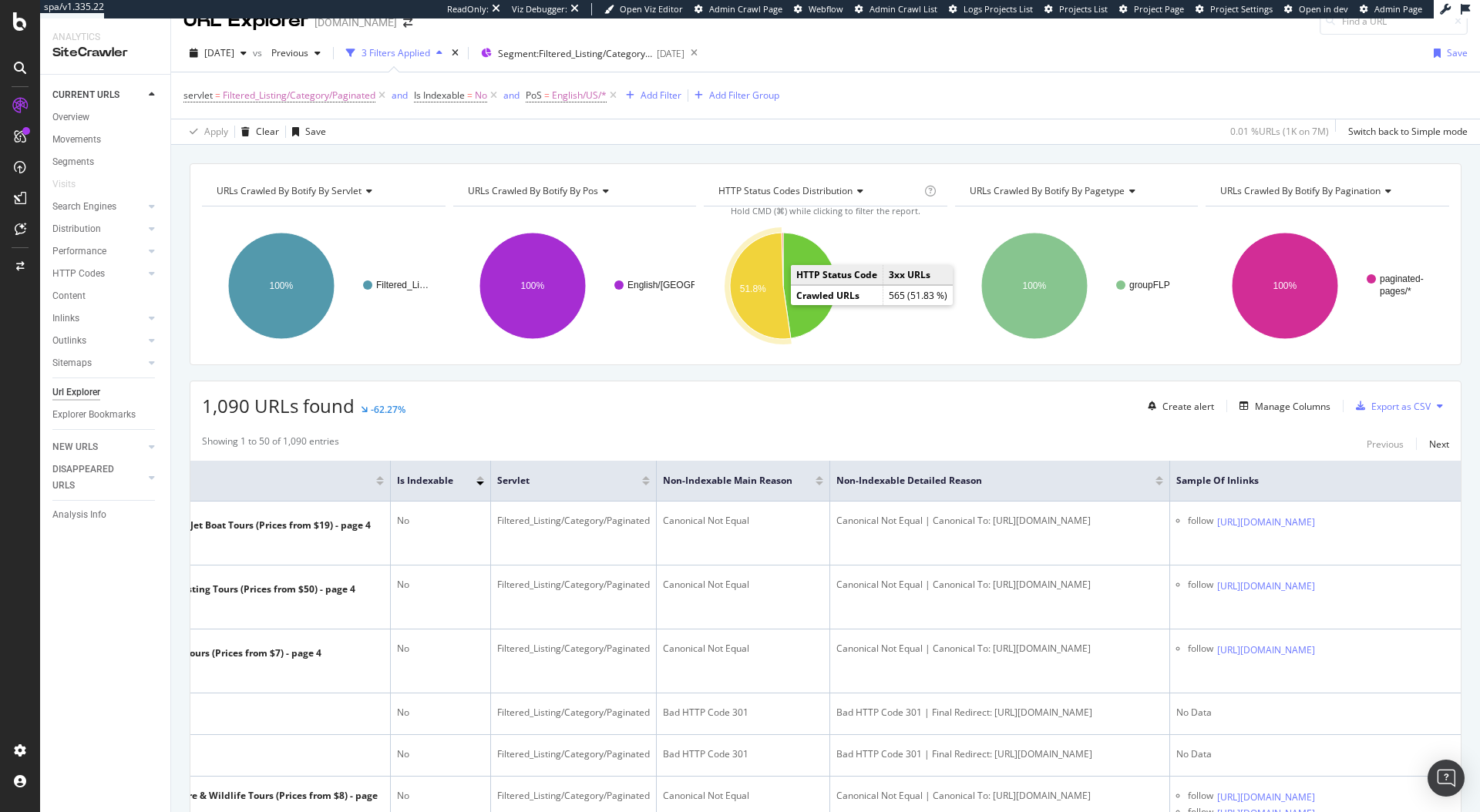
scroll to position [24, 0]
click at [754, 289] on text "51.8%" at bounding box center [754, 288] width 26 height 11
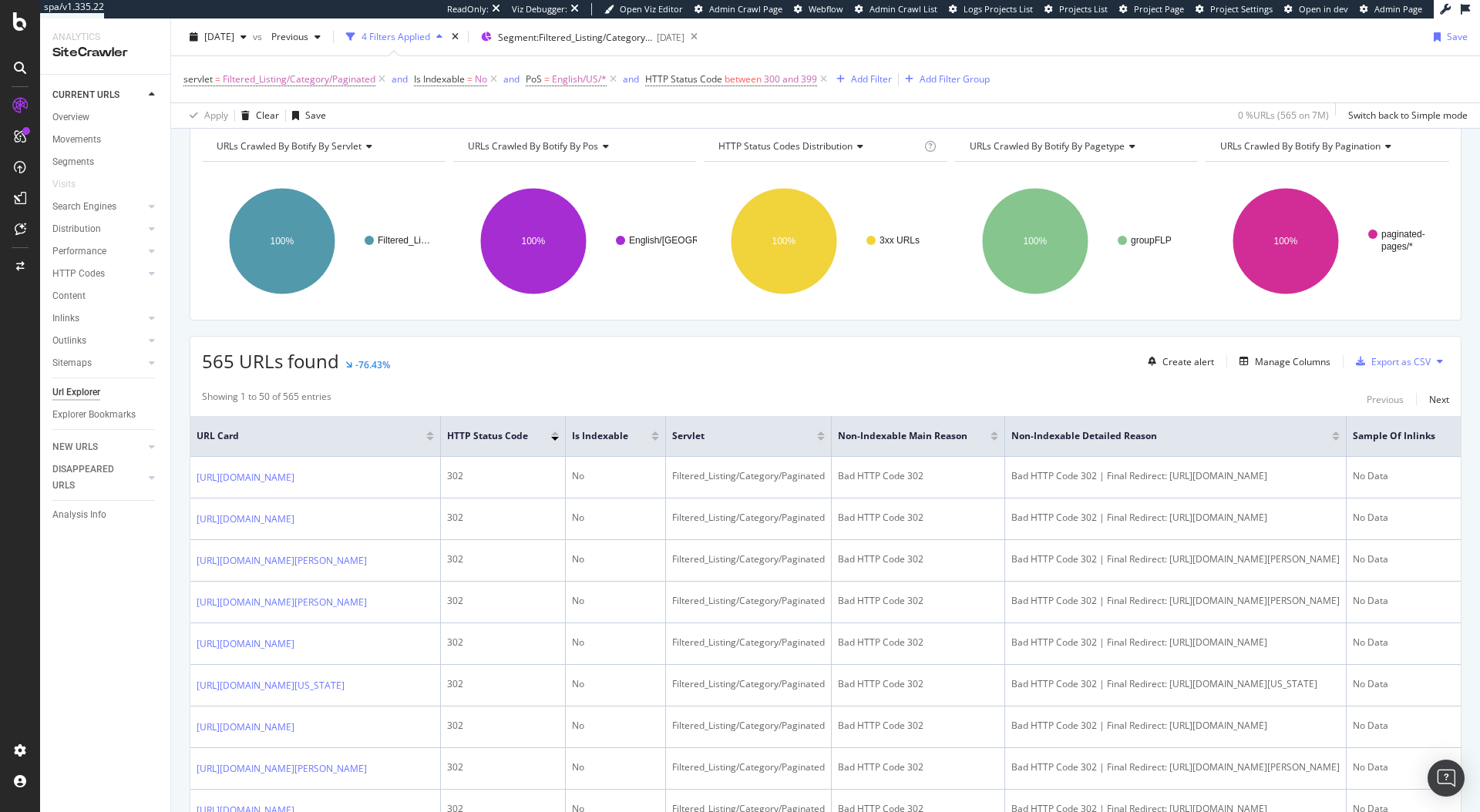
scroll to position [85, 0]
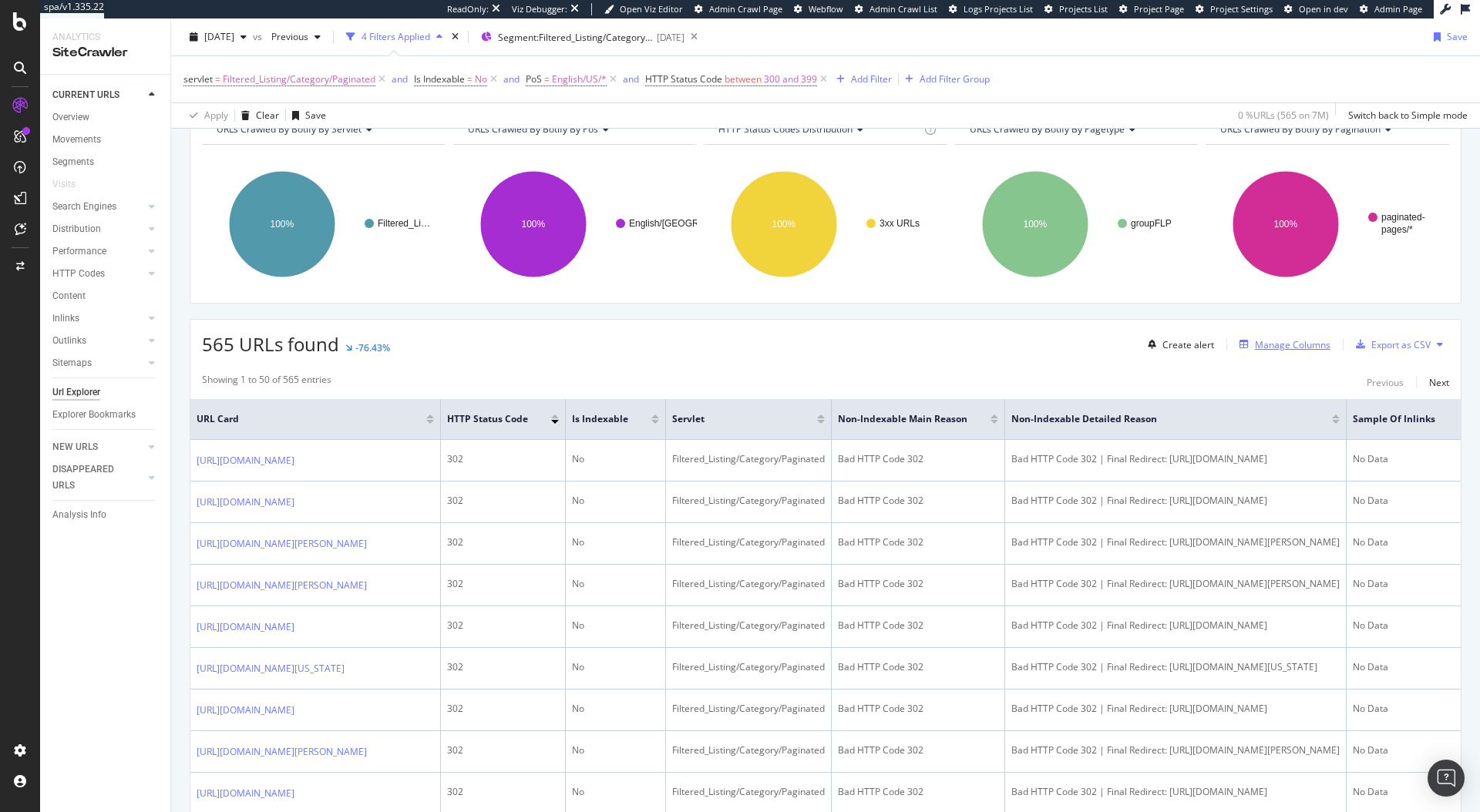
click at [1279, 349] on div "Manage Columns" at bounding box center [1292, 345] width 75 height 13
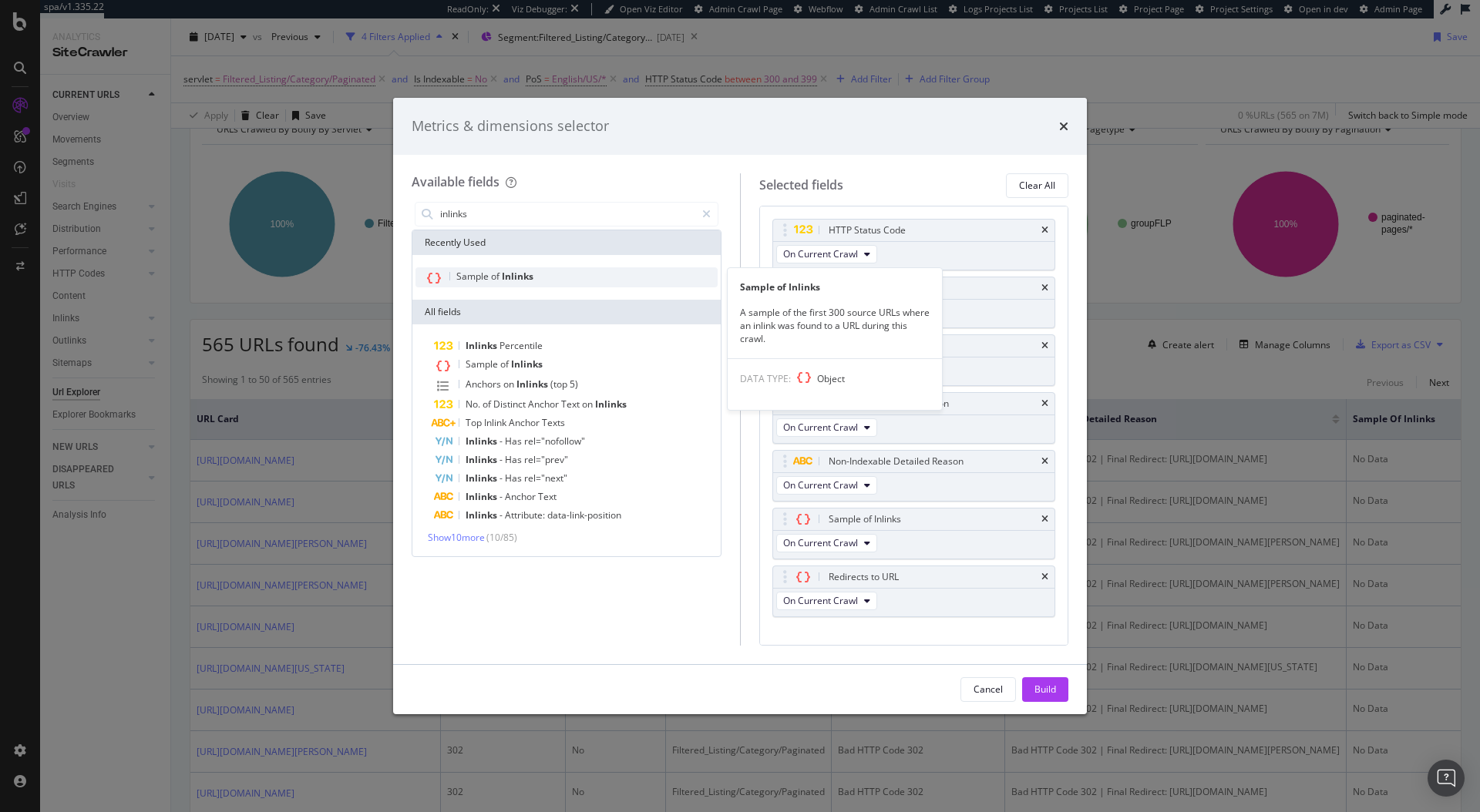
click at [502, 279] on span "Inlinks" at bounding box center [518, 276] width 31 height 13
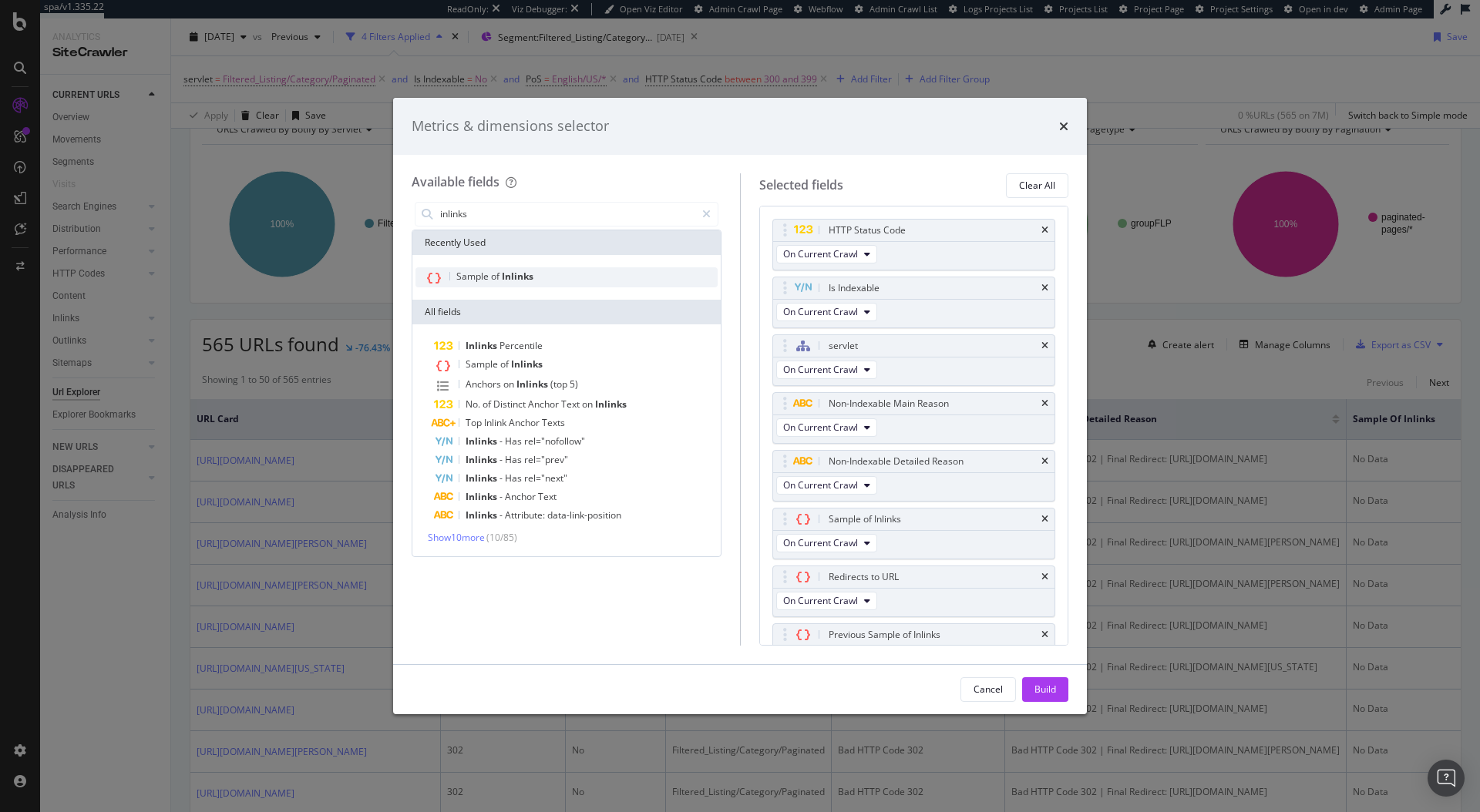
scroll to position [30, 0]
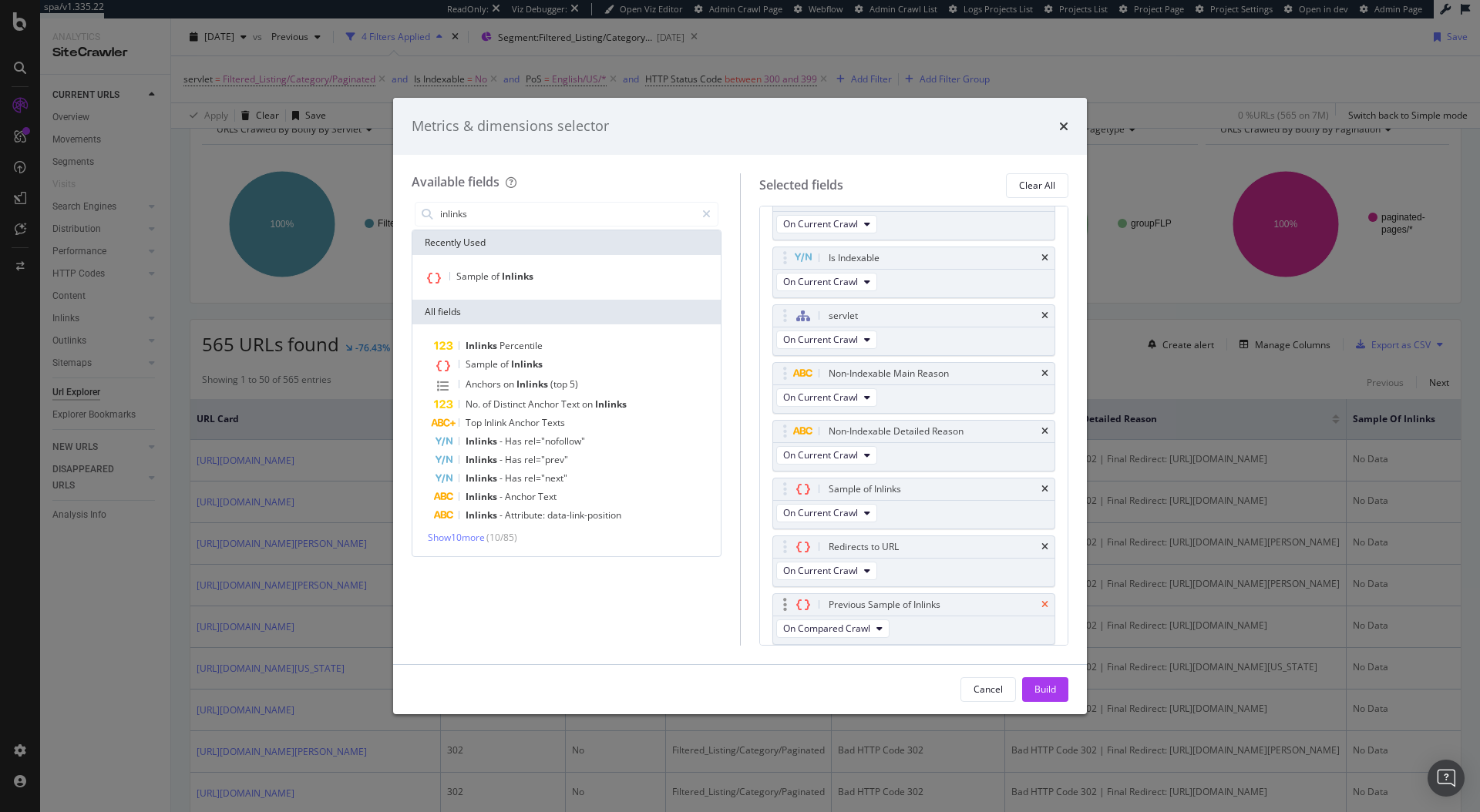
click at [1042, 605] on icon "times" at bounding box center [1045, 604] width 7 height 9
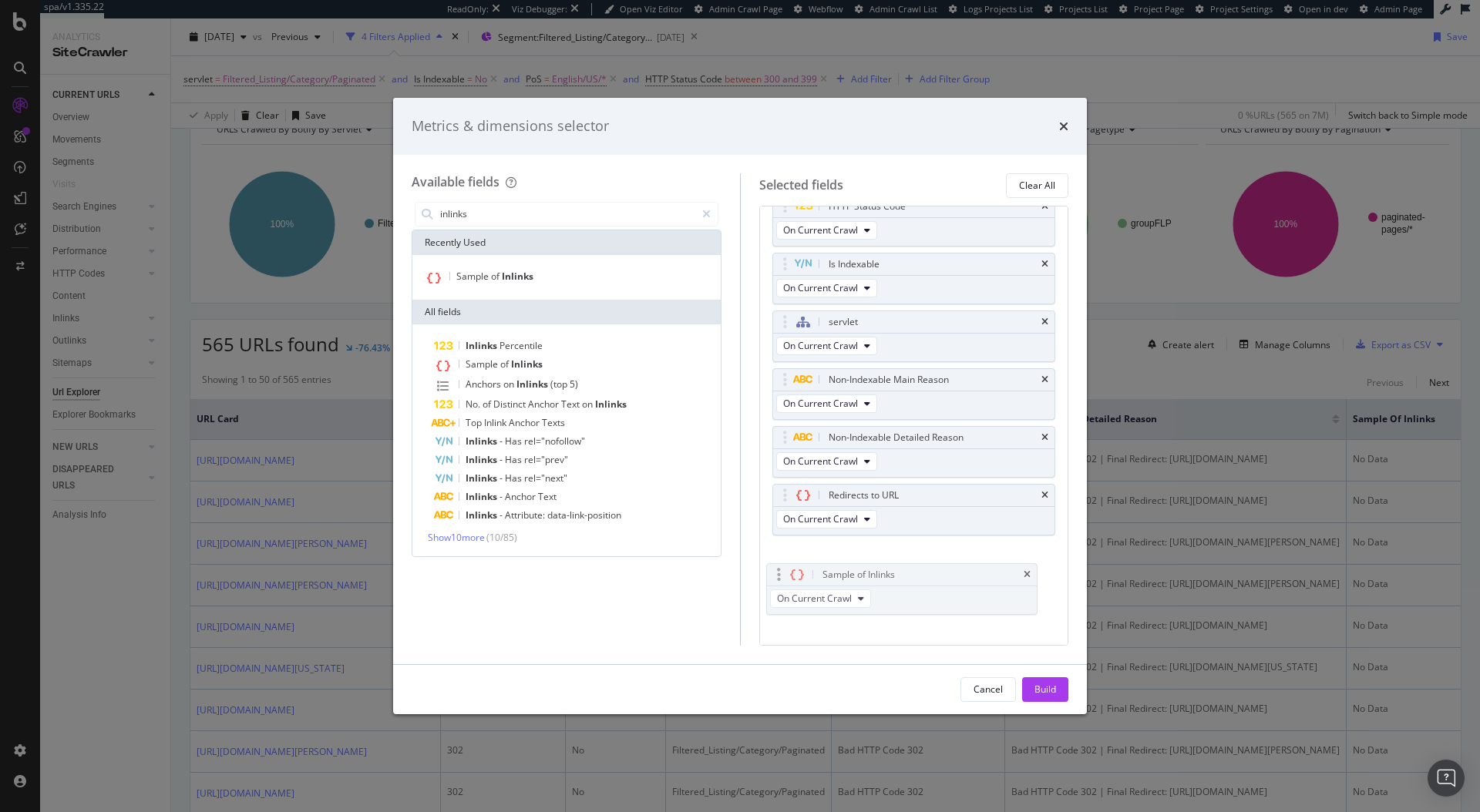
drag, startPoint x: 927, startPoint y: 498, endPoint x: 921, endPoint y: 577, distance: 79.2
click at [591, 213] on input "inlinks" at bounding box center [567, 214] width 256 height 23
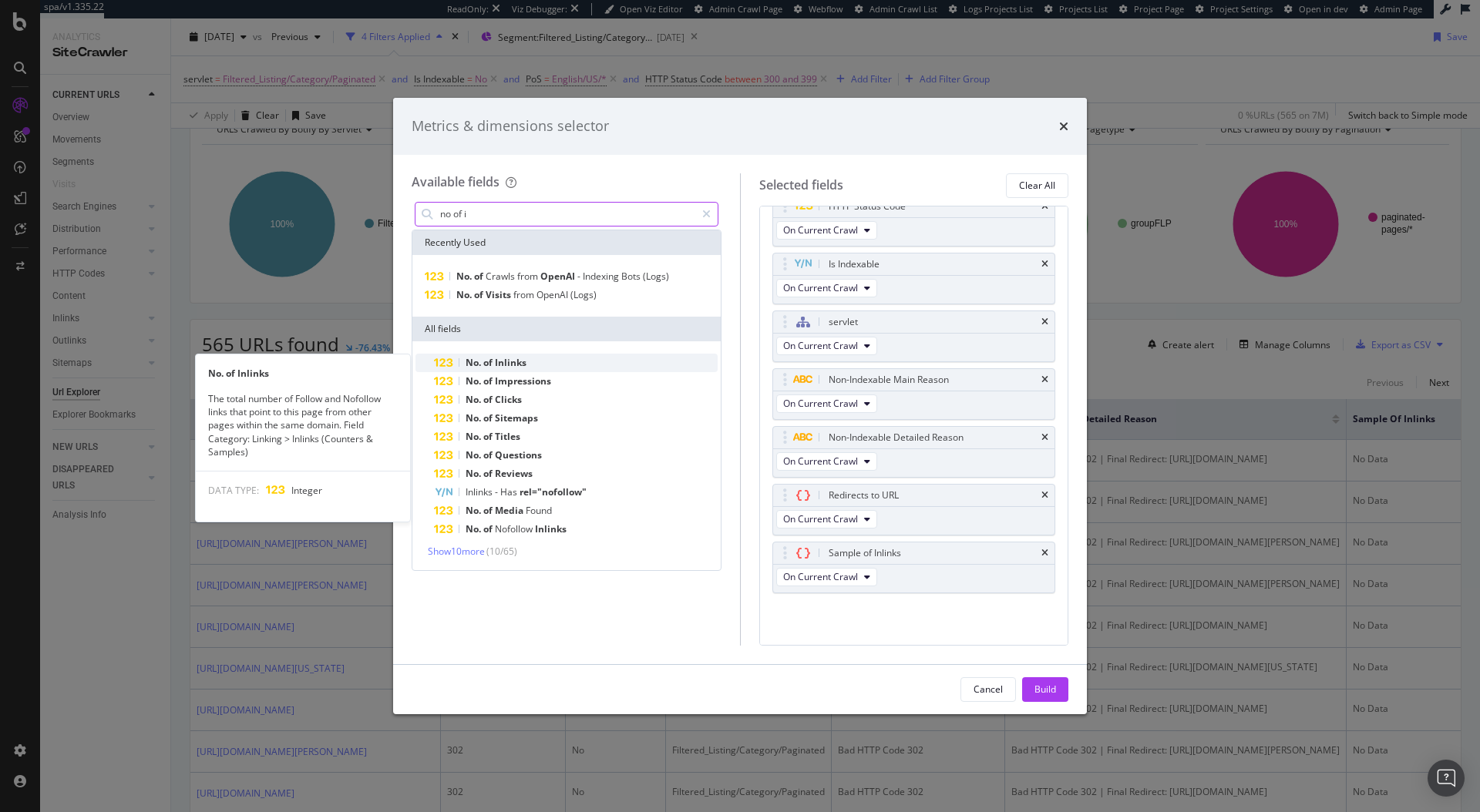
type input "no of i"
click at [562, 362] on div "No. of Inlinks" at bounding box center [576, 363] width 284 height 18
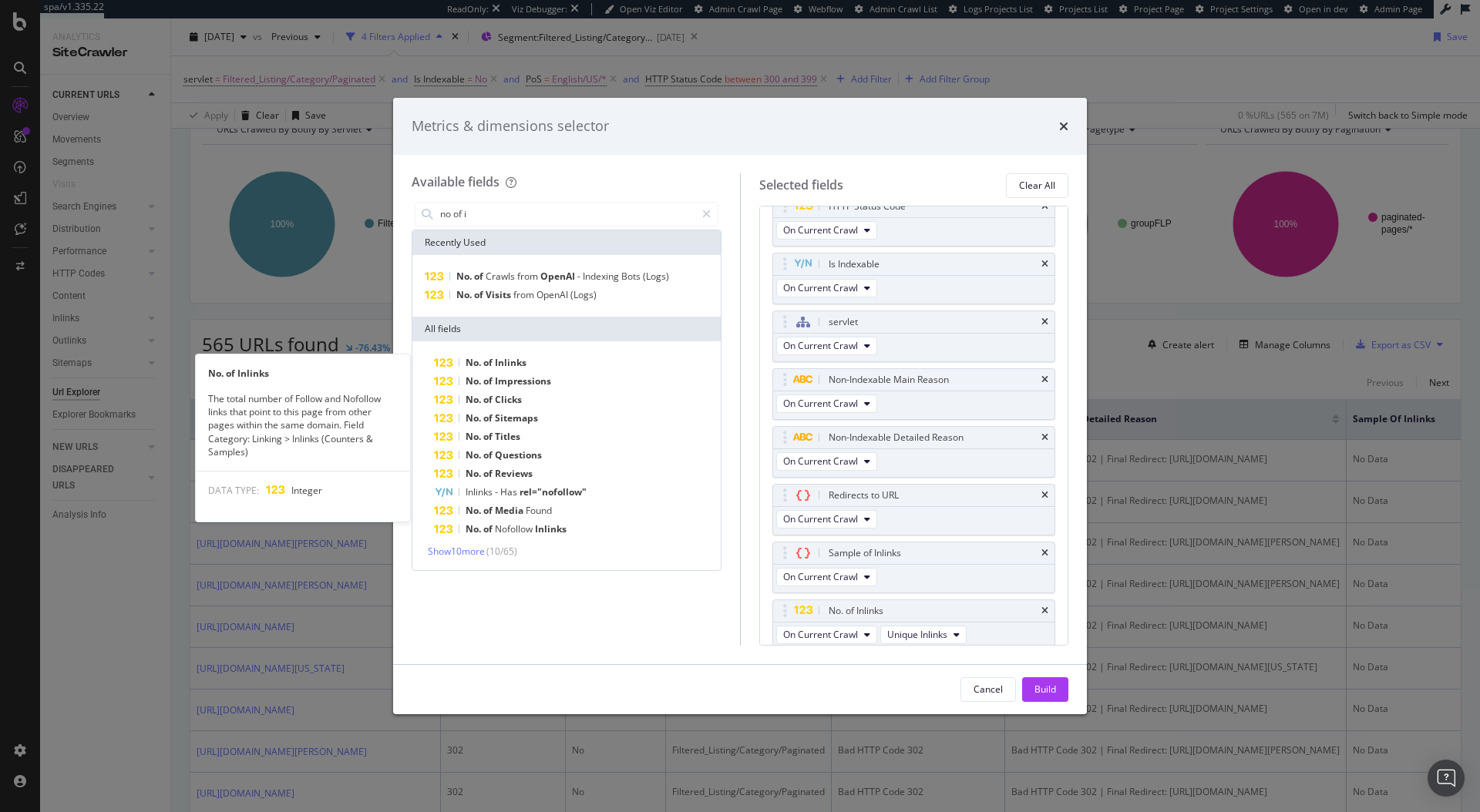
scroll to position [30, 0]
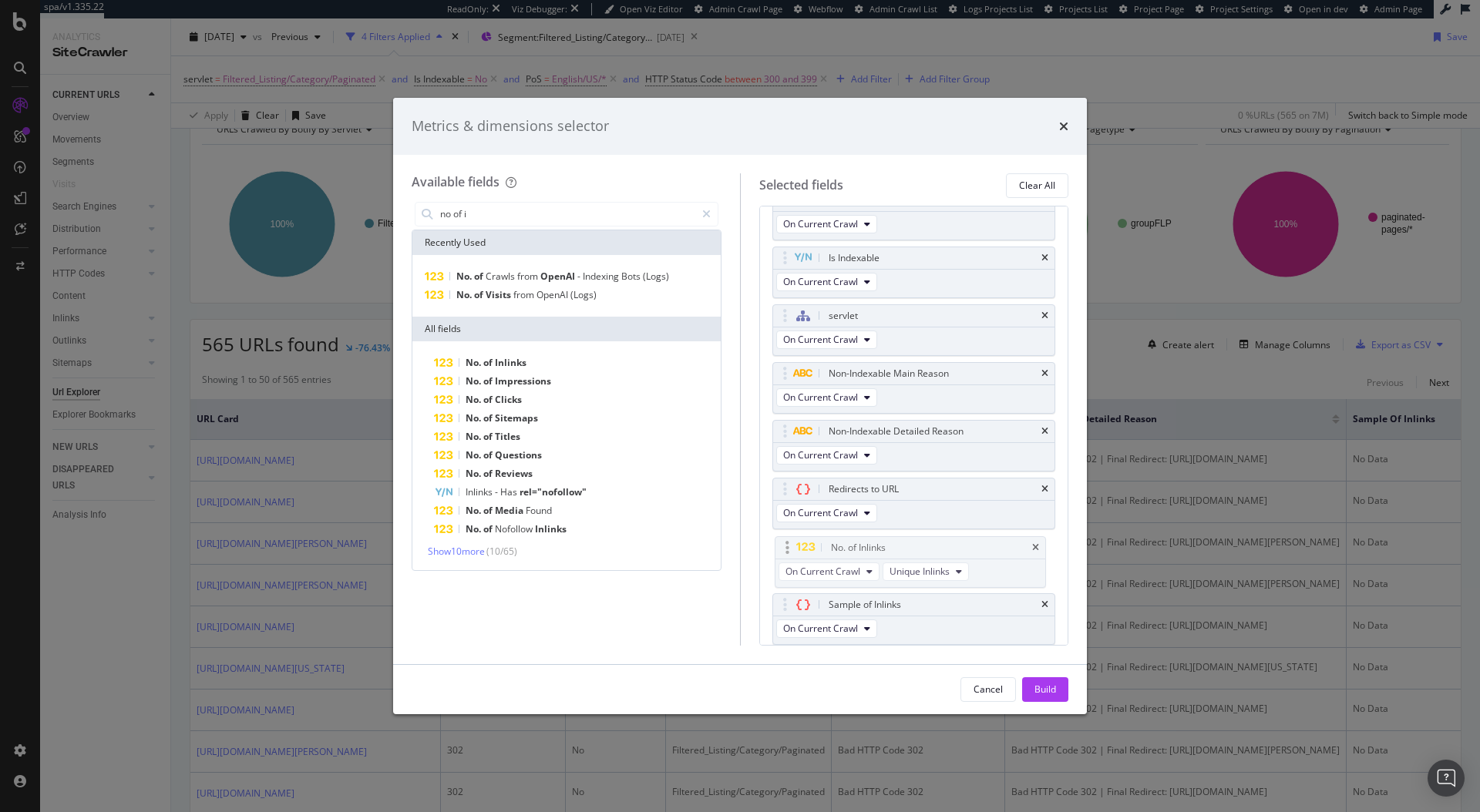
drag, startPoint x: 784, startPoint y: 610, endPoint x: 788, endPoint y: 549, distance: 61.1
click at [788, 549] on body "spa/v1.335.22 ReadOnly: Viz Debugger: Open Viz Editor Admin Crawl Page Webflow …" at bounding box center [740, 406] width 1480 height 812
click at [1039, 688] on div "Build" at bounding box center [1046, 690] width 22 height 13
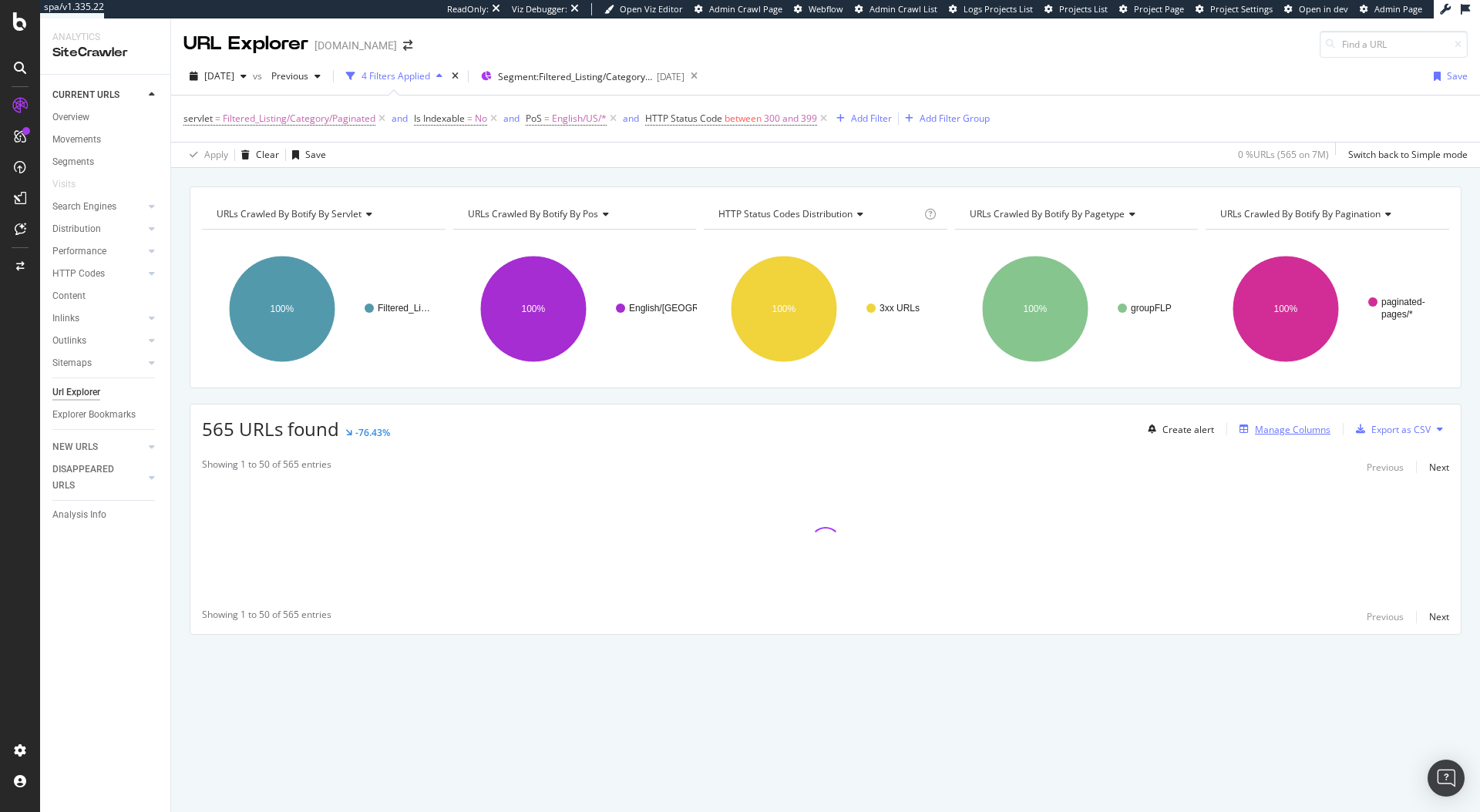
click at [1277, 427] on div "Manage Columns" at bounding box center [1292, 430] width 75 height 13
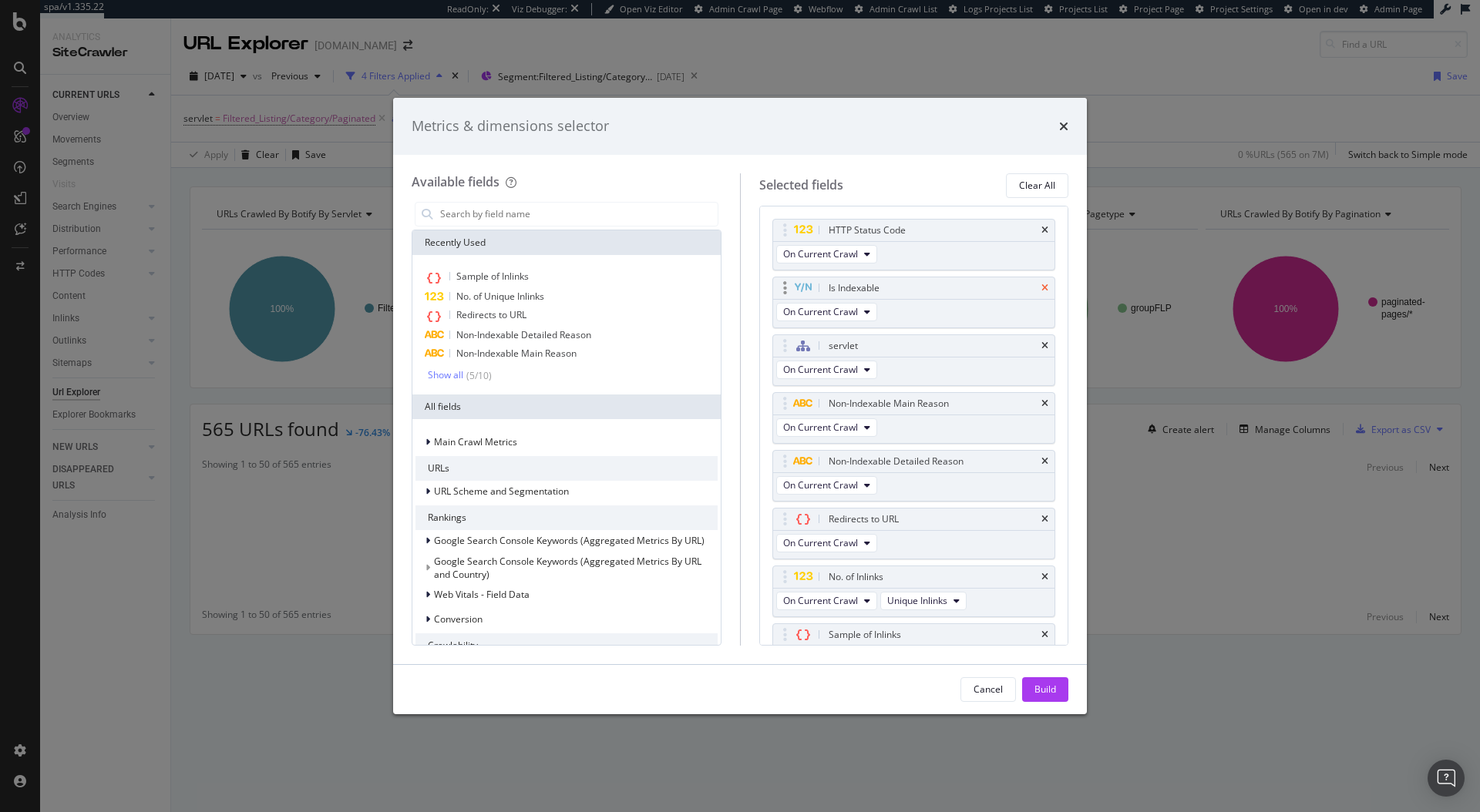
click at [1042, 289] on icon "times" at bounding box center [1045, 288] width 7 height 9
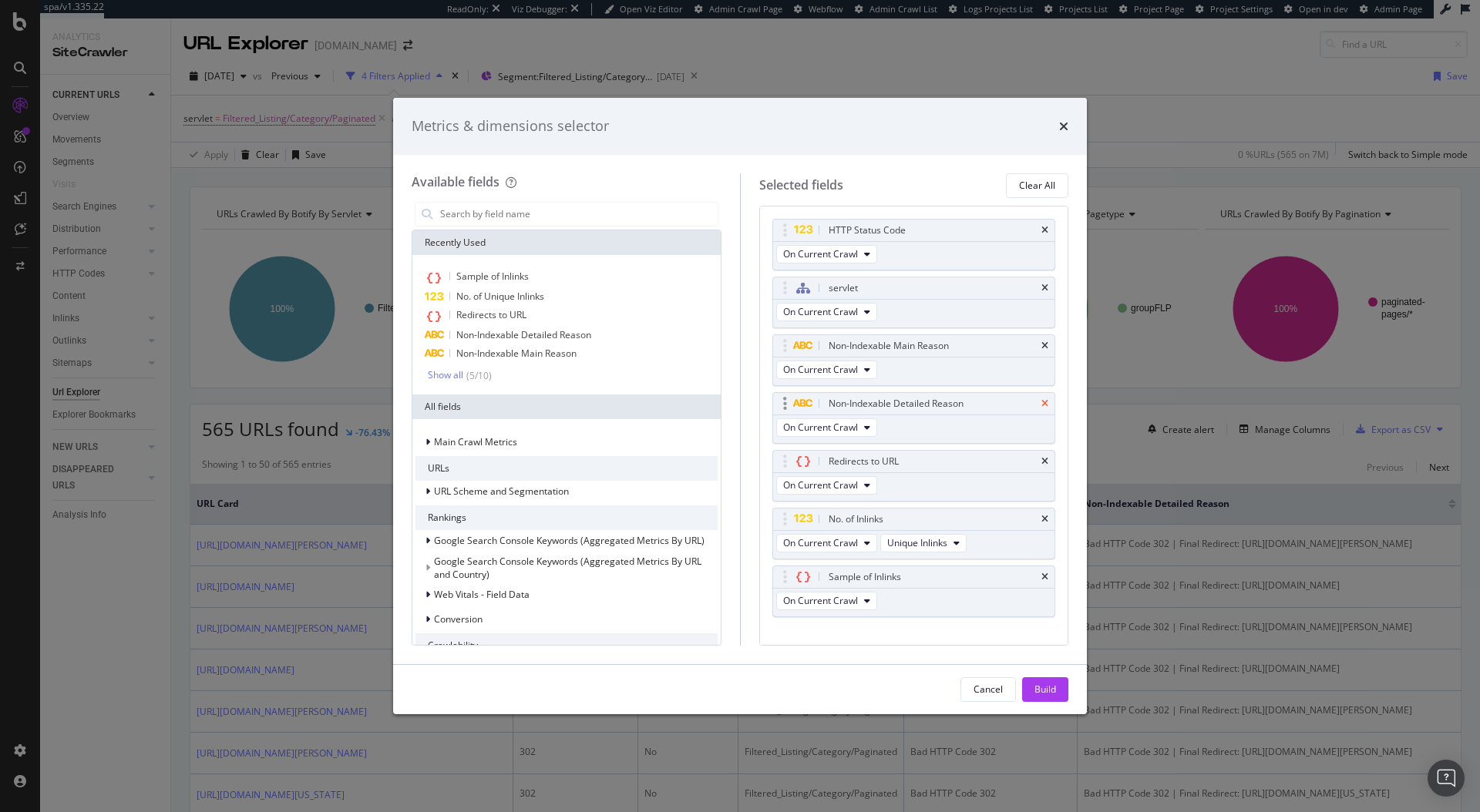
click at [1042, 401] on icon "times" at bounding box center [1045, 404] width 7 height 9
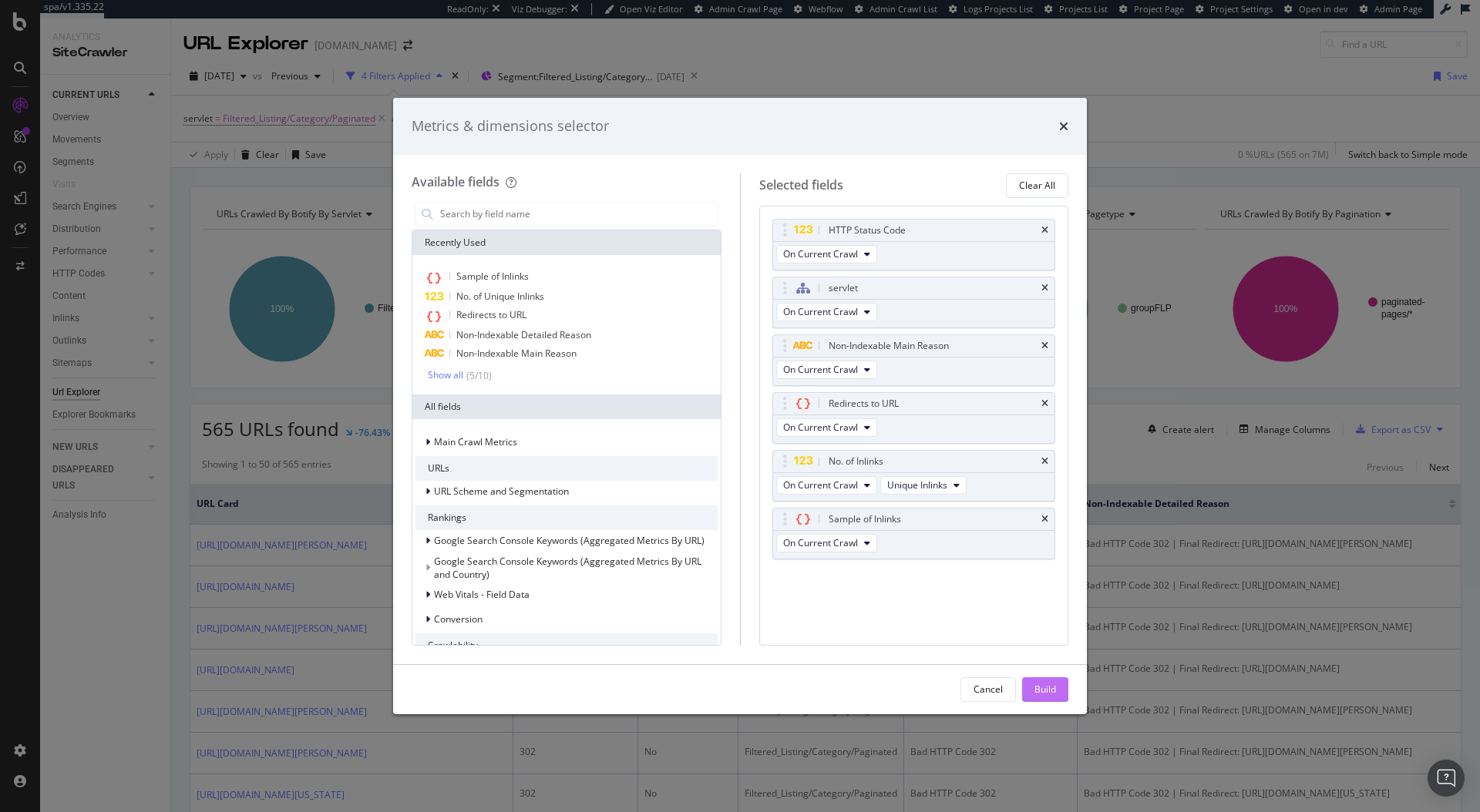
click at [1029, 692] on button "Build" at bounding box center [1046, 690] width 46 height 25
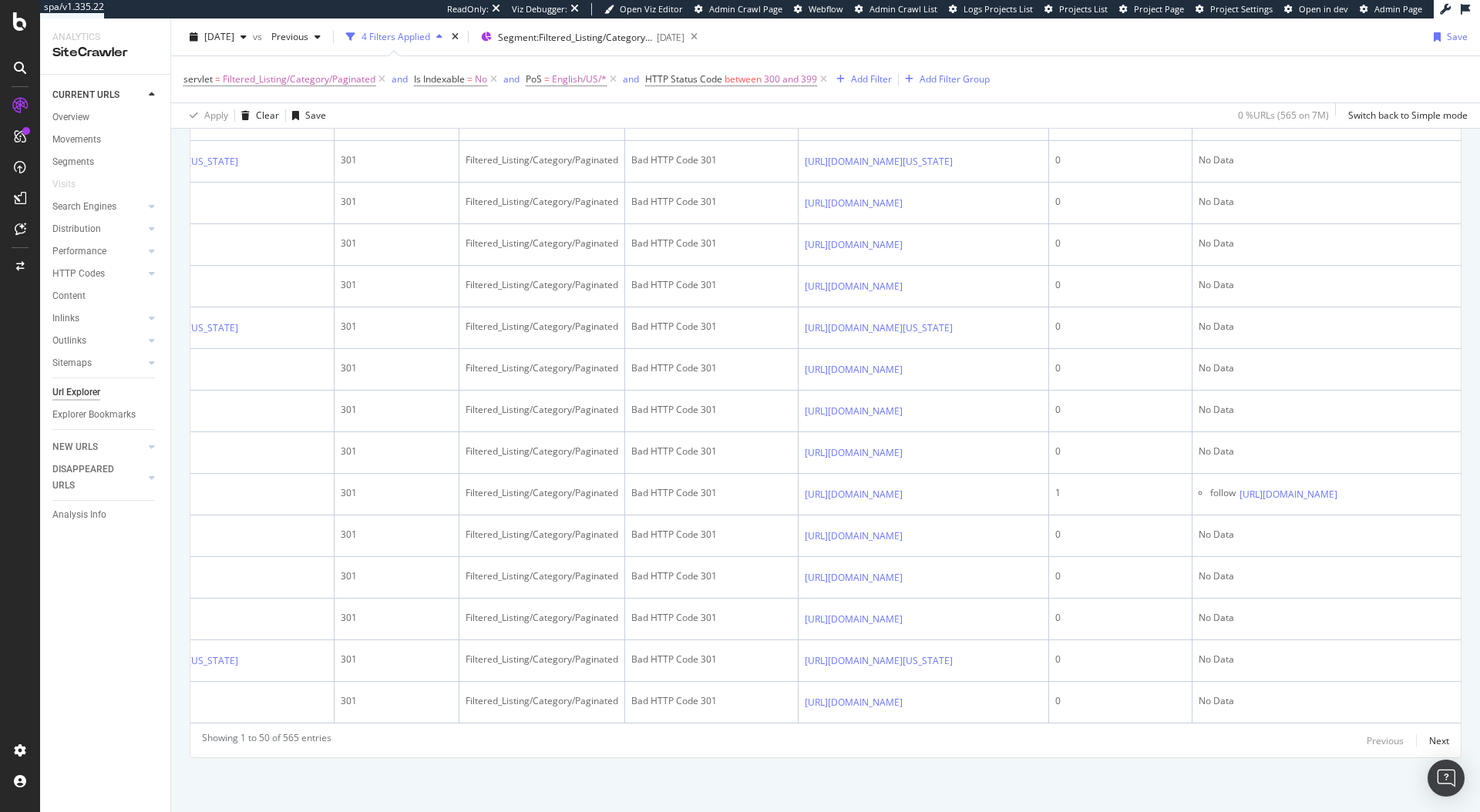
scroll to position [0, 504]
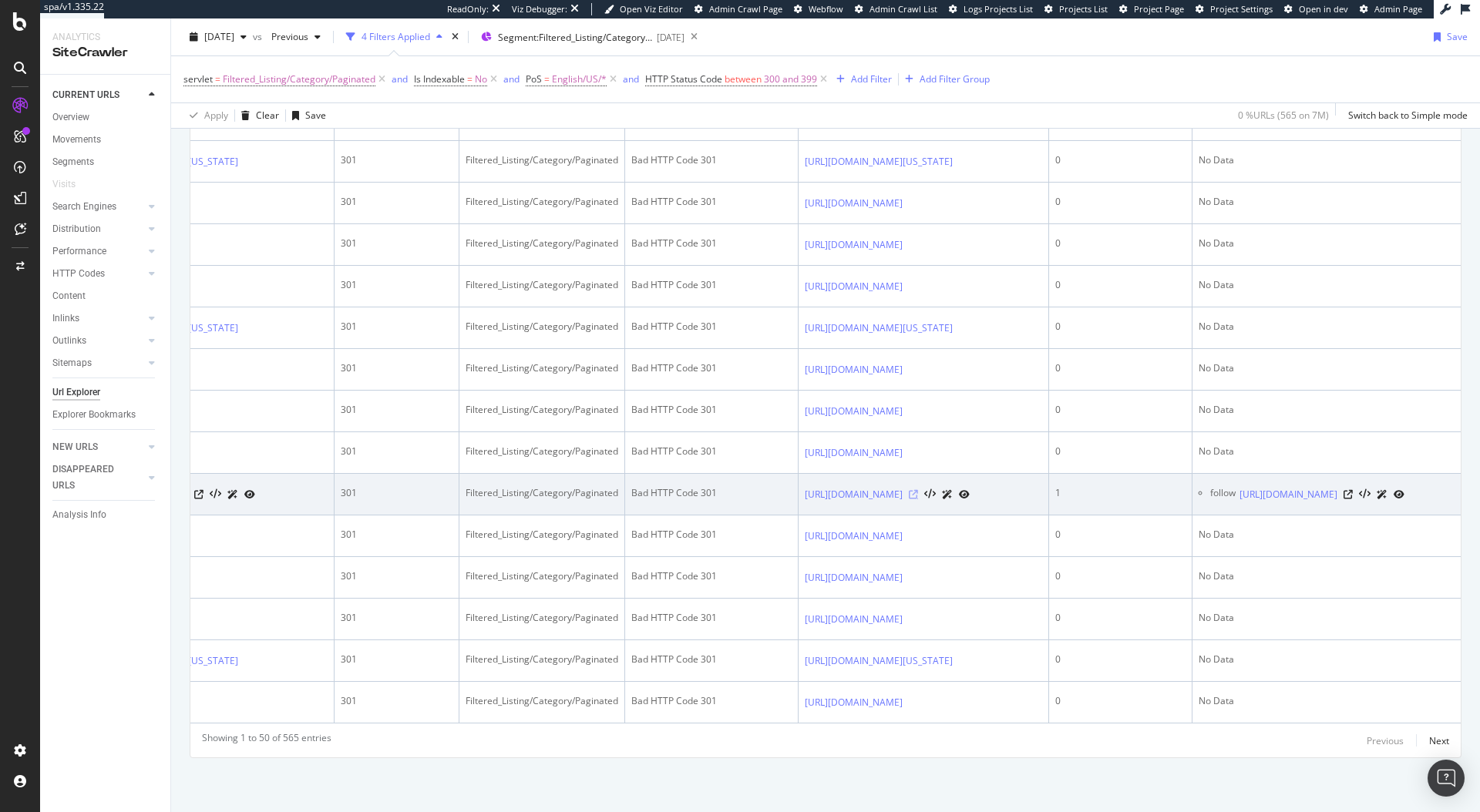
click at [909, 490] on icon at bounding box center [913, 494] width 9 height 9
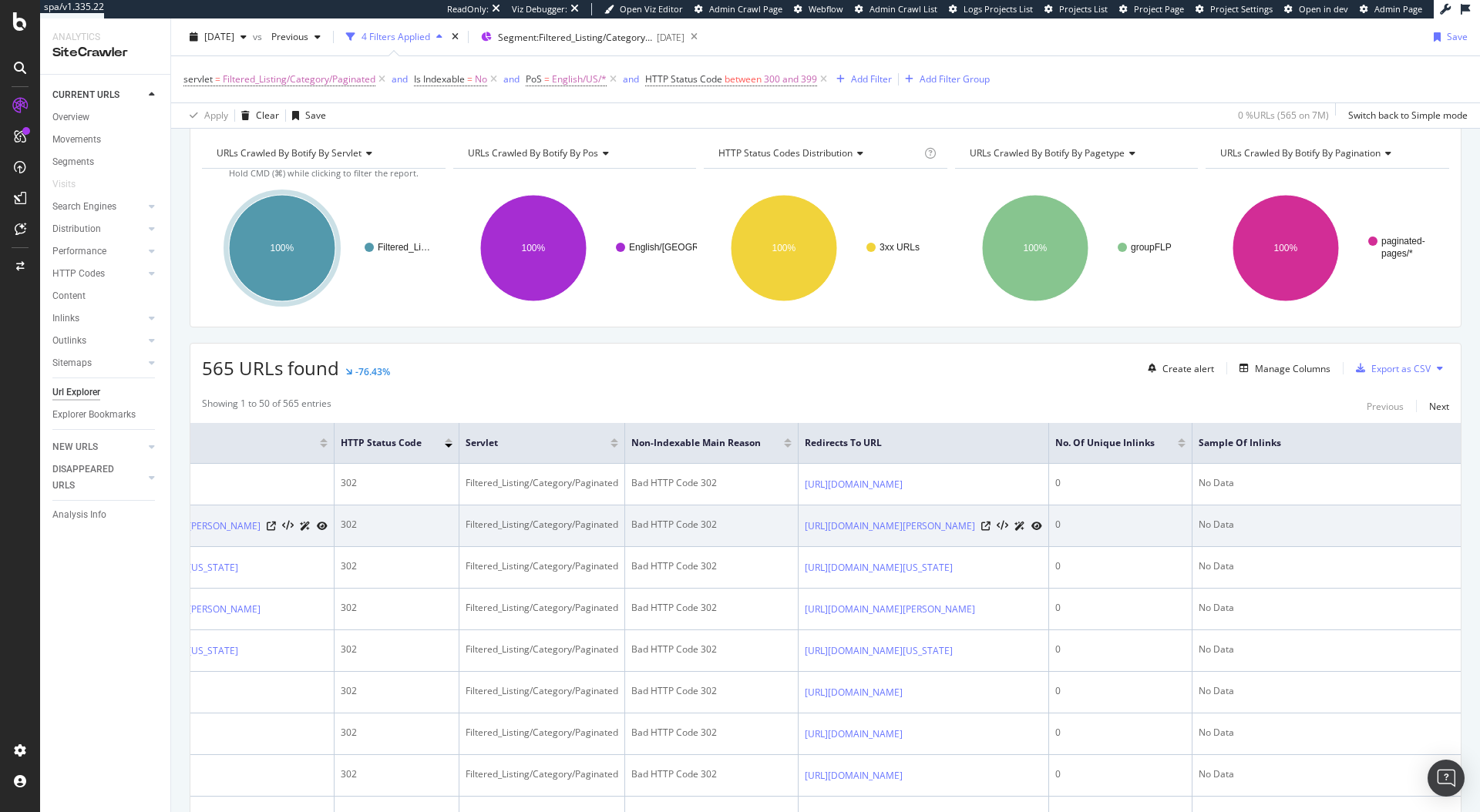
scroll to position [0, 424]
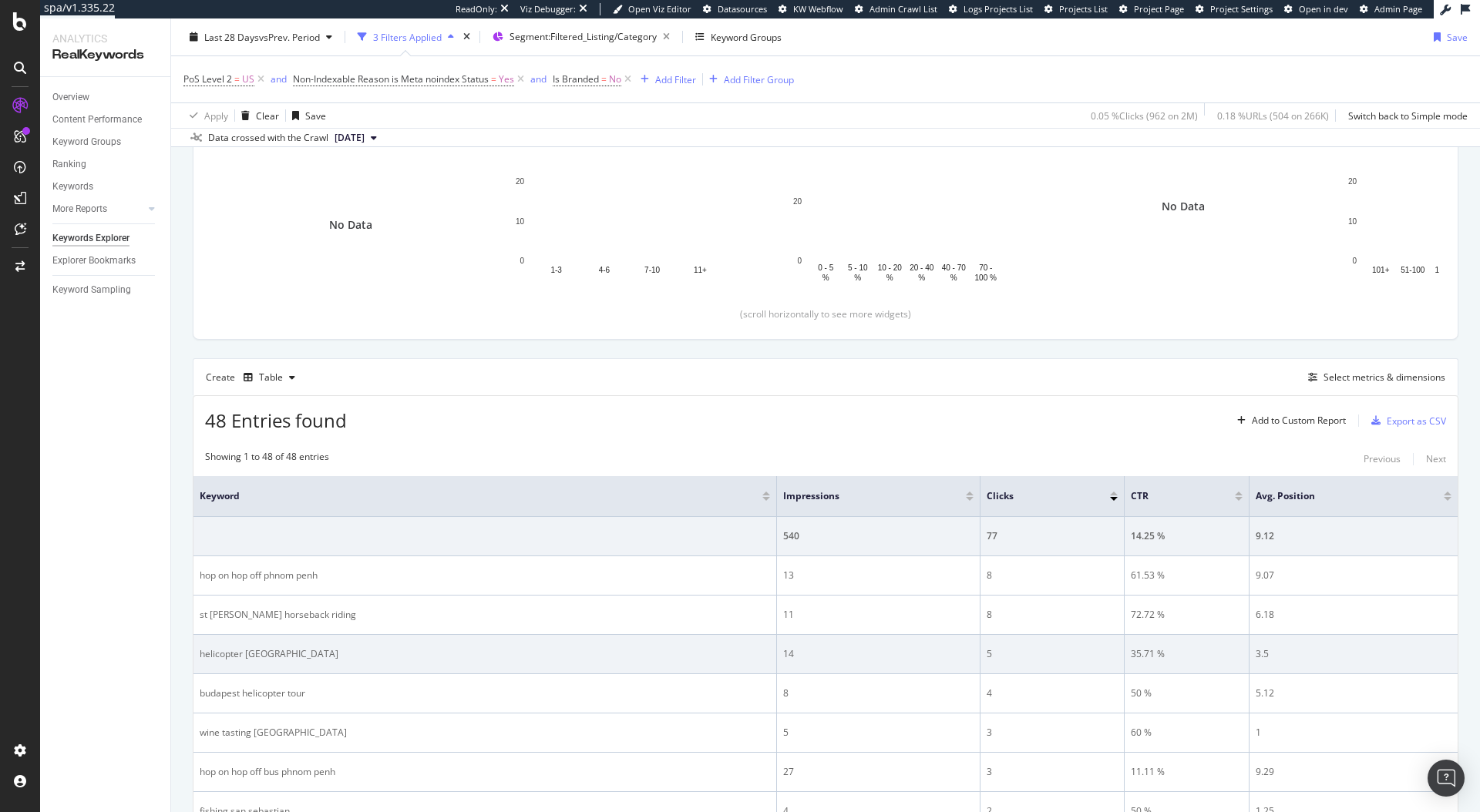
scroll to position [125, 0]
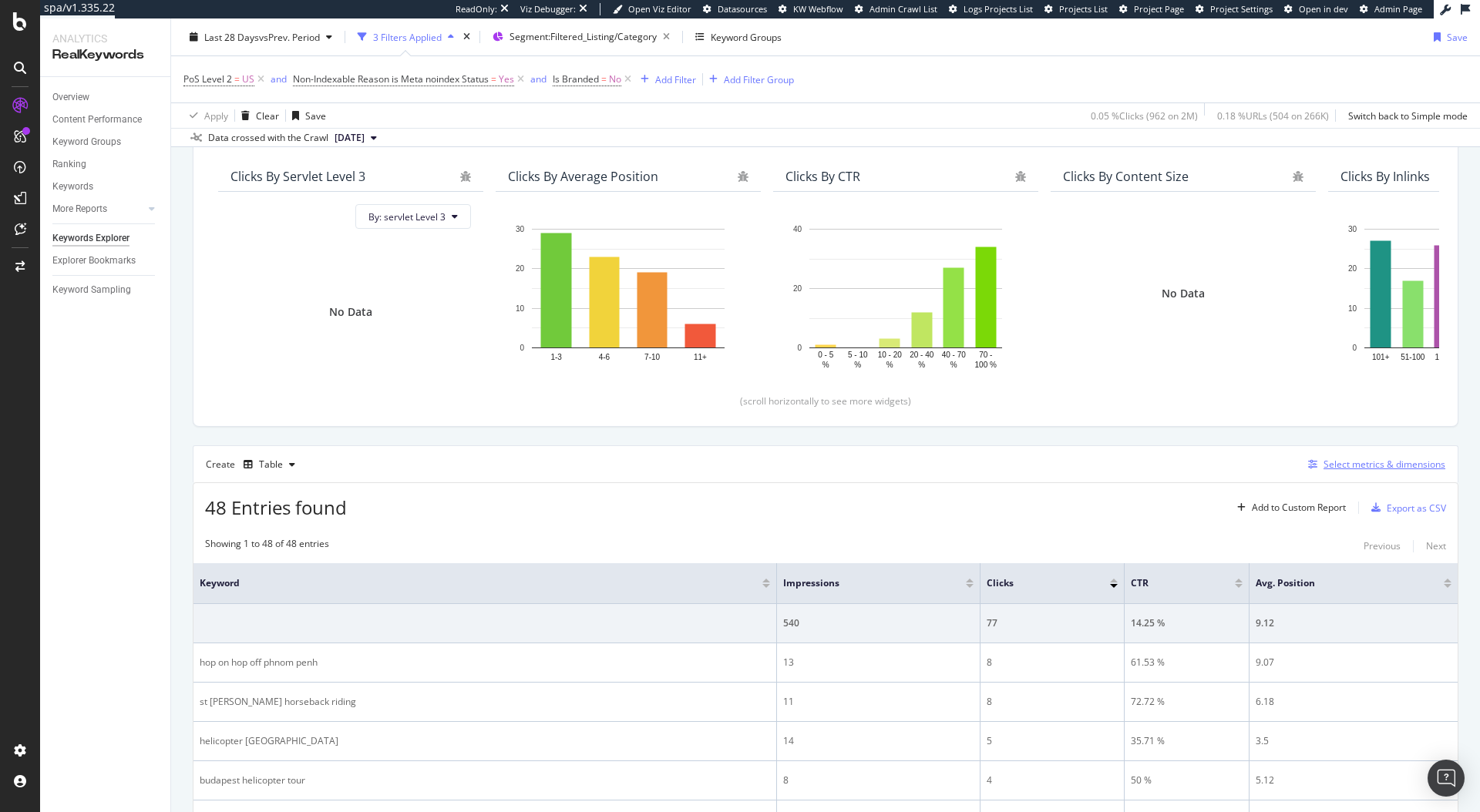
click at [1339, 470] on div "Select metrics & dimensions" at bounding box center [1384, 465] width 122 height 13
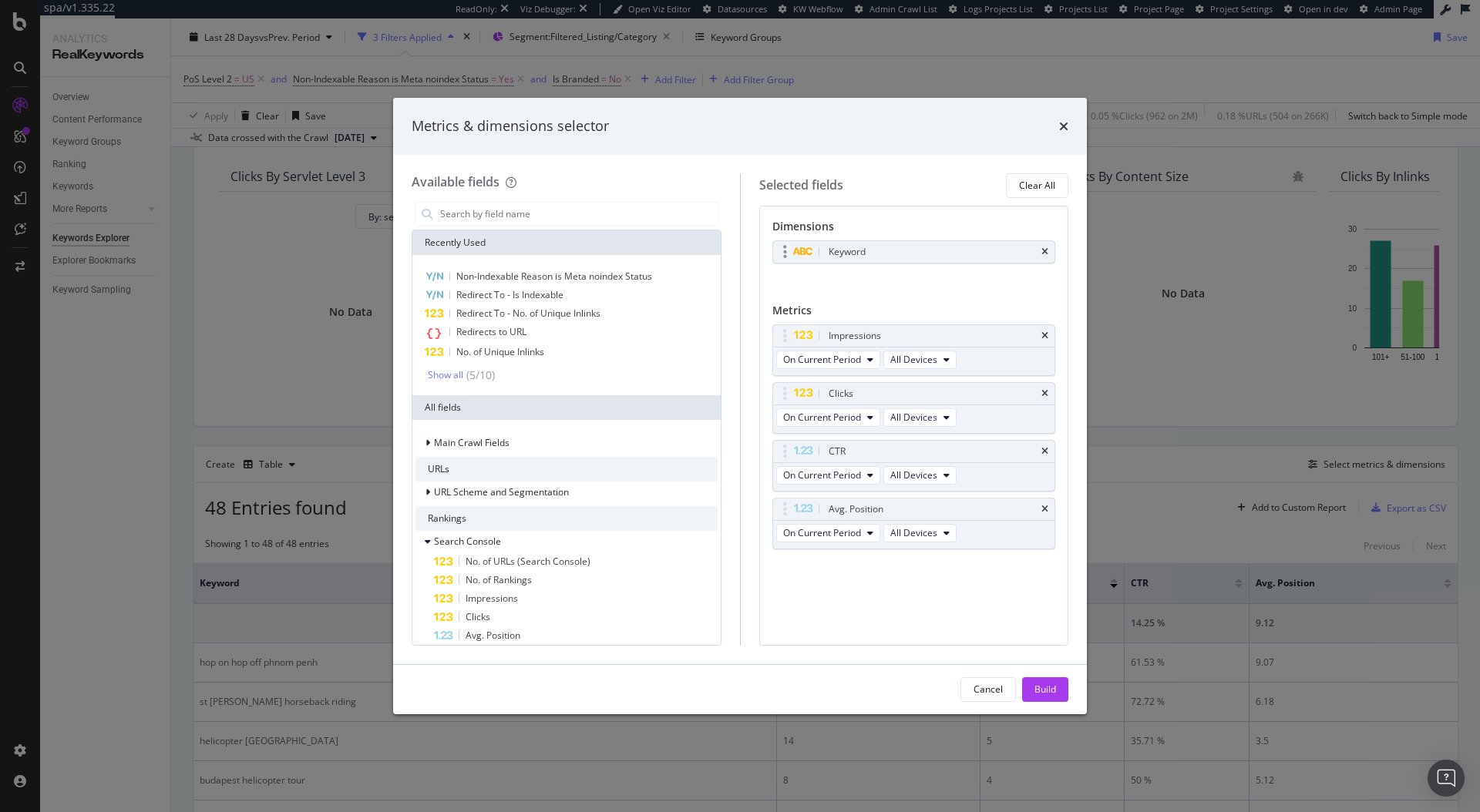
click at [1051, 252] on div "Keyword" at bounding box center [914, 252] width 282 height 21
click at [1039, 252] on div "Keyword" at bounding box center [914, 252] width 282 height 21
click at [1045, 252] on icon "times" at bounding box center [1045, 251] width 7 height 9
click at [641, 215] on input "modal" at bounding box center [577, 214] width 279 height 23
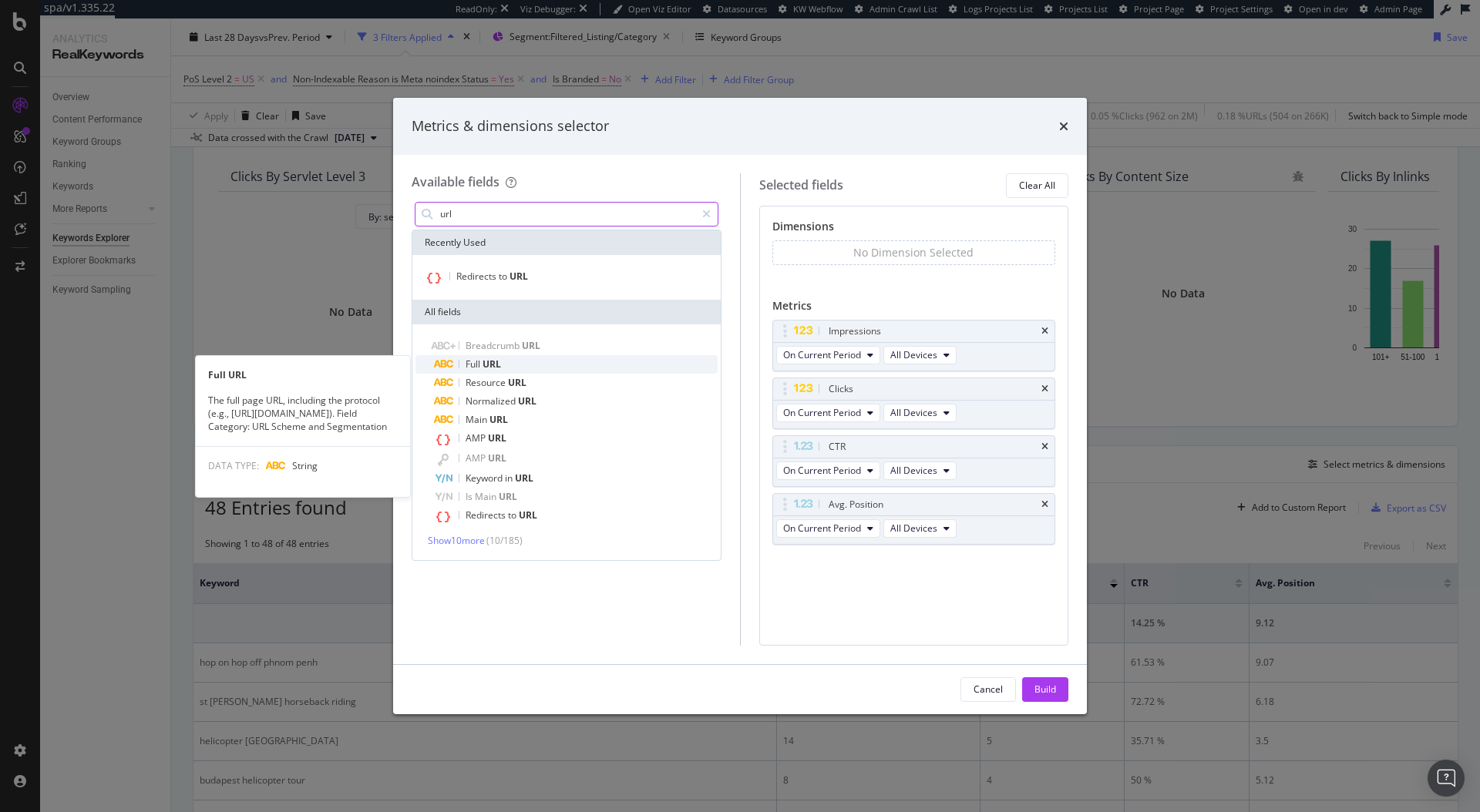
type input "url"
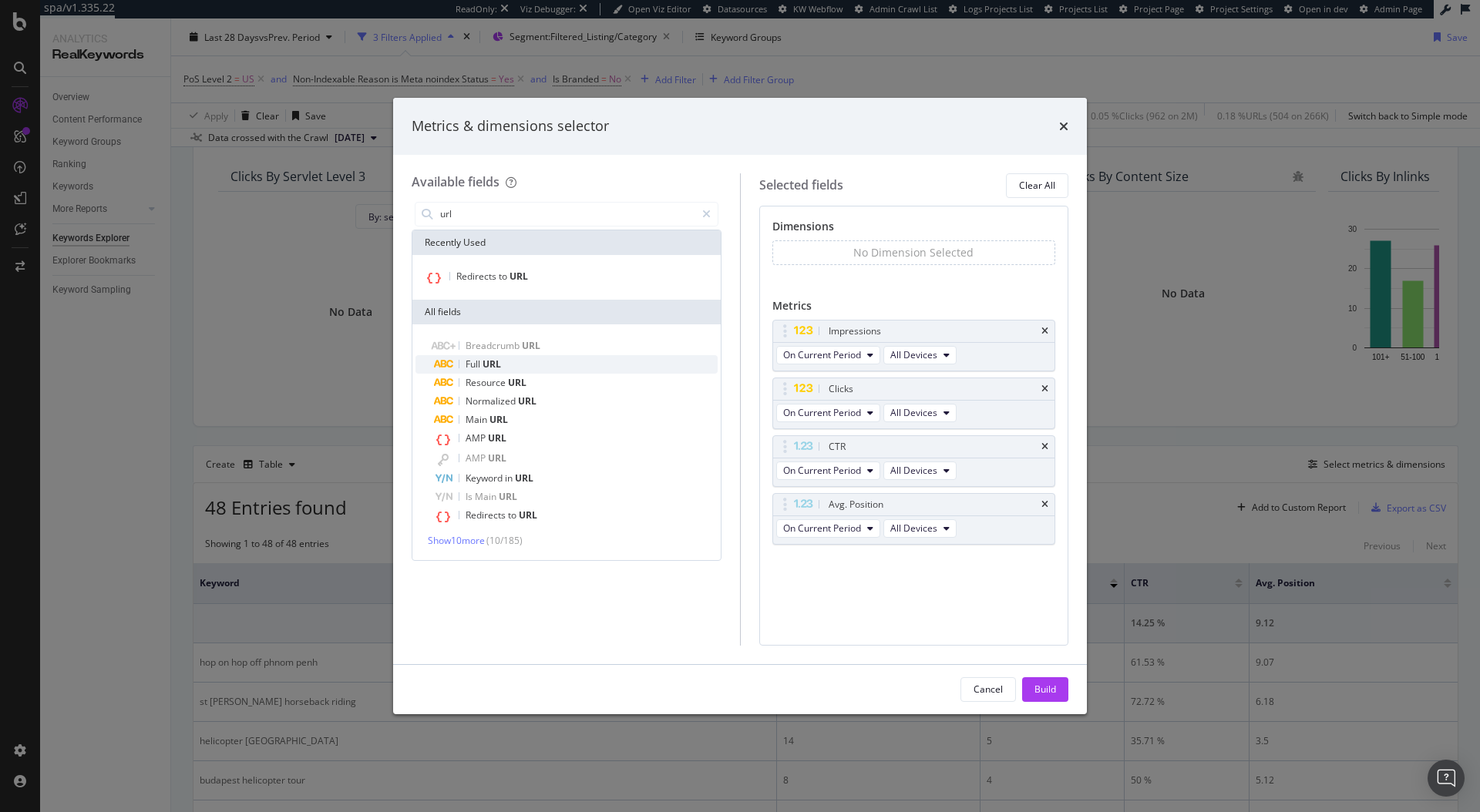
click at [519, 361] on div "Full URL" at bounding box center [576, 365] width 284 height 18
click at [1053, 684] on div "Build" at bounding box center [1046, 690] width 22 height 13
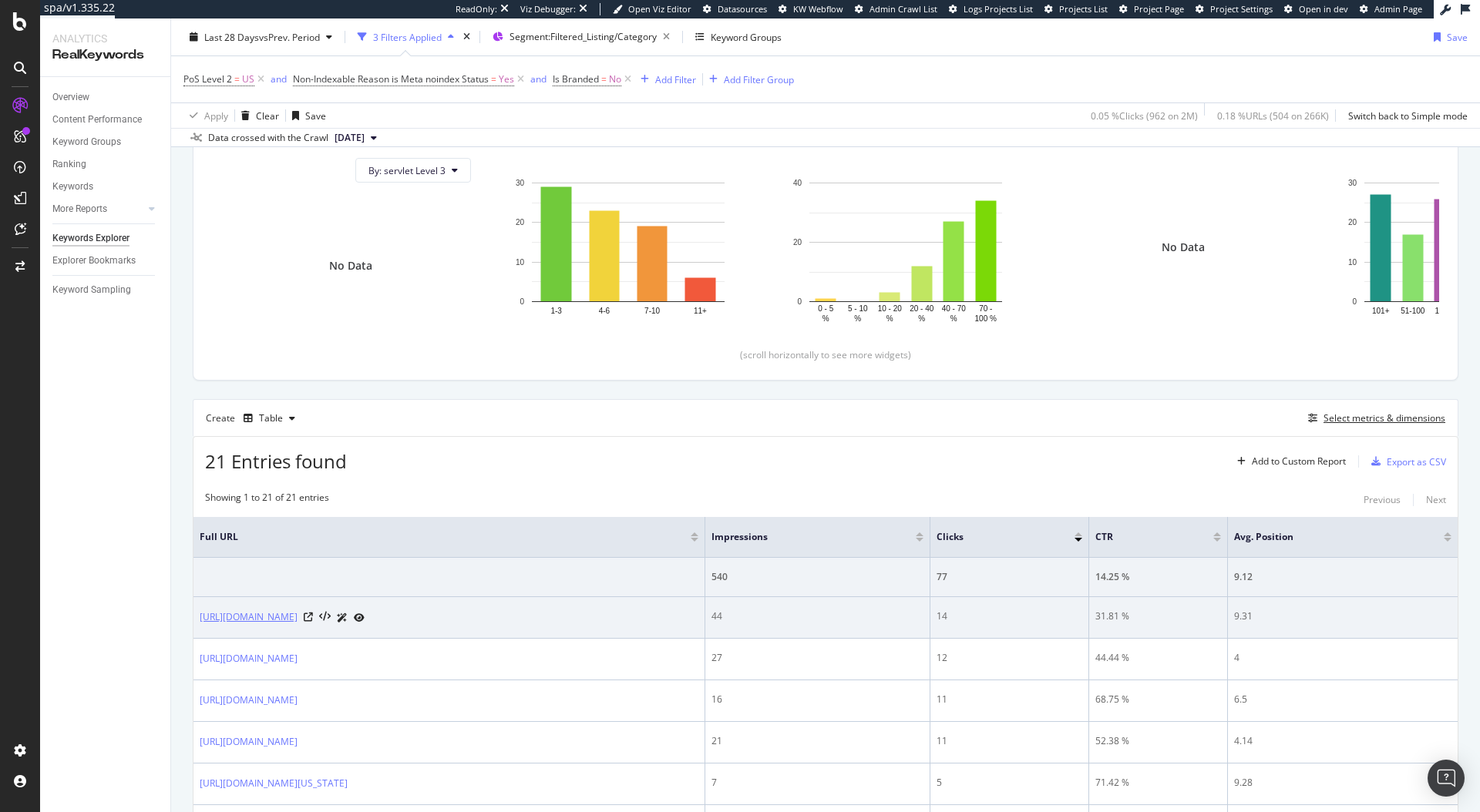
scroll to position [193, 0]
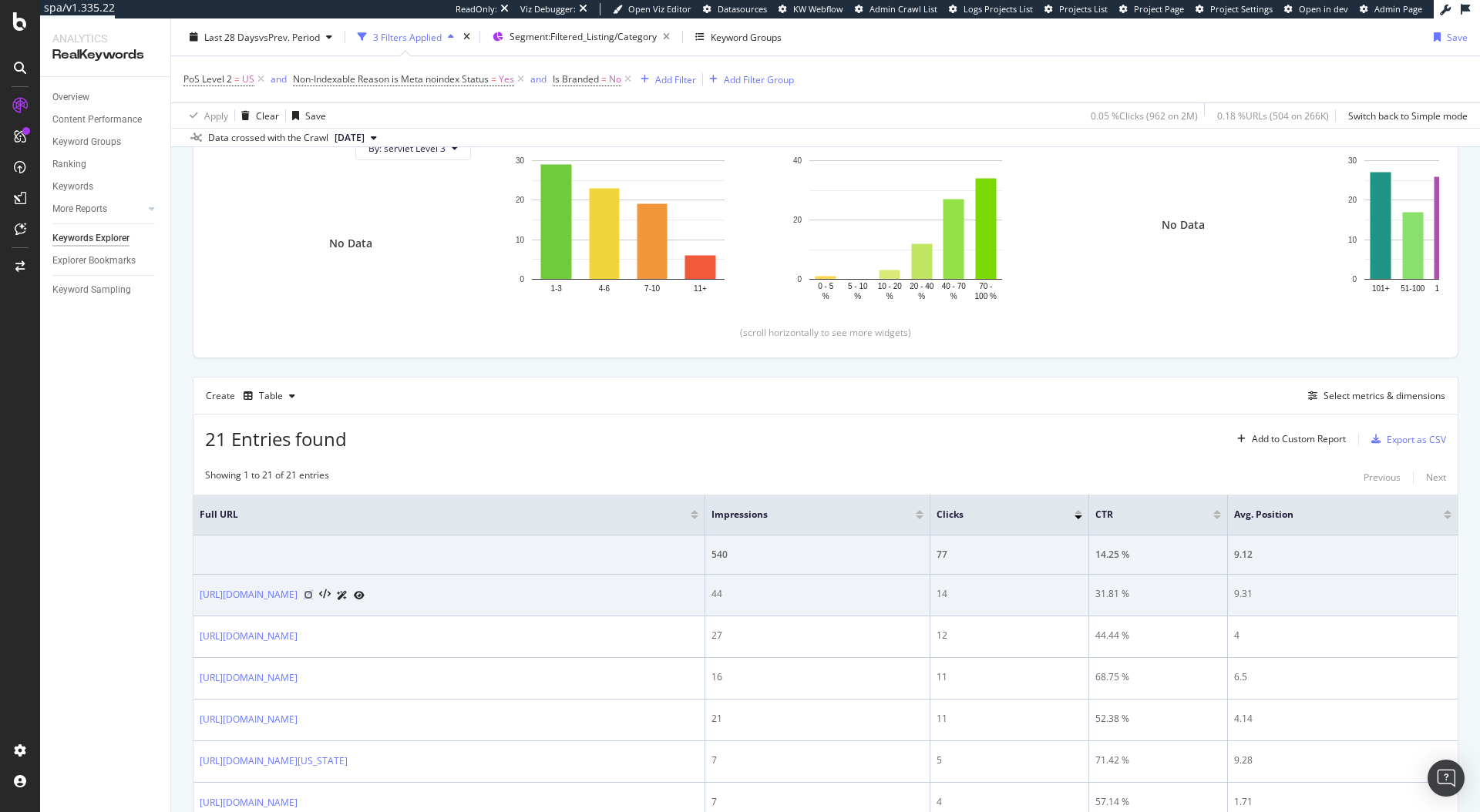
click at [313, 598] on icon at bounding box center [308, 595] width 9 height 9
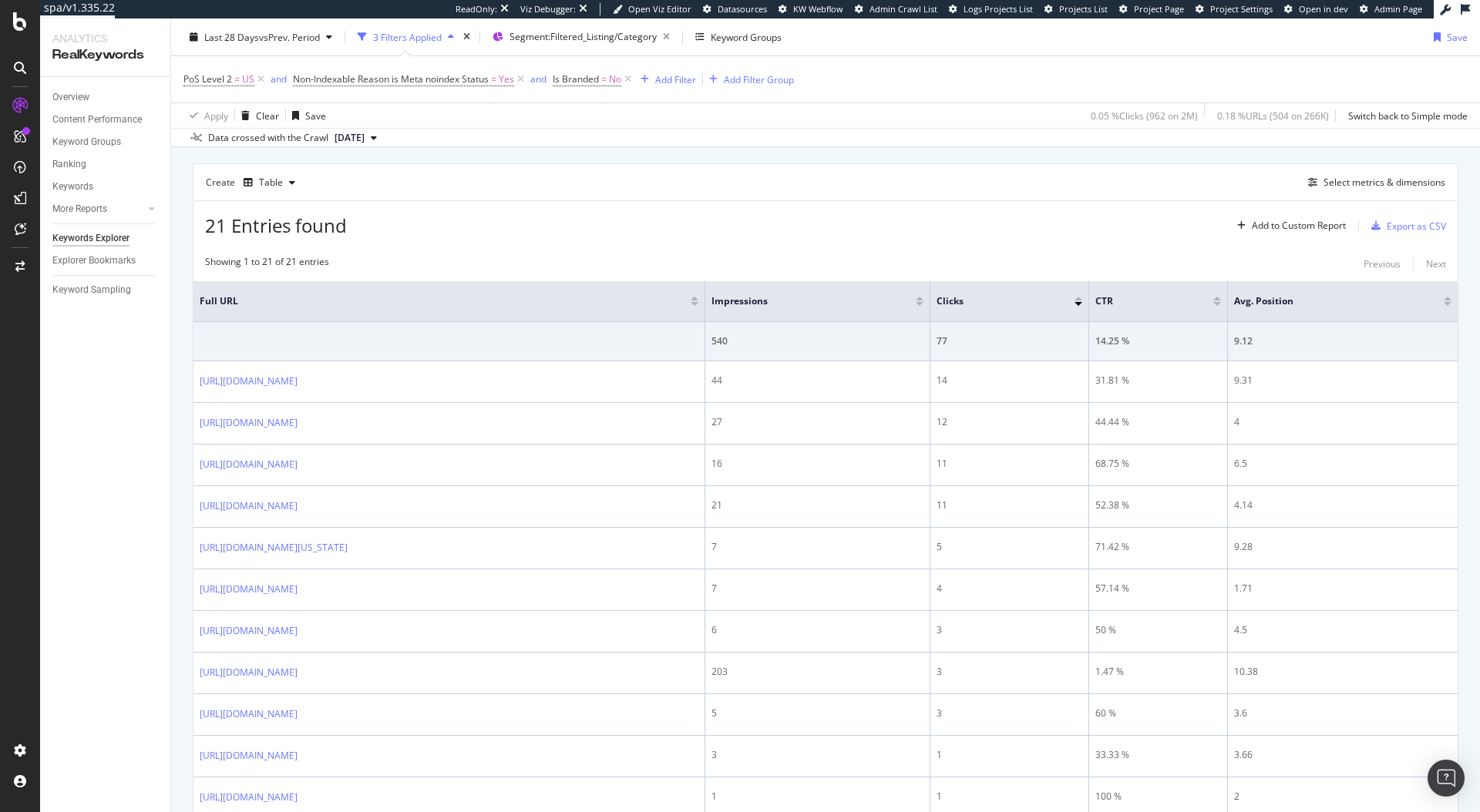
scroll to position [321, 0]
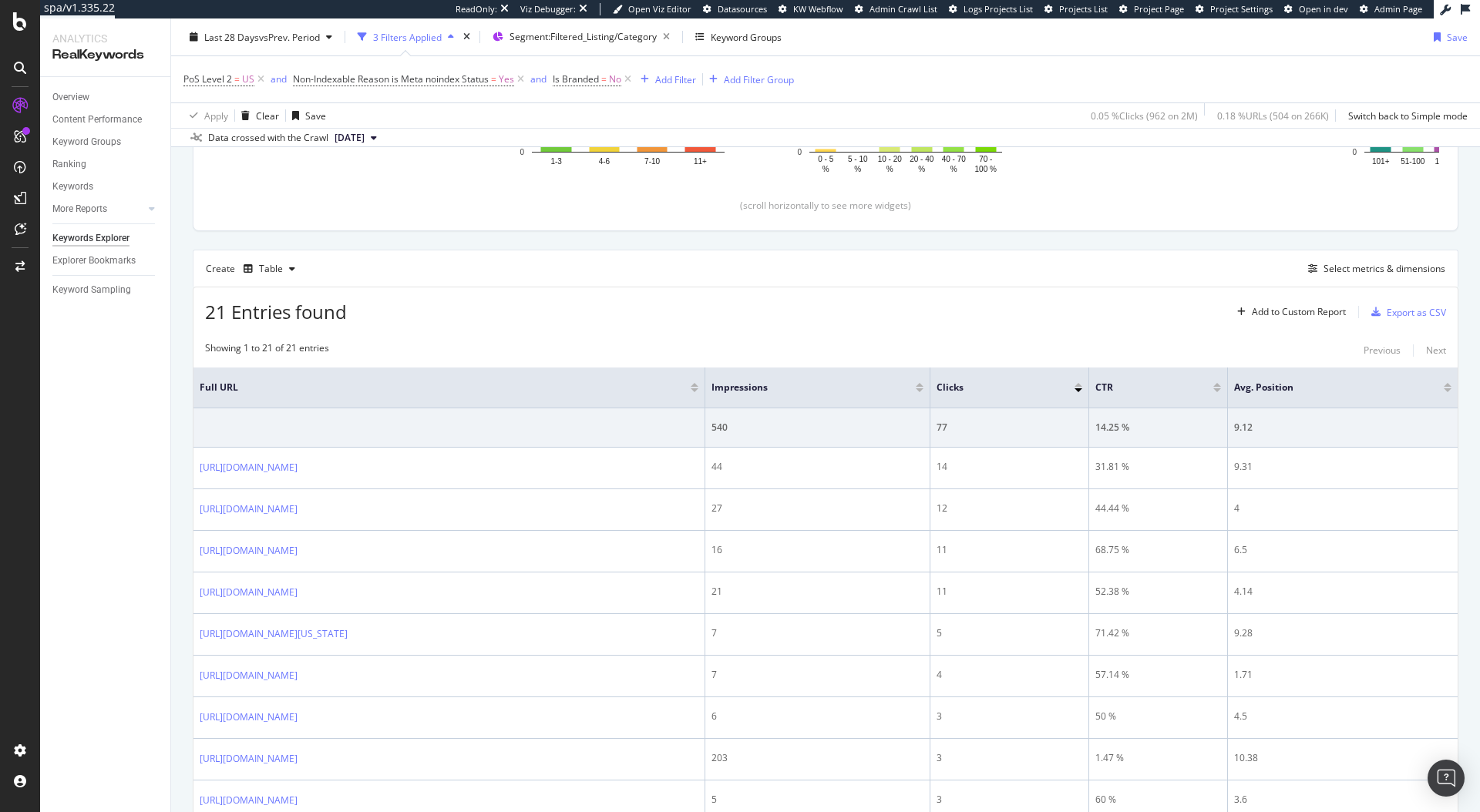
click at [365, 139] on span "[DATE]" at bounding box center [349, 137] width 30 height 14
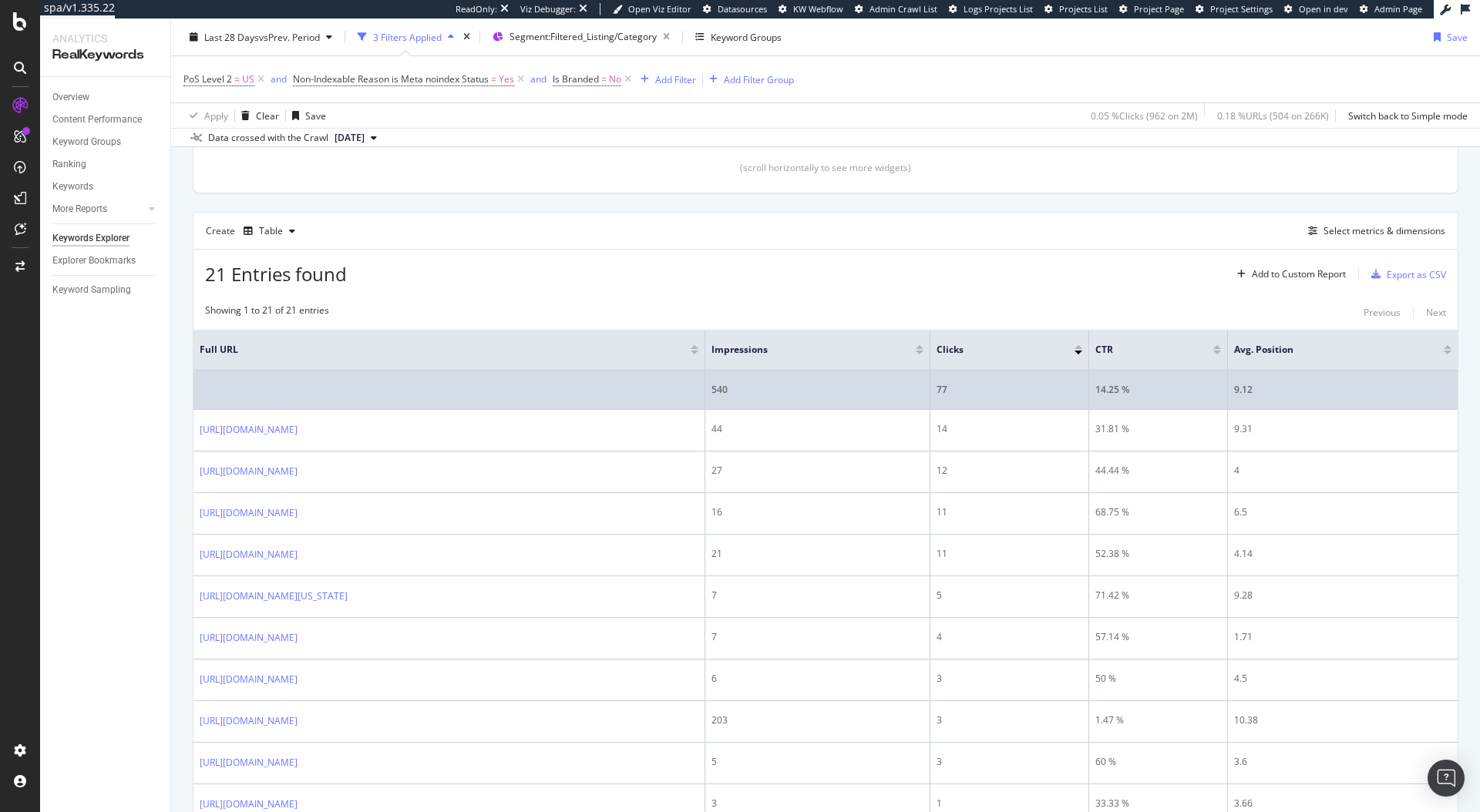
scroll to position [365, 0]
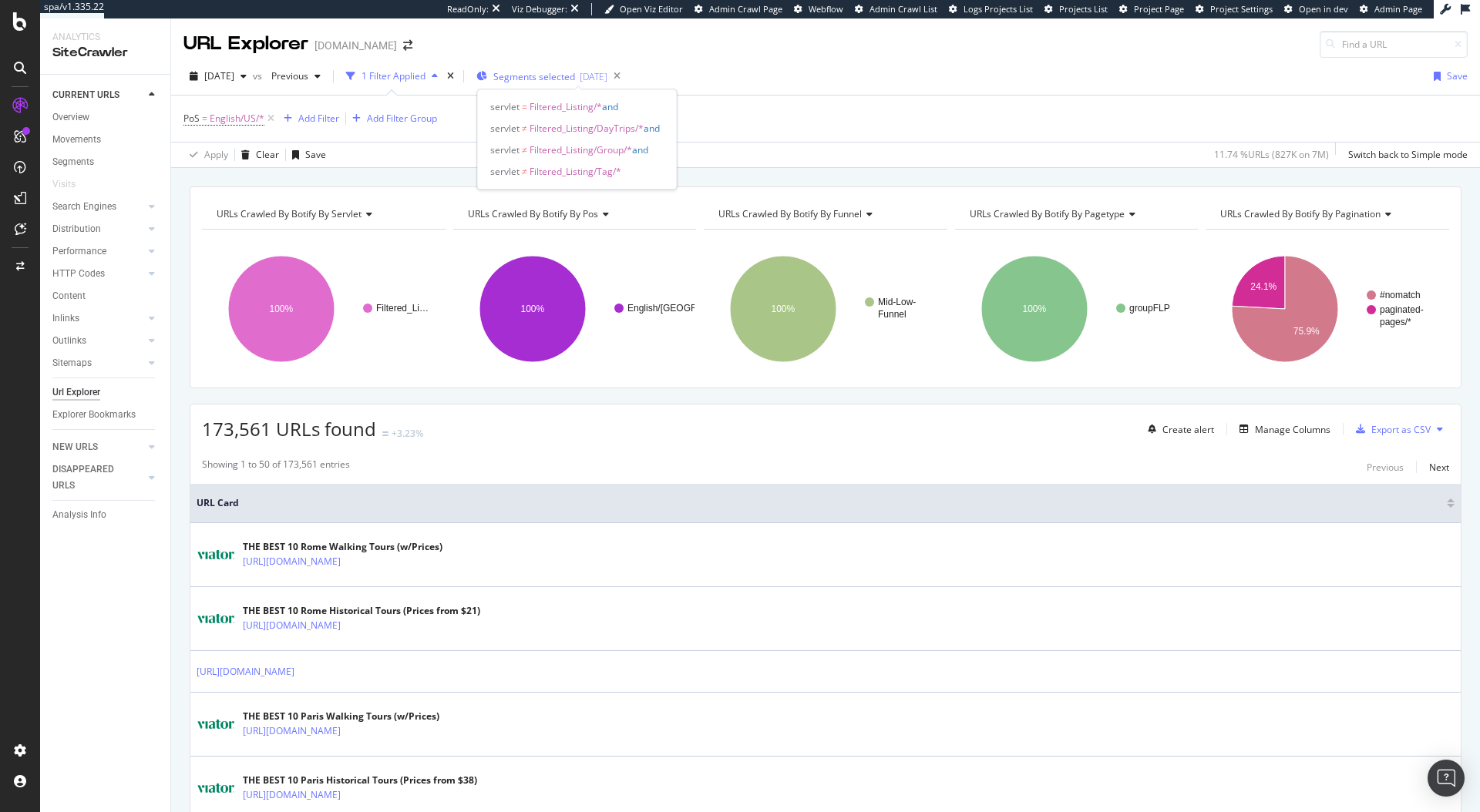
click at [538, 79] on span "Segments selected" at bounding box center [534, 77] width 82 height 13
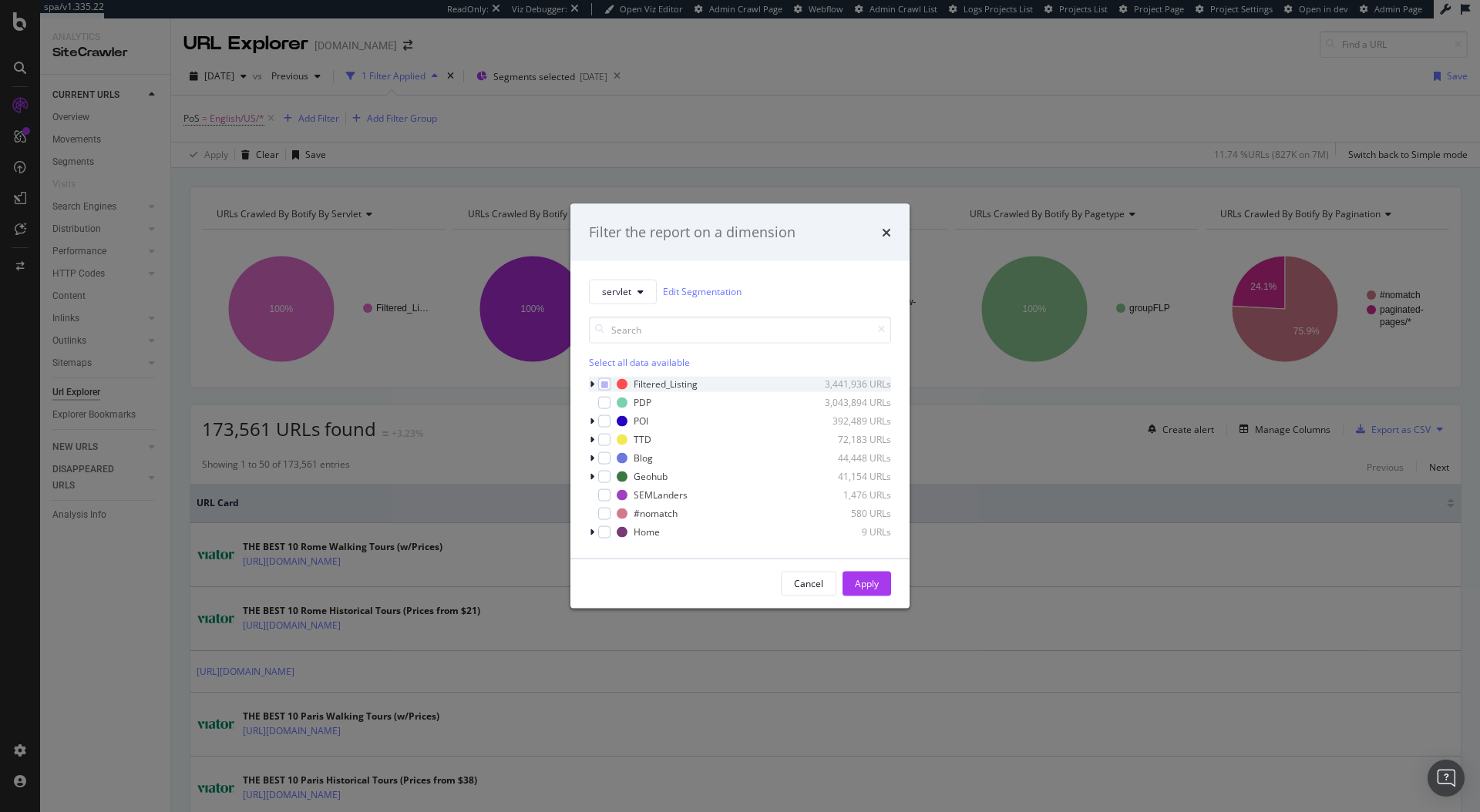
click at [594, 380] on div "modal" at bounding box center [593, 384] width 9 height 16
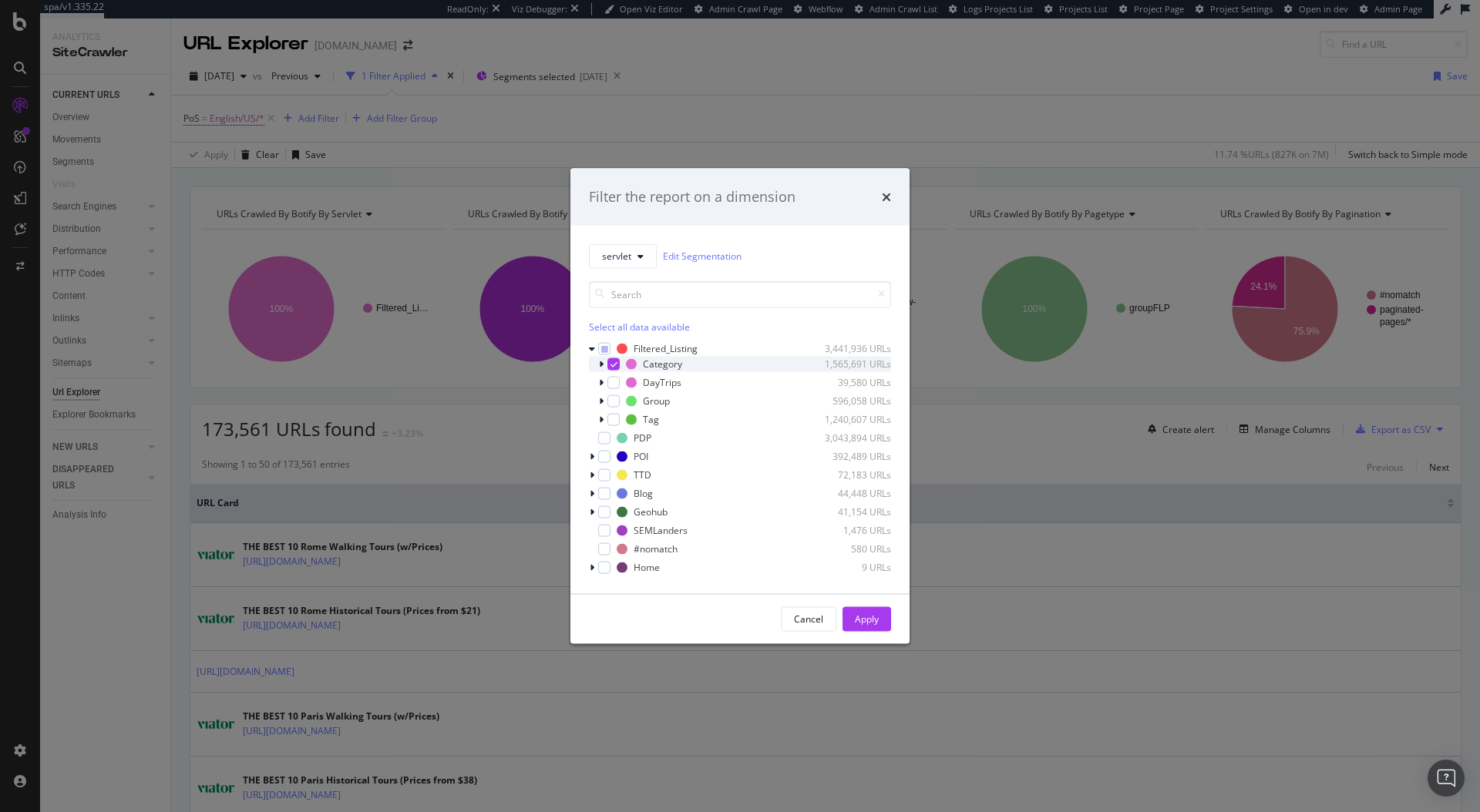
click at [599, 365] on icon "modal" at bounding box center [601, 363] width 5 height 9
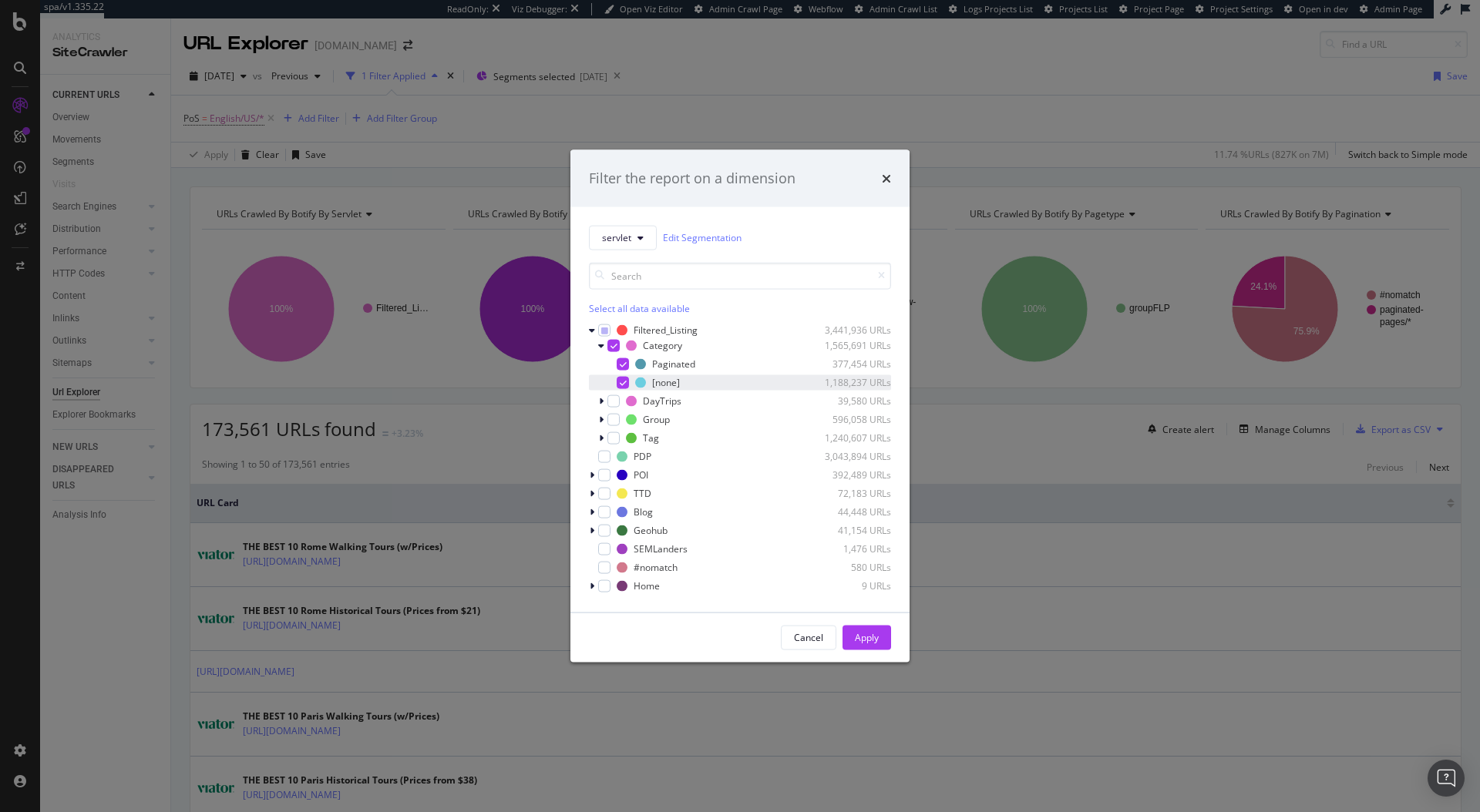
click at [626, 376] on div "[none] 1,188,237 URLs" at bounding box center [740, 382] width 302 height 16
click at [622, 365] on icon "modal" at bounding box center [623, 363] width 7 height 7
click at [622, 374] on div "Paginated 377,454 URLs [none] 1,188,237 URLs" at bounding box center [740, 373] width 302 height 34
click at [620, 380] on div "modal" at bounding box center [623, 382] width 12 height 12
drag, startPoint x: 879, startPoint y: 644, endPoint x: 865, endPoint y: 431, distance: 213.5
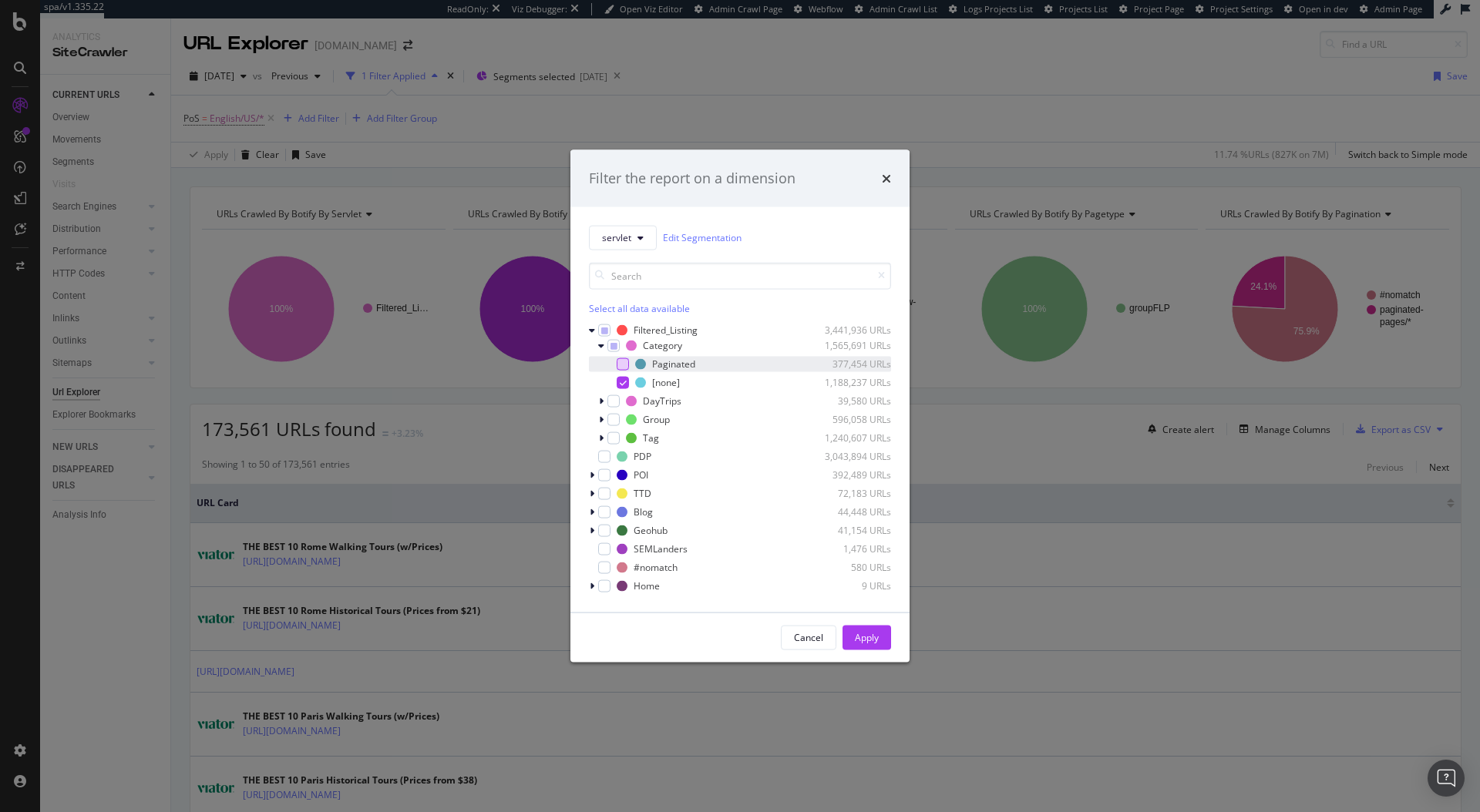
click at [879, 643] on button "Apply" at bounding box center [867, 638] width 49 height 25
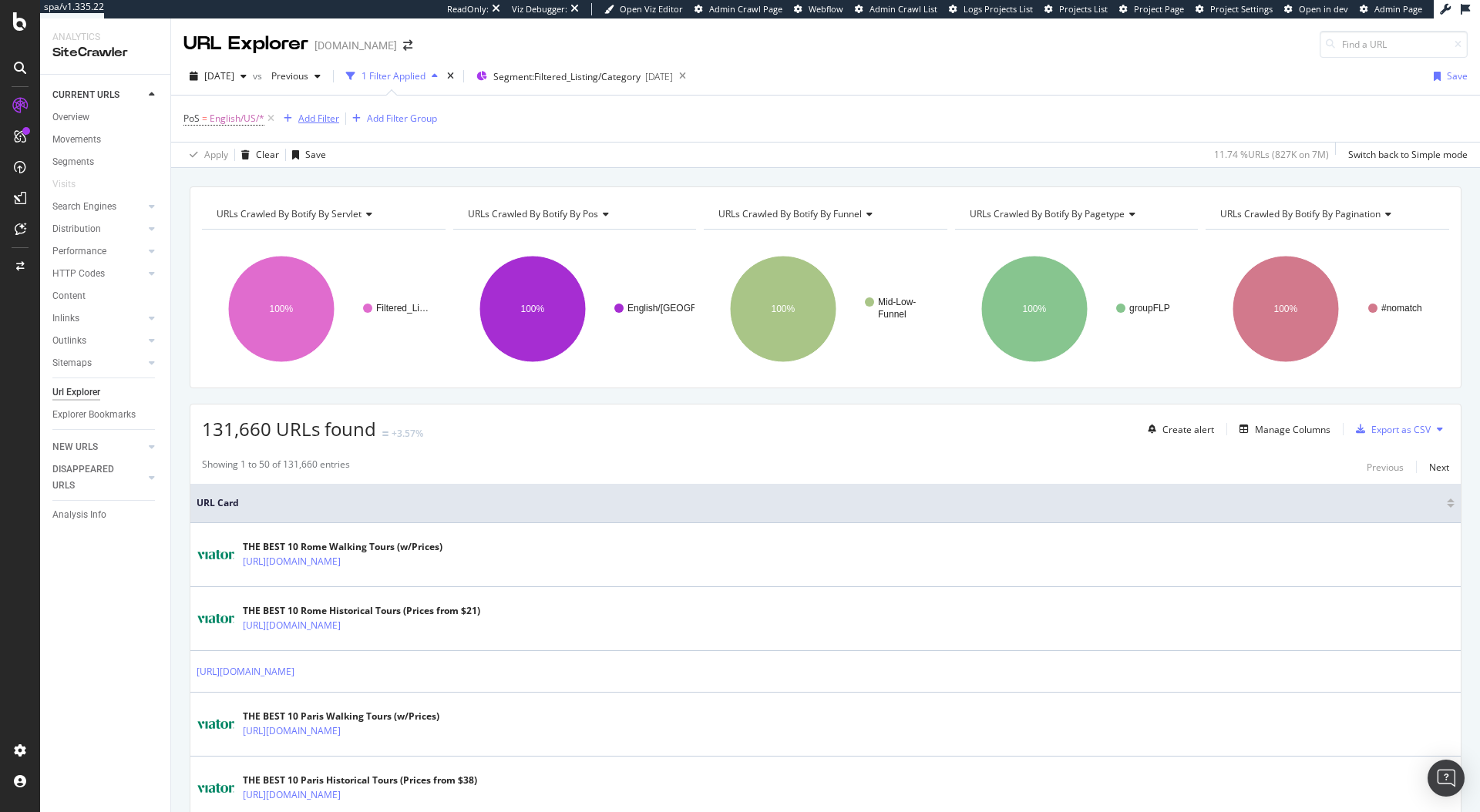
click at [323, 113] on div "Add Filter" at bounding box center [319, 118] width 41 height 13
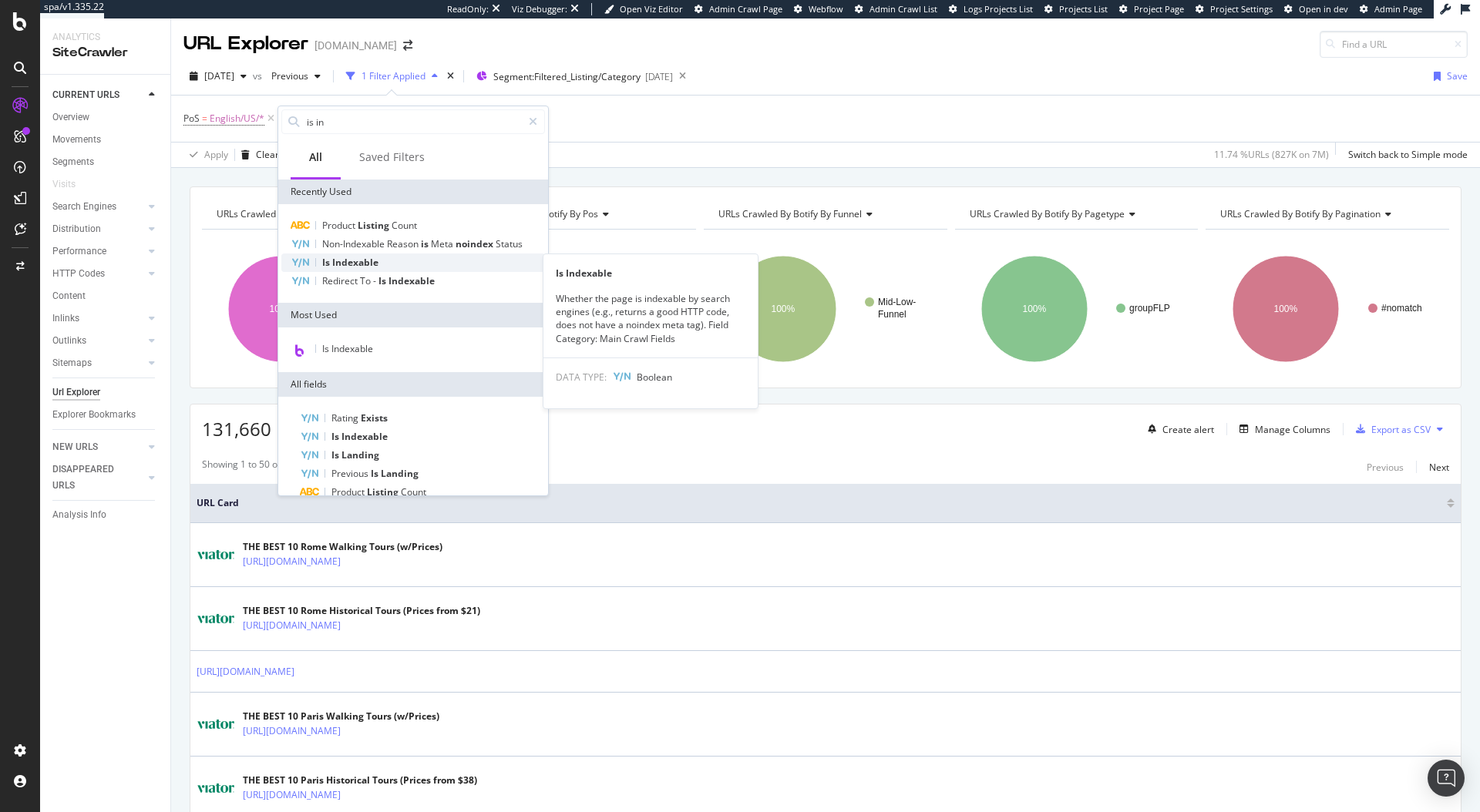
type input "is in"
click at [360, 266] on span "Indexable" at bounding box center [356, 262] width 46 height 13
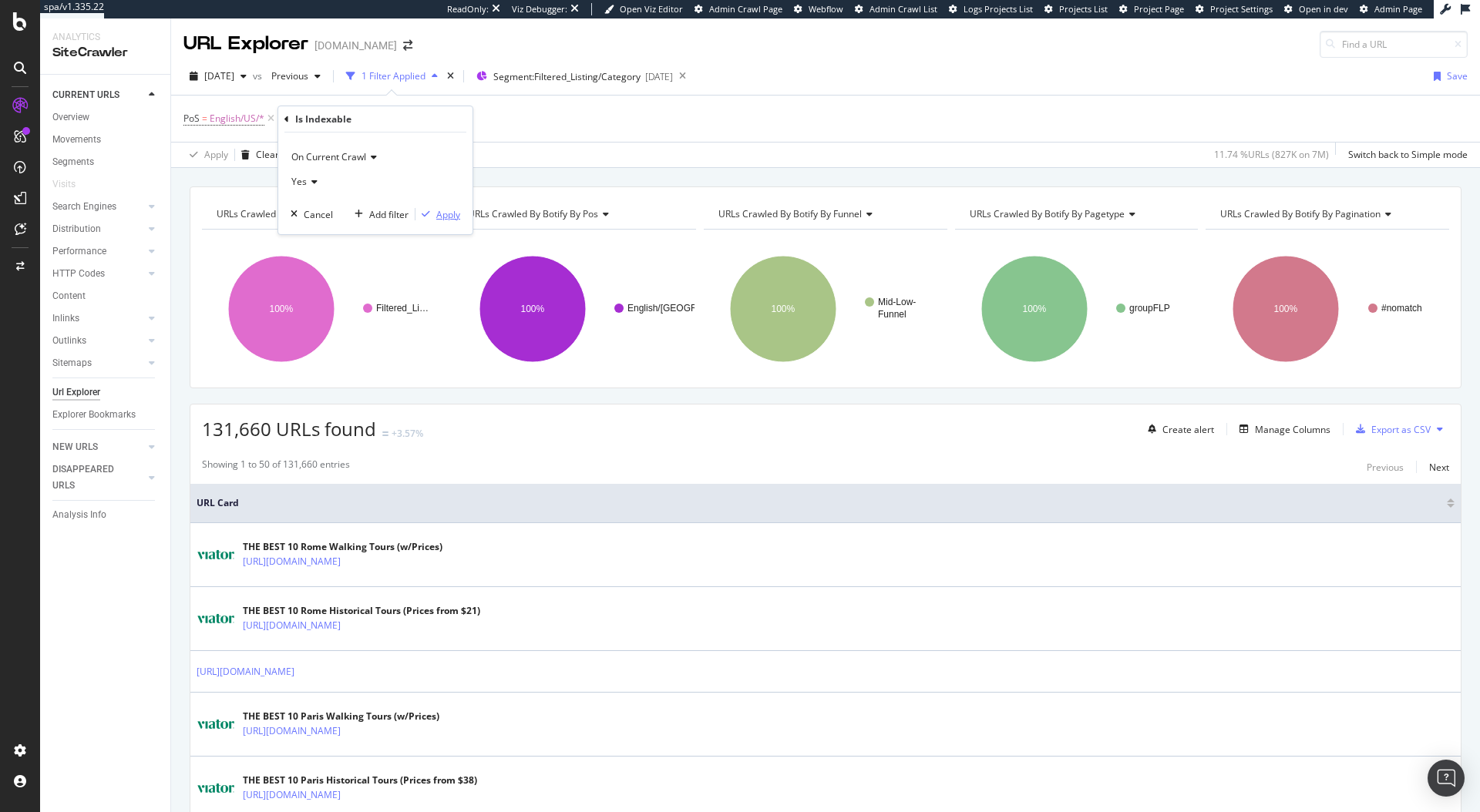
click at [455, 208] on div "Apply" at bounding box center [448, 215] width 24 height 13
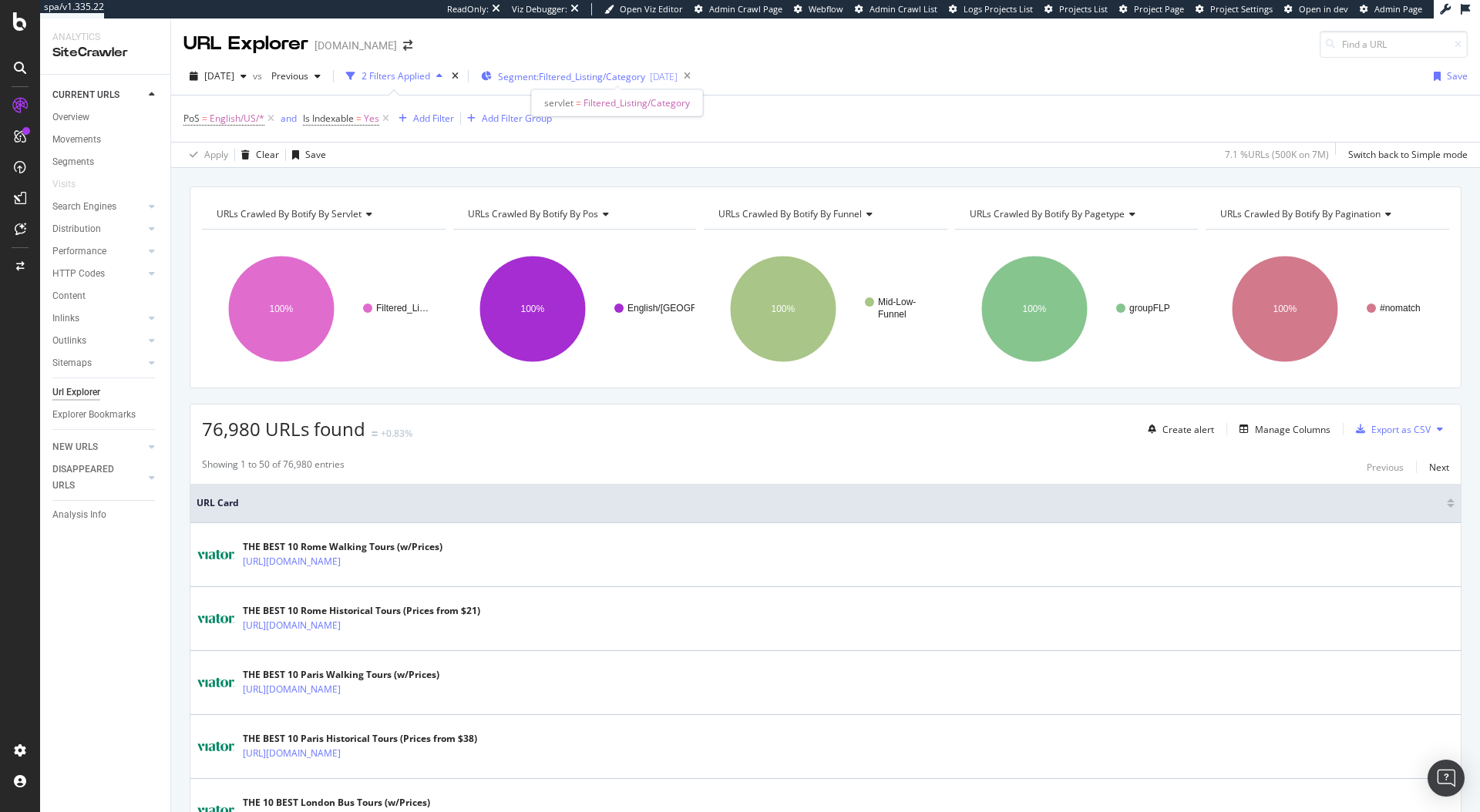
click at [606, 74] on span "Segment: Filtered_Listing/Category" at bounding box center [572, 77] width 147 height 13
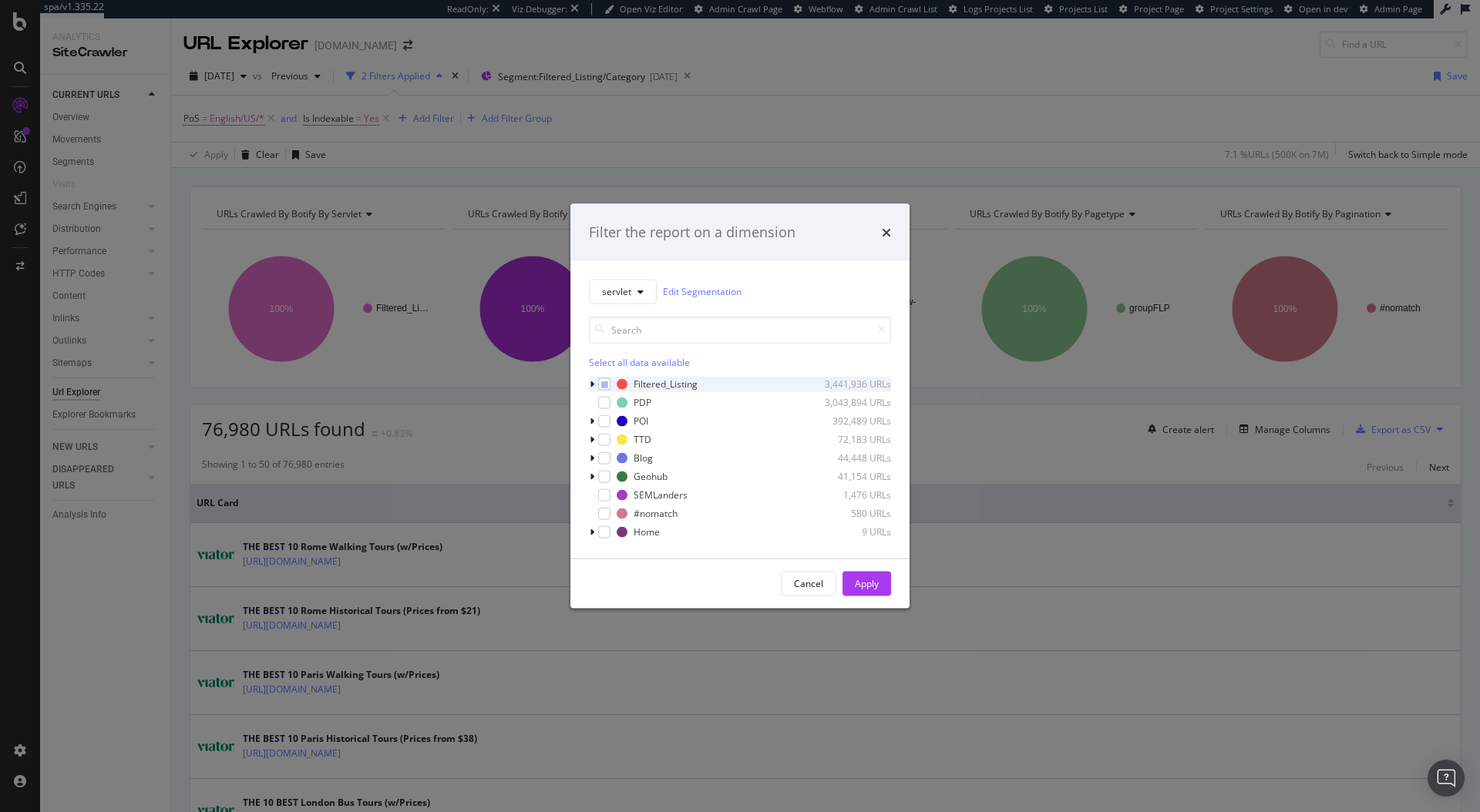
click at [589, 389] on div "modal" at bounding box center [593, 384] width 9 height 16
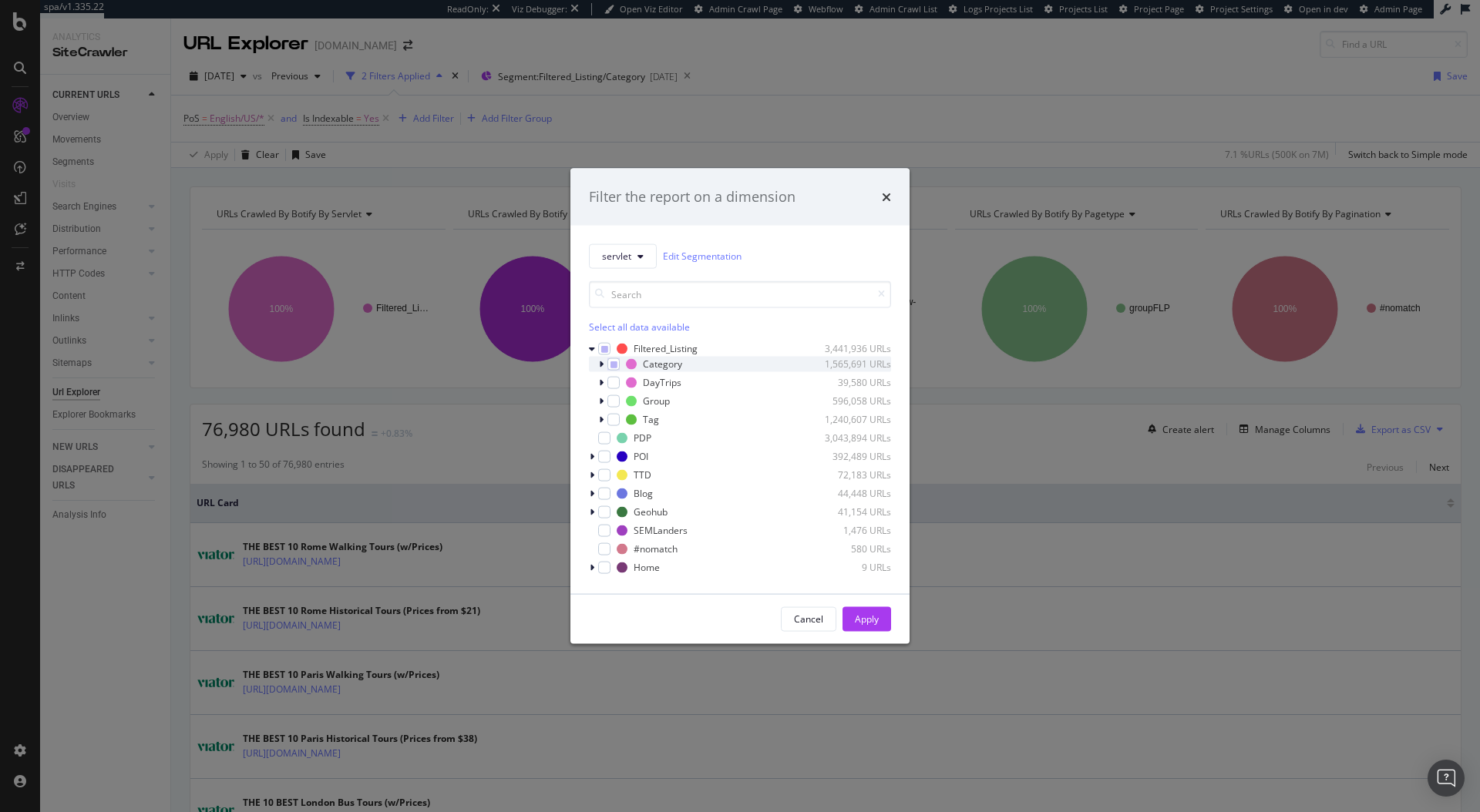
click at [598, 370] on div "modal" at bounding box center [602, 364] width 9 height 16
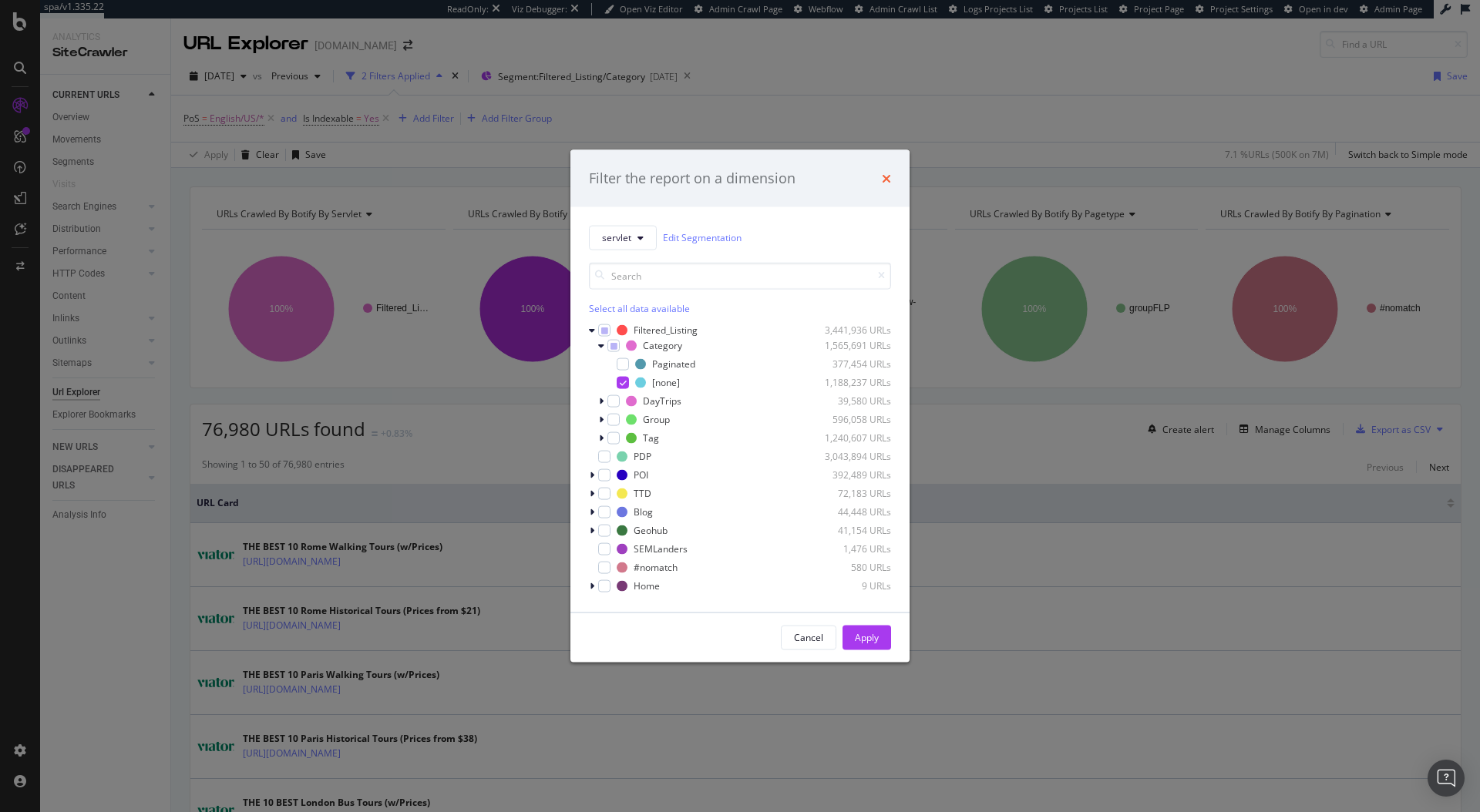
click at [890, 177] on icon "times" at bounding box center [886, 178] width 9 height 12
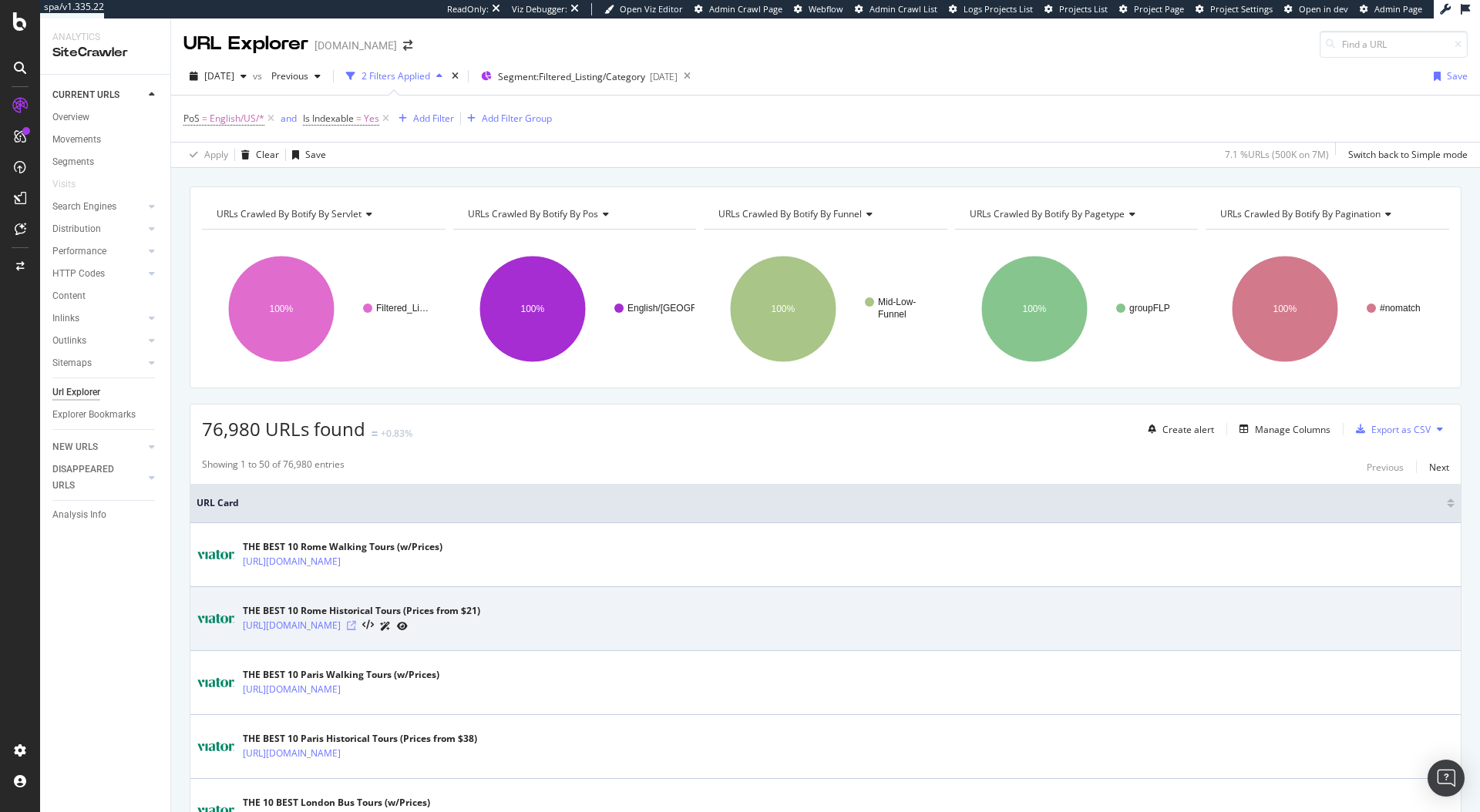
click at [357, 621] on icon at bounding box center [351, 625] width 9 height 9
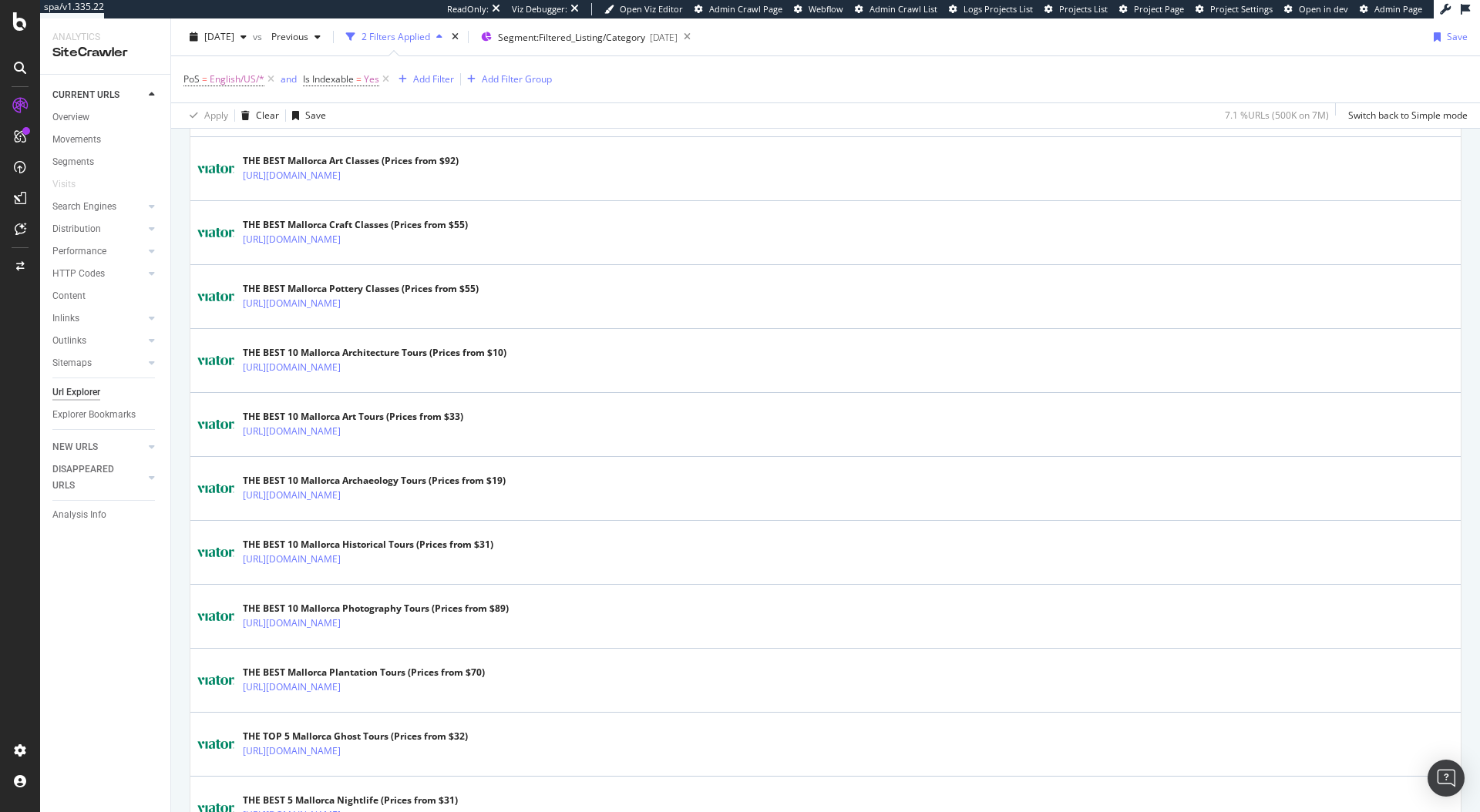
scroll to position [1263, 0]
